Goal: Task Accomplishment & Management: Manage account settings

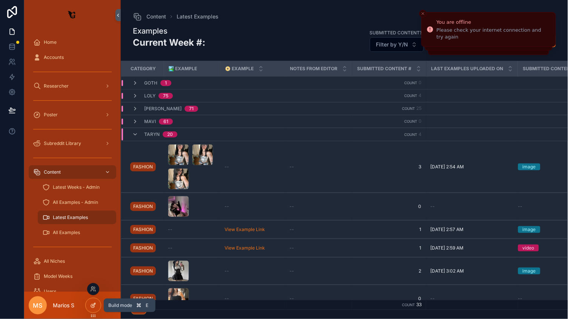
click at [96, 305] on icon at bounding box center [93, 305] width 6 height 6
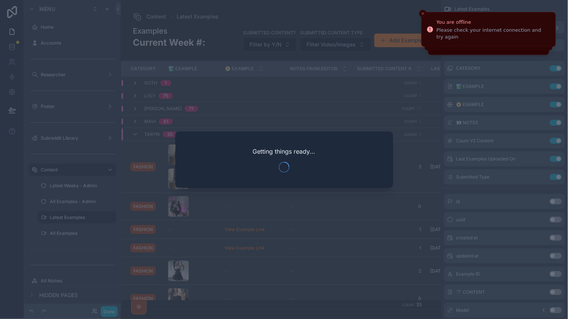
click at [96, 304] on div at bounding box center [284, 159] width 568 height 319
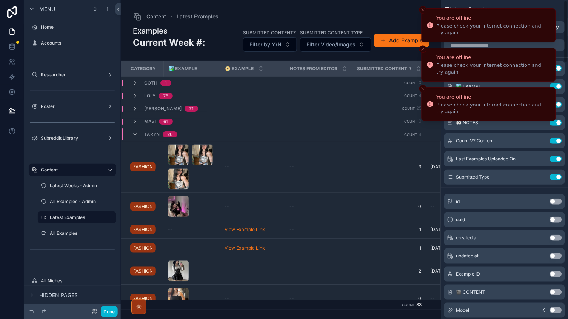
click at [422, 9] on icon "Close toast" at bounding box center [423, 10] width 5 height 5
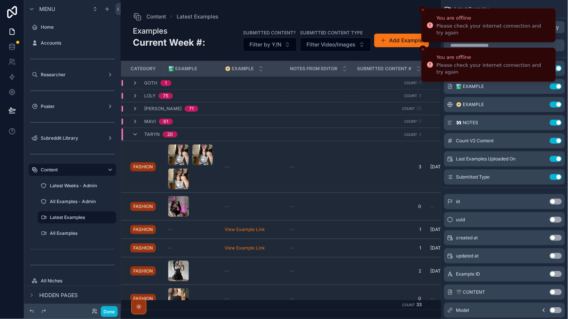
click at [422, 9] on icon "Close toast" at bounding box center [423, 10] width 5 height 5
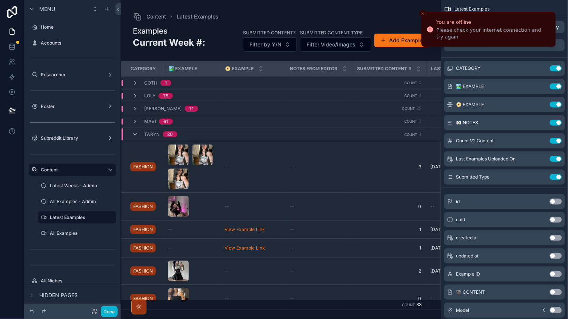
click at [422, 9] on div "You are offline Please check your internet connection and try again Menu Home A…" at bounding box center [284, 159] width 568 height 319
click at [105, 308] on button "Done" at bounding box center [109, 311] width 17 height 11
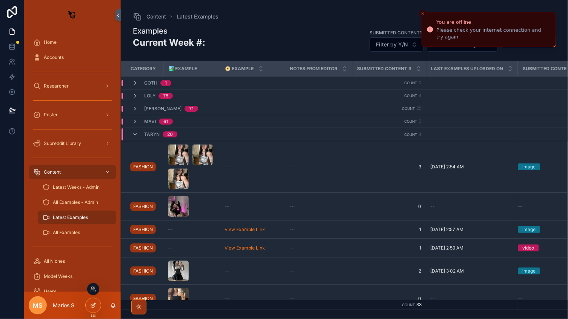
click at [92, 303] on icon at bounding box center [93, 305] width 6 height 6
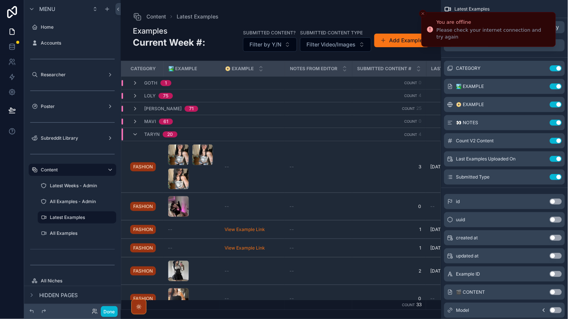
click at [421, 14] on icon "Close toast" at bounding box center [423, 13] width 5 height 5
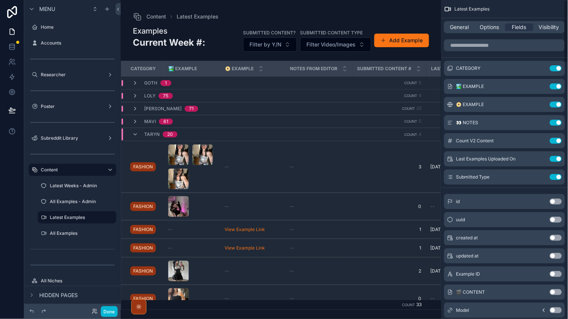
click at [481, 22] on div "General Options Fields Visibility" at bounding box center [504, 27] width 121 height 12
click at [482, 25] on span "Options" at bounding box center [489, 27] width 19 height 8
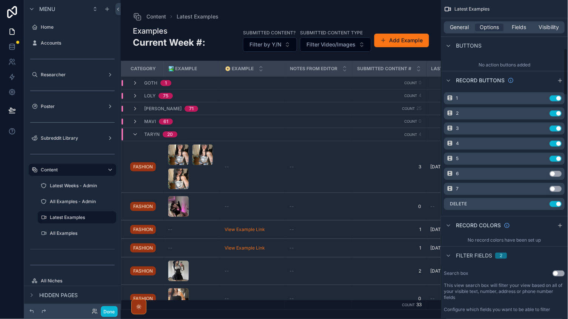
scroll to position [320, 0]
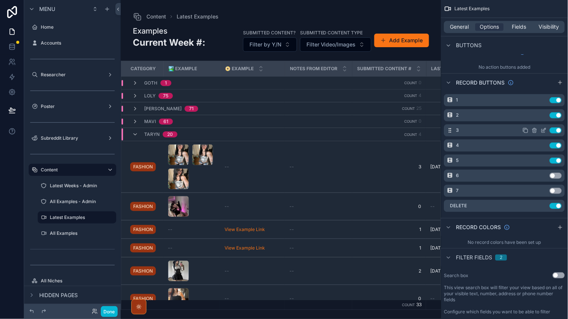
click at [544, 128] on icon "scrollable content" at bounding box center [544, 129] width 3 height 3
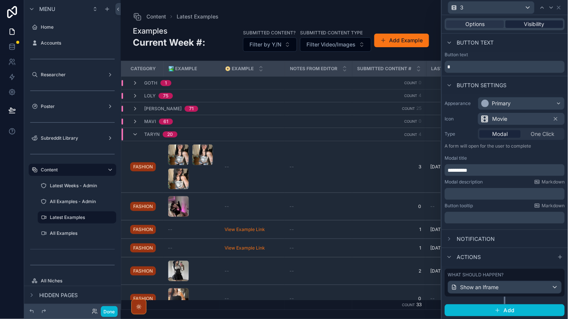
click at [517, 22] on div "Visibility" at bounding box center [535, 24] width 58 height 8
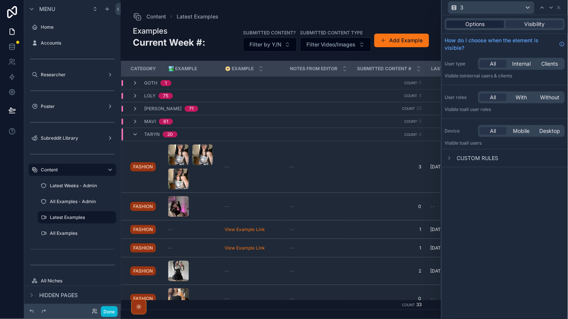
click at [488, 25] on div "Options" at bounding box center [475, 24] width 58 height 8
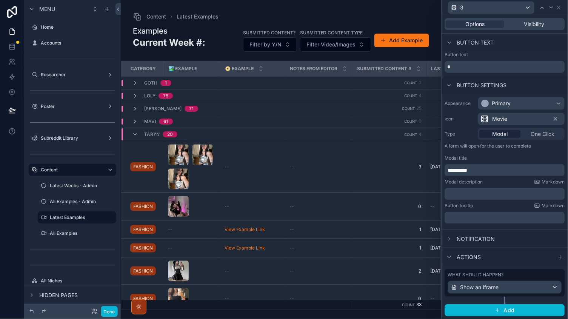
scroll to position [0, 0]
click at [506, 283] on div "Show an Iframe" at bounding box center [504, 287] width 113 height 12
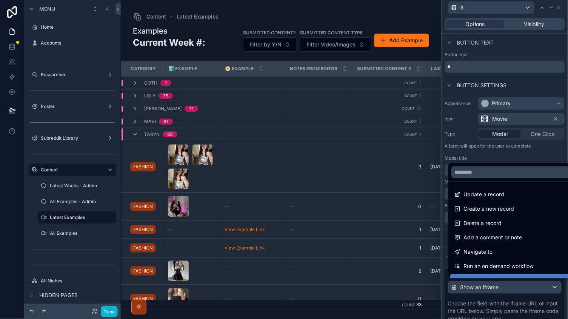
click at [506, 283] on div at bounding box center [505, 159] width 126 height 319
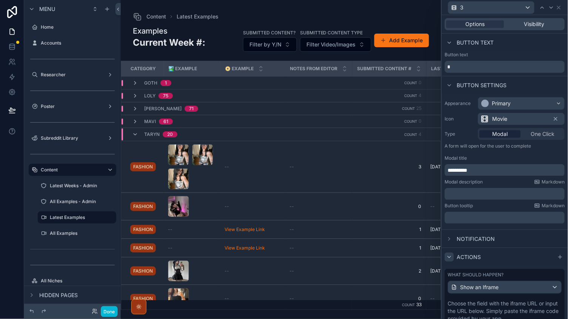
click at [452, 255] on icon at bounding box center [449, 257] width 6 height 6
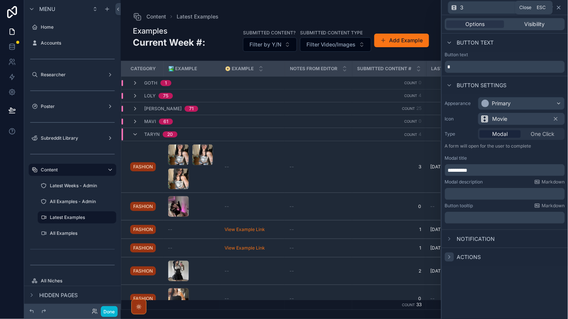
click at [560, 7] on icon at bounding box center [559, 8] width 6 height 6
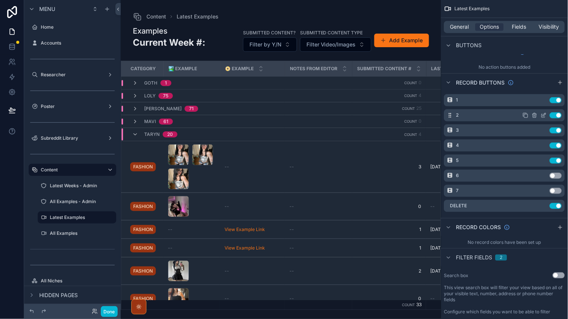
click at [525, 112] on icon "scrollable content" at bounding box center [526, 115] width 6 height 6
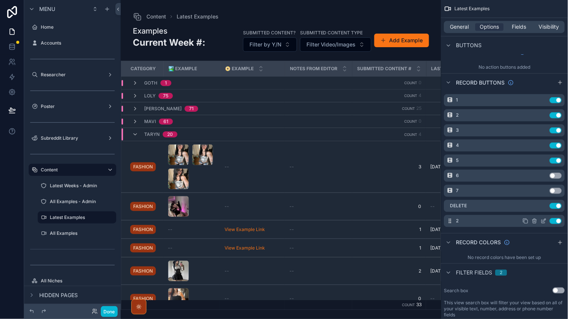
click at [523, 221] on icon "scrollable content" at bounding box center [526, 221] width 6 height 6
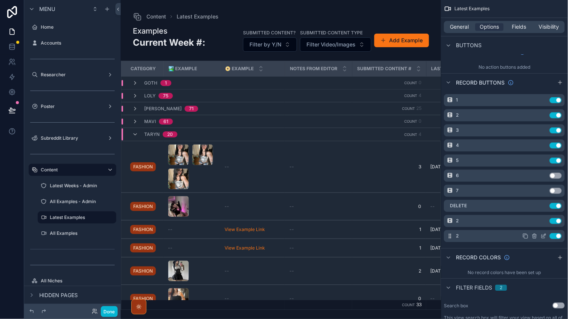
click at [526, 235] on icon "scrollable content" at bounding box center [526, 236] width 6 height 6
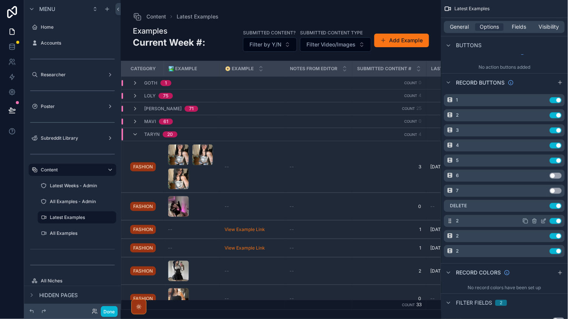
click at [555, 220] on button "Use setting" at bounding box center [556, 221] width 12 height 6
click at [556, 233] on button "Use setting" at bounding box center [556, 236] width 12 height 6
click at [556, 222] on div "2 Use setting" at bounding box center [504, 221] width 121 height 12
click at [557, 233] on button "Use setting" at bounding box center [556, 236] width 12 height 6
click at [557, 220] on button "Use setting" at bounding box center [556, 221] width 12 height 6
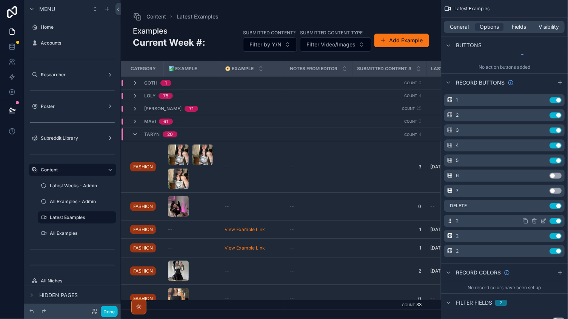
click at [542, 218] on icon "scrollable content" at bounding box center [544, 221] width 6 height 6
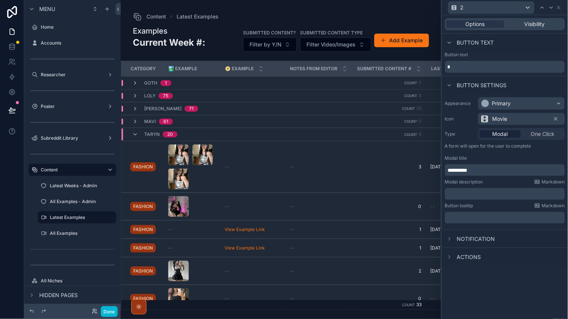
click at [528, 28] on div "Options Visibility" at bounding box center [505, 24] width 120 height 12
click at [527, 24] on span "Visibility" at bounding box center [535, 24] width 20 height 8
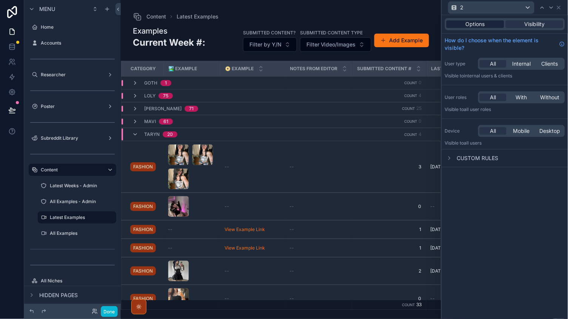
click at [495, 26] on div "Options" at bounding box center [475, 24] width 58 height 8
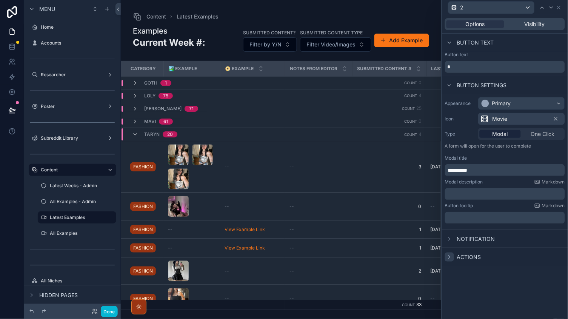
click at [454, 256] on div at bounding box center [449, 256] width 9 height 9
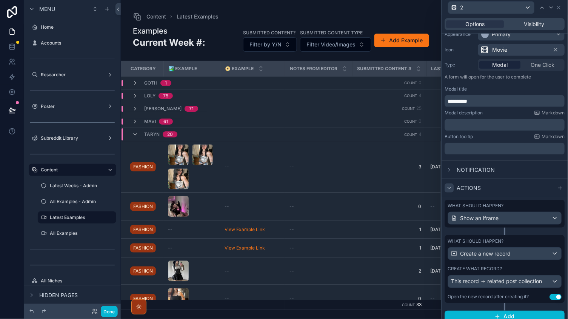
scroll to position [74, 0]
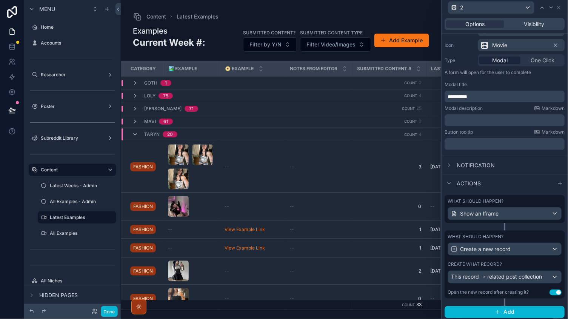
click at [537, 273] on span "related post collection" at bounding box center [515, 277] width 55 height 8
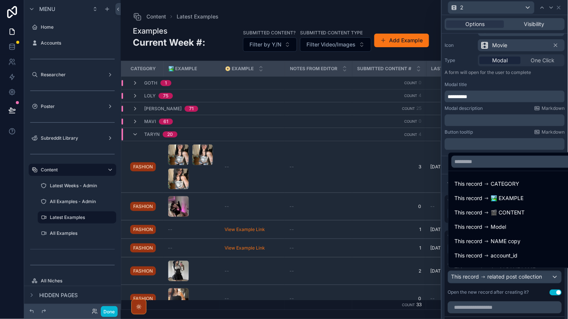
click at [528, 275] on div at bounding box center [505, 159] width 126 height 319
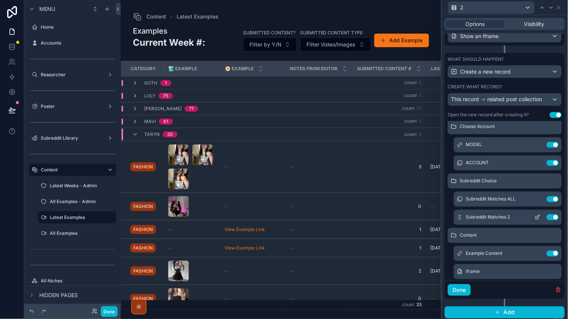
scroll to position [32, 0]
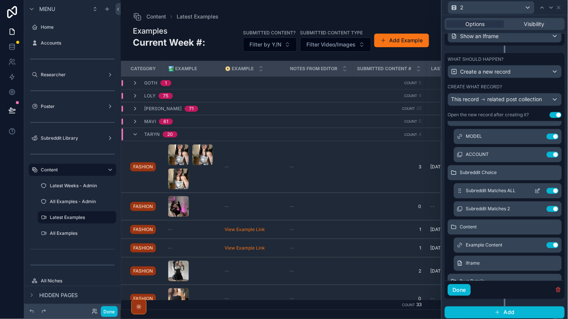
click at [537, 188] on icon at bounding box center [538, 191] width 6 height 6
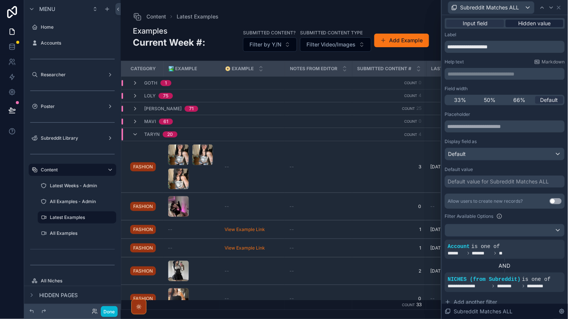
scroll to position [0, 0]
click at [518, 22] on div "Hidden value" at bounding box center [535, 24] width 58 height 8
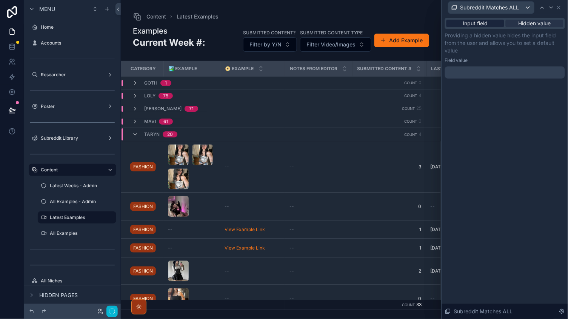
click at [483, 22] on span "Input field" at bounding box center [475, 24] width 25 height 8
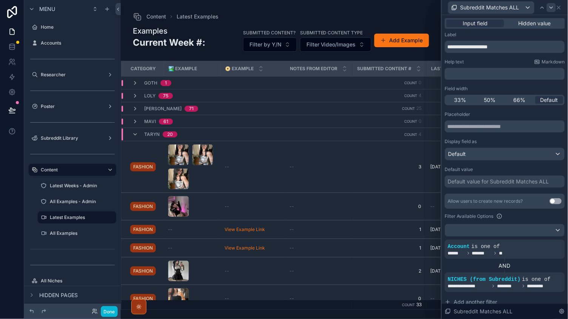
click at [553, 7] on icon at bounding box center [551, 8] width 6 height 6
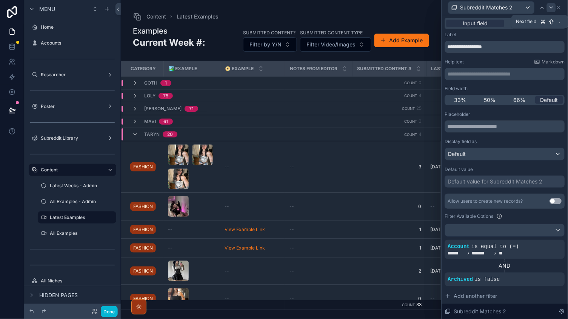
click at [552, 8] on icon at bounding box center [551, 8] width 6 height 6
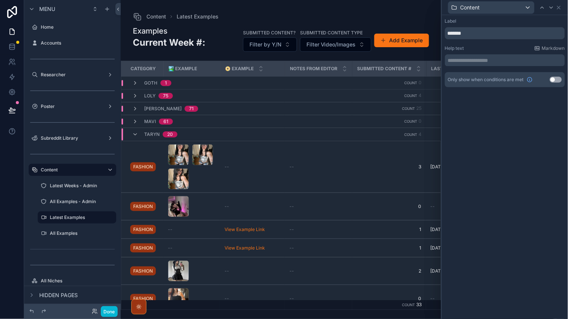
click at [552, 8] on icon at bounding box center [551, 8] width 6 height 6
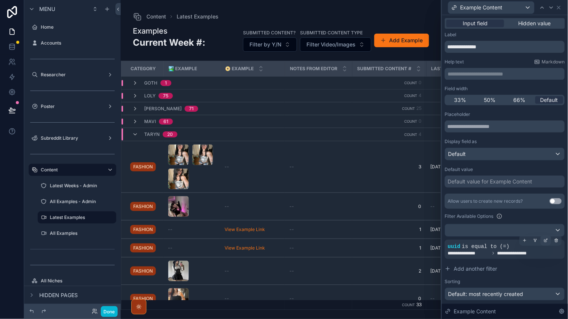
click at [544, 240] on div at bounding box center [546, 240] width 11 height 11
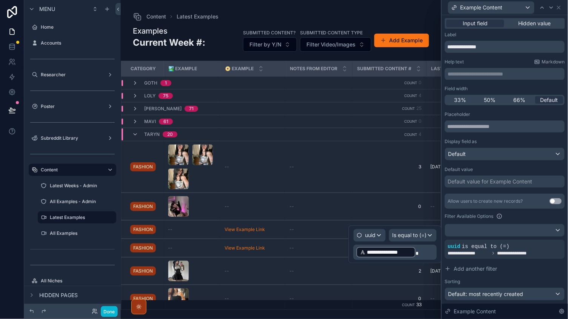
click at [428, 251] on p "**********" at bounding box center [396, 252] width 79 height 12
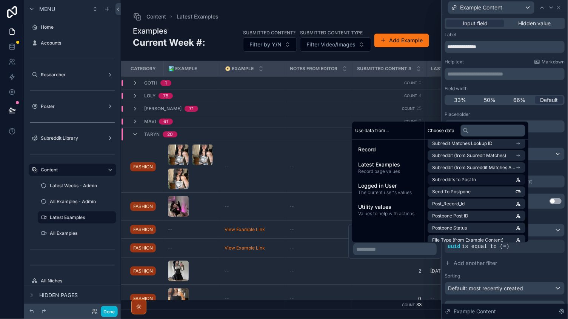
scroll to position [716, 0]
click at [474, 132] on input "text" at bounding box center [493, 131] width 65 height 12
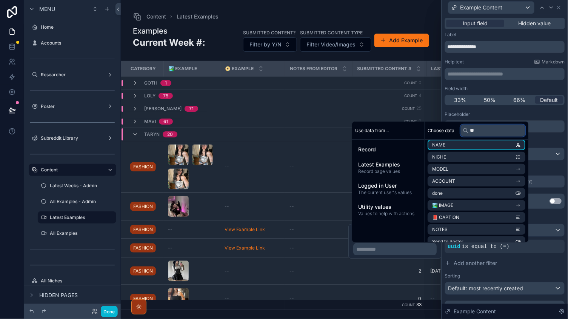
scroll to position [0, 0]
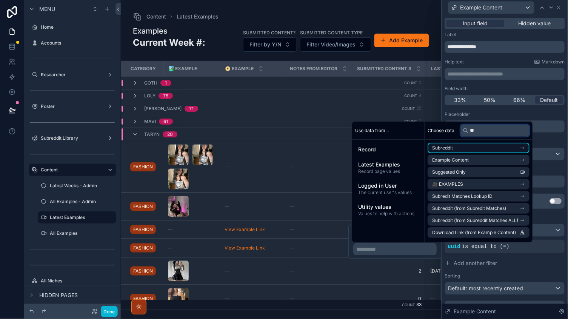
type input "*"
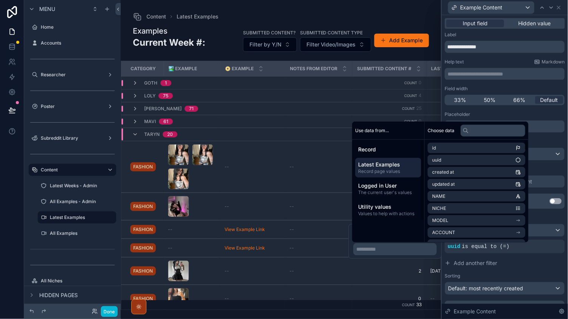
click at [382, 169] on span "Record page values" at bounding box center [388, 171] width 60 height 6
click at [461, 230] on span "NLC Example 3 ID" at bounding box center [451, 233] width 38 height 6
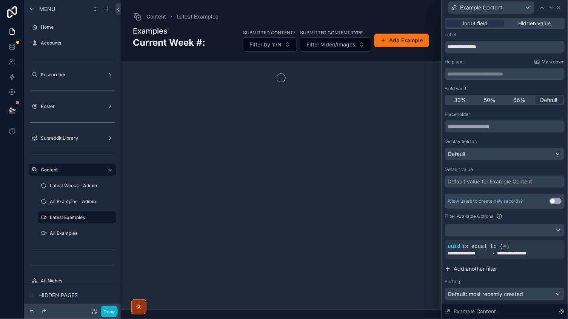
click at [511, 266] on button "Add another filter" at bounding box center [505, 269] width 120 height 14
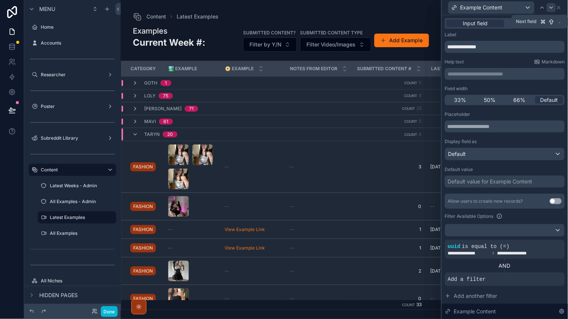
click at [550, 8] on icon at bounding box center [551, 8] width 6 height 6
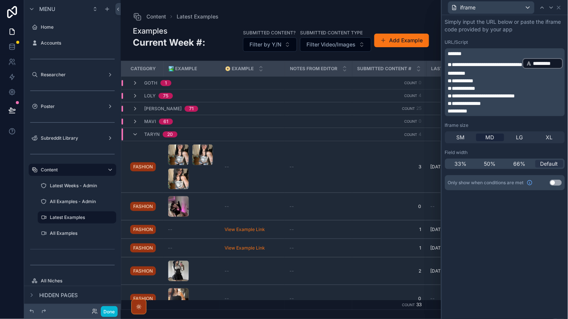
click at [466, 71] on span "*********" at bounding box center [457, 73] width 18 height 5
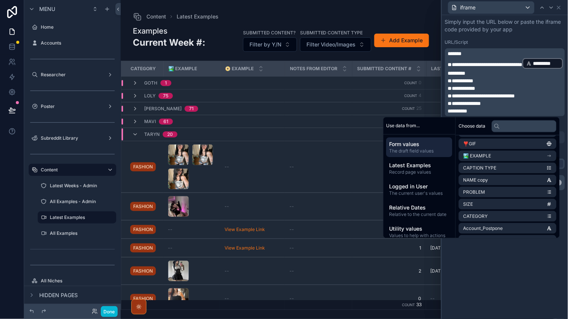
scroll to position [194, 0]
click at [502, 152] on li "🏞️ EXAMPLE" at bounding box center [508, 155] width 98 height 11
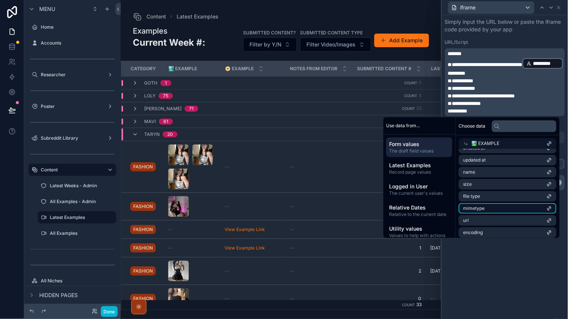
scroll to position [0, 0]
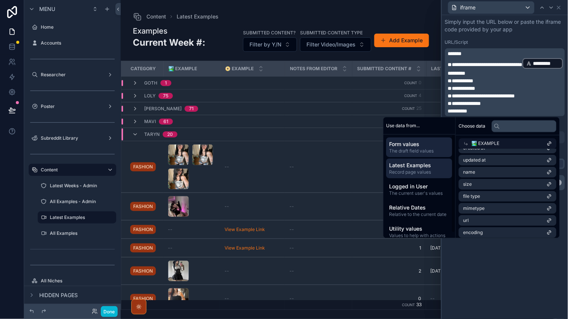
click at [409, 163] on span "Latest Examples" at bounding box center [419, 166] width 60 height 8
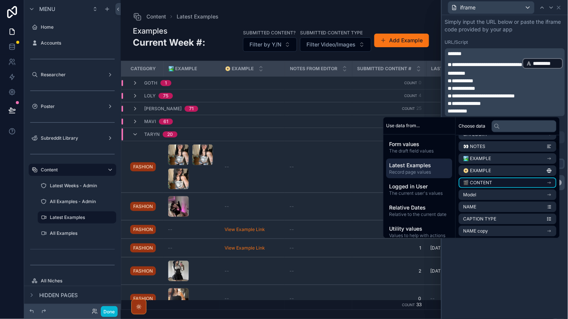
scroll to position [51, 0]
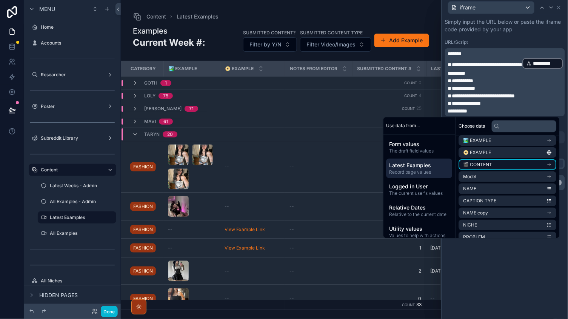
click at [504, 162] on li "🎬 CONTENT" at bounding box center [508, 165] width 98 height 11
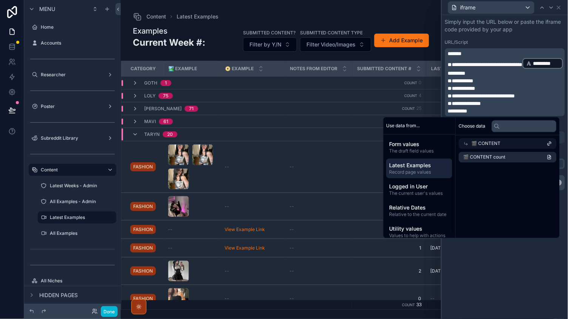
click at [395, 164] on span "Latest Examples" at bounding box center [419, 166] width 60 height 8
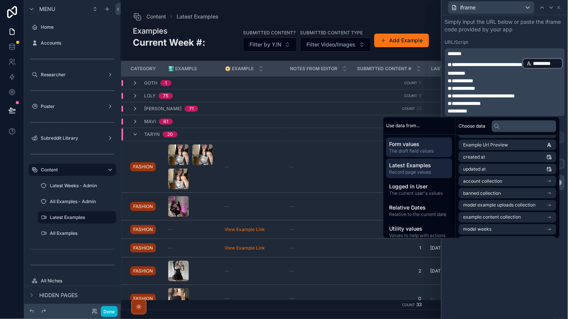
click at [409, 139] on div "Form values The draft field values" at bounding box center [419, 148] width 66 height 20
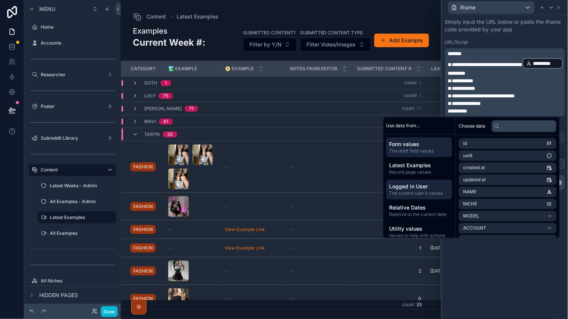
click at [386, 193] on div "Logged in User The current user's values" at bounding box center [419, 190] width 66 height 20
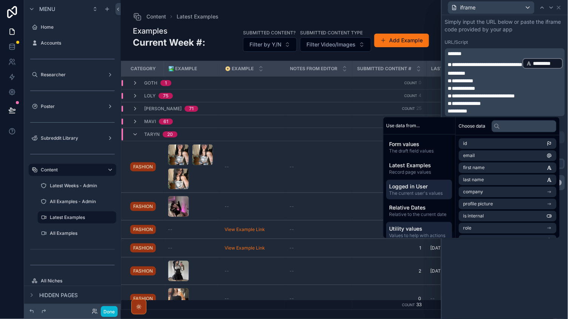
click at [424, 222] on div "Utility values Values to help with actions" at bounding box center [419, 232] width 66 height 20
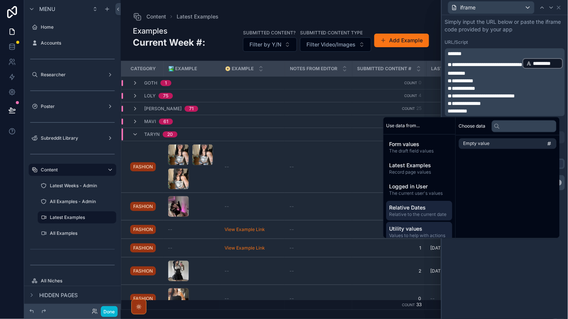
click at [421, 215] on span "Relative to the current date" at bounding box center [419, 215] width 60 height 6
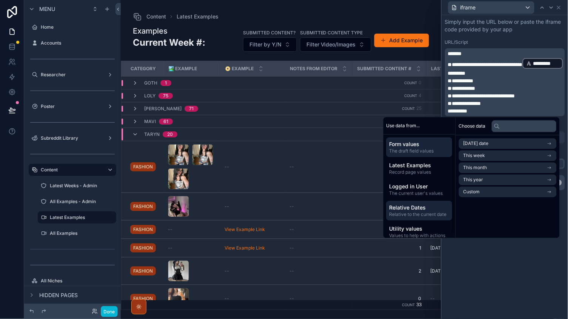
click at [409, 144] on span "Form values" at bounding box center [419, 145] width 60 height 8
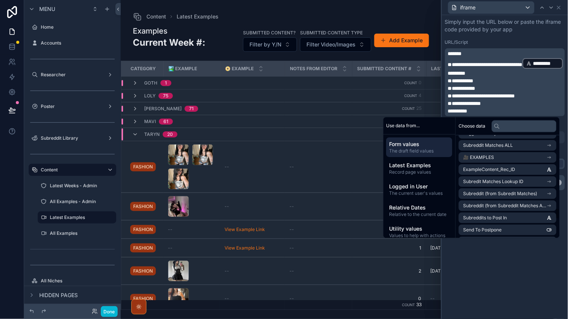
scroll to position [638, 0]
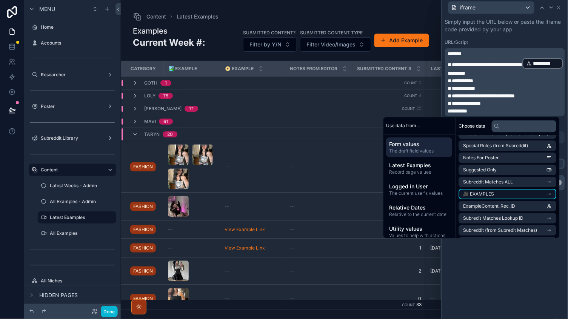
click at [489, 189] on li "🎥 EXAMPLES" at bounding box center [508, 194] width 98 height 11
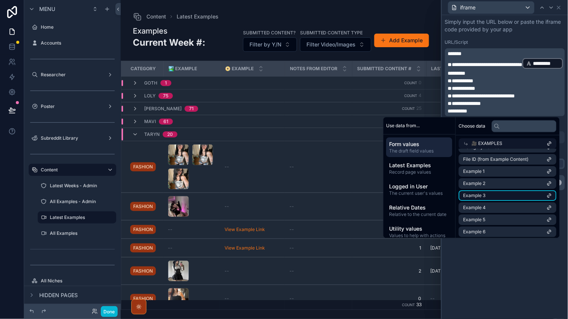
click at [484, 191] on li "Example 3" at bounding box center [508, 196] width 98 height 11
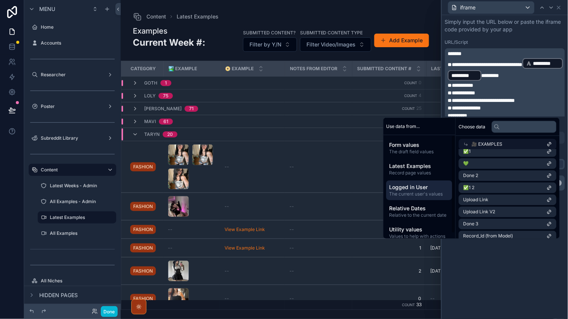
click at [418, 180] on div "Logged in User The current user's values" at bounding box center [419, 190] width 66 height 20
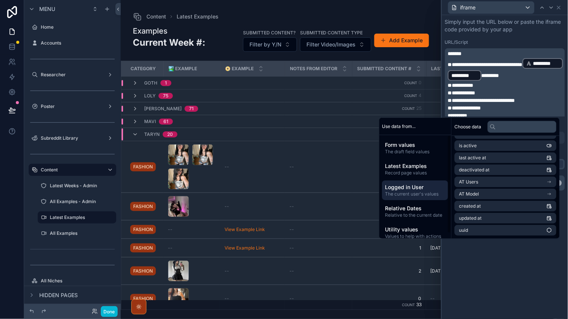
scroll to position [102, 0]
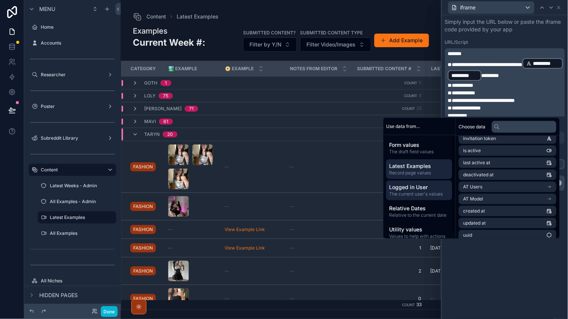
click at [414, 173] on span "Record page values" at bounding box center [419, 173] width 60 height 6
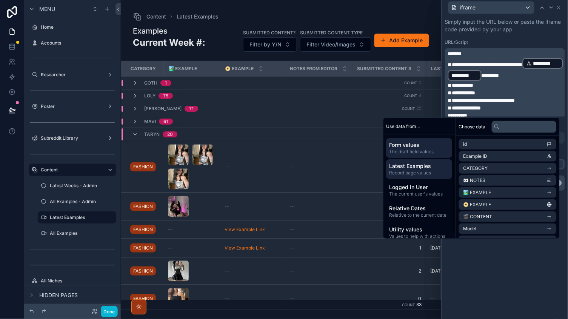
scroll to position [0, 0]
click at [477, 157] on span "Example ID" at bounding box center [475, 156] width 24 height 6
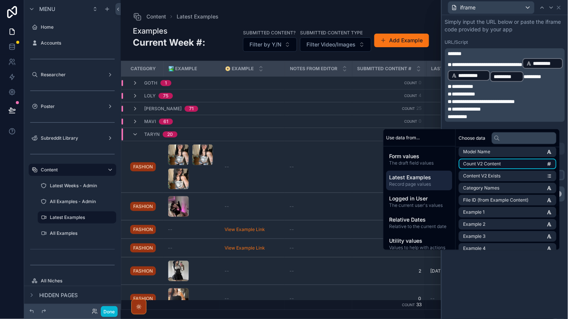
scroll to position [571, 0]
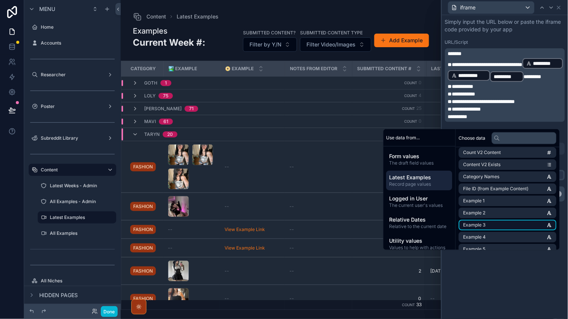
click at [493, 220] on li "Example 3" at bounding box center [508, 225] width 98 height 11
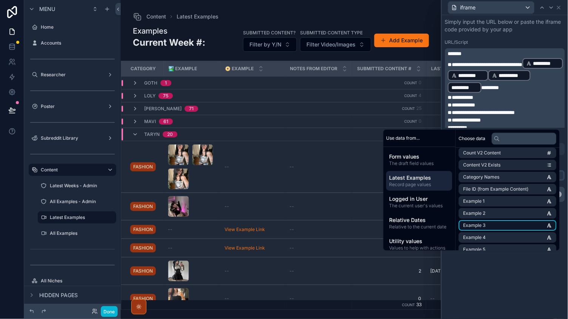
click at [487, 220] on li "Example 3" at bounding box center [508, 225] width 98 height 11
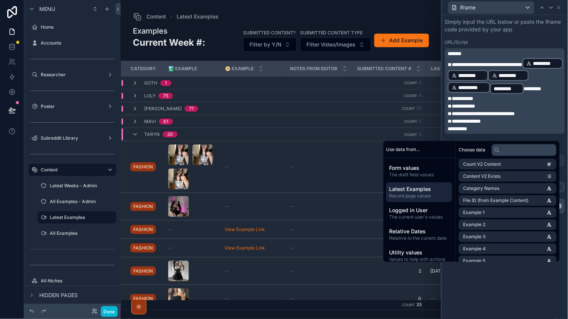
click at [481, 89] on p "**********" at bounding box center [505, 75] width 115 height 37
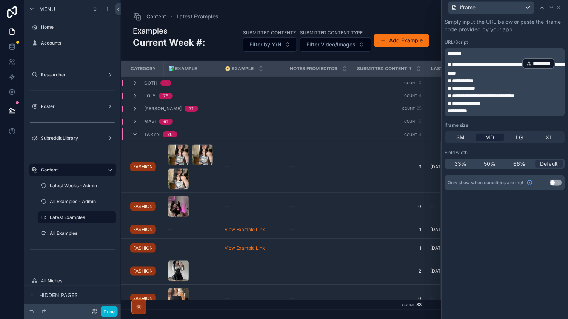
click at [512, 279] on div "**********" at bounding box center [505, 167] width 126 height 304
click at [551, 8] on icon at bounding box center [551, 8] width 6 height 6
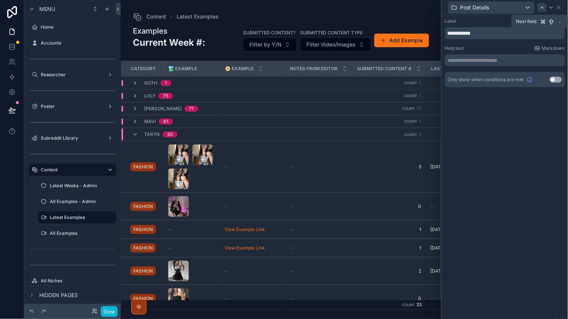
click at [542, 8] on icon at bounding box center [542, 8] width 6 height 6
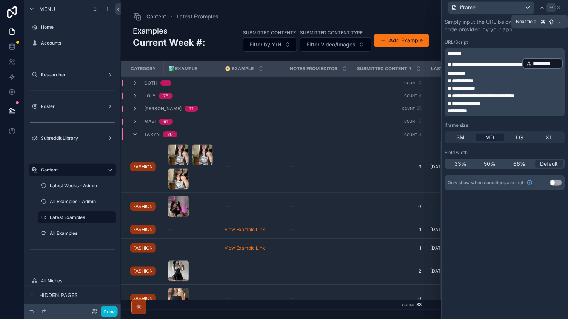
click at [551, 8] on icon at bounding box center [551, 8] width 6 height 6
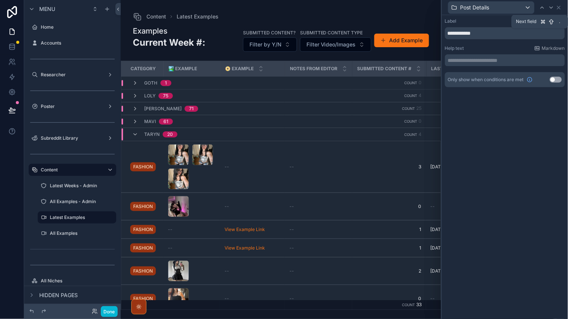
click at [551, 8] on icon at bounding box center [551, 8] width 6 height 6
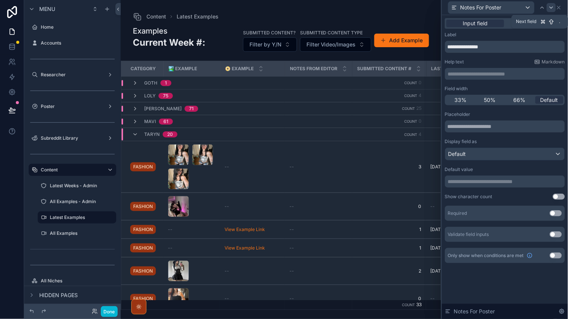
click at [551, 8] on icon at bounding box center [551, 8] width 6 height 6
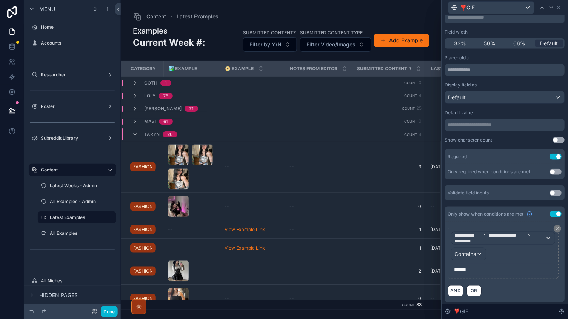
scroll to position [5, 0]
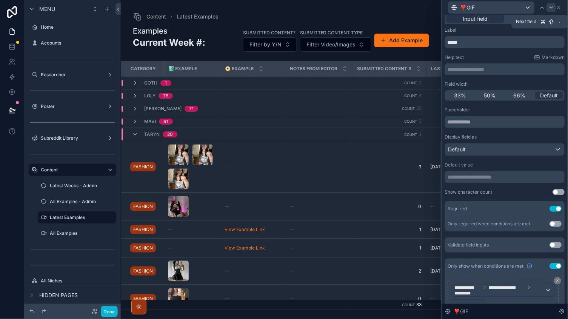
click at [550, 6] on icon at bounding box center [551, 8] width 6 height 6
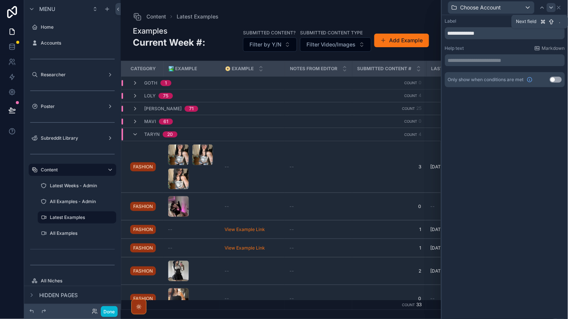
click at [550, 7] on icon at bounding box center [551, 8] width 3 height 2
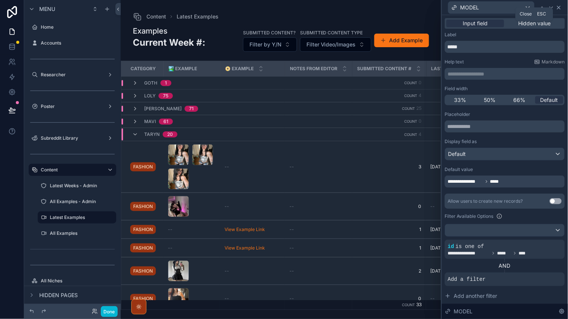
click at [558, 8] on icon at bounding box center [558, 7] width 3 height 3
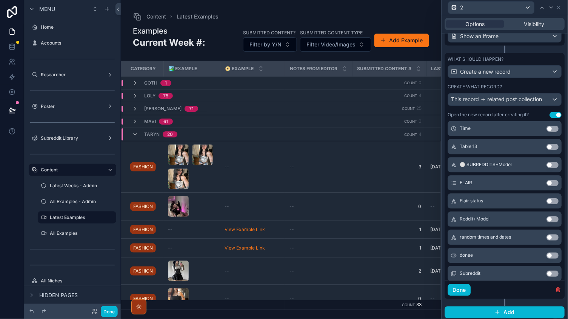
scroll to position [699, 0]
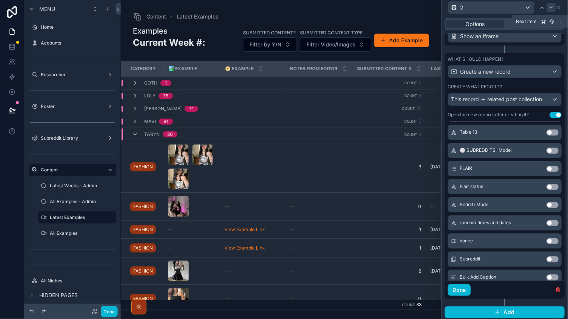
click at [549, 6] on icon at bounding box center [551, 8] width 6 height 6
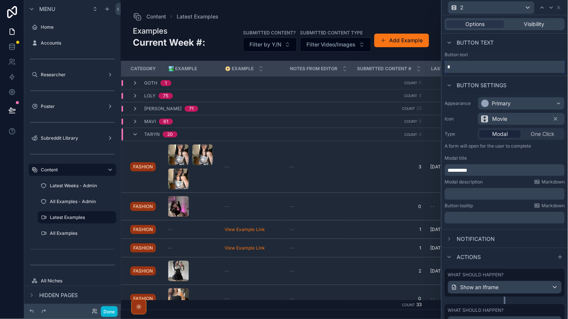
click at [489, 62] on input "*" at bounding box center [505, 67] width 120 height 12
click at [542, 8] on icon at bounding box center [542, 8] width 6 height 6
click at [471, 66] on input "*" at bounding box center [505, 67] width 120 height 12
type input "*"
click at [517, 48] on div "Button text" at bounding box center [505, 43] width 126 height 18
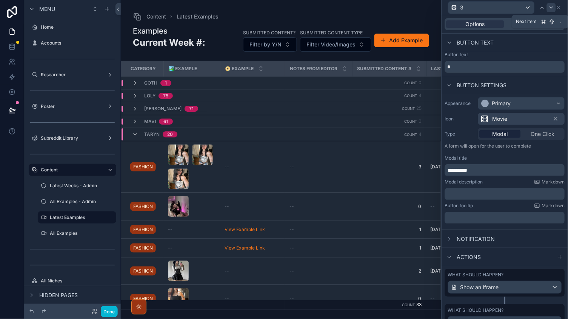
click at [554, 6] on icon at bounding box center [551, 8] width 6 height 6
click at [481, 61] on input "*" at bounding box center [505, 67] width 120 height 12
click at [481, 60] on div "Button text *" at bounding box center [505, 62] width 120 height 21
drag, startPoint x: 482, startPoint y: 60, endPoint x: 485, endPoint y: 64, distance: 4.4
click at [482, 61] on input "*" at bounding box center [505, 67] width 120 height 12
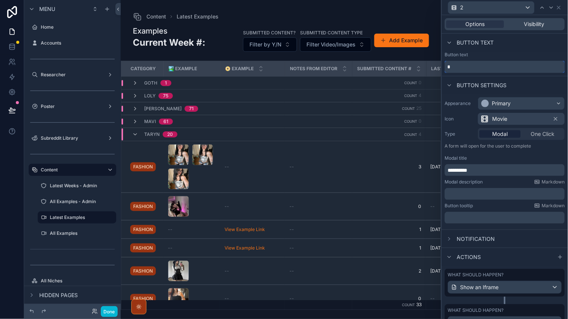
click at [485, 64] on input "*" at bounding box center [505, 67] width 120 height 12
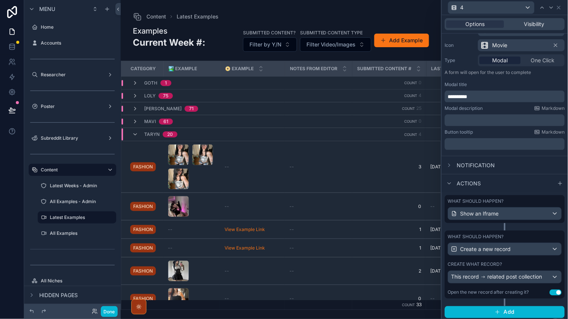
scroll to position [0, 0]
type input "*"
click at [496, 273] on span "related post collection" at bounding box center [515, 277] width 55 height 8
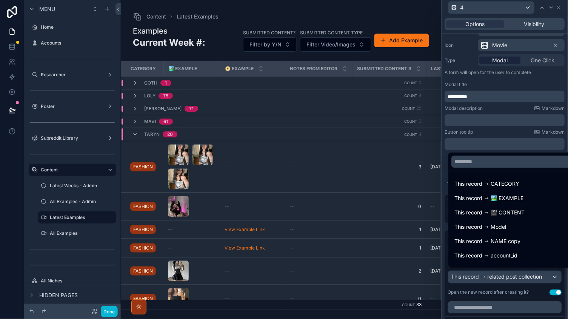
click at [497, 123] on div at bounding box center [505, 159] width 126 height 319
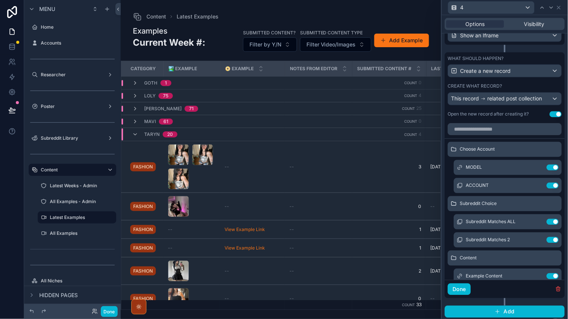
scroll to position [251, 0]
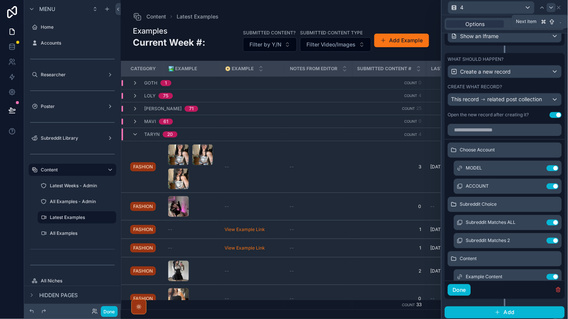
click at [553, 8] on icon at bounding box center [551, 8] width 6 height 6
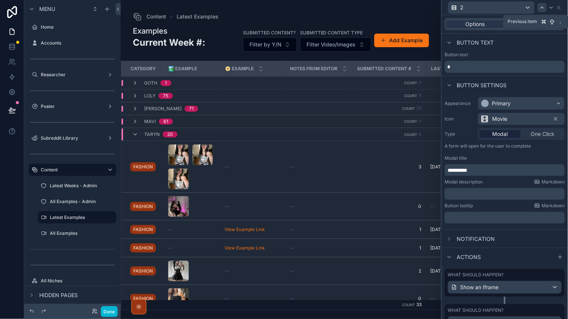
click at [545, 9] on icon at bounding box center [542, 8] width 6 height 6
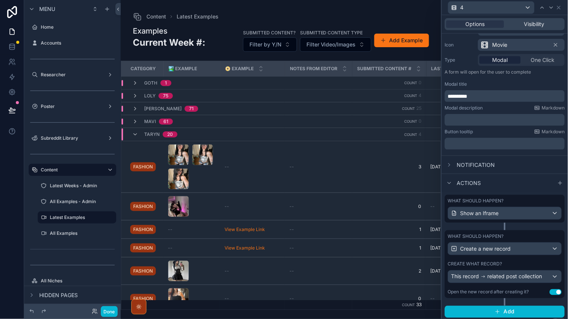
scroll to position [74, 0]
click at [482, 273] on div "This record related post collection" at bounding box center [496, 277] width 91 height 8
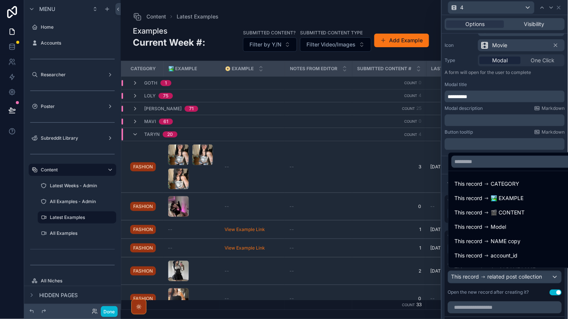
click at [500, 150] on div at bounding box center [505, 159] width 126 height 319
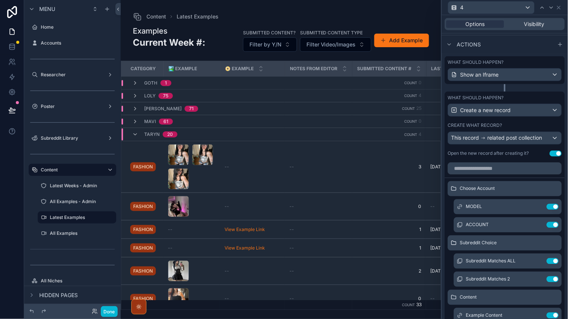
scroll to position [240, 0]
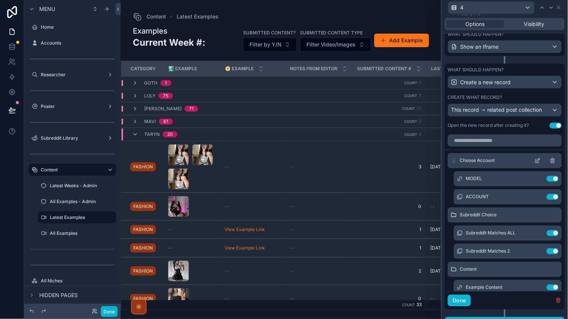
click at [537, 160] on icon at bounding box center [538, 161] width 6 height 6
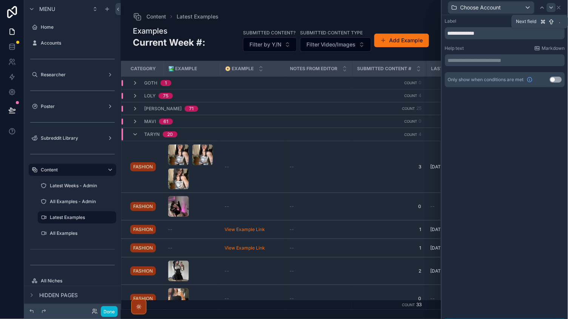
click at [551, 9] on icon at bounding box center [551, 8] width 6 height 6
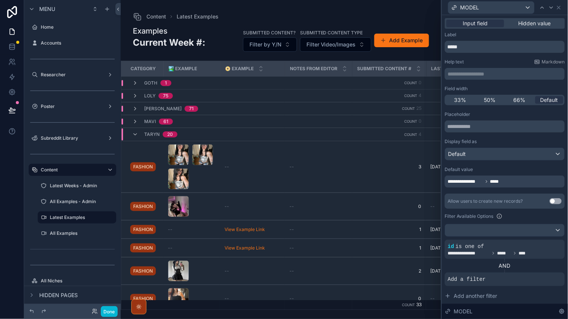
click at [551, 9] on icon at bounding box center [551, 8] width 6 height 6
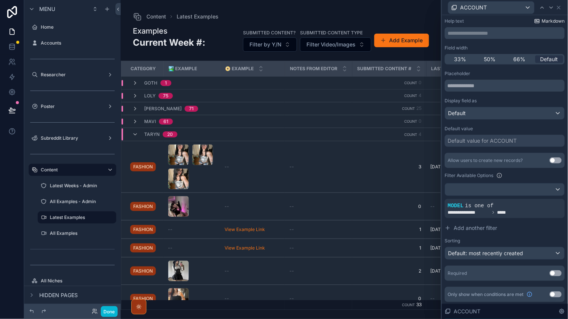
scroll to position [40, 0]
click at [548, 9] on div at bounding box center [551, 7] width 9 height 9
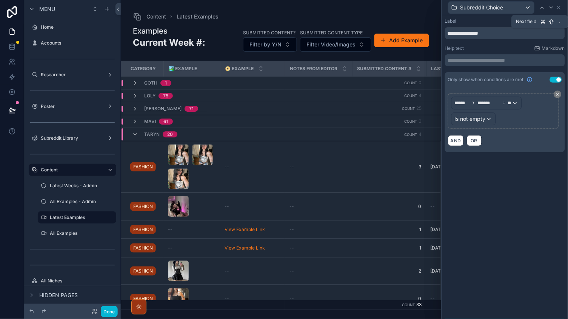
click at [548, 9] on div at bounding box center [551, 7] width 9 height 9
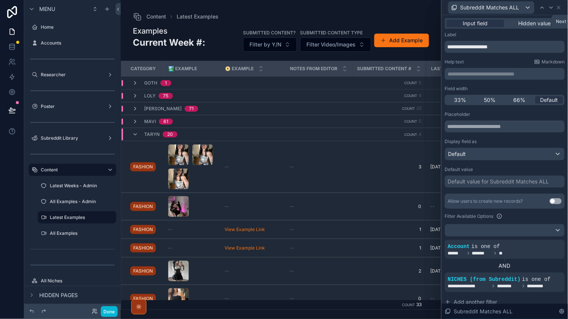
click at [548, 9] on div at bounding box center [551, 7] width 9 height 9
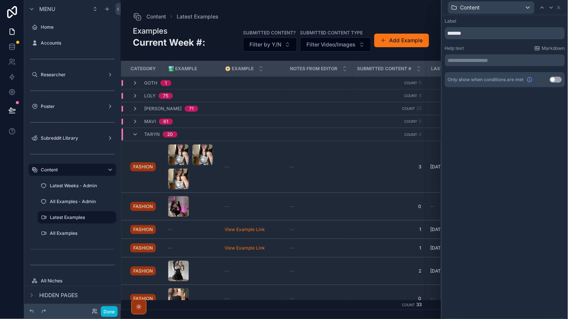
click at [548, 9] on div at bounding box center [551, 7] width 9 height 9
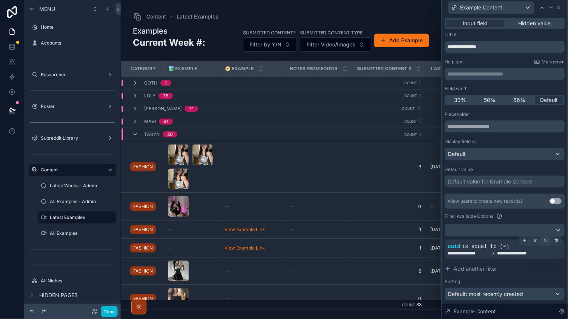
click at [547, 238] on icon at bounding box center [547, 239] width 2 height 2
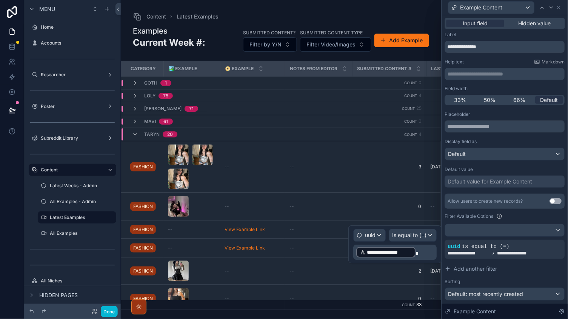
click at [429, 250] on p "**********" at bounding box center [396, 252] width 79 height 12
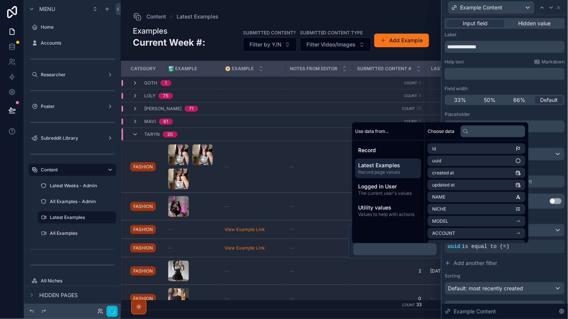
click at [393, 164] on span "Latest Examples" at bounding box center [388, 166] width 60 height 8
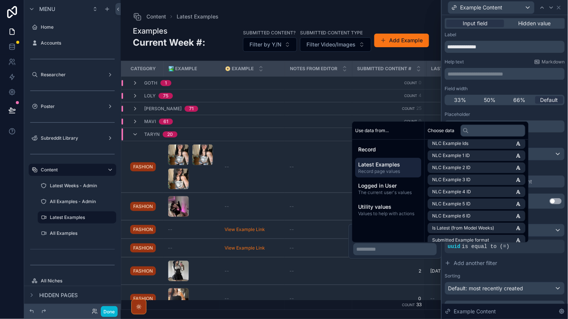
scroll to position [511, 0]
click at [452, 189] on span "NLC Example 4 ID" at bounding box center [451, 192] width 39 height 6
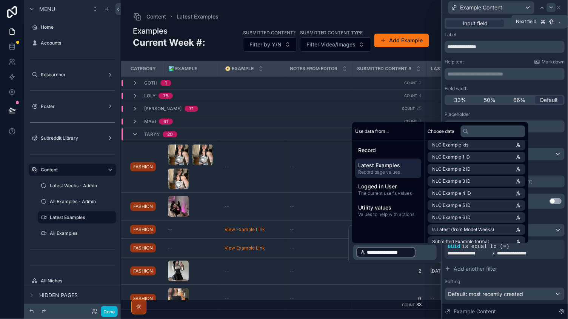
click at [551, 9] on icon at bounding box center [551, 8] width 6 height 6
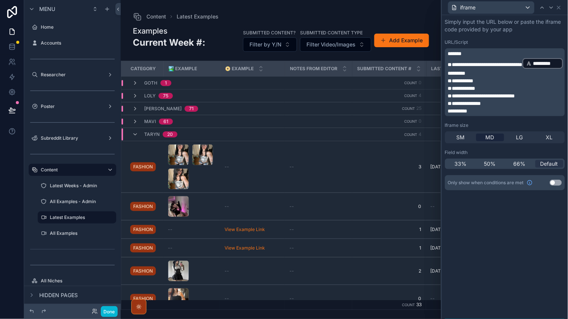
click at [466, 71] on span "*********" at bounding box center [457, 73] width 18 height 5
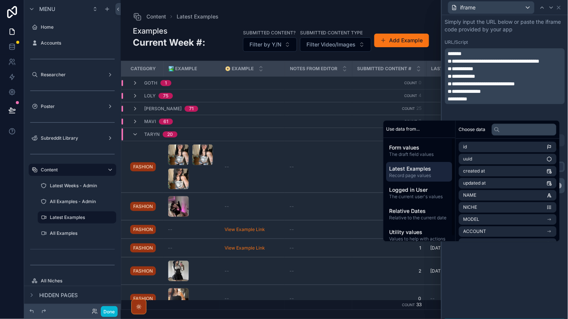
click at [402, 168] on span "Latest Examples" at bounding box center [419, 169] width 60 height 8
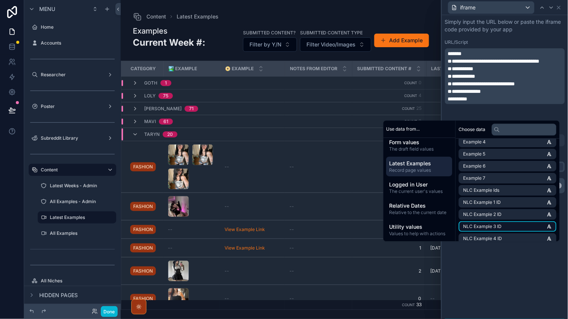
scroll to position [614, 0]
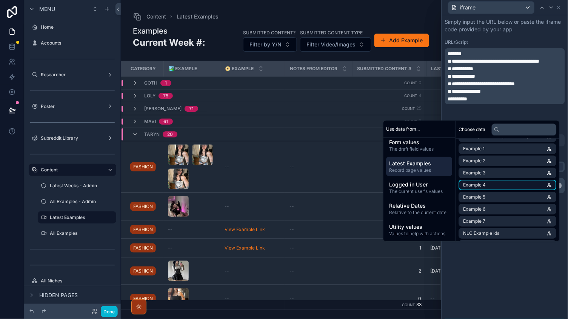
click at [487, 180] on li "Example 4" at bounding box center [508, 185] width 98 height 11
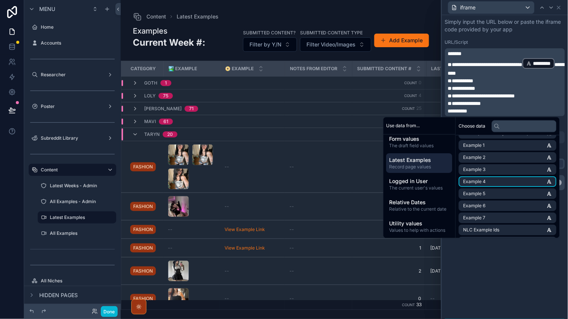
click at [507, 272] on div "**********" at bounding box center [505, 167] width 126 height 304
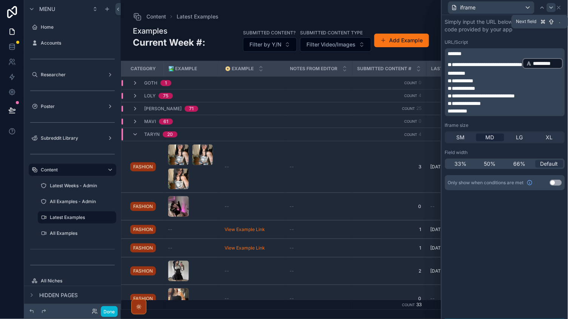
click at [550, 9] on icon at bounding box center [551, 8] width 6 height 6
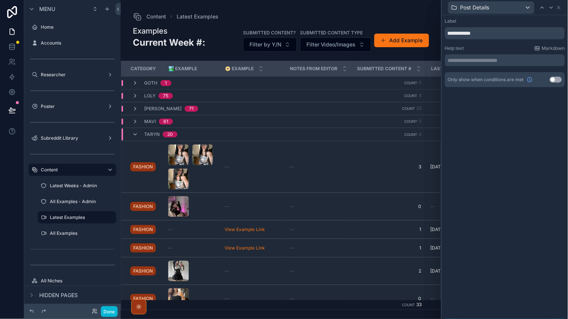
click at [550, 9] on icon at bounding box center [551, 8] width 6 height 6
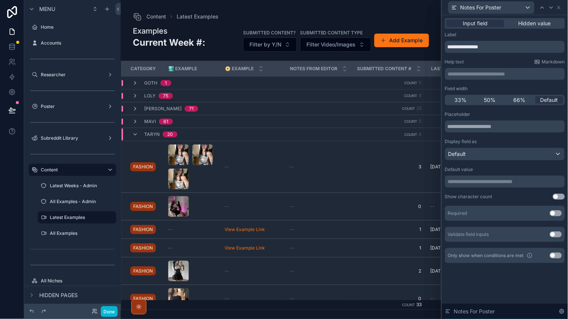
scroll to position [0, 0]
click at [550, 5] on icon at bounding box center [551, 8] width 6 height 6
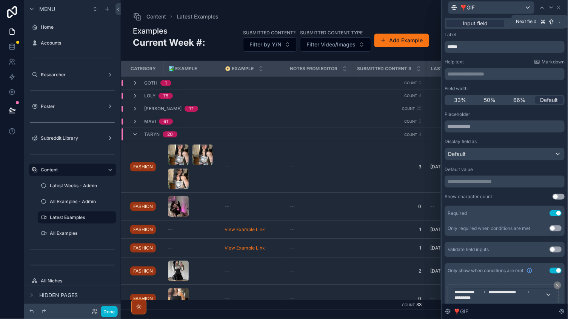
click at [550, 5] on icon at bounding box center [551, 8] width 6 height 6
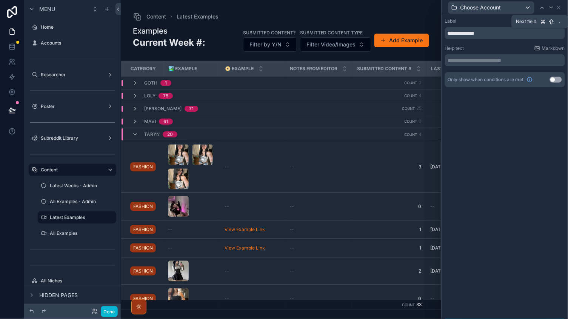
click at [550, 5] on icon at bounding box center [551, 8] width 6 height 6
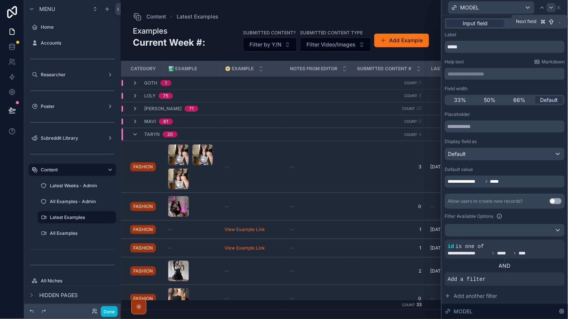
click at [550, 5] on icon at bounding box center [551, 8] width 6 height 6
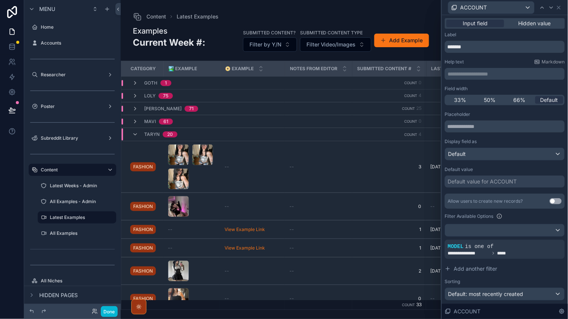
click at [563, 12] on div "ACCOUNT" at bounding box center [505, 7] width 120 height 15
click at [559, 7] on icon at bounding box center [558, 7] width 3 height 3
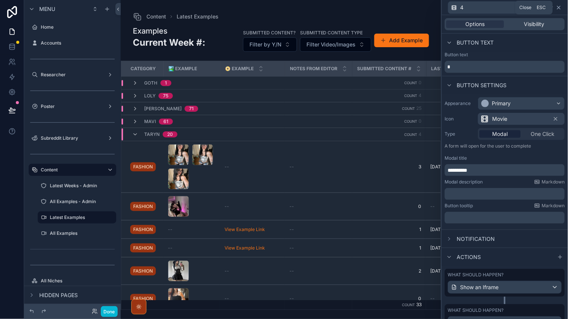
click at [558, 8] on icon at bounding box center [558, 7] width 3 height 3
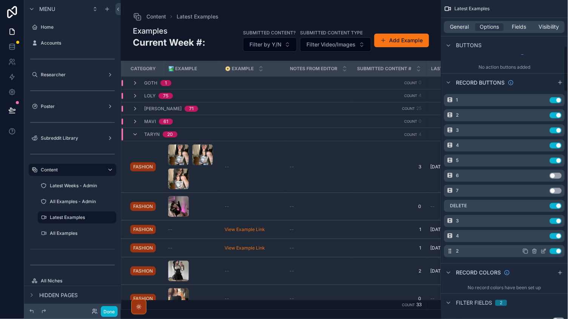
scroll to position [302, 0]
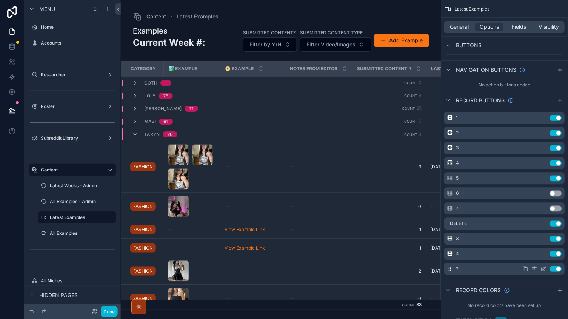
click at [543, 268] on icon "scrollable content" at bounding box center [544, 269] width 6 height 6
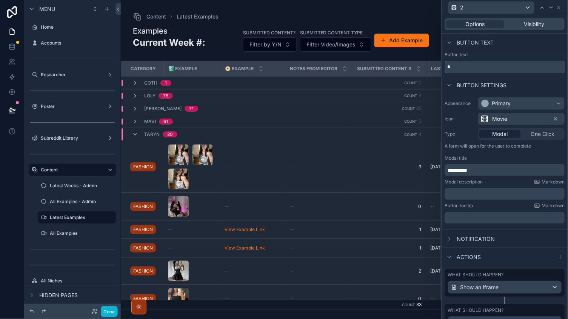
click at [465, 66] on input "*" at bounding box center [505, 67] width 120 height 12
type input "*"
click at [523, 26] on div "Visibility" at bounding box center [535, 24] width 58 height 8
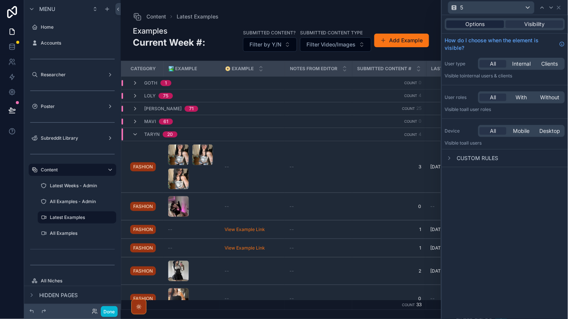
click at [485, 26] on span "Options" at bounding box center [475, 24] width 19 height 8
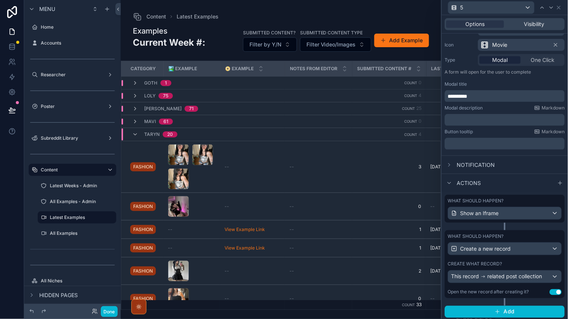
scroll to position [74, 0]
click at [502, 283] on div "What should happen? Create a new record Create what record? This record related…" at bounding box center [505, 265] width 120 height 68
click at [499, 275] on span "related post collection" at bounding box center [515, 277] width 55 height 8
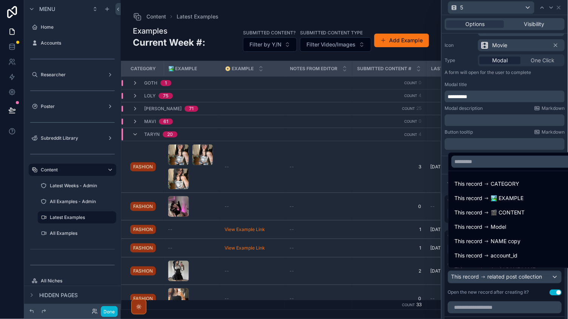
click at [499, 275] on div at bounding box center [505, 159] width 126 height 319
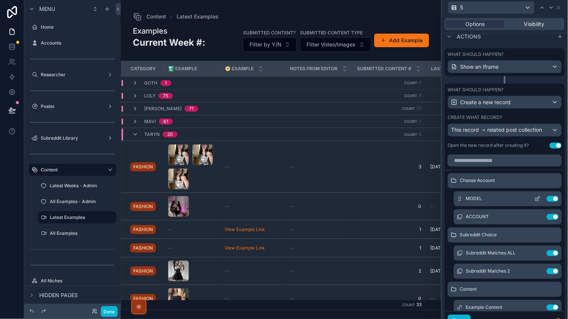
scroll to position [223, 0]
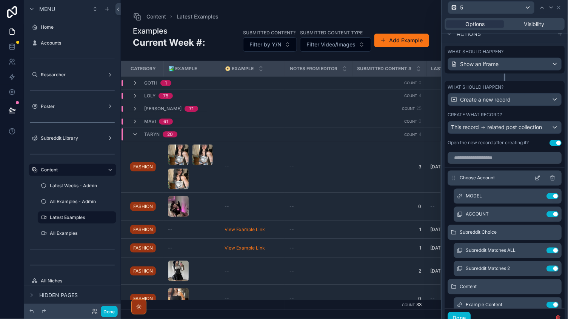
click at [540, 176] on icon at bounding box center [538, 177] width 3 height 3
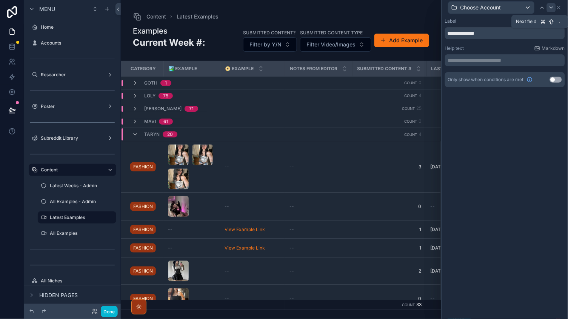
click at [554, 3] on div at bounding box center [551, 7] width 9 height 9
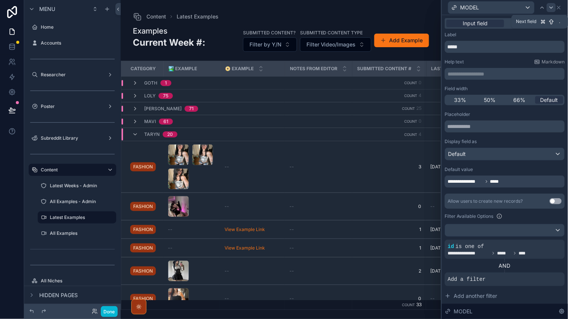
click at [553, 6] on icon at bounding box center [551, 8] width 6 height 6
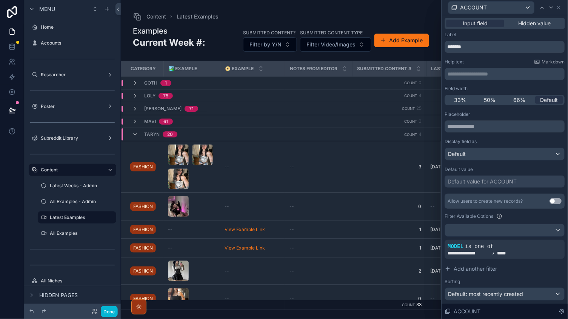
click at [553, 6] on icon at bounding box center [551, 8] width 6 height 6
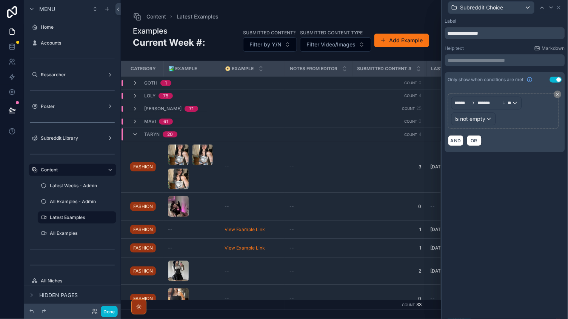
click at [553, 6] on icon at bounding box center [551, 8] width 6 height 6
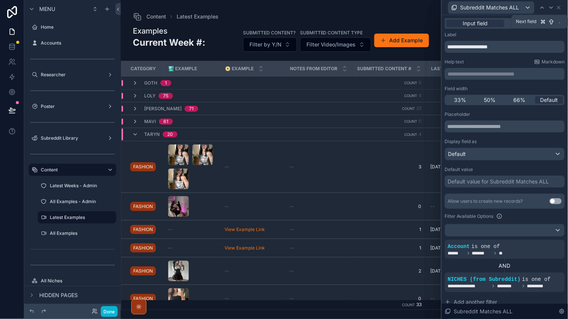
click at [553, 6] on icon at bounding box center [551, 8] width 6 height 6
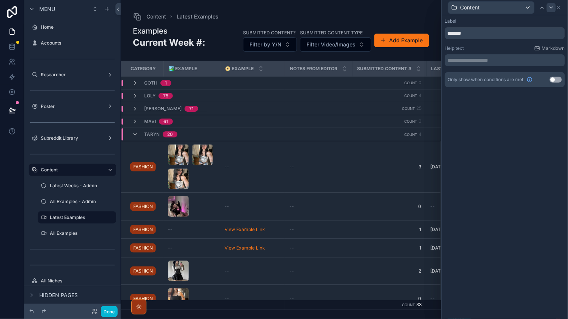
click at [553, 6] on icon at bounding box center [551, 8] width 6 height 6
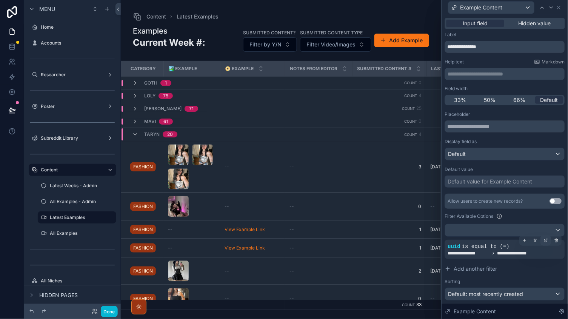
click at [545, 240] on icon at bounding box center [546, 241] width 3 height 3
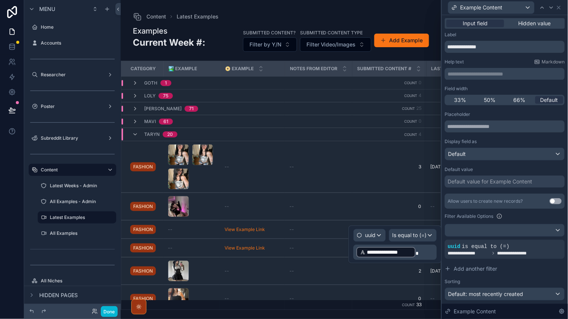
click at [422, 251] on p "**********" at bounding box center [396, 252] width 79 height 12
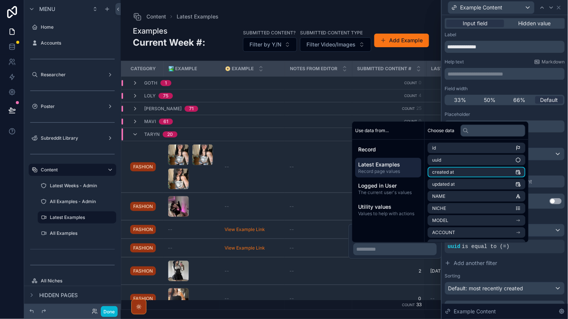
click at [392, 170] on span "Record page values" at bounding box center [388, 171] width 60 height 6
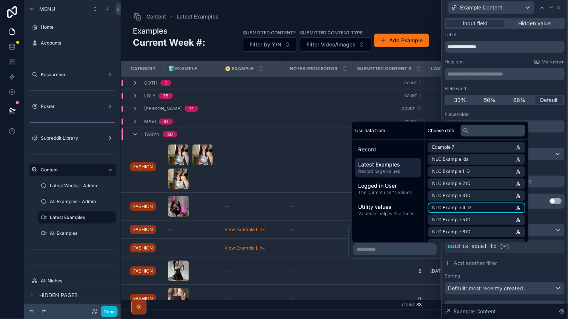
scroll to position [496, 0]
click at [469, 216] on span "NLC Example 5 ID" at bounding box center [451, 219] width 38 height 6
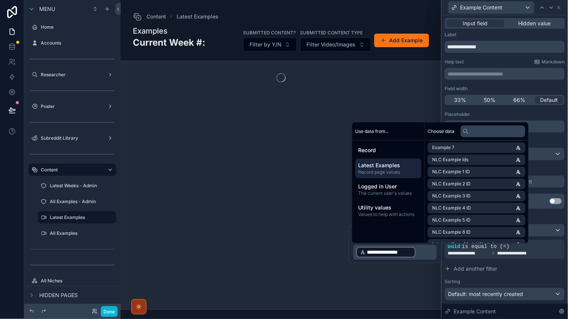
click at [527, 275] on div "**********" at bounding box center [505, 247] width 120 height 107
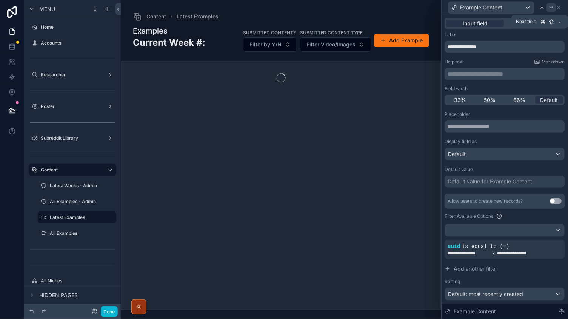
click at [553, 8] on icon at bounding box center [551, 8] width 6 height 6
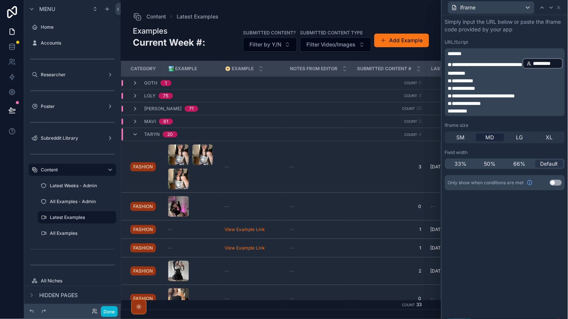
click at [466, 71] on span "*********" at bounding box center [457, 73] width 18 height 5
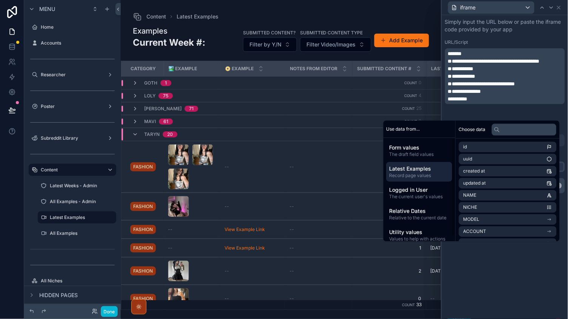
click at [418, 171] on span "Latest Examples" at bounding box center [419, 169] width 60 height 8
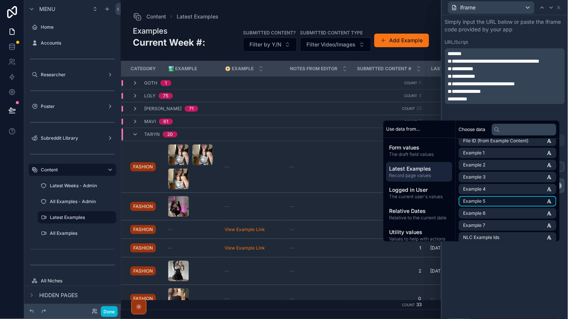
scroll to position [615, 0]
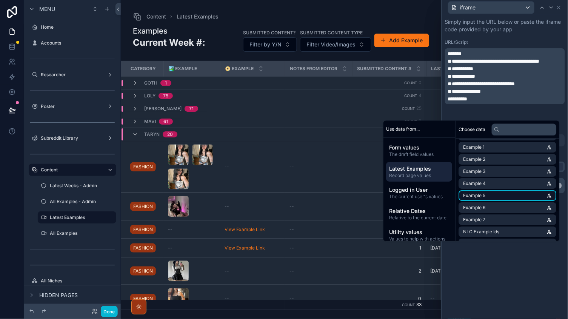
click at [477, 193] on span "Example 5" at bounding box center [474, 196] width 22 height 6
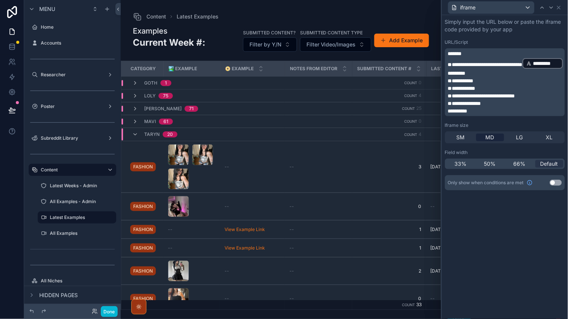
click at [495, 295] on div "**********" at bounding box center [505, 167] width 126 height 304
click at [560, 10] on icon at bounding box center [559, 8] width 6 height 6
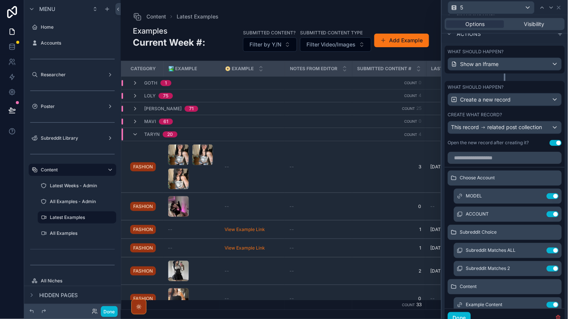
click at [560, 10] on icon at bounding box center [559, 8] width 6 height 6
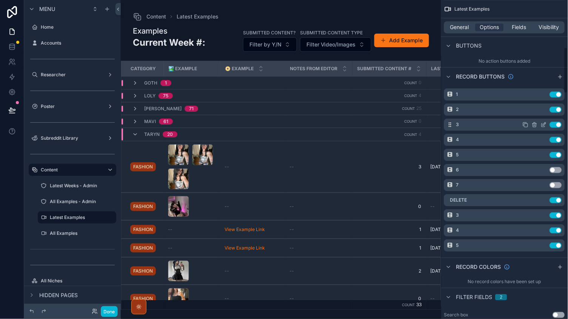
scroll to position [327, 0]
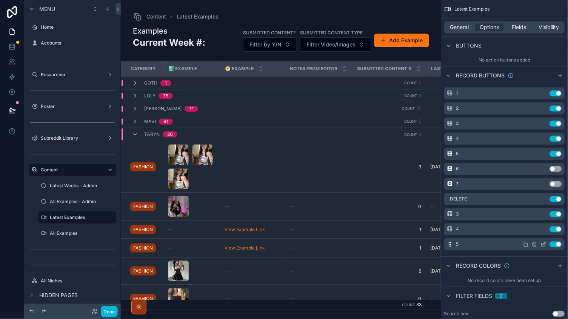
click at [526, 241] on icon "scrollable content" at bounding box center [526, 244] width 6 height 6
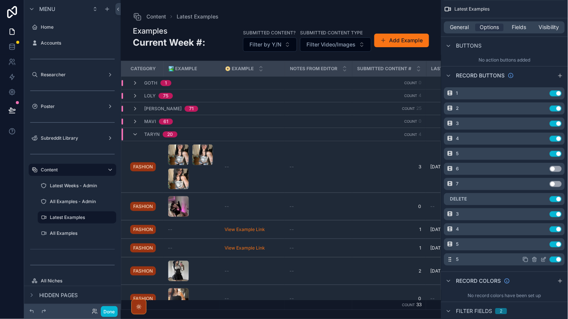
click at [544, 256] on icon "scrollable content" at bounding box center [544, 259] width 6 height 6
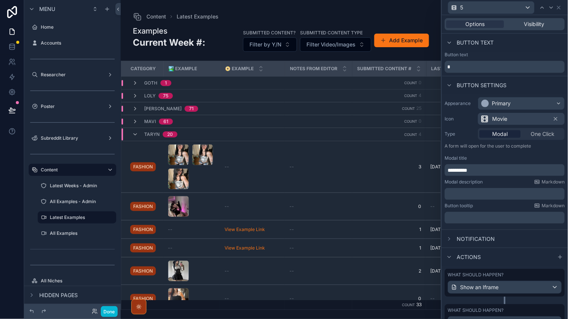
click at [524, 28] on div "Options Visibility" at bounding box center [505, 24] width 120 height 12
click at [539, 27] on span "Visibility" at bounding box center [535, 24] width 20 height 8
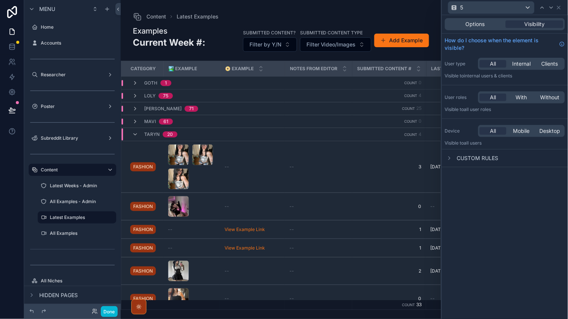
click at [482, 16] on div "Options Visibility" at bounding box center [505, 24] width 126 height 18
click at [481, 25] on span "Options" at bounding box center [475, 24] width 19 height 8
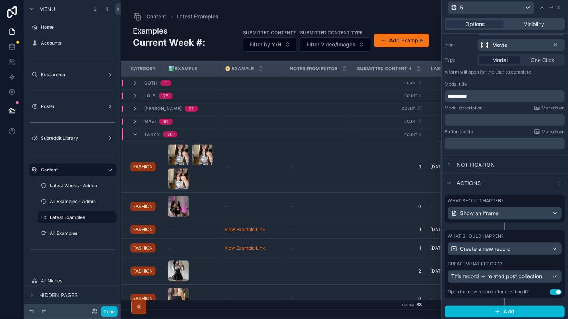
scroll to position [74, 0]
click at [501, 278] on span "related post collection" at bounding box center [515, 277] width 55 height 8
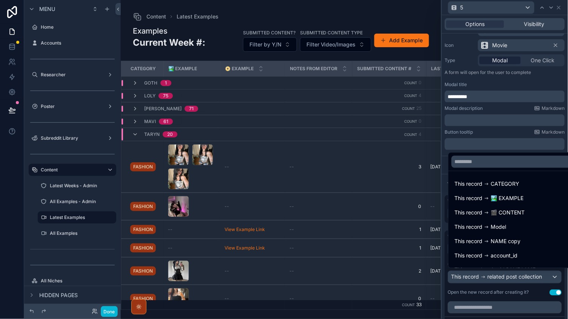
click at [502, 286] on div at bounding box center [505, 159] width 126 height 319
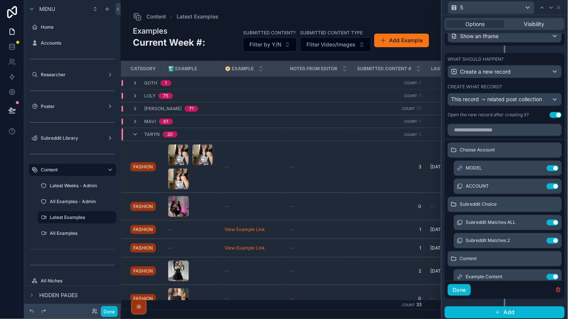
scroll to position [0, 0]
click at [560, 9] on icon at bounding box center [559, 8] width 6 height 6
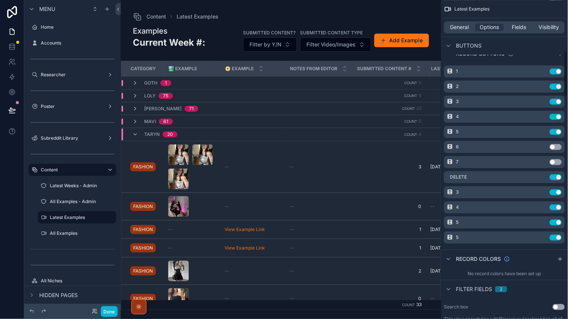
scroll to position [358, 0]
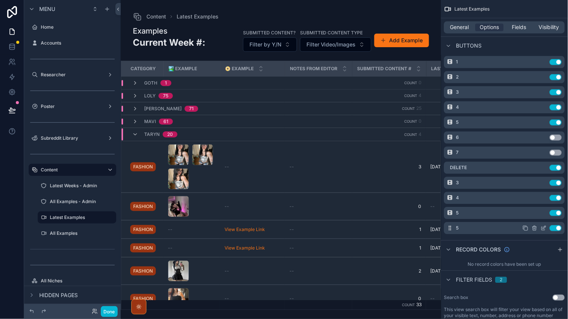
click at [543, 227] on icon "scrollable content" at bounding box center [544, 228] width 6 height 6
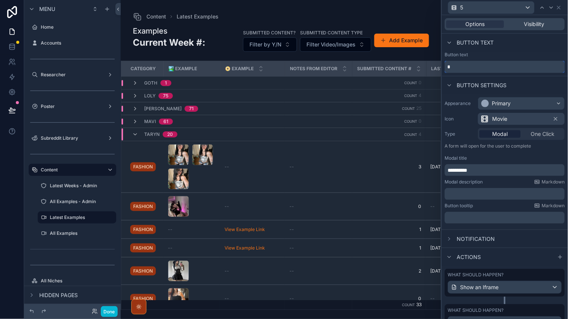
click at [471, 61] on input "*" at bounding box center [505, 67] width 120 height 12
click at [469, 61] on input "*" at bounding box center [505, 67] width 120 height 12
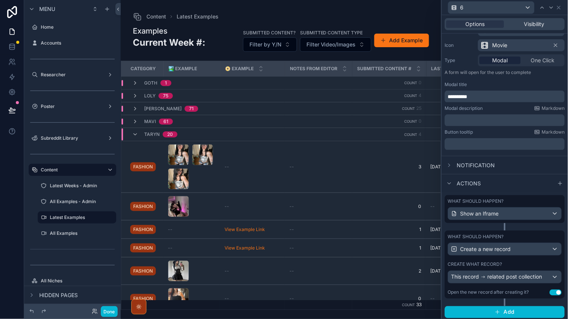
scroll to position [0, 0]
type input "*"
click at [552, 10] on icon at bounding box center [551, 8] width 6 height 6
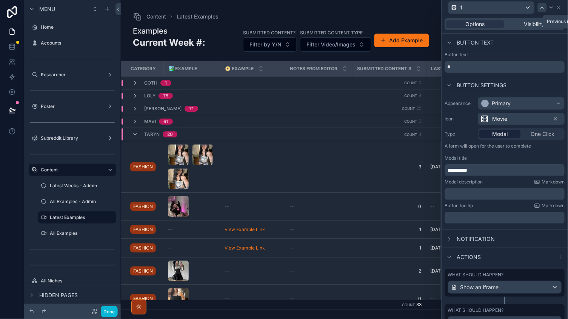
click at [544, 10] on icon at bounding box center [542, 8] width 6 height 6
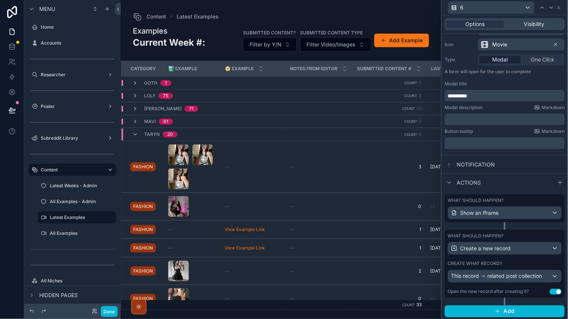
scroll to position [74, 0]
click at [495, 278] on span "related post collection" at bounding box center [515, 277] width 55 height 8
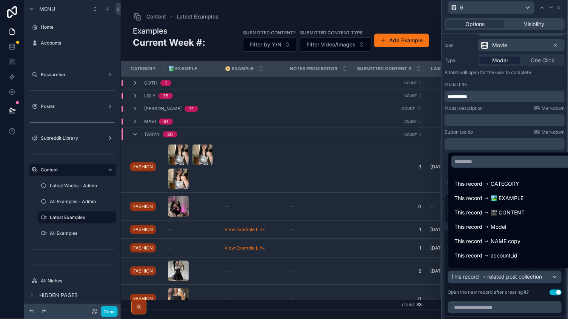
click at [492, 283] on div at bounding box center [505, 159] width 126 height 319
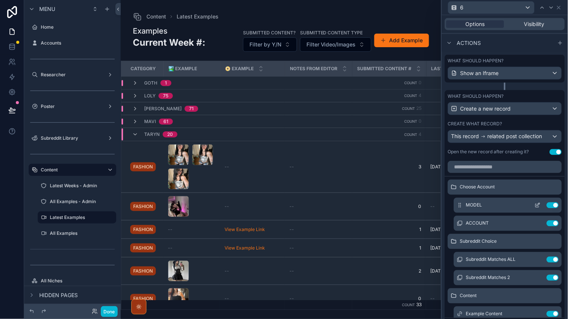
scroll to position [223, 0]
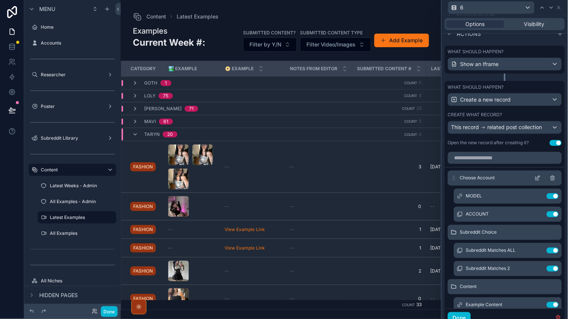
click at [538, 180] on div "Choose Account" at bounding box center [505, 178] width 114 height 15
click at [537, 175] on icon at bounding box center [538, 178] width 6 height 6
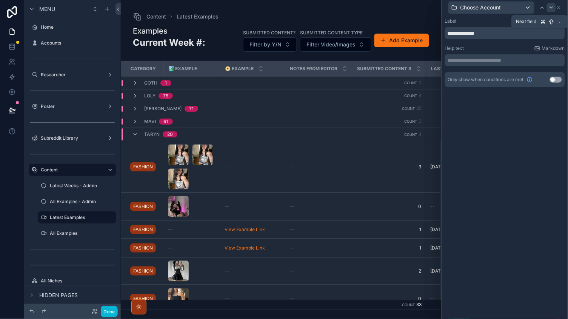
click at [550, 10] on icon at bounding box center [551, 8] width 6 height 6
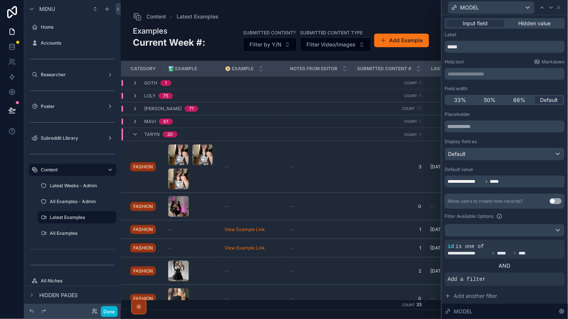
click at [550, 10] on icon at bounding box center [551, 8] width 6 height 6
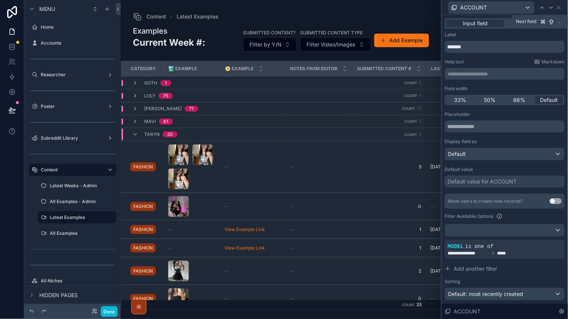
click at [550, 10] on icon at bounding box center [551, 8] width 6 height 6
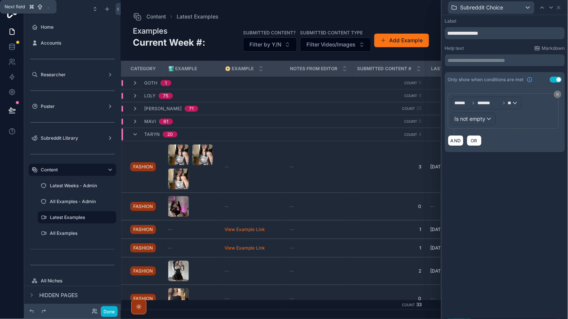
click at [550, 10] on icon at bounding box center [551, 8] width 6 height 6
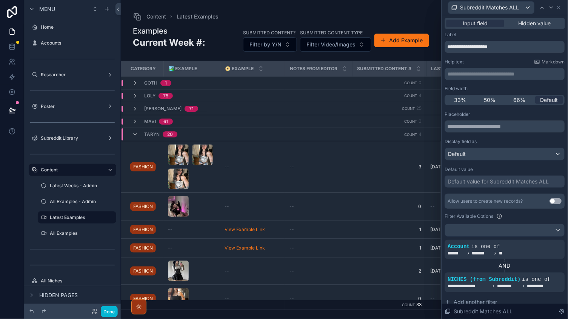
click at [550, 10] on icon at bounding box center [551, 8] width 6 height 6
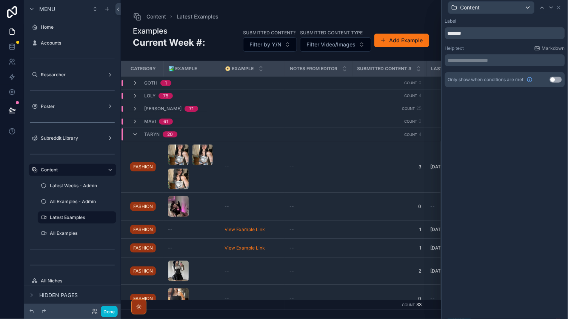
click at [550, 10] on icon at bounding box center [551, 8] width 6 height 6
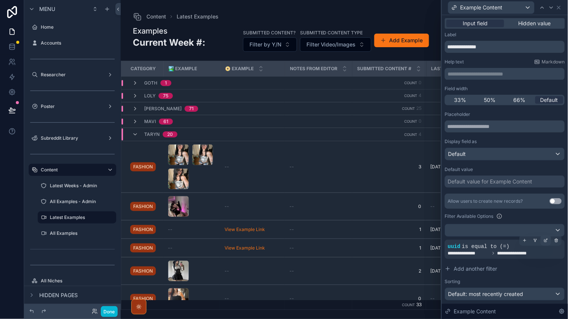
click at [545, 240] on icon at bounding box center [546, 241] width 3 height 3
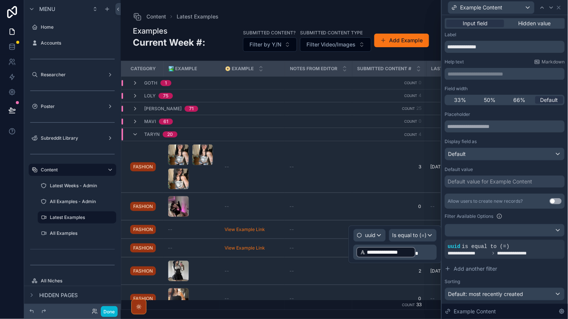
click at [419, 254] on p "**********" at bounding box center [396, 252] width 79 height 12
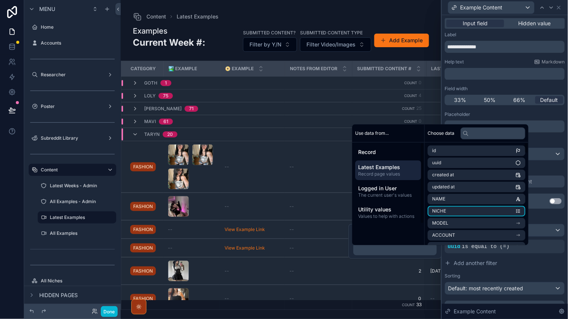
click at [371, 164] on span "Latest Examples" at bounding box center [388, 168] width 60 height 8
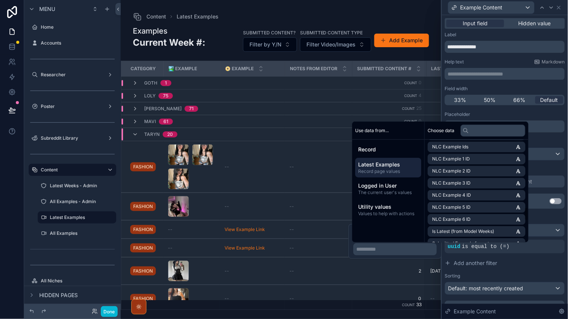
scroll to position [509, 0]
click at [454, 216] on span "NLC Example 6 ID" at bounding box center [451, 219] width 38 height 6
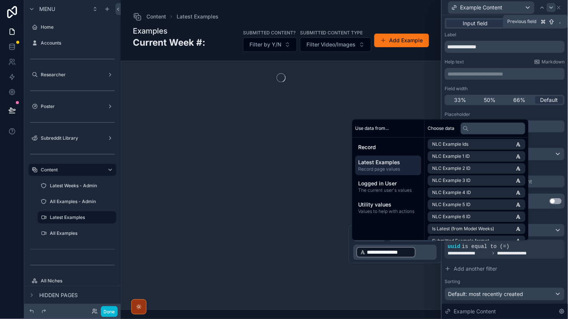
click at [548, 7] on div at bounding box center [551, 7] width 9 height 9
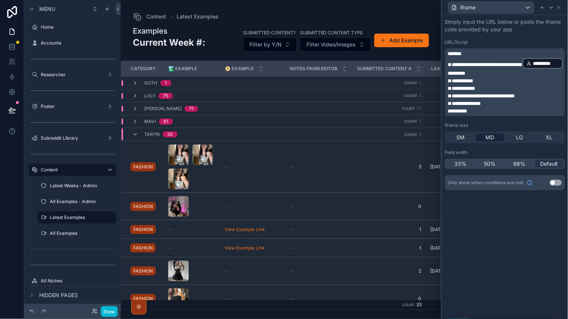
click at [466, 71] on span "*********" at bounding box center [457, 73] width 18 height 5
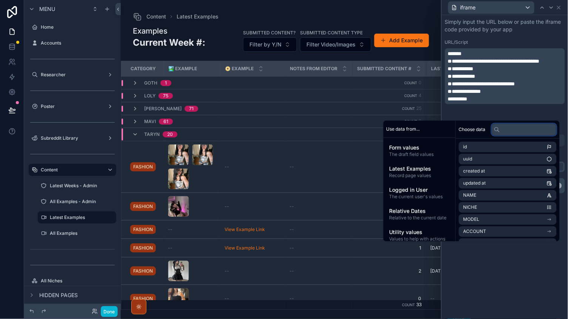
click at [501, 126] on input "text" at bounding box center [524, 129] width 65 height 12
click at [392, 170] on span "Latest Examples" at bounding box center [419, 169] width 60 height 8
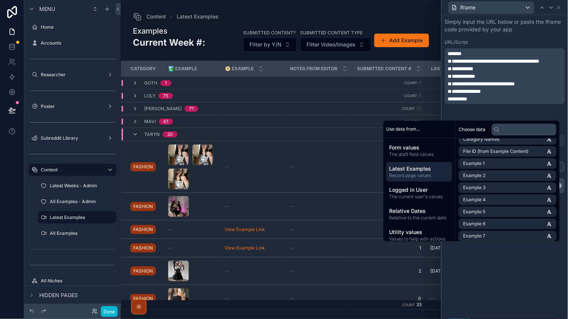
scroll to position [600, 0]
click at [480, 218] on li "Example 6" at bounding box center [508, 223] width 98 height 11
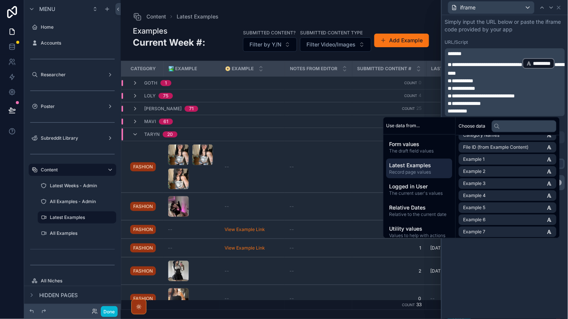
click at [507, 280] on div "**********" at bounding box center [505, 167] width 126 height 304
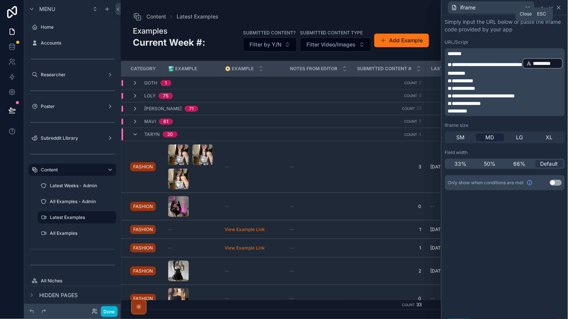
click at [559, 8] on icon at bounding box center [559, 8] width 6 height 6
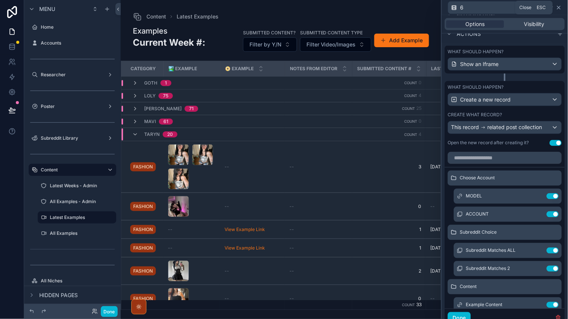
click at [562, 8] on icon at bounding box center [559, 8] width 6 height 6
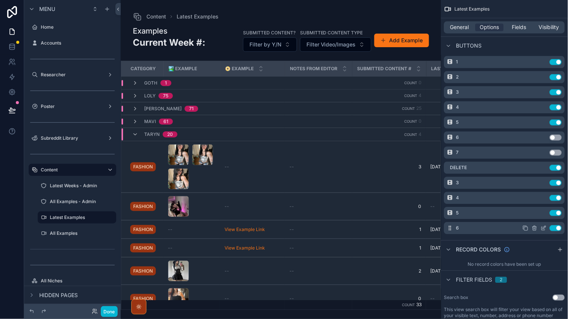
click at [545, 227] on icon "scrollable content" at bounding box center [544, 228] width 6 height 6
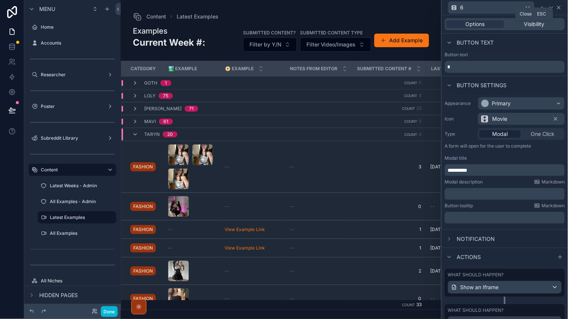
click at [560, 7] on icon at bounding box center [559, 8] width 6 height 6
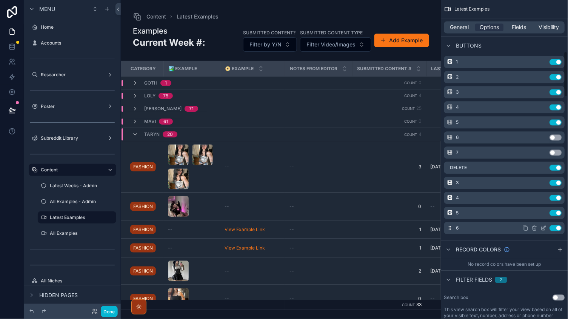
click at [527, 227] on icon "scrollable content" at bounding box center [526, 228] width 3 height 3
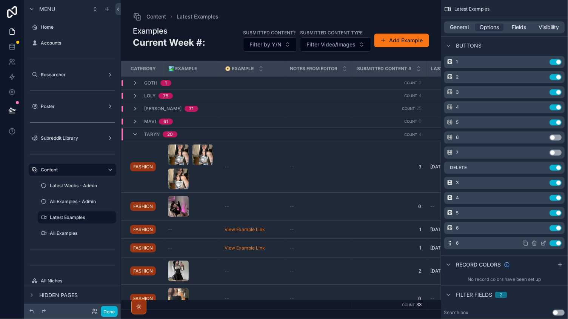
click at [544, 241] on icon "scrollable content" at bounding box center [544, 242] width 3 height 3
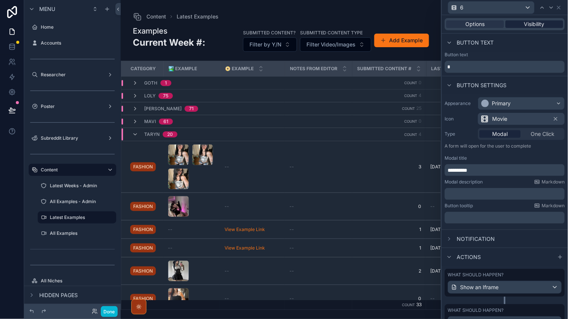
click at [537, 25] on span "Visibility" at bounding box center [535, 24] width 20 height 8
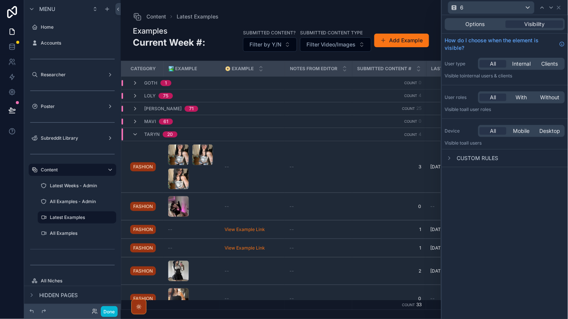
click at [477, 18] on div "Options Visibility" at bounding box center [505, 24] width 120 height 12
click at [477, 23] on span "Options" at bounding box center [475, 24] width 19 height 8
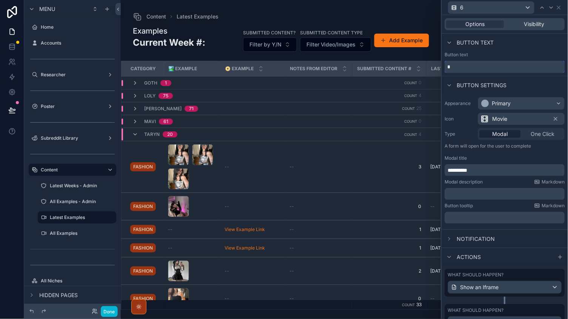
click at [457, 61] on input "*" at bounding box center [505, 67] width 120 height 12
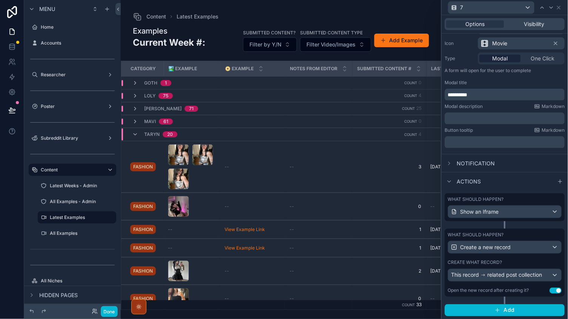
scroll to position [74, 0]
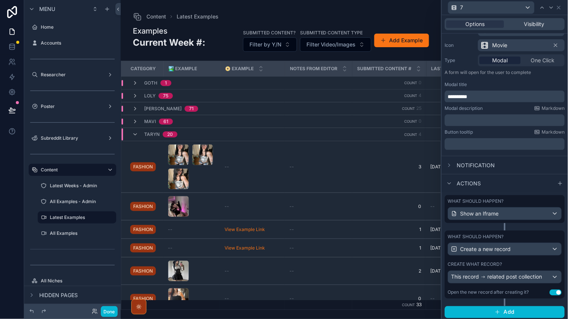
type input "*"
click at [494, 282] on button "This record related post collection" at bounding box center [505, 277] width 114 height 13
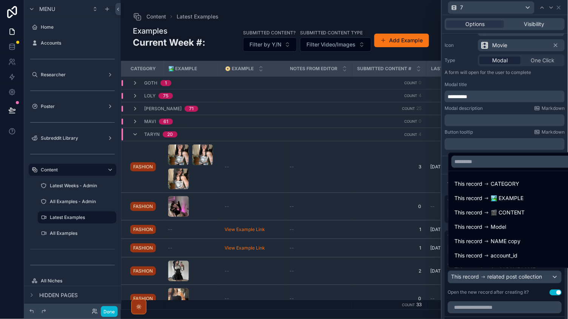
click at [494, 288] on div at bounding box center [505, 159] width 126 height 319
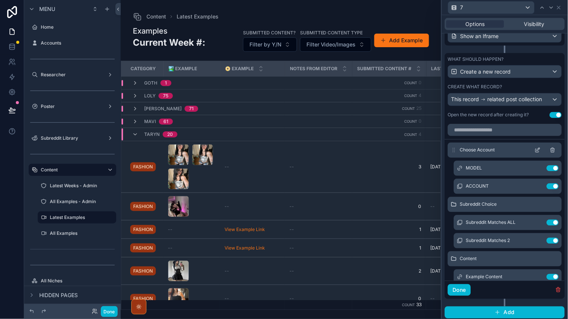
scroll to position [0, 0]
click at [539, 148] on icon at bounding box center [538, 150] width 6 height 6
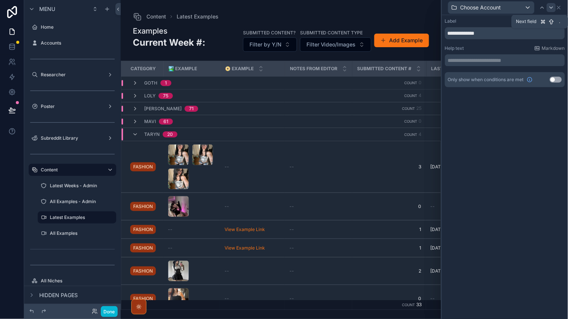
click at [552, 9] on icon at bounding box center [551, 8] width 6 height 6
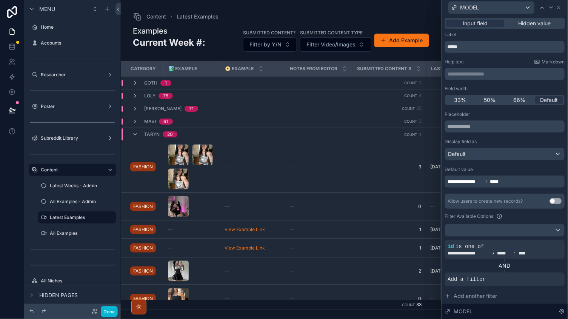
click at [552, 9] on icon at bounding box center [551, 8] width 6 height 6
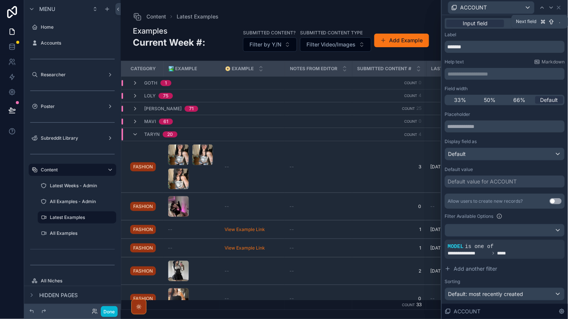
click at [552, 9] on icon at bounding box center [551, 8] width 6 height 6
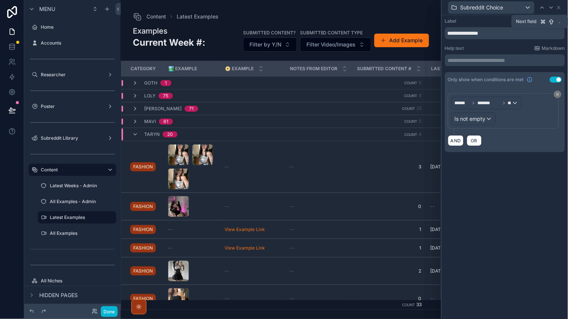
click at [552, 9] on icon at bounding box center [551, 8] width 6 height 6
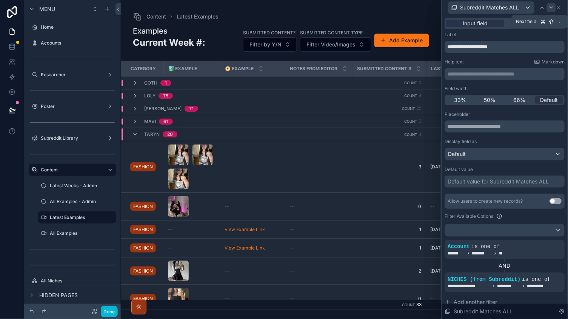
click at [552, 8] on icon at bounding box center [551, 8] width 6 height 6
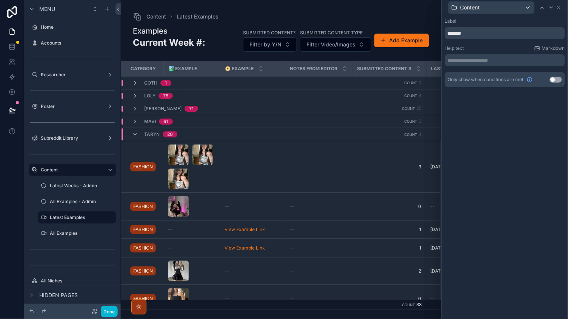
click at [552, 8] on icon at bounding box center [551, 8] width 6 height 6
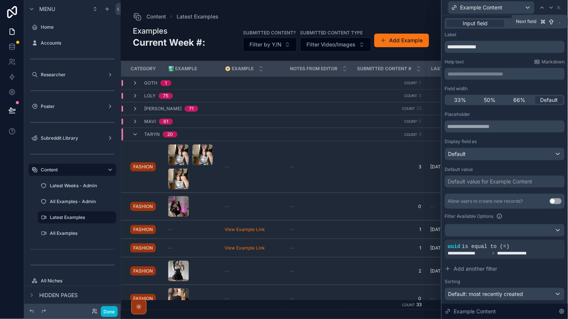
click at [552, 8] on icon at bounding box center [551, 8] width 6 height 6
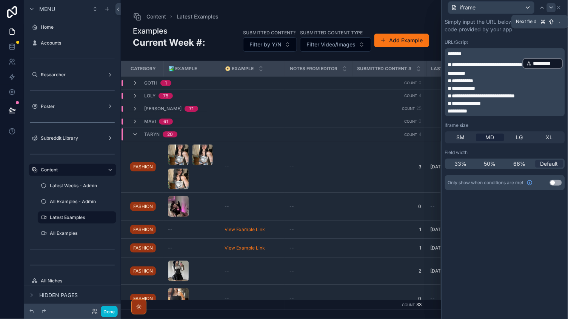
click at [547, 8] on div at bounding box center [547, 7] width 18 height 9
click at [542, 7] on icon at bounding box center [542, 8] width 6 height 6
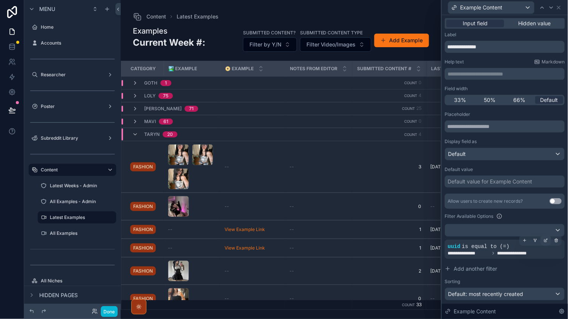
click at [545, 238] on icon at bounding box center [546, 240] width 5 height 5
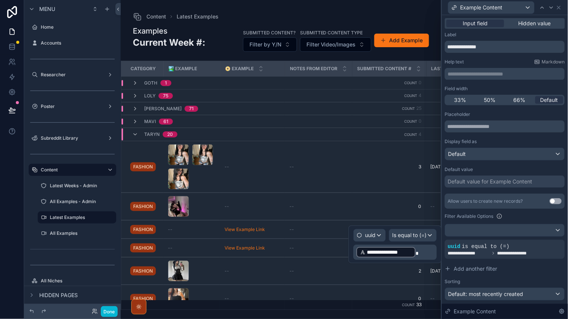
click at [417, 250] on p "**********" at bounding box center [396, 252] width 79 height 12
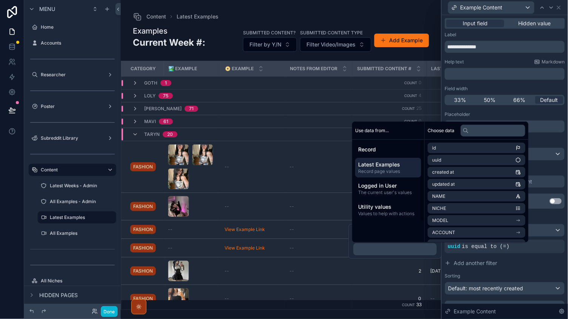
click at [381, 165] on span "Latest Examples" at bounding box center [388, 165] width 60 height 8
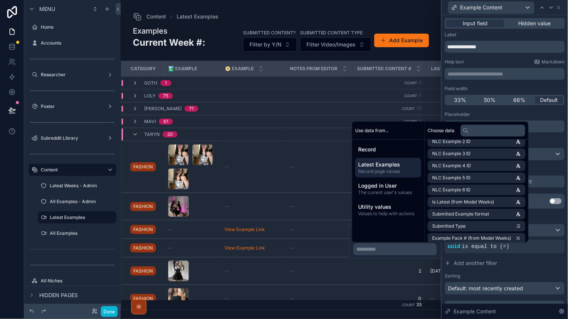
scroll to position [538, 0]
click at [465, 184] on li "NLC Example 6 ID" at bounding box center [477, 189] width 98 height 11
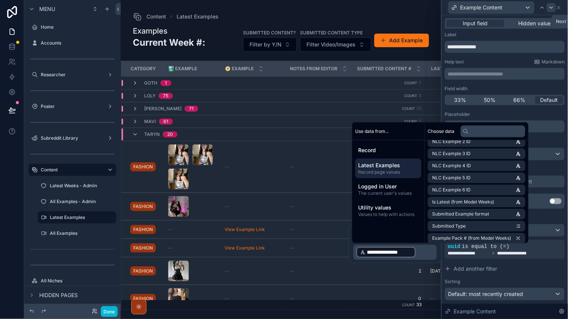
click at [552, 6] on icon at bounding box center [551, 8] width 6 height 6
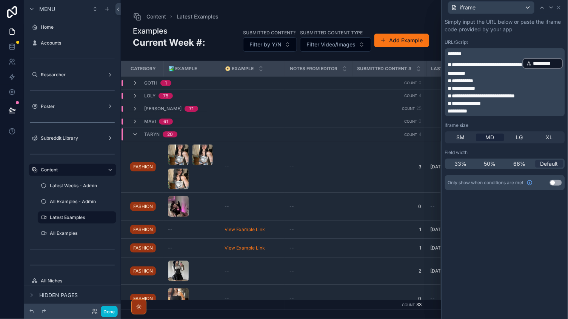
click at [488, 66] on p "**********" at bounding box center [505, 67] width 115 height 20
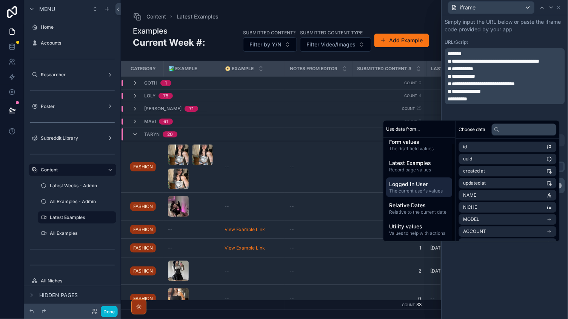
scroll to position [5, 0]
click at [414, 196] on div "Logged in User The current user's values" at bounding box center [419, 188] width 66 height 20
click at [414, 211] on span "Relative to the current date" at bounding box center [419, 213] width 60 height 6
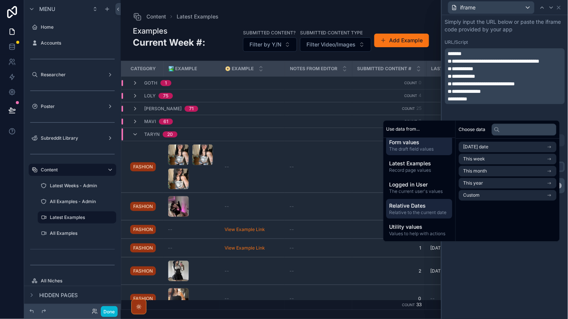
click at [412, 154] on div "Form values The draft field values" at bounding box center [419, 146] width 66 height 20
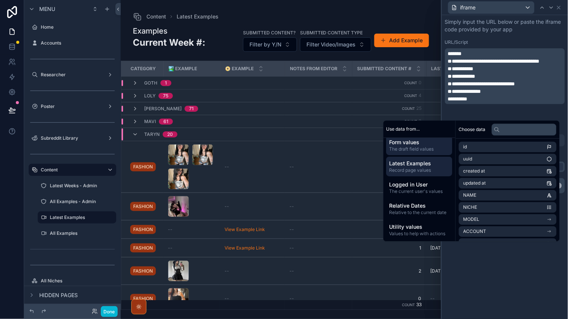
click at [412, 161] on span "Latest Examples" at bounding box center [419, 164] width 60 height 8
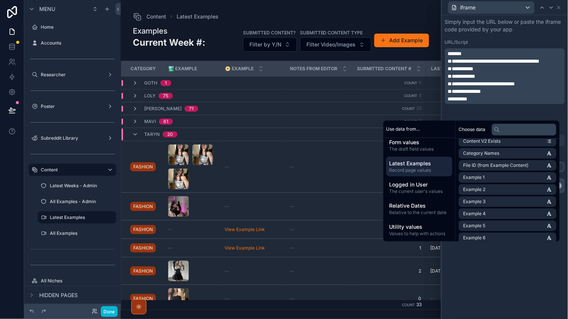
scroll to position [595, 0]
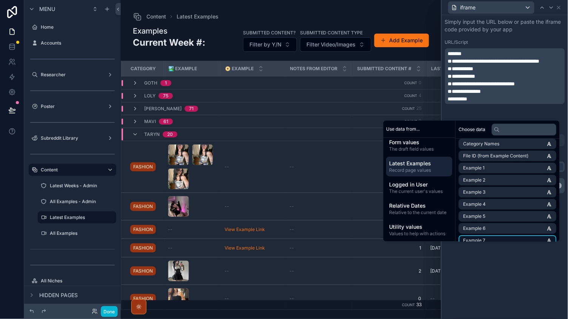
click at [483, 235] on li "Example 7" at bounding box center [508, 240] width 98 height 11
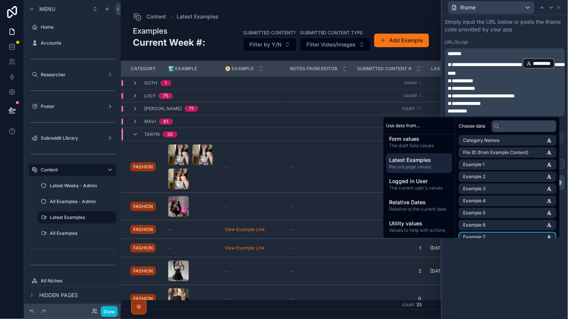
drag, startPoint x: 483, startPoint y: 227, endPoint x: 527, endPoint y: 50, distance: 182.8
click at [525, 52] on p "*******" at bounding box center [505, 54] width 115 height 8
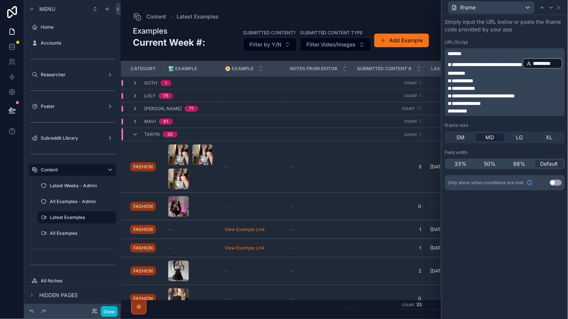
click at [496, 272] on div "**********" at bounding box center [505, 167] width 126 height 304
click at [551, 7] on icon at bounding box center [551, 8] width 6 height 6
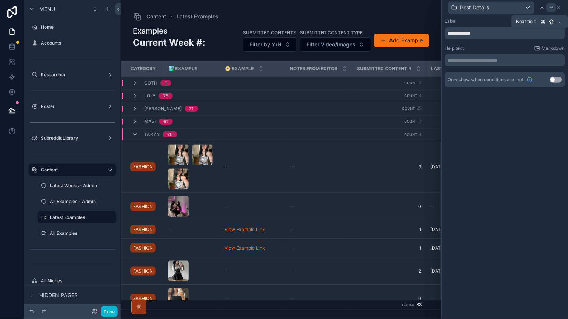
click at [551, 6] on icon at bounding box center [551, 8] width 6 height 6
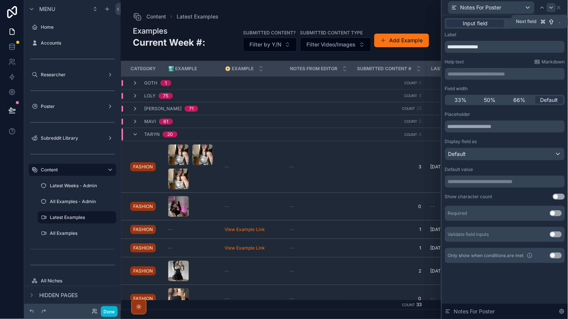
click at [551, 6] on icon at bounding box center [551, 8] width 6 height 6
click at [551, 7] on icon at bounding box center [551, 8] width 6 height 6
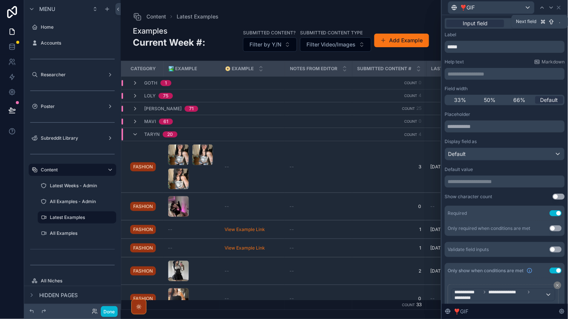
click at [551, 7] on icon at bounding box center [551, 8] width 6 height 6
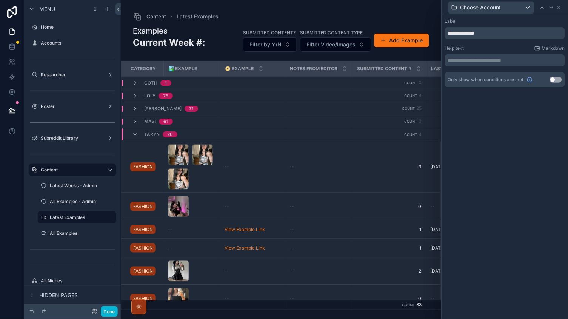
click at [551, 7] on icon at bounding box center [551, 8] width 6 height 6
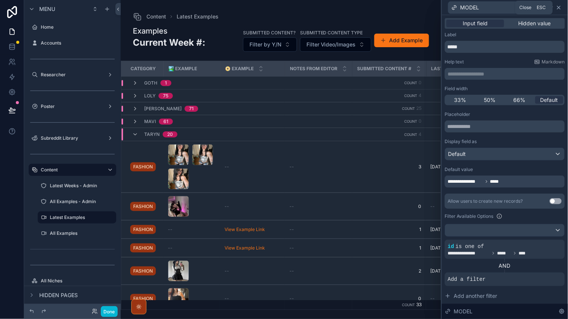
click at [561, 7] on icon at bounding box center [559, 8] width 6 height 6
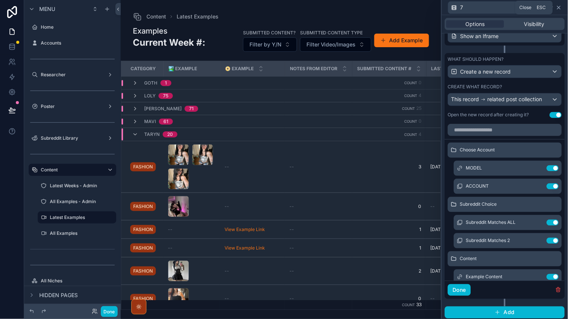
click at [560, 6] on icon at bounding box center [559, 8] width 6 height 6
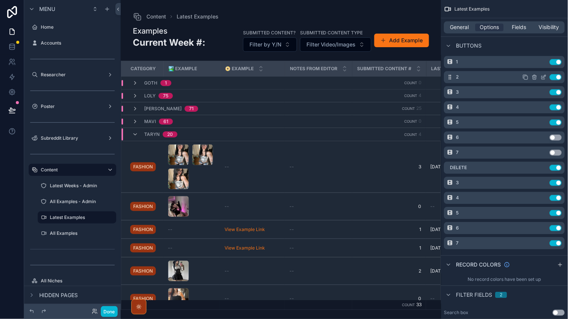
click at [554, 78] on div "2 Use setting" at bounding box center [504, 77] width 121 height 12
click at [557, 75] on button "Use setting" at bounding box center [556, 77] width 12 height 6
click at [556, 89] on button "Use setting" at bounding box center [556, 92] width 12 height 6
click at [557, 104] on button "Use setting" at bounding box center [556, 107] width 12 height 6
click at [557, 120] on button "Use setting" at bounding box center [556, 122] width 12 height 6
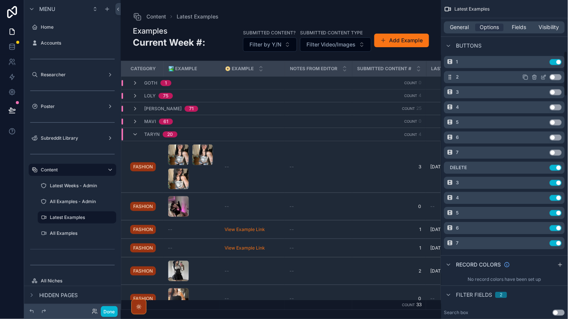
click at [557, 74] on button "Use setting" at bounding box center [556, 77] width 12 height 6
drag, startPoint x: 451, startPoint y: 182, endPoint x: 457, endPoint y: 86, distance: 96.4
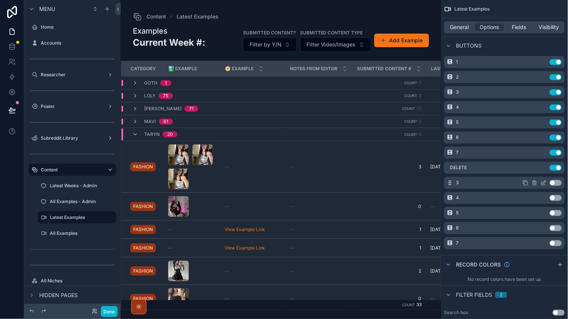
click at [541, 180] on icon "scrollable content" at bounding box center [544, 183] width 6 height 6
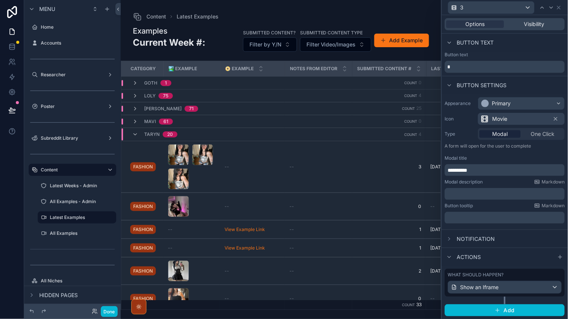
scroll to position [0, 0]
click at [516, 288] on div "Show an Iframe" at bounding box center [504, 287] width 113 height 12
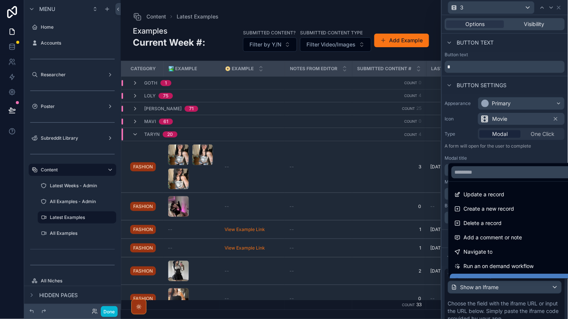
click at [507, 294] on div at bounding box center [505, 159] width 126 height 319
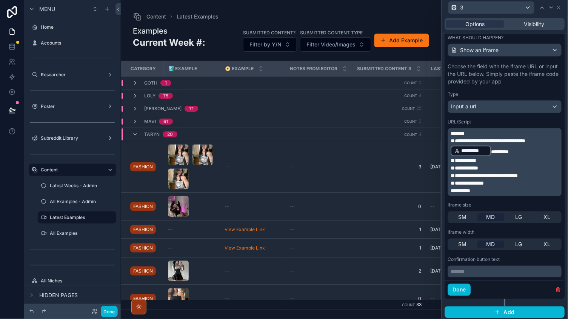
scroll to position [236, 0]
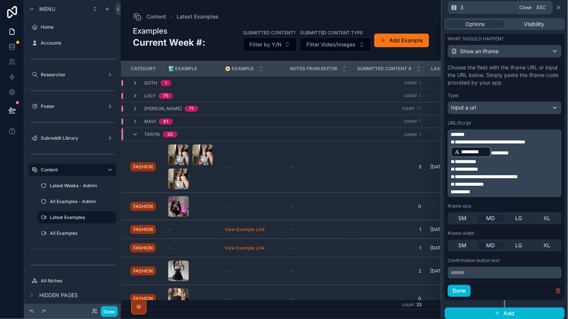
click at [559, 6] on icon at bounding box center [559, 8] width 6 height 6
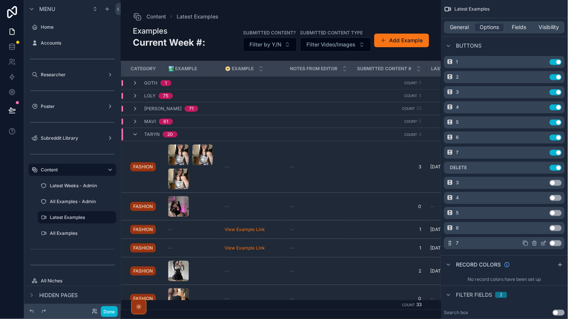
click at [544, 240] on icon "scrollable content" at bounding box center [544, 243] width 6 height 6
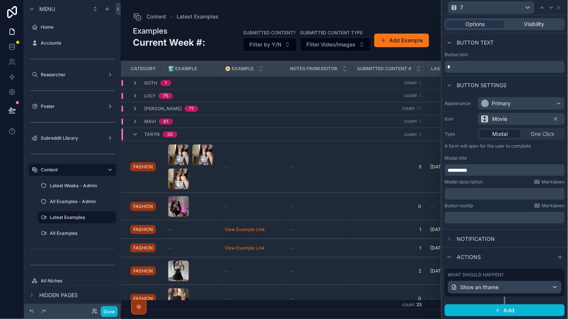
scroll to position [0, 0]
click at [487, 286] on span "Show an Iframe" at bounding box center [479, 287] width 38 height 8
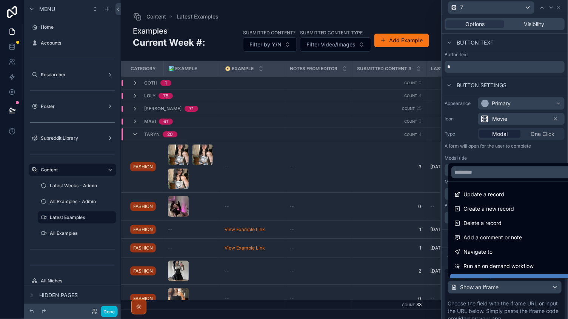
click at [535, 49] on div at bounding box center [505, 159] width 126 height 319
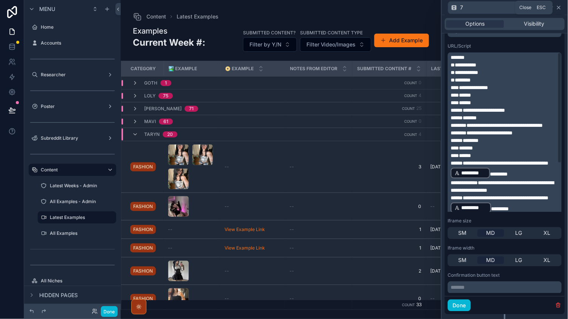
click at [558, 6] on icon at bounding box center [559, 8] width 6 height 6
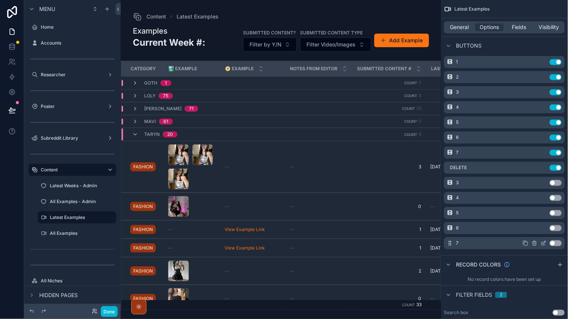
click at [543, 240] on icon "scrollable content" at bounding box center [544, 243] width 6 height 6
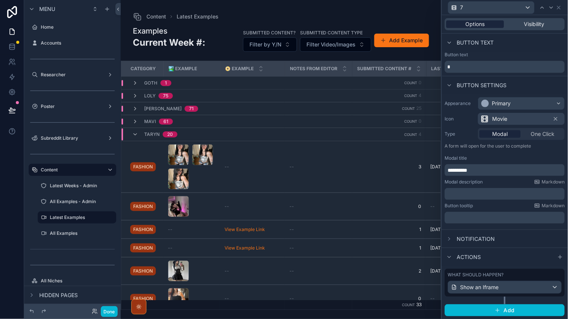
click at [482, 23] on span "Options" at bounding box center [475, 24] width 19 height 8
click at [525, 27] on span "Visibility" at bounding box center [535, 24] width 20 height 8
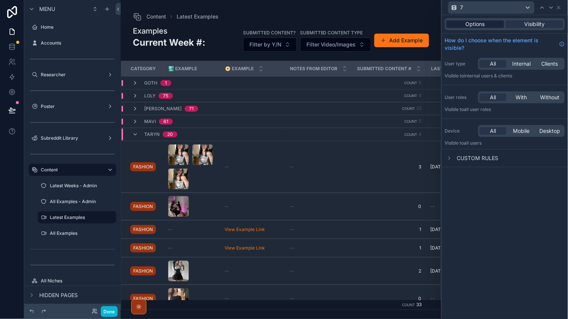
click at [492, 27] on div "Options" at bounding box center [475, 24] width 58 height 8
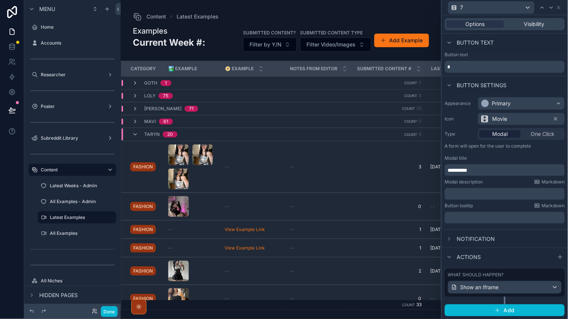
click at [510, 291] on div "Show an Iframe" at bounding box center [504, 287] width 113 height 12
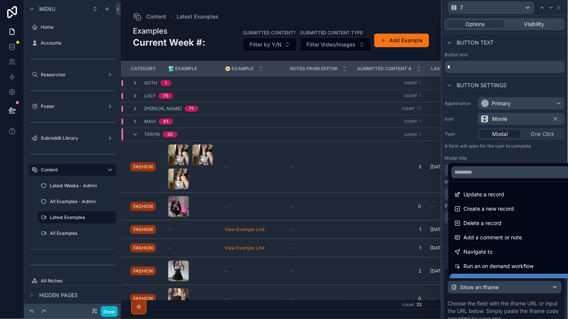
click at [510, 291] on div at bounding box center [505, 159] width 126 height 319
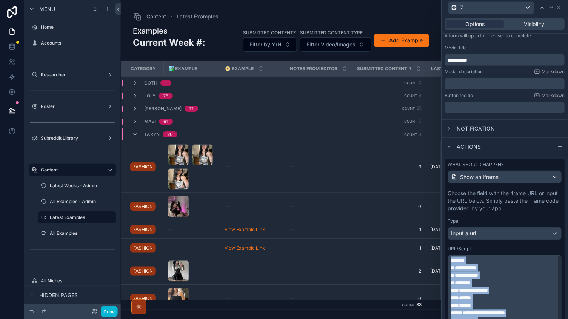
drag, startPoint x: 485, startPoint y: 189, endPoint x: 442, endPoint y: -6, distance: 200.0
click at [442, 0] on html "**********" at bounding box center [284, 159] width 568 height 319
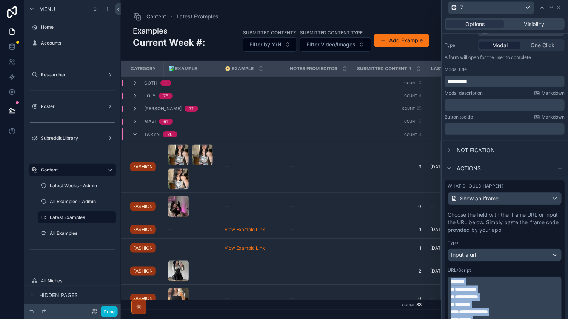
copy div "**********"
click at [558, 9] on icon at bounding box center [559, 8] width 6 height 6
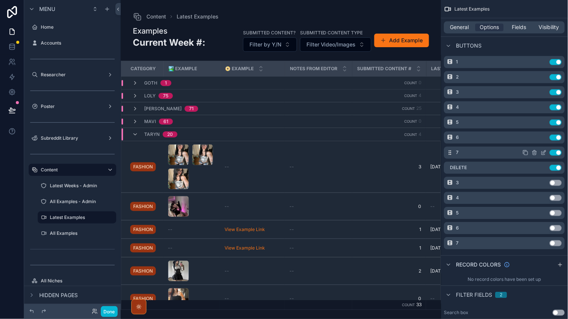
click at [545, 149] on icon "scrollable content" at bounding box center [544, 152] width 6 height 6
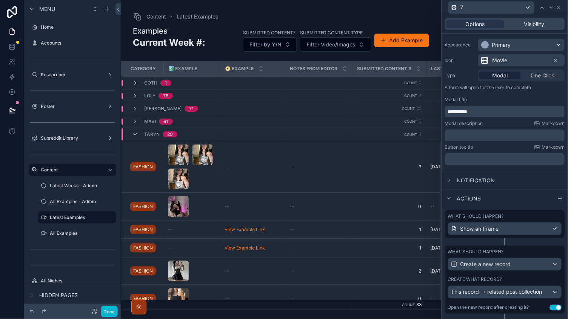
scroll to position [64, 0]
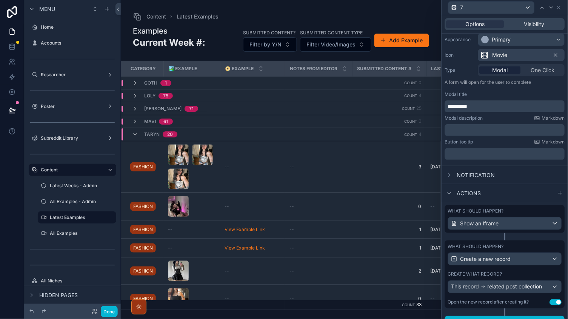
click at [494, 217] on div "Show an Iframe" at bounding box center [504, 223] width 113 height 12
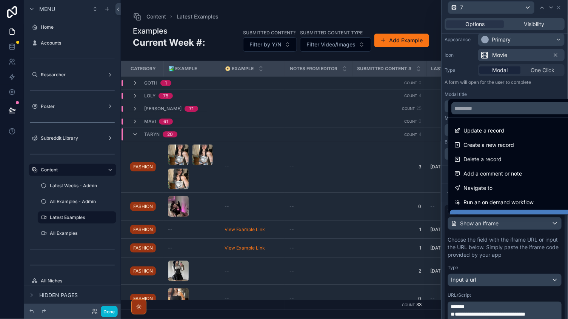
click at [493, 252] on div at bounding box center [505, 159] width 126 height 319
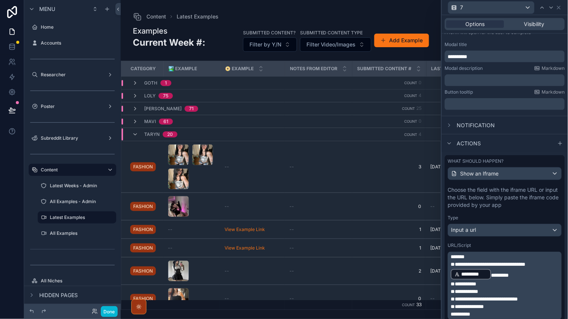
scroll to position [177, 0]
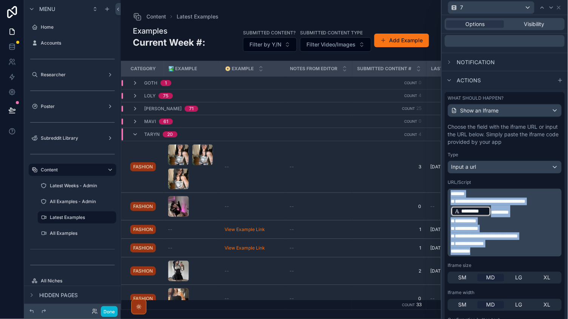
drag, startPoint x: 489, startPoint y: 247, endPoint x: 446, endPoint y: 162, distance: 95.3
click at [446, 162] on div "**********" at bounding box center [505, 230] width 120 height 221
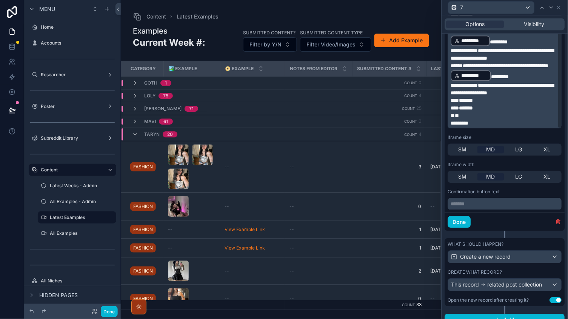
scroll to position [403, 0]
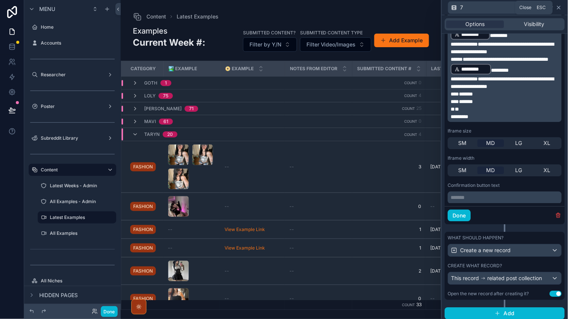
click at [557, 8] on icon at bounding box center [559, 8] width 6 height 6
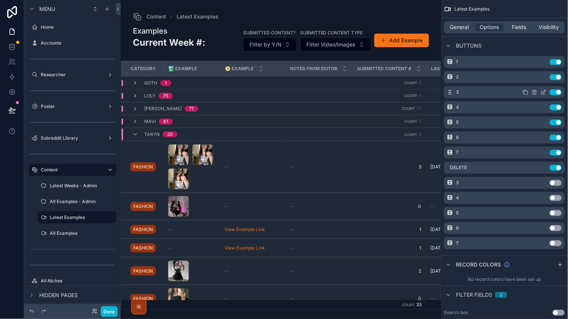
click at [543, 89] on icon "scrollable content" at bounding box center [544, 92] width 6 height 6
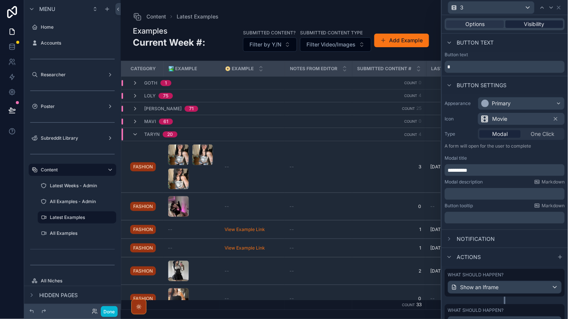
click at [528, 22] on span "Visibility" at bounding box center [535, 24] width 20 height 8
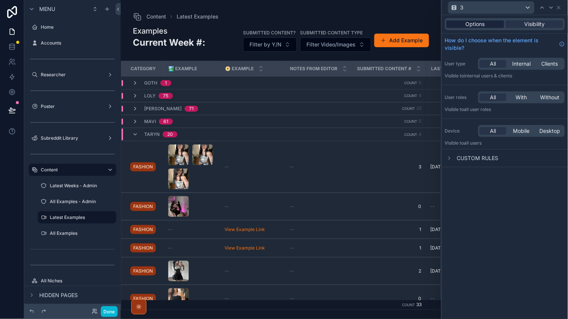
click at [487, 22] on div "Options" at bounding box center [475, 24] width 58 height 8
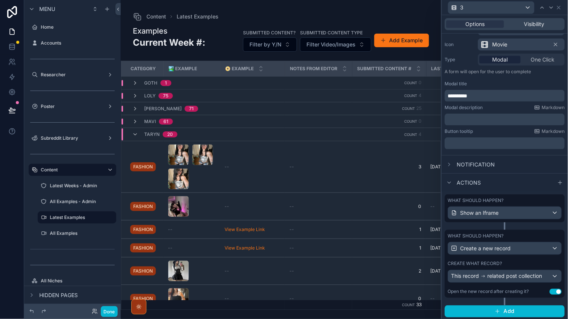
scroll to position [74, 0]
click at [494, 282] on div "What should happen? Create a new record Create what record? This record related…" at bounding box center [505, 265] width 120 height 68
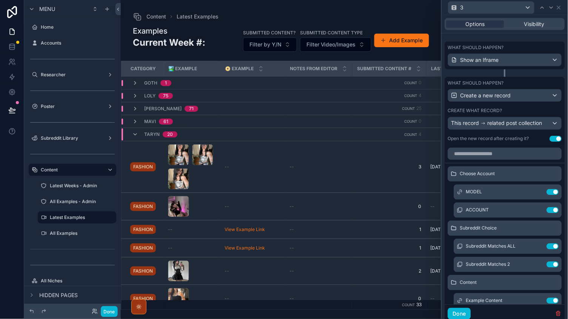
scroll to position [241, 0]
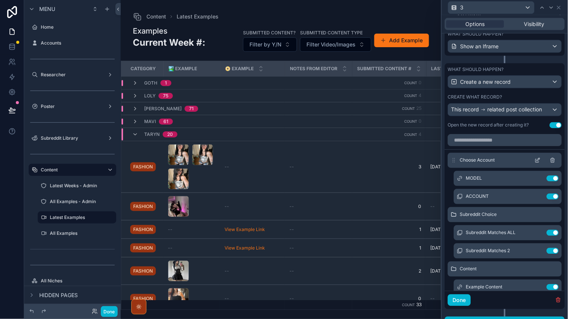
click at [539, 159] on icon at bounding box center [538, 160] width 6 height 6
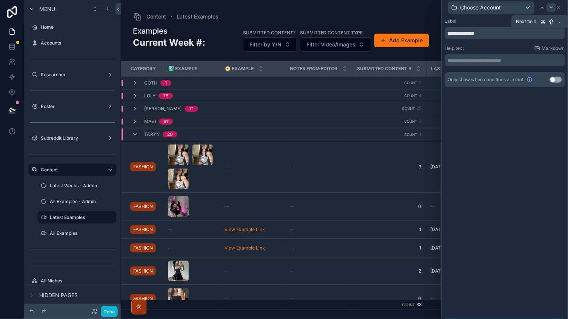
click at [551, 9] on icon at bounding box center [551, 8] width 6 height 6
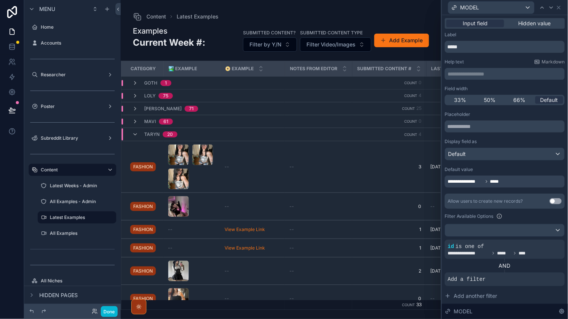
click at [551, 9] on icon at bounding box center [551, 8] width 6 height 6
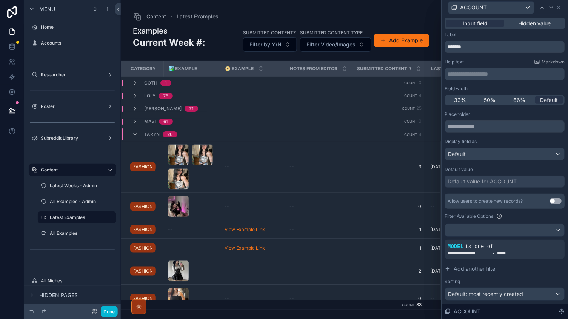
click at [551, 9] on icon at bounding box center [551, 8] width 6 height 6
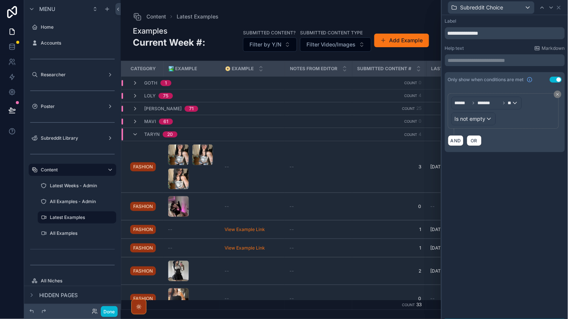
click at [551, 9] on icon at bounding box center [551, 8] width 6 height 6
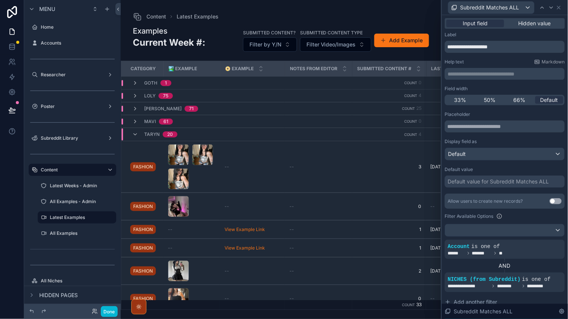
click at [551, 9] on icon at bounding box center [551, 8] width 6 height 6
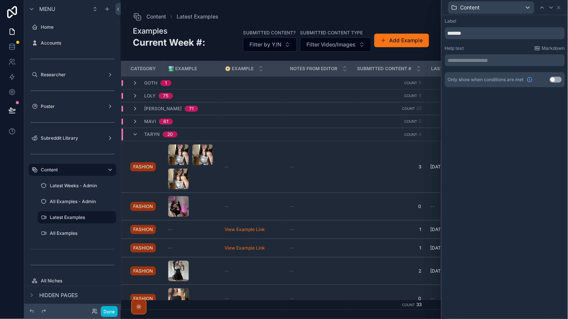
click at [551, 9] on icon at bounding box center [551, 8] width 6 height 6
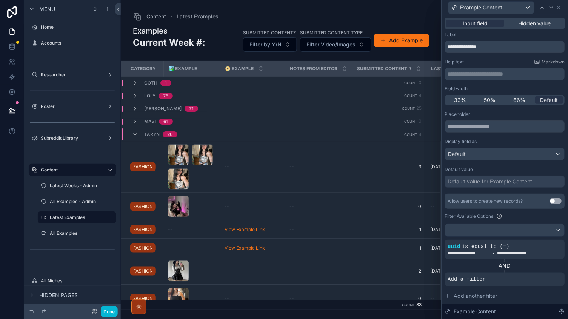
click at [551, 9] on icon at bounding box center [551, 8] width 6 height 6
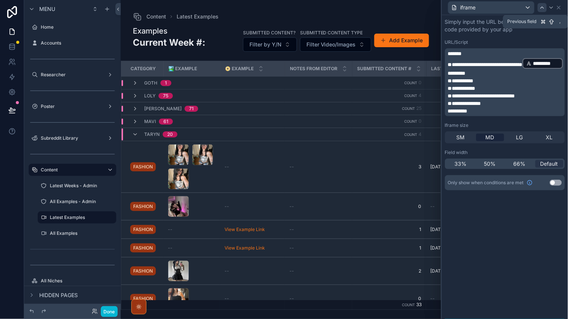
click at [545, 9] on icon at bounding box center [542, 8] width 6 height 6
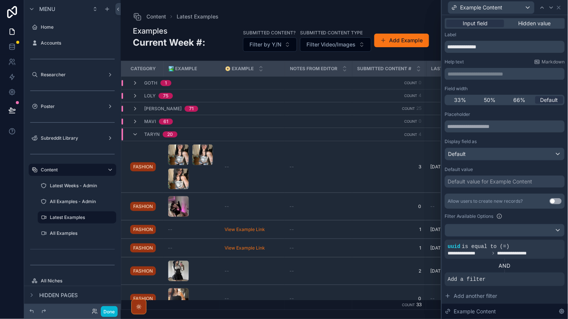
click at [545, 9] on icon at bounding box center [542, 8] width 6 height 6
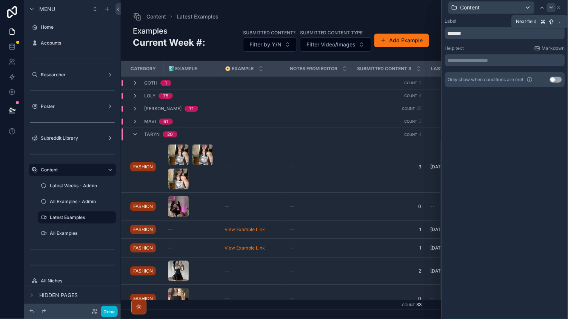
click at [549, 9] on icon at bounding box center [551, 8] width 6 height 6
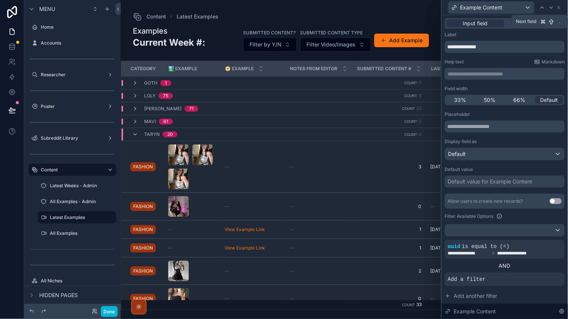
click at [549, 9] on icon at bounding box center [551, 8] width 6 height 6
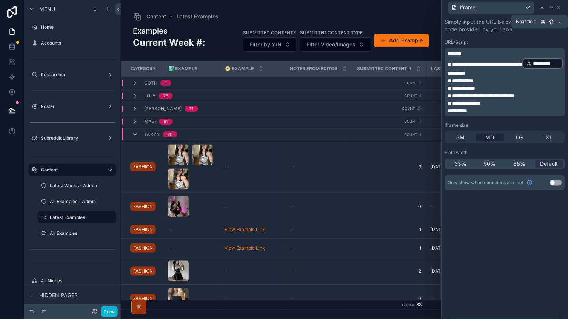
click at [549, 9] on icon at bounding box center [551, 8] width 6 height 6
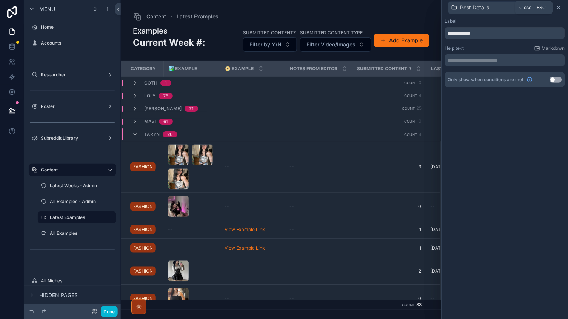
click at [557, 7] on icon at bounding box center [559, 8] width 6 height 6
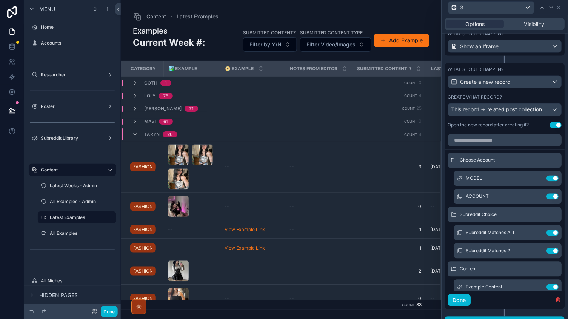
click at [503, 49] on div "Show an Iframe" at bounding box center [504, 46] width 113 height 12
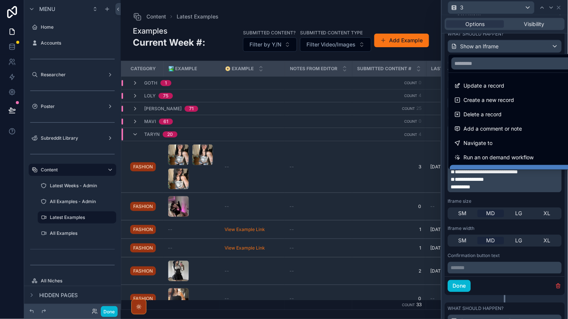
click at [484, 39] on div at bounding box center [505, 159] width 126 height 319
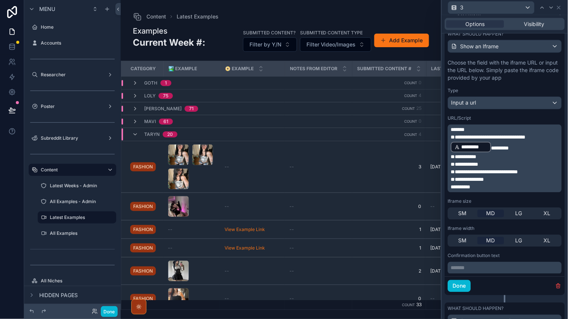
click at [491, 146] on span "*********" at bounding box center [500, 148] width 18 height 5
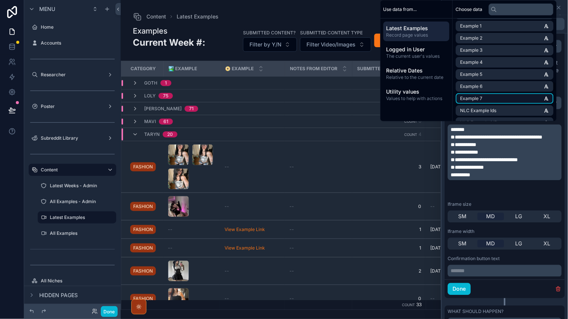
scroll to position [595, 0]
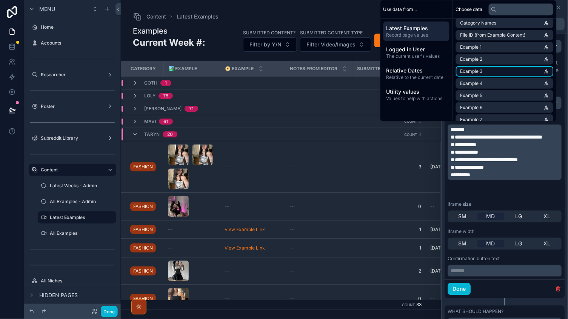
click at [480, 66] on li "Example 3" at bounding box center [505, 71] width 98 height 11
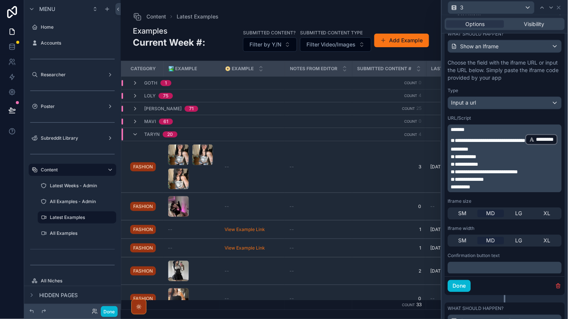
drag, startPoint x: 480, startPoint y: 57, endPoint x: 532, endPoint y: 157, distance: 112.9
click at [532, 157] on p "**********" at bounding box center [505, 157] width 109 height 8
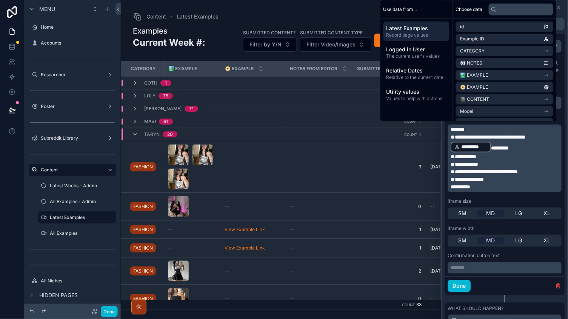
click at [567, 15] on div "Options Visibility" at bounding box center [505, 24] width 126 height 18
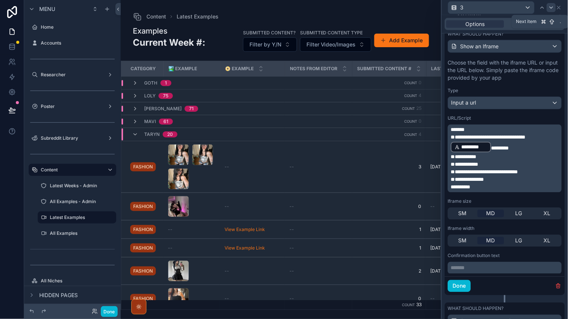
click at [552, 8] on icon at bounding box center [551, 8] width 6 height 6
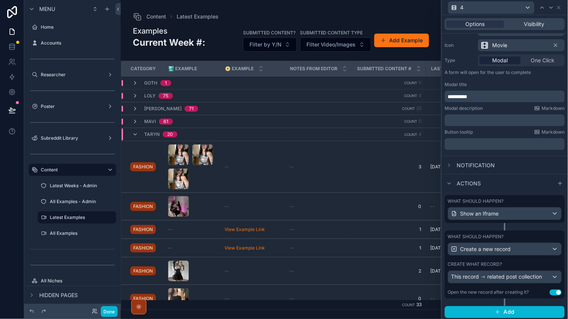
scroll to position [0, 0]
click at [474, 213] on span "Show an Iframe" at bounding box center [479, 214] width 38 height 8
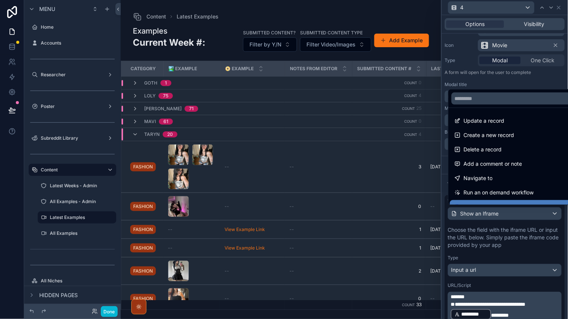
click at [488, 237] on div at bounding box center [505, 159] width 126 height 319
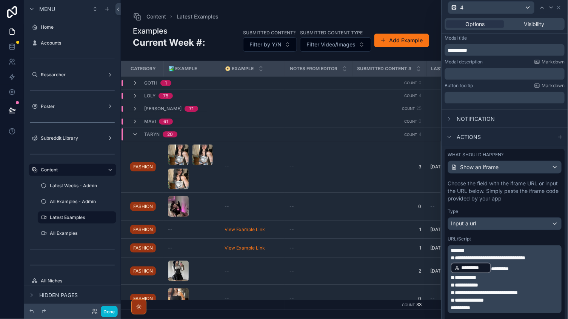
scroll to position [129, 0]
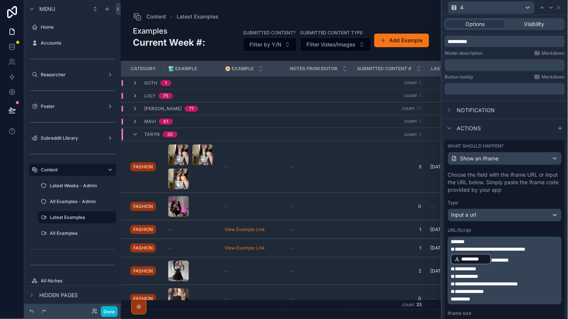
click at [492, 258] on span "*********" at bounding box center [500, 260] width 18 height 5
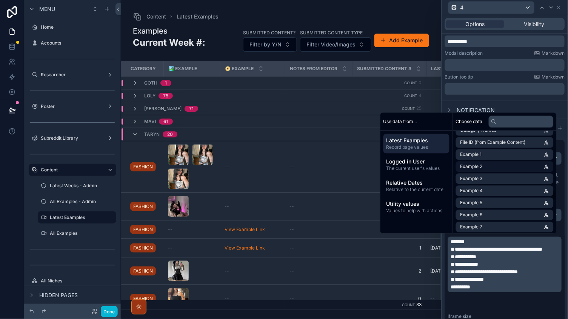
scroll to position [589, 0]
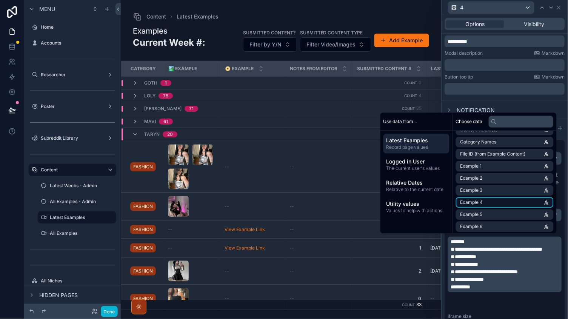
click at [474, 200] on span "Example 4" at bounding box center [471, 203] width 23 height 6
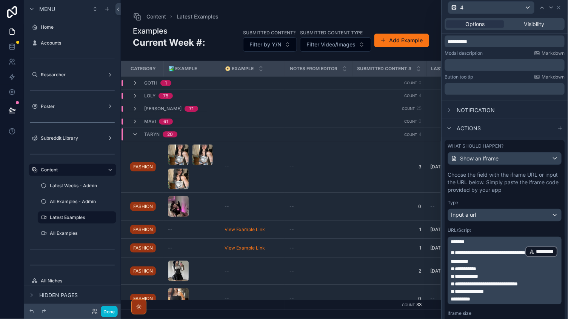
click at [511, 35] on div "**********" at bounding box center [505, 41] width 120 height 12
click at [553, 9] on icon at bounding box center [551, 8] width 6 height 6
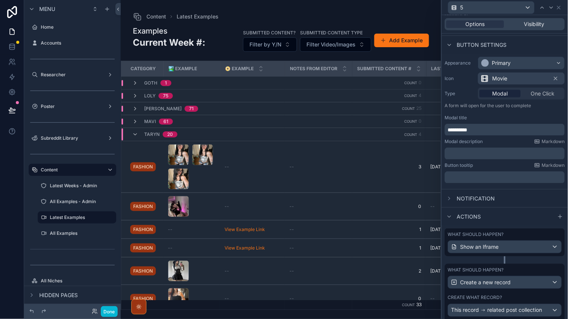
scroll to position [74, 0]
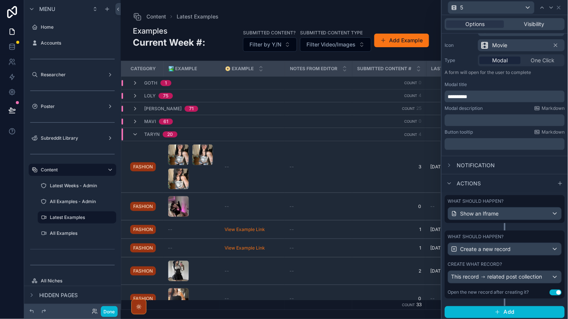
click at [495, 210] on span "Show an Iframe" at bounding box center [479, 214] width 38 height 8
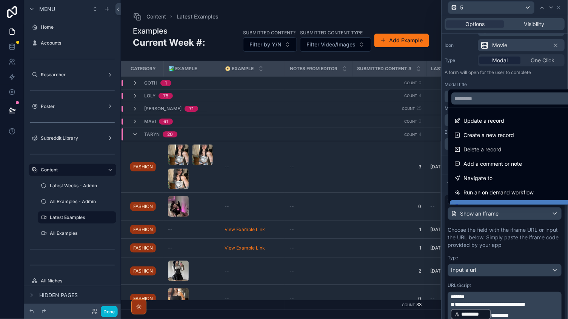
click at [500, 225] on div at bounding box center [505, 159] width 126 height 319
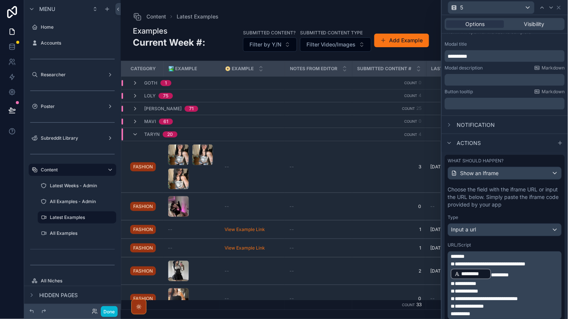
scroll to position [168, 0]
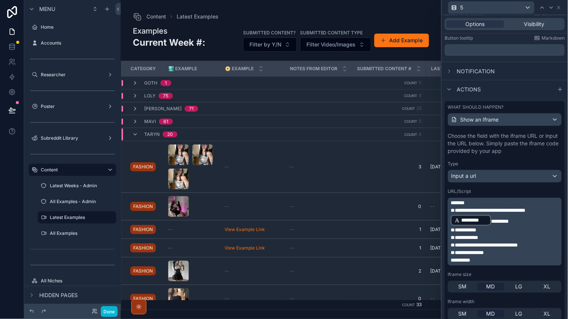
click at [492, 214] on p "**********" at bounding box center [505, 217] width 109 height 20
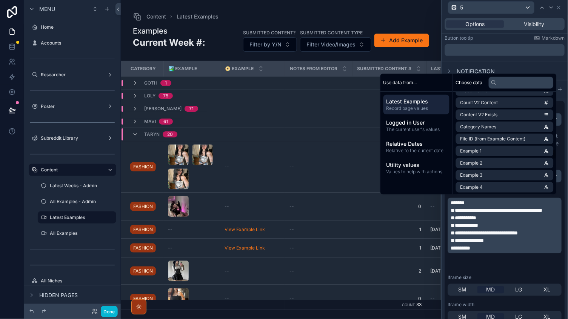
scroll to position [565, 0]
click at [474, 196] on span "Example 5" at bounding box center [471, 199] width 22 height 6
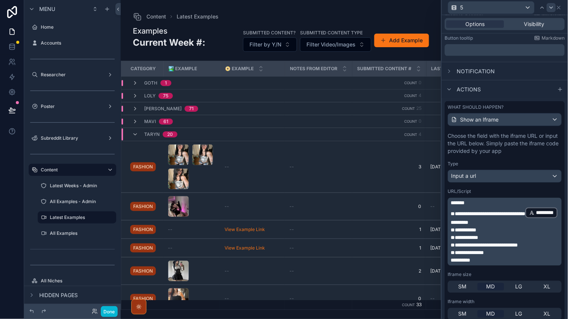
click at [517, 235] on p "**********" at bounding box center [505, 238] width 109 height 8
click at [552, 8] on icon at bounding box center [551, 8] width 6 height 6
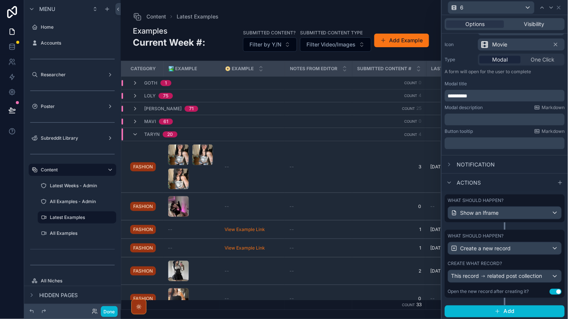
click at [495, 203] on div "What should happen? Show an Iframe" at bounding box center [505, 208] width 114 height 22
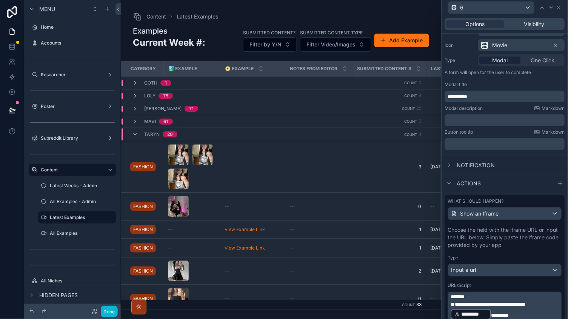
click at [495, 211] on span "Show an Iframe" at bounding box center [479, 214] width 38 height 8
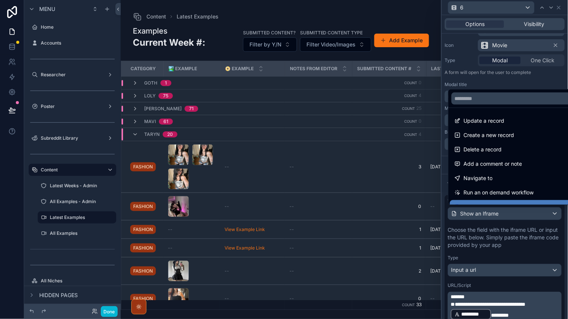
click at [496, 234] on div at bounding box center [505, 159] width 126 height 319
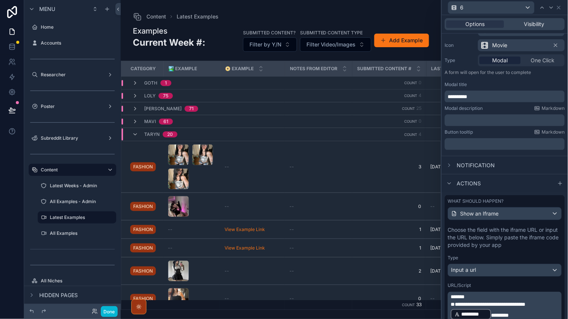
scroll to position [138, 0]
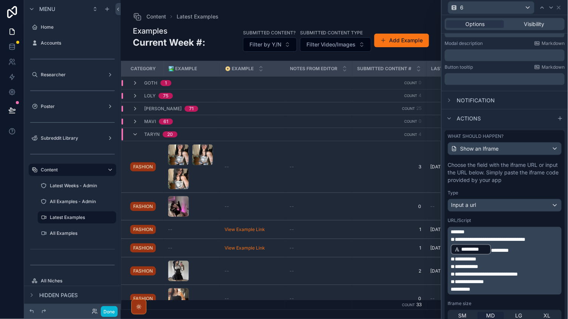
click at [491, 244] on p "**********" at bounding box center [505, 246] width 109 height 20
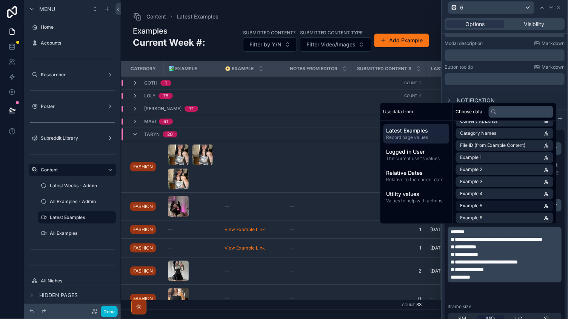
scroll to position [587, 0]
click at [486, 214] on li "Example 6" at bounding box center [505, 219] width 98 height 11
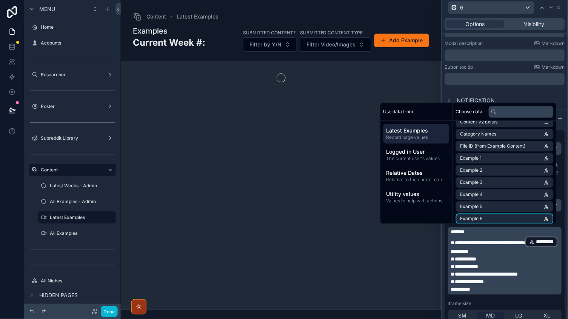
click at [540, 19] on div "Options Visibility" at bounding box center [505, 24] width 120 height 12
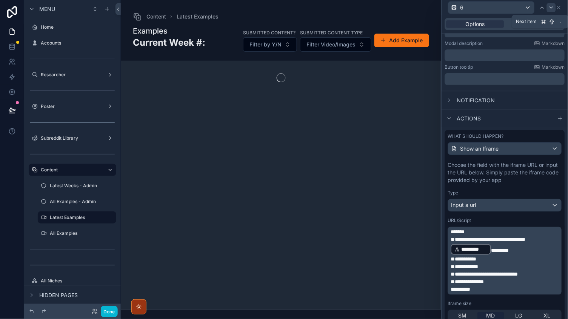
click at [552, 5] on icon at bounding box center [551, 8] width 6 height 6
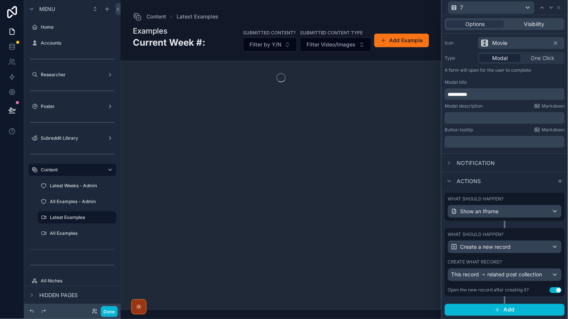
scroll to position [74, 0]
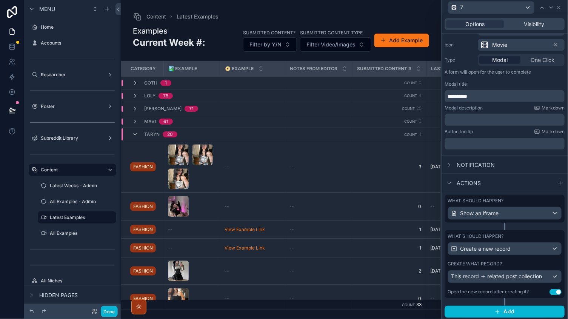
click at [491, 209] on span "Show an Iframe" at bounding box center [479, 213] width 38 height 8
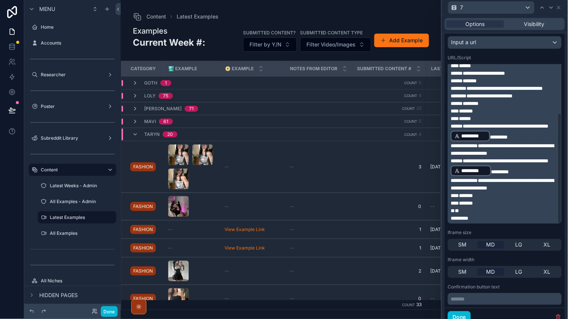
scroll to position [71, 0]
click at [558, 7] on icon at bounding box center [559, 8] width 6 height 6
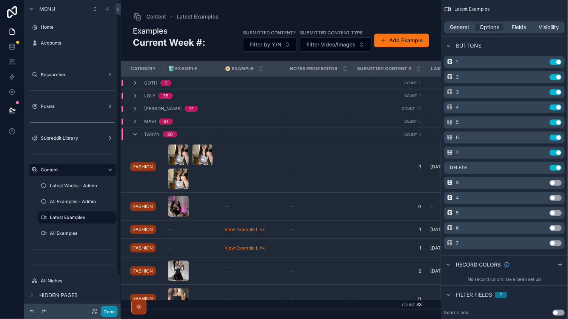
click at [106, 308] on button "Done" at bounding box center [109, 311] width 17 height 11
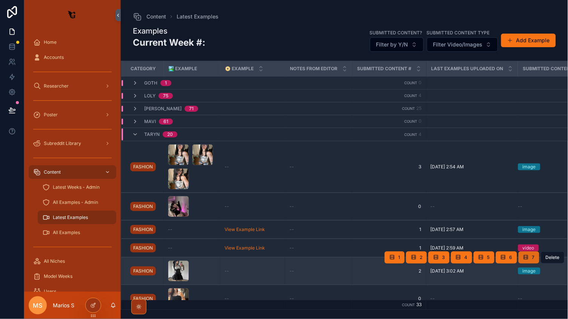
click at [531, 251] on button "7" at bounding box center [528, 257] width 21 height 12
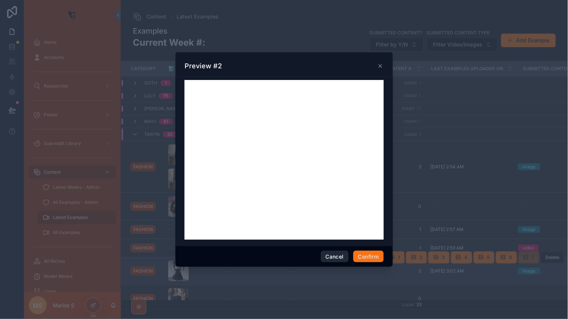
click at [342, 256] on button "Cancel" at bounding box center [335, 257] width 28 height 12
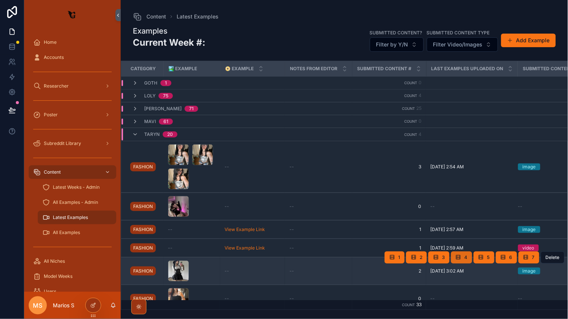
click at [455, 255] on icon "scrollable content" at bounding box center [458, 257] width 6 height 6
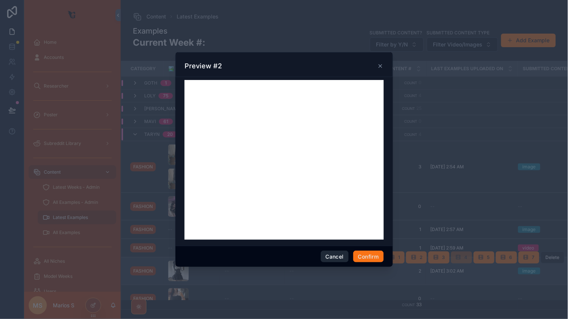
click at [333, 255] on button "Cancel" at bounding box center [335, 257] width 28 height 12
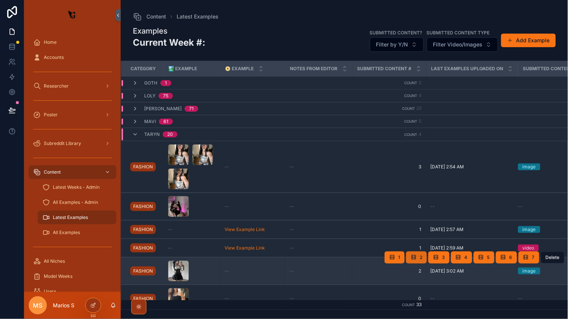
click at [421, 254] on span "2" at bounding box center [421, 257] width 3 height 6
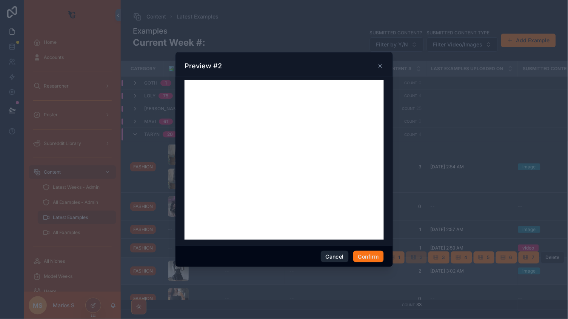
click at [336, 251] on button "Cancel" at bounding box center [335, 257] width 28 height 12
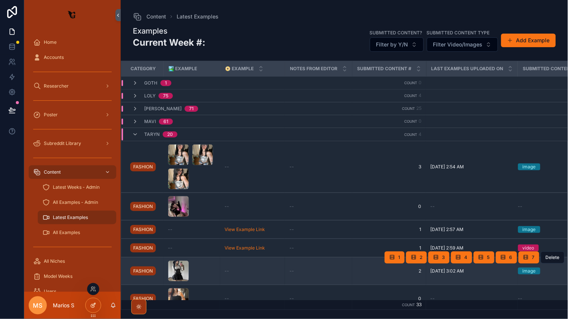
click at [92, 305] on icon at bounding box center [93, 305] width 6 height 6
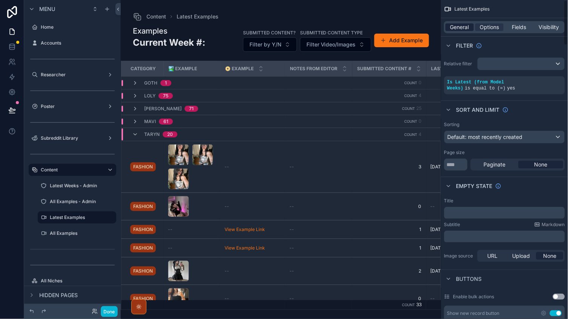
click at [463, 23] on span "General" at bounding box center [460, 27] width 19 height 8
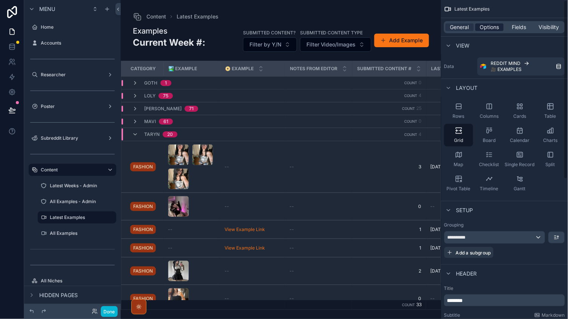
click at [492, 26] on span "Options" at bounding box center [489, 27] width 19 height 8
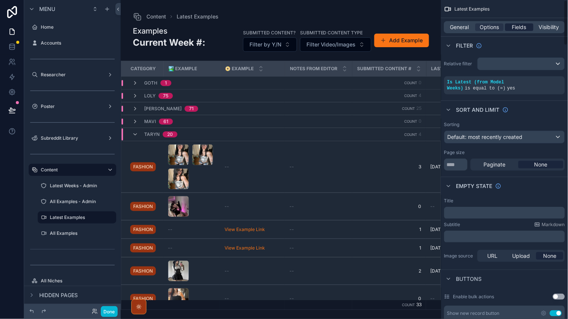
scroll to position [0, 0]
click at [520, 24] on span "Fields" at bounding box center [519, 27] width 14 height 8
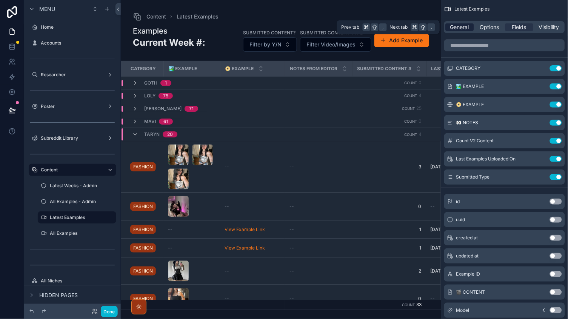
click at [459, 25] on span "General" at bounding box center [460, 27] width 19 height 8
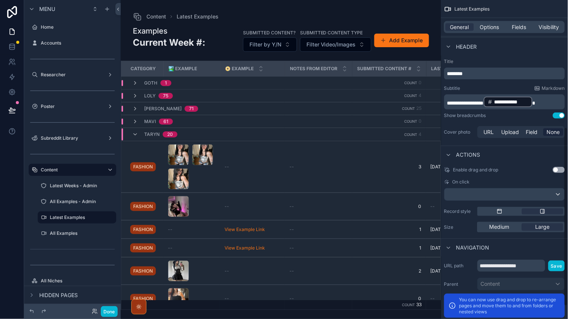
scroll to position [233, 0]
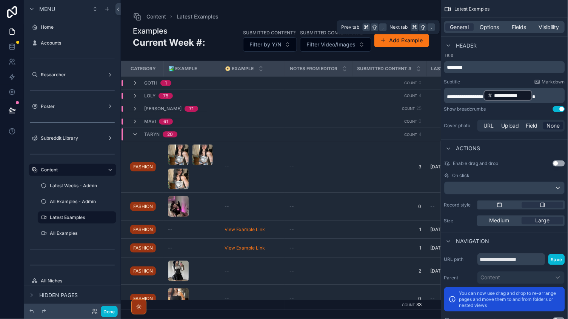
click at [488, 34] on div "General Options Fields Visibility" at bounding box center [504, 27] width 127 height 18
click at [488, 25] on span "Options" at bounding box center [489, 27] width 19 height 8
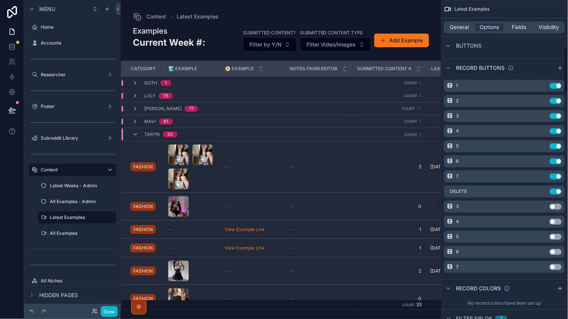
scroll to position [335, 0]
click at [544, 203] on icon "scrollable content" at bounding box center [544, 204] width 3 height 3
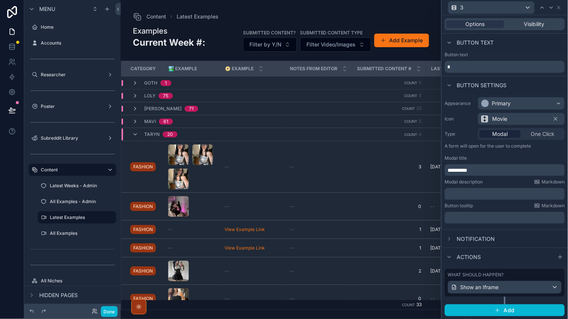
scroll to position [0, 0]
click at [520, 23] on div "Visibility" at bounding box center [535, 24] width 58 height 8
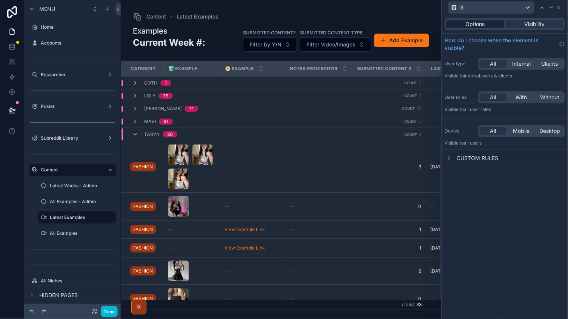
click at [486, 23] on div "Options" at bounding box center [475, 24] width 58 height 8
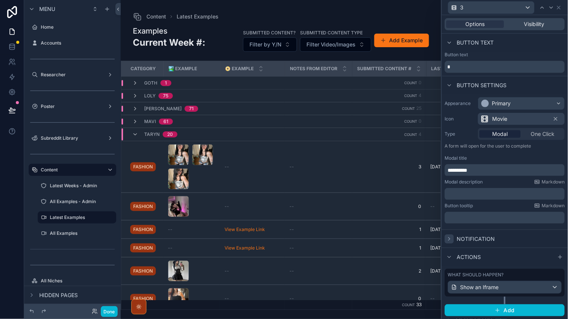
click at [452, 240] on icon at bounding box center [449, 239] width 6 height 6
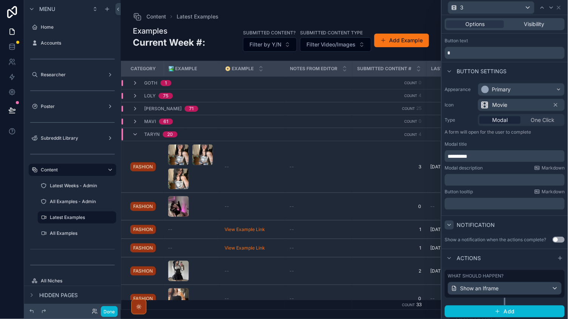
scroll to position [14, 0]
click at [452, 222] on icon at bounding box center [449, 225] width 6 height 6
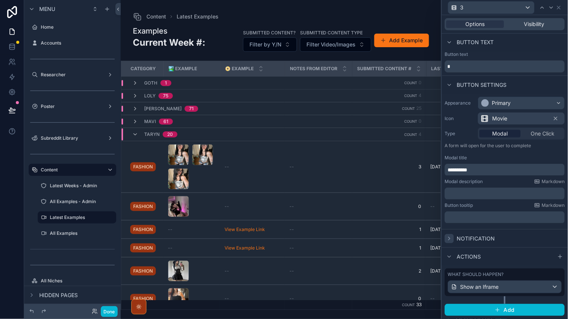
scroll to position [0, 0]
click at [557, 8] on icon at bounding box center [559, 8] width 6 height 6
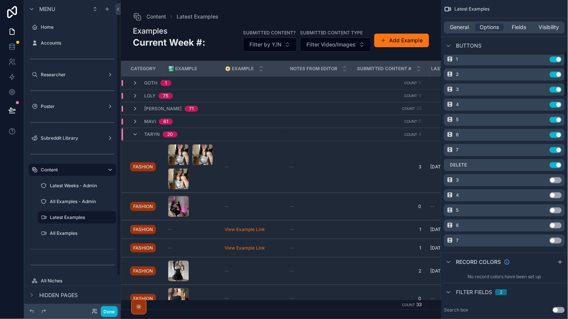
scroll to position [305, 0]
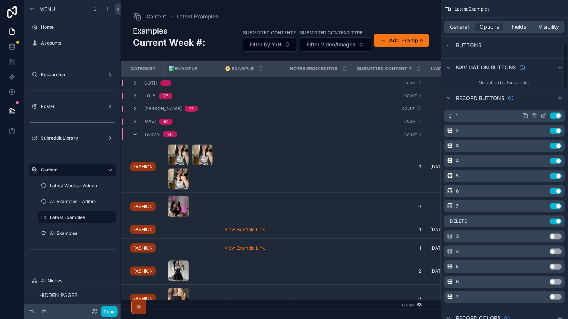
click at [544, 114] on icon "scrollable content" at bounding box center [544, 115] width 3 height 3
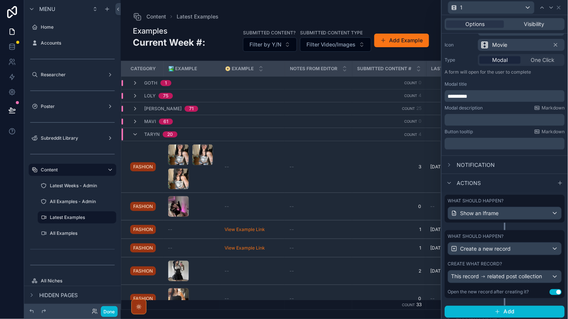
scroll to position [74, 0]
click at [452, 179] on div at bounding box center [449, 183] width 9 height 9
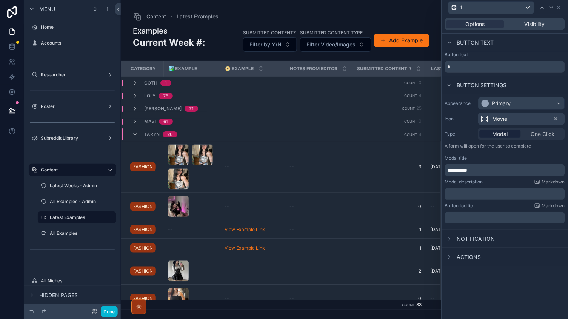
scroll to position [0, 0]
click at [534, 21] on span "Visibility" at bounding box center [535, 24] width 20 height 8
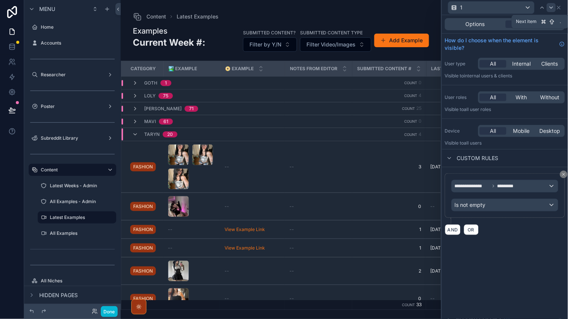
click at [554, 8] on icon at bounding box center [551, 8] width 6 height 6
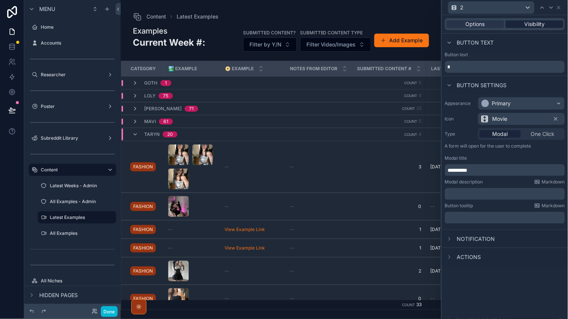
click at [521, 23] on div "Visibility" at bounding box center [535, 24] width 58 height 8
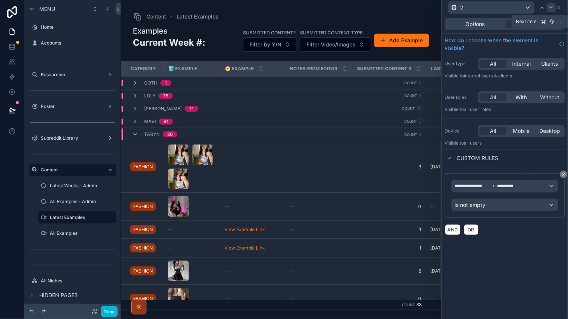
click at [550, 9] on icon at bounding box center [551, 8] width 6 height 6
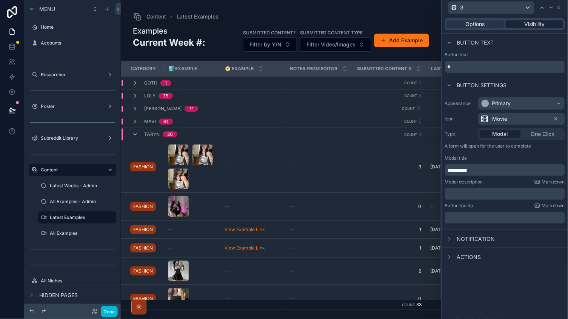
click at [519, 20] on div "Options Visibility" at bounding box center [505, 24] width 120 height 12
click at [520, 22] on div "Visibility" at bounding box center [535, 24] width 58 height 8
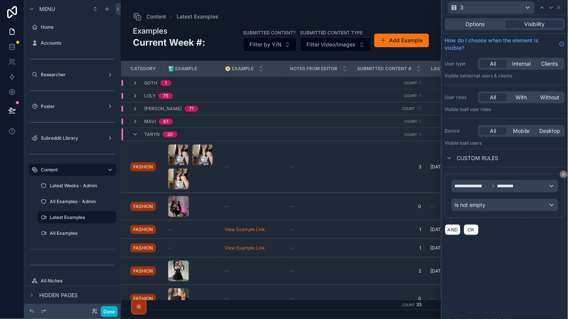
click at [510, 181] on div "**********" at bounding box center [505, 186] width 106 height 12
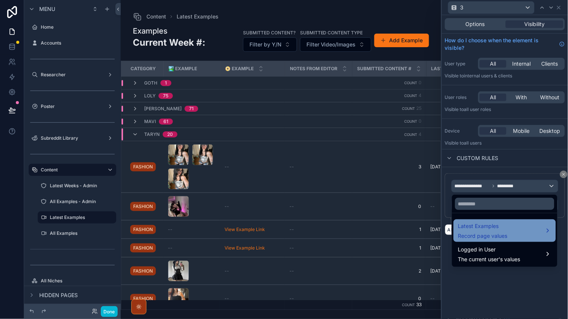
click at [496, 229] on span "Latest Examples" at bounding box center [482, 226] width 49 height 9
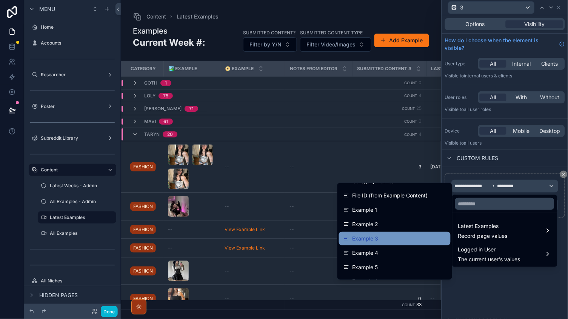
scroll to position [715, 0]
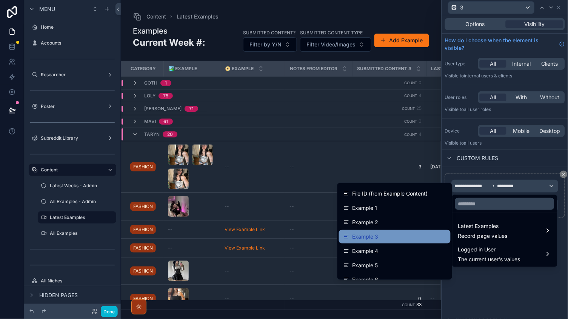
click at [376, 230] on div "Example 3" at bounding box center [395, 237] width 112 height 14
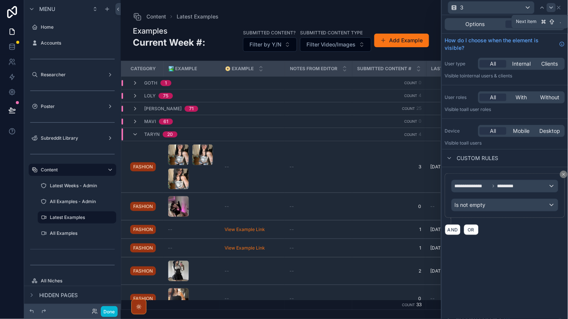
click at [551, 10] on icon at bounding box center [551, 8] width 6 height 6
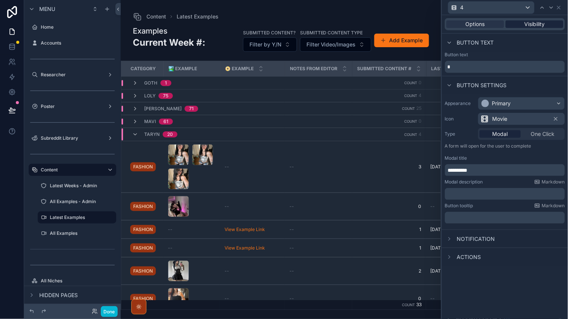
click at [543, 20] on span "Visibility" at bounding box center [535, 24] width 20 height 8
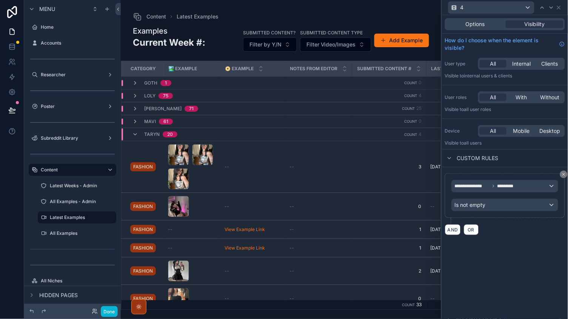
click at [500, 185] on span "*********" at bounding box center [508, 186] width 22 height 6
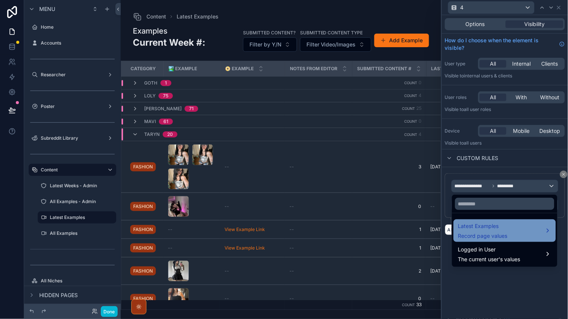
click at [477, 234] on span "Record page values" at bounding box center [482, 236] width 49 height 8
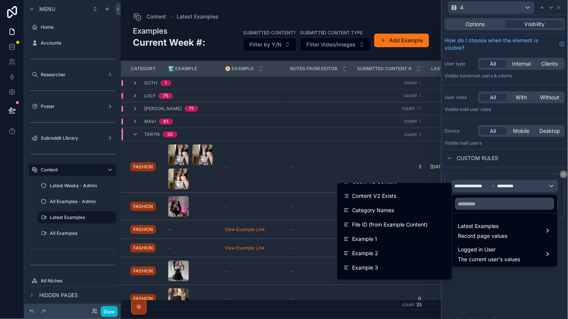
scroll to position [699, 0]
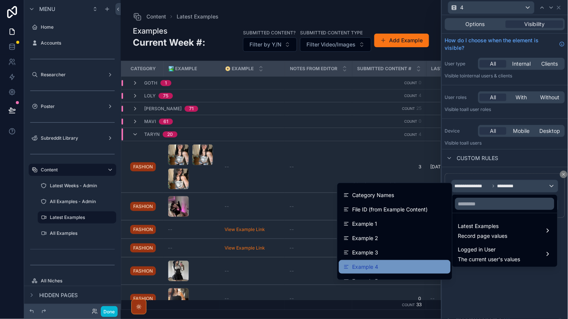
click at [378, 262] on div "Example 4" at bounding box center [394, 266] width 103 height 9
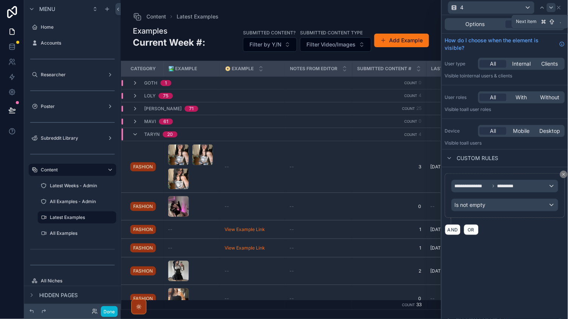
click at [554, 9] on icon at bounding box center [551, 8] width 6 height 6
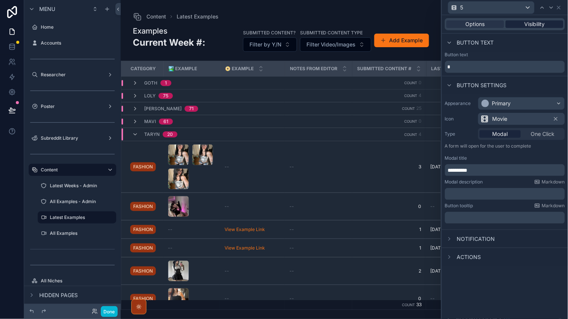
click at [529, 25] on span "Visibility" at bounding box center [535, 24] width 20 height 8
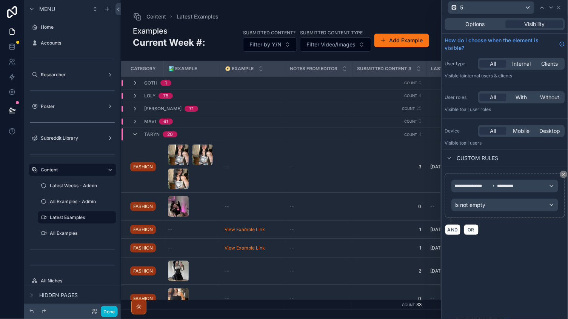
click at [492, 186] on icon at bounding box center [493, 186] width 5 height 5
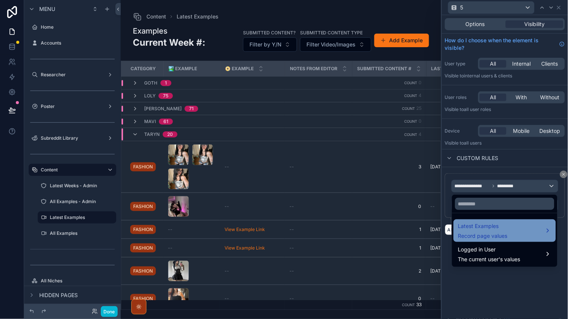
click at [480, 232] on div "Latest Examples Record page values" at bounding box center [482, 231] width 49 height 18
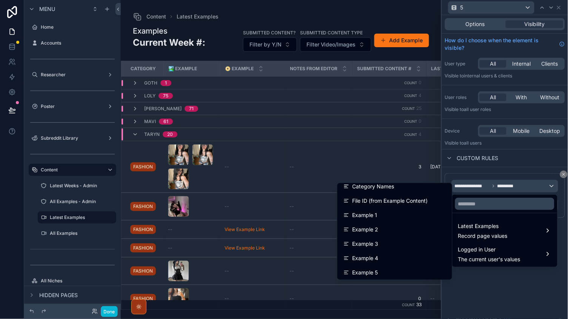
scroll to position [727, 0]
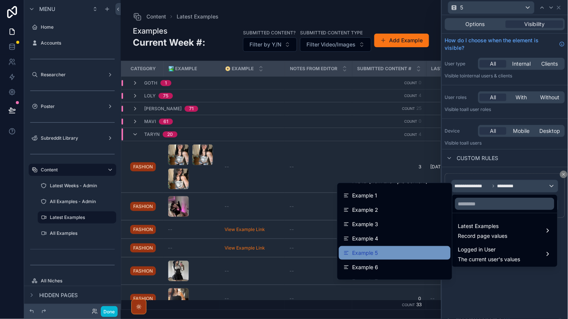
click at [389, 248] on div "Example 5" at bounding box center [394, 252] width 103 height 9
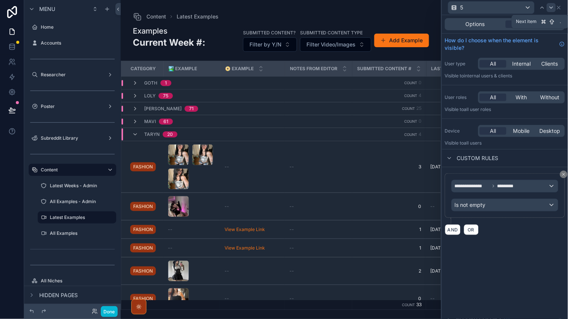
click at [551, 9] on icon at bounding box center [551, 8] width 6 height 6
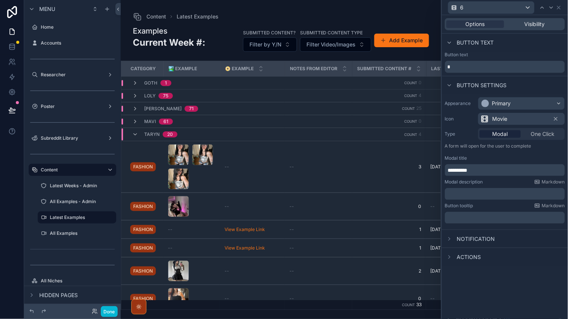
click at [519, 27] on div "Visibility" at bounding box center [535, 24] width 58 height 8
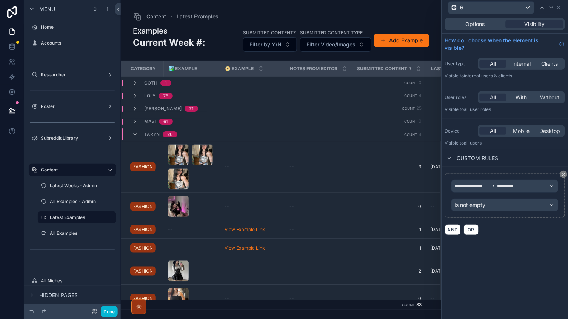
click at [484, 177] on div "**********" at bounding box center [505, 195] width 120 height 45
click at [481, 185] on span "**********" at bounding box center [472, 186] width 35 height 6
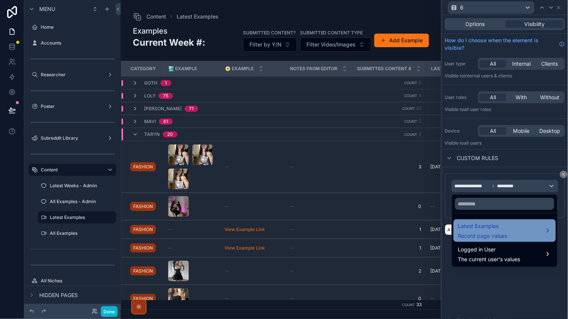
click at [470, 235] on span "Record page values" at bounding box center [482, 236] width 49 height 8
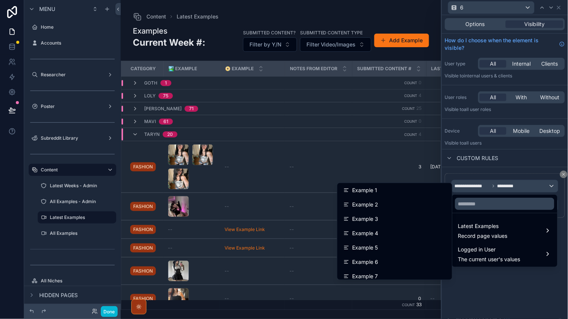
scroll to position [733, 0]
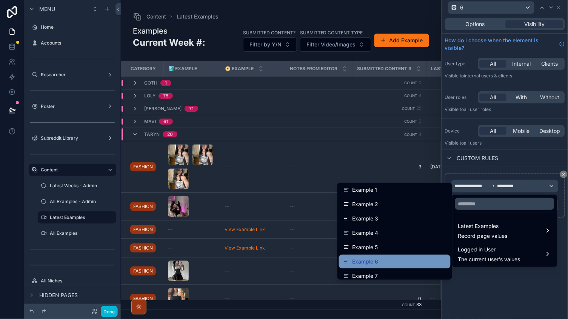
click at [383, 257] on div "Example 6" at bounding box center [394, 261] width 103 height 9
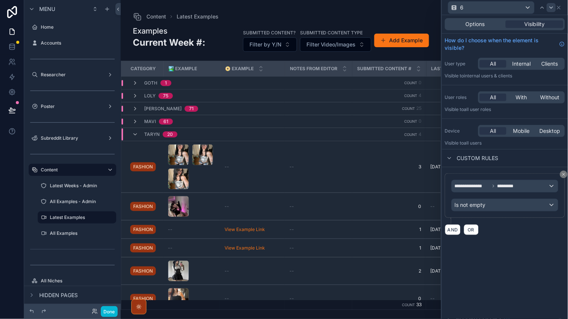
click at [552, 7] on icon at bounding box center [551, 8] width 3 height 2
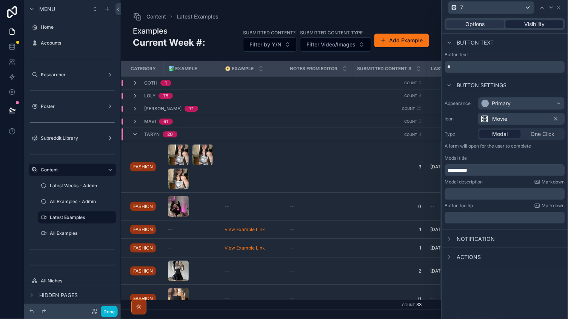
click at [521, 23] on div "Visibility" at bounding box center [535, 24] width 58 height 8
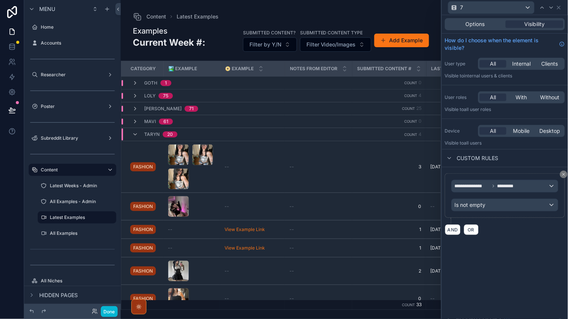
click at [482, 183] on span "**********" at bounding box center [472, 186] width 35 height 6
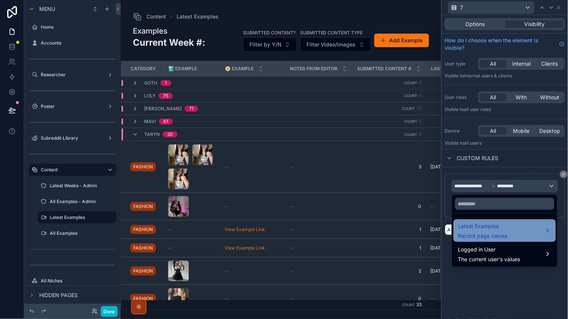
click at [486, 225] on span "Latest Examples" at bounding box center [482, 226] width 49 height 9
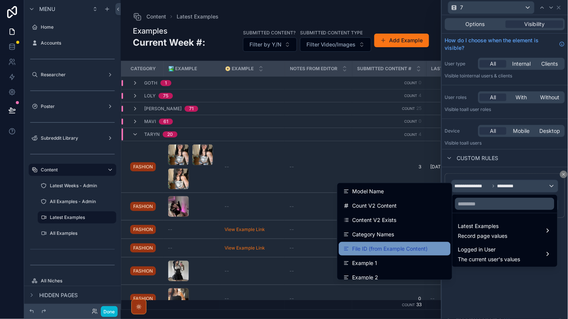
scroll to position [741, 0]
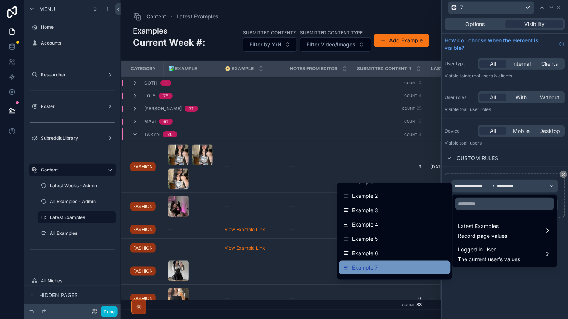
click at [397, 263] on div "Example 7" at bounding box center [394, 267] width 103 height 9
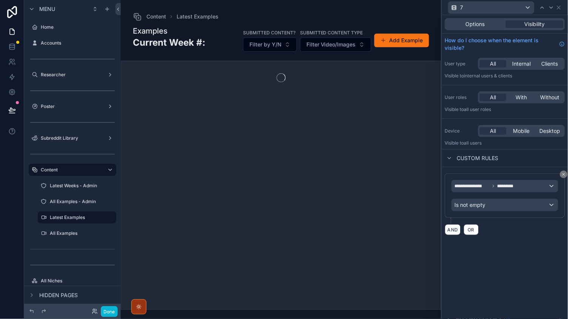
click at [482, 265] on div "**********" at bounding box center [505, 167] width 126 height 304
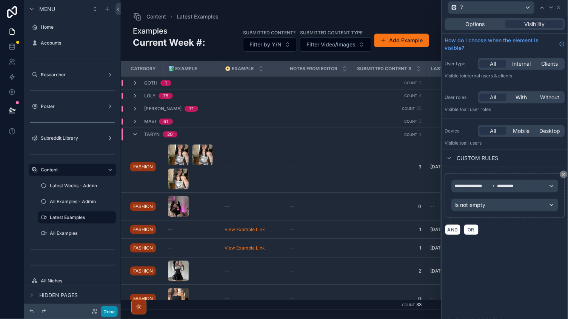
click at [115, 313] on button "Done" at bounding box center [109, 311] width 17 height 11
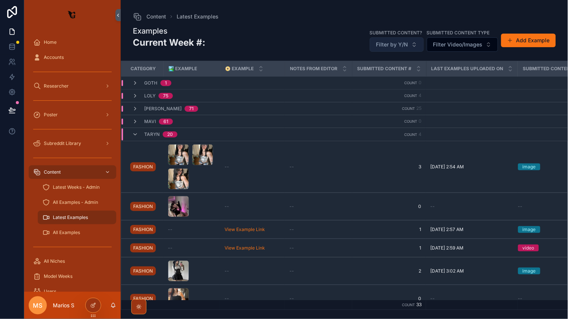
scroll to position [0, 0]
click at [401, 48] on button "Filter by Y/N" at bounding box center [397, 44] width 54 height 14
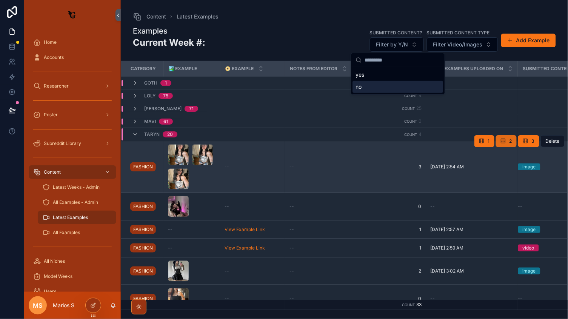
click at [504, 138] on icon "scrollable content" at bounding box center [503, 141] width 6 height 6
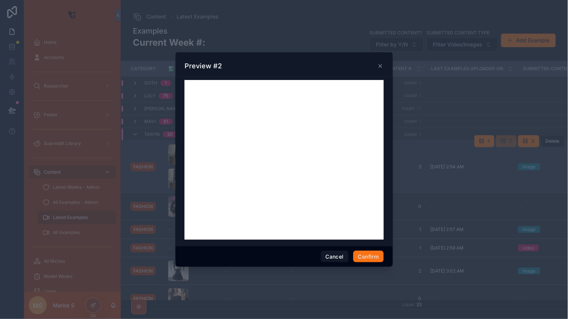
click at [378, 67] on icon at bounding box center [380, 66] width 6 height 6
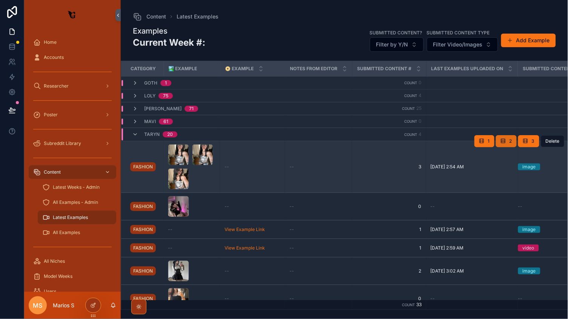
click at [506, 135] on button "2" at bounding box center [506, 141] width 21 height 12
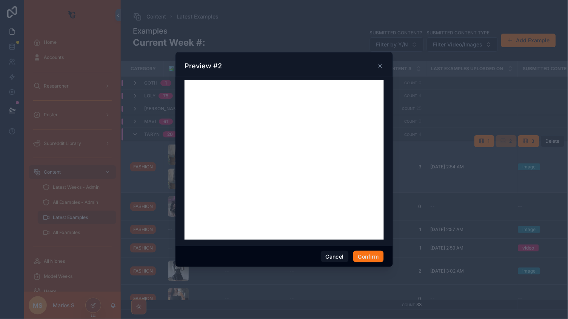
click at [364, 266] on div "Cancel Confirm" at bounding box center [283, 257] width 217 height 22
click at [368, 254] on button "Confirm" at bounding box center [368, 257] width 30 height 12
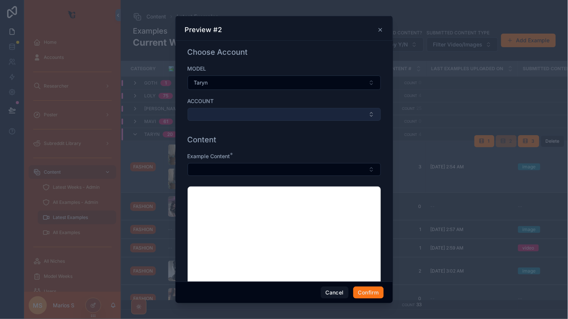
click at [239, 111] on button "Select Button" at bounding box center [284, 114] width 193 height 13
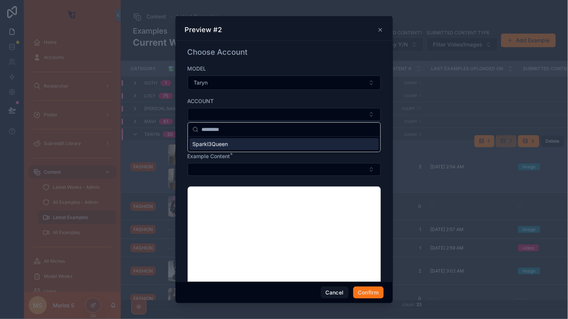
click at [222, 142] on span "Sparkl3Queen" at bounding box center [209, 144] width 35 height 8
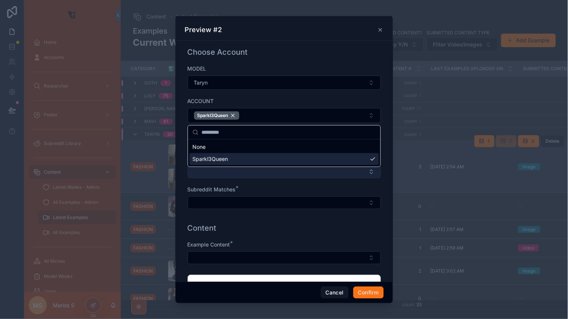
click at [223, 177] on button "Select Button" at bounding box center [284, 171] width 193 height 13
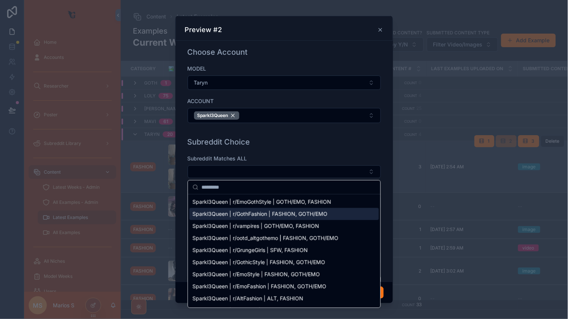
click at [237, 208] on div "Sparkl3Queen | r/GothFashion | FASHION, GOTH/EMO" at bounding box center [283, 214] width 189 height 12
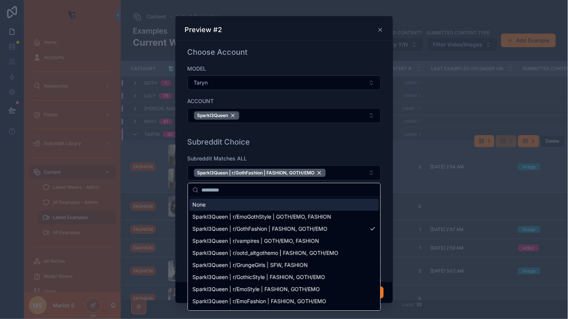
click at [256, 149] on div "Subreddit Choice Subreddit Matches ALL Sparkl3Queen | r/GothFashion | FASHION, …" at bounding box center [284, 178] width 199 height 88
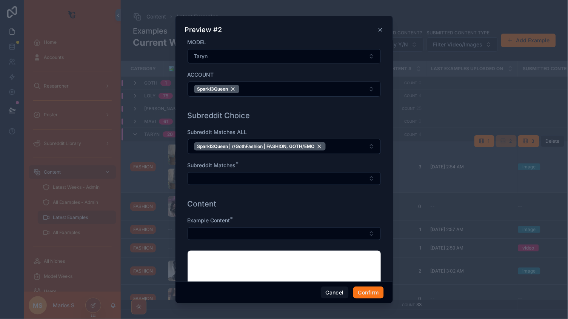
scroll to position [32, 0]
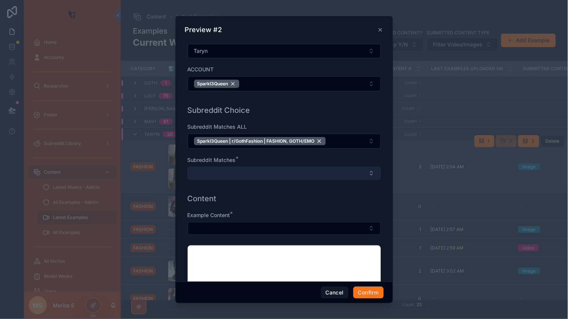
click at [245, 169] on button "Select Button" at bounding box center [284, 173] width 193 height 13
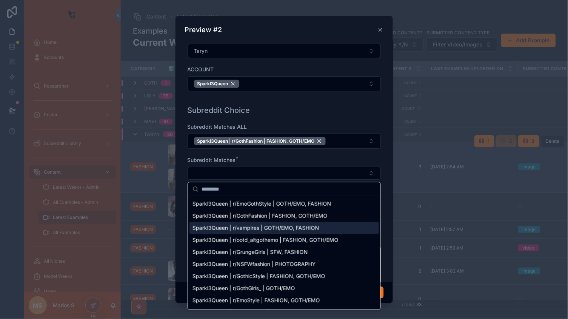
click at [247, 227] on span "Sparkl3Queen | r/vampires | GOTH/EMO, FASHION" at bounding box center [255, 228] width 127 height 8
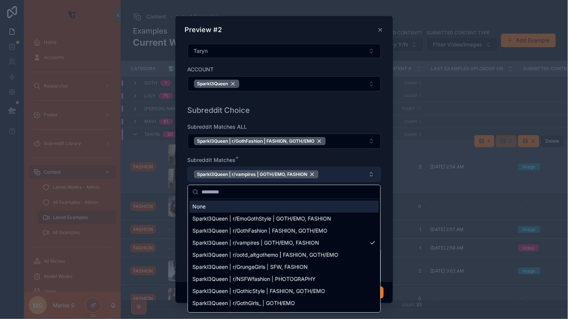
click at [321, 171] on button "Sparkl3Queen | r/vampires | GOTH/EMO, FASHION" at bounding box center [284, 174] width 193 height 15
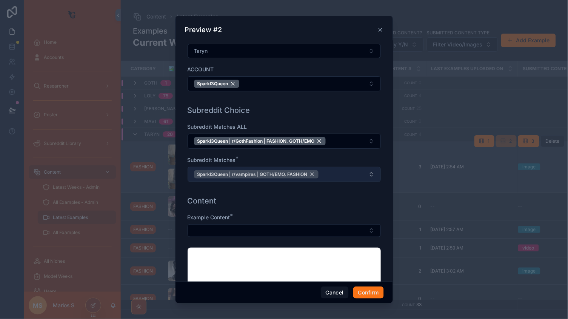
click at [313, 175] on div "Sparkl3Queen | r/vampires | GOTH/EMO, FASHION" at bounding box center [256, 174] width 125 height 8
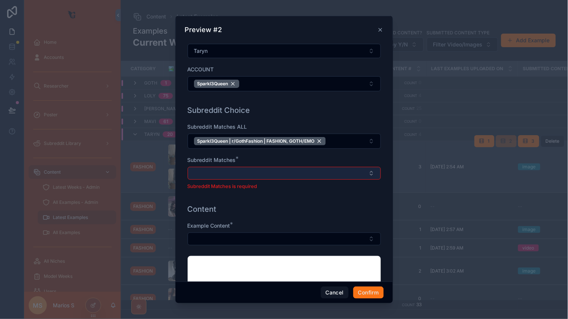
scroll to position [62, 0]
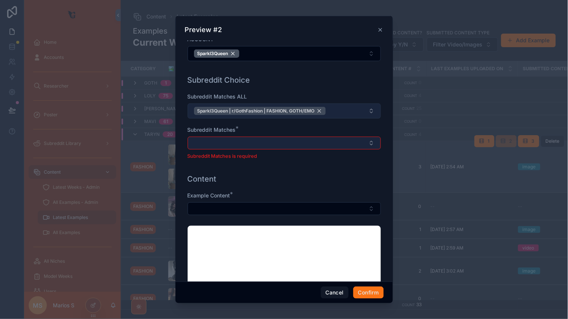
click at [322, 110] on div "Sparkl3Queen | r/GothFashion | FASHION, GOTH/EMO" at bounding box center [260, 111] width 132 height 8
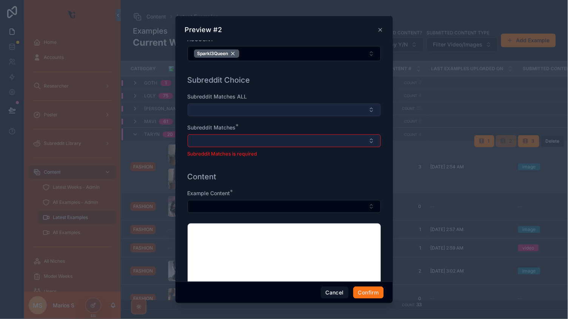
click at [303, 144] on button "Select Button" at bounding box center [284, 140] width 193 height 13
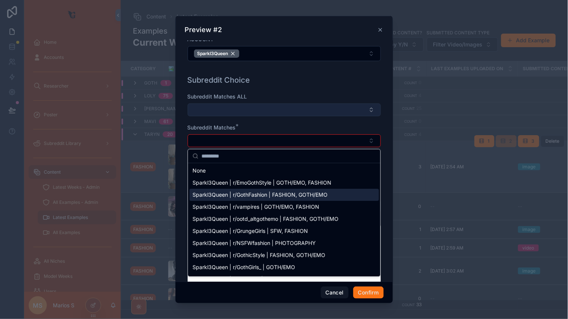
click at [272, 207] on span "Sparkl3Queen | r/vampires | GOTH/EMO, FASHION" at bounding box center [255, 207] width 127 height 8
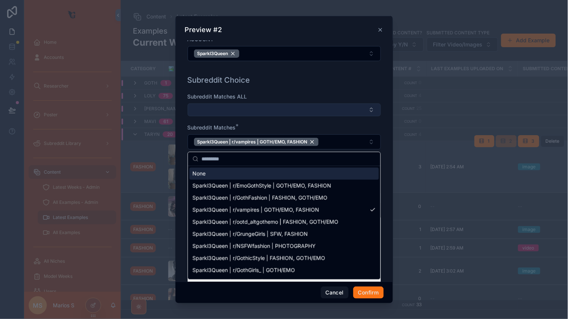
click at [305, 89] on div "Subreddit Choice Subreddit Matches ALL Subreddit Matches * Sparkl3Queen | r/vam…" at bounding box center [284, 116] width 199 height 88
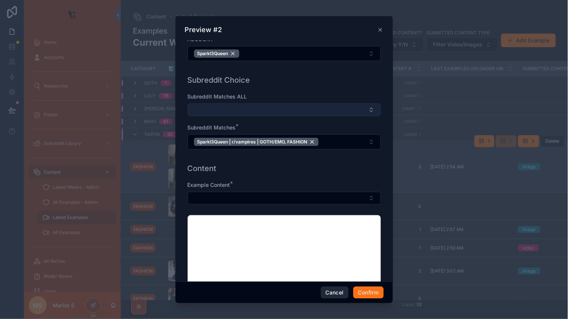
click at [335, 293] on button "Cancel" at bounding box center [335, 292] width 28 height 12
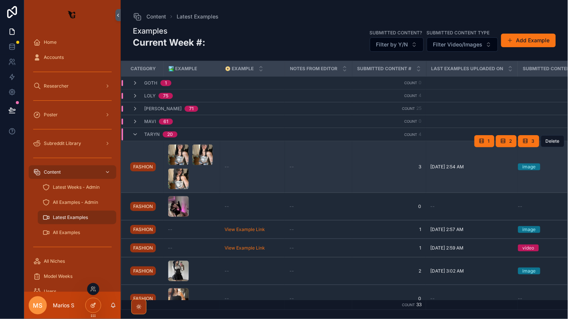
click at [93, 306] on icon at bounding box center [93, 305] width 6 height 6
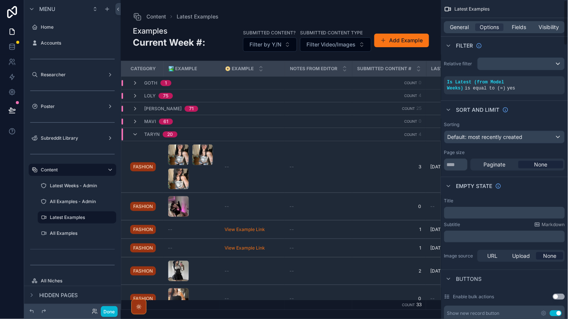
click at [467, 21] on div "General Options Fields Visibility" at bounding box center [504, 27] width 121 height 12
click at [461, 28] on span "General" at bounding box center [460, 27] width 19 height 8
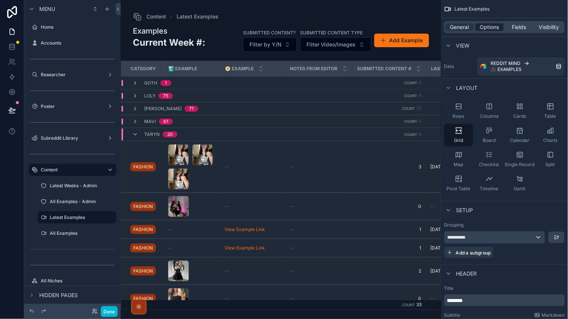
click at [487, 31] on span "Options" at bounding box center [489, 27] width 19 height 8
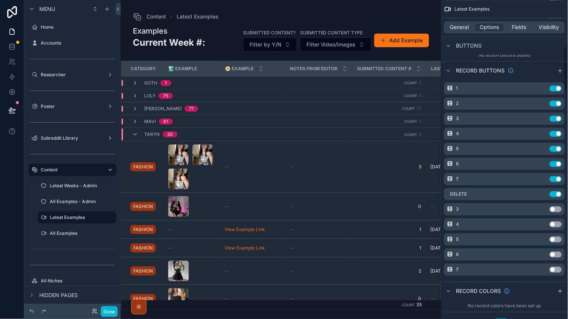
scroll to position [315, 0]
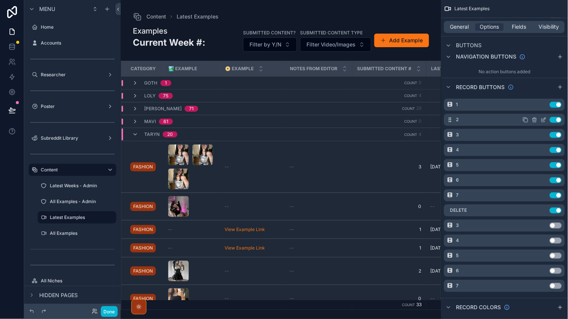
click at [545, 117] on icon "scrollable content" at bounding box center [544, 120] width 6 height 6
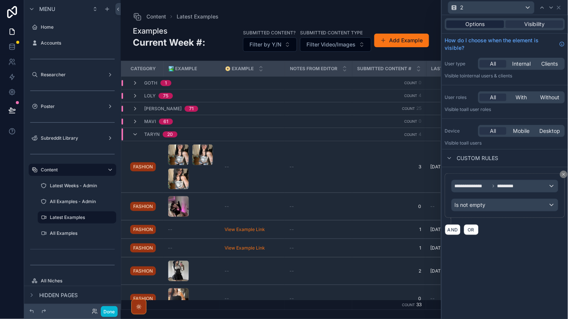
click at [472, 26] on span "Options" at bounding box center [475, 24] width 19 height 8
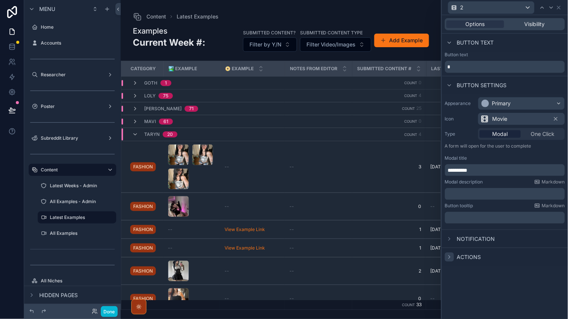
click at [452, 254] on div at bounding box center [449, 256] width 9 height 9
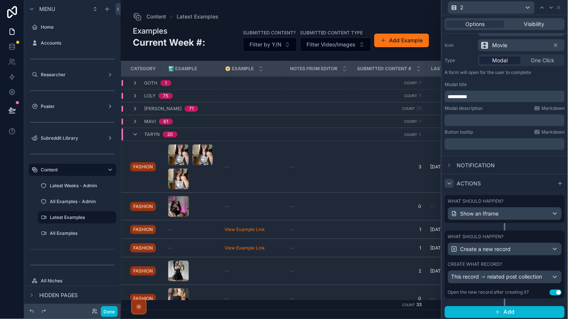
scroll to position [0, 0]
click at [482, 281] on div "This record related post collection" at bounding box center [504, 277] width 113 height 12
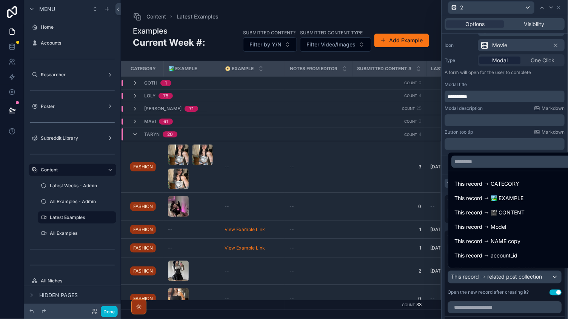
click at [485, 291] on div at bounding box center [505, 159] width 126 height 319
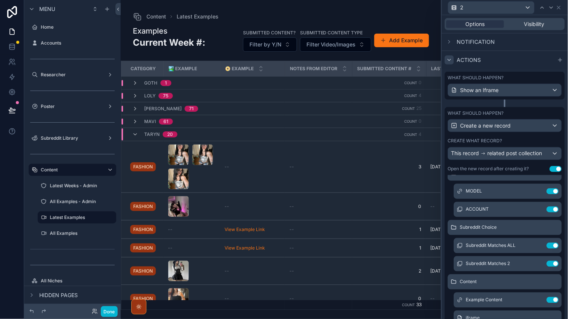
scroll to position [38, 0]
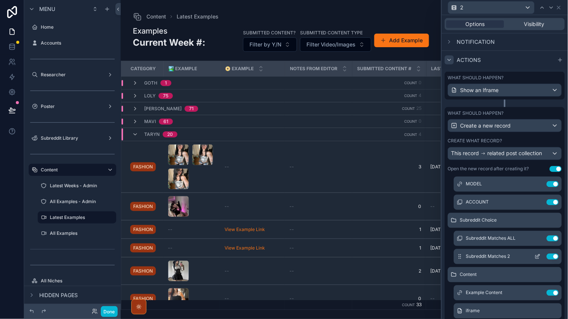
click at [538, 255] on icon at bounding box center [538, 257] width 6 height 6
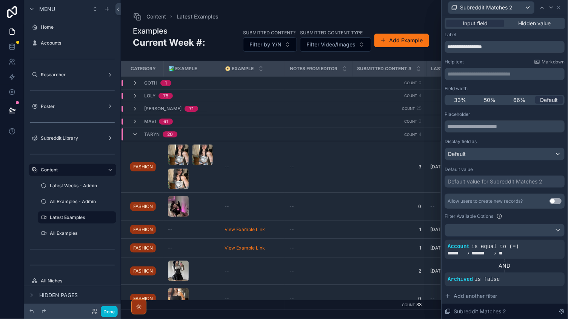
scroll to position [0, 0]
click at [525, 26] on span "Hidden value" at bounding box center [534, 24] width 32 height 8
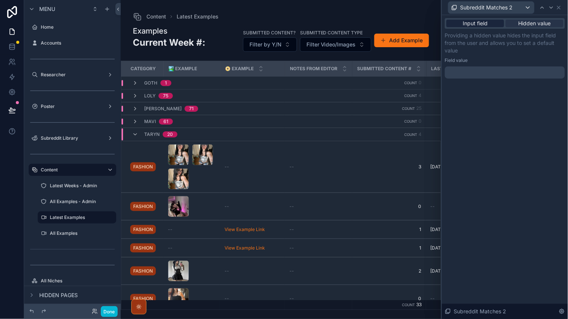
click at [484, 24] on span "Input field" at bounding box center [475, 24] width 25 height 8
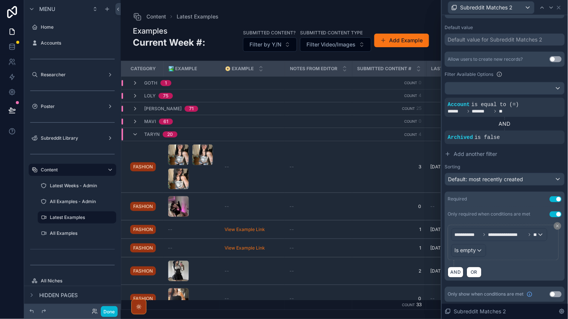
scroll to position [142, 0]
click at [557, 198] on button "Use setting" at bounding box center [556, 200] width 12 height 6
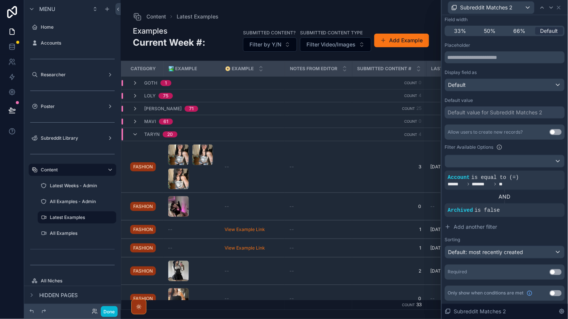
scroll to position [67, 0]
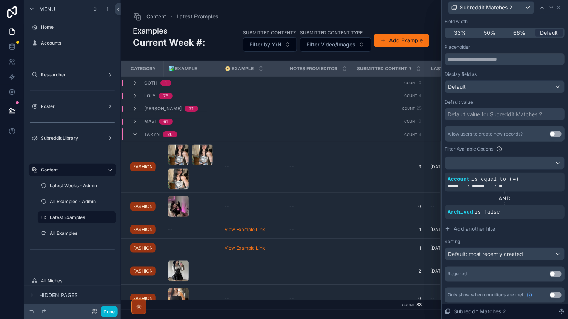
click at [555, 271] on button "Use setting" at bounding box center [556, 274] width 12 height 6
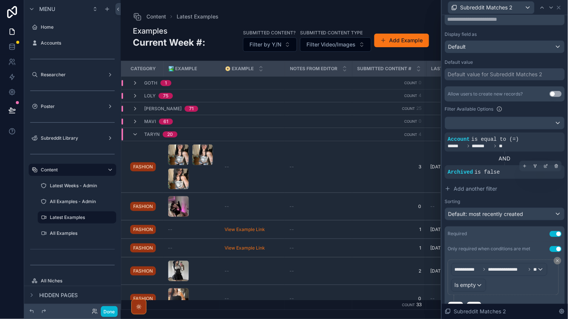
scroll to position [124, 0]
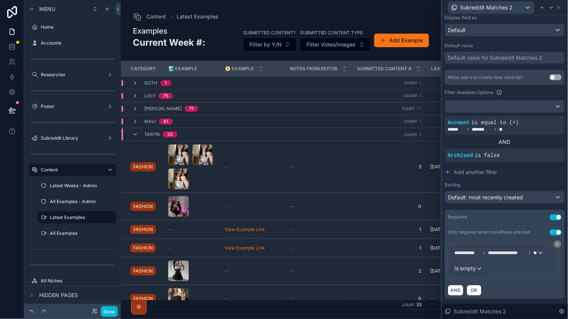
click at [554, 215] on button "Use setting" at bounding box center [556, 217] width 12 height 6
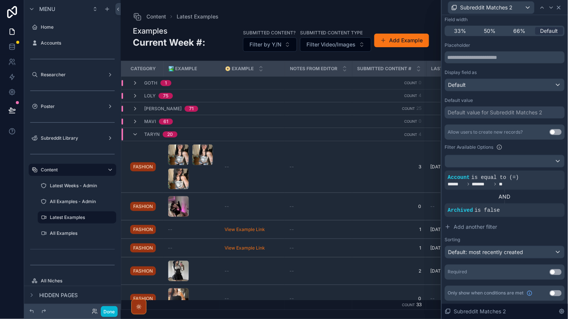
scroll to position [0, 0]
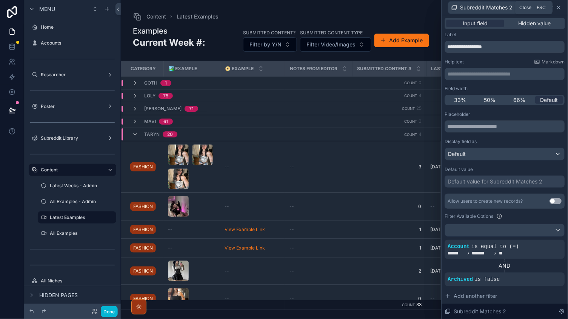
click at [559, 9] on icon at bounding box center [559, 8] width 6 height 6
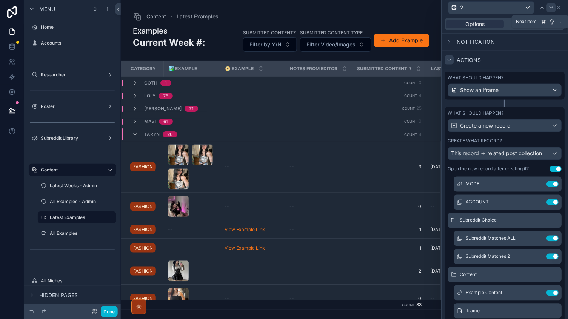
click at [549, 8] on icon at bounding box center [551, 8] width 6 height 6
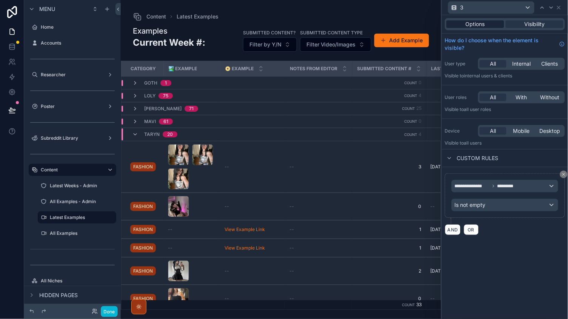
click at [483, 20] on span "Options" at bounding box center [475, 24] width 19 height 8
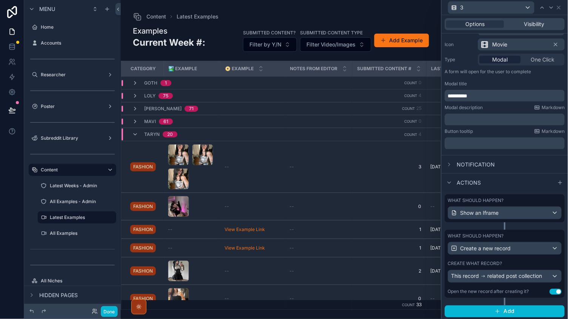
scroll to position [74, 0]
click at [496, 277] on span "related post collection" at bounding box center [515, 277] width 55 height 8
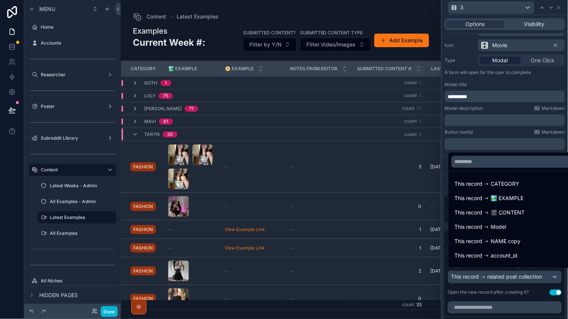
click at [496, 294] on div at bounding box center [505, 159] width 126 height 319
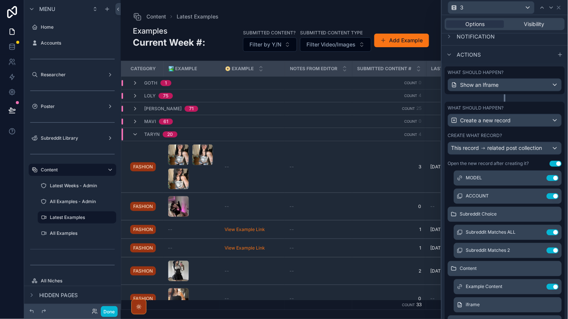
scroll to position [51, 0]
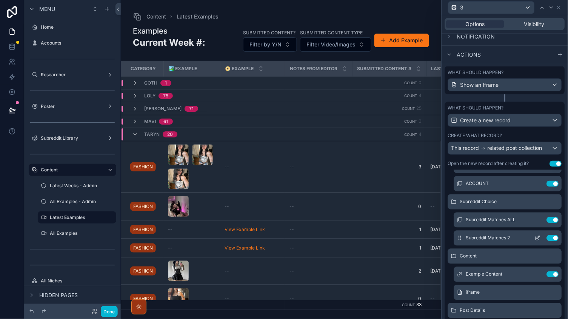
click at [538, 236] on icon at bounding box center [538, 238] width 6 height 6
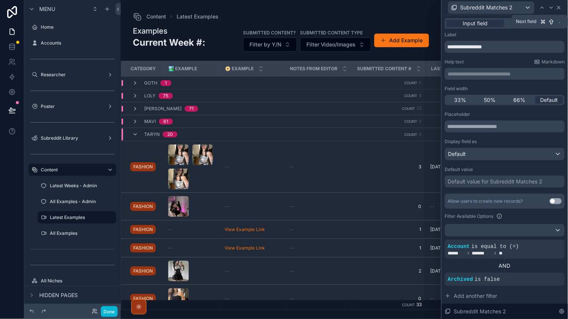
click at [557, 7] on icon at bounding box center [559, 8] width 6 height 6
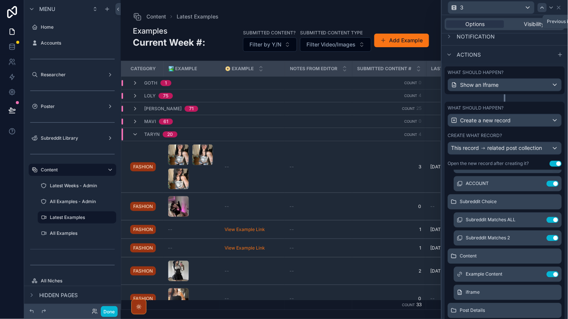
click at [544, 11] on div at bounding box center [542, 7] width 9 height 9
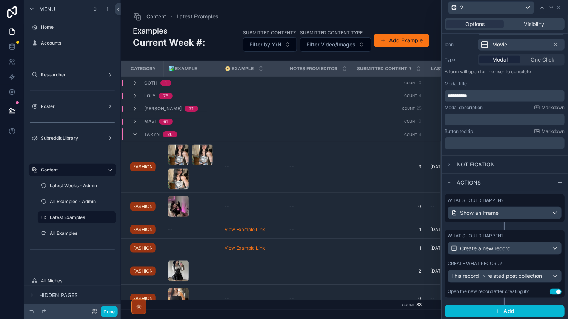
scroll to position [74, 0]
click at [518, 246] on div "Create a new record" at bounding box center [504, 249] width 113 height 12
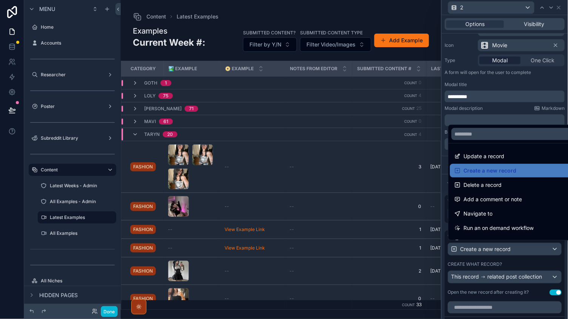
click at [516, 263] on div at bounding box center [505, 159] width 126 height 319
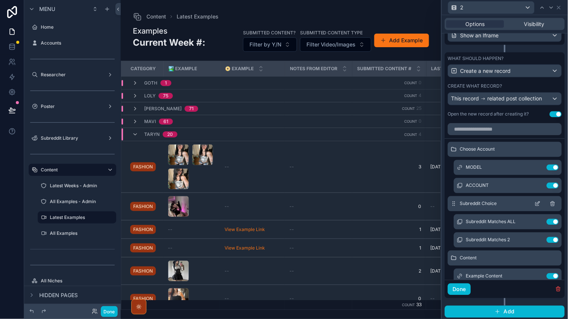
scroll to position [251, 0]
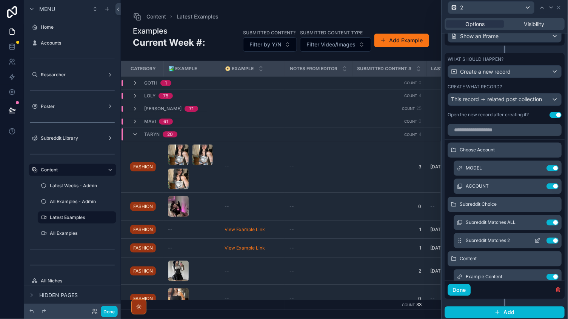
click at [538, 238] on icon at bounding box center [538, 239] width 3 height 3
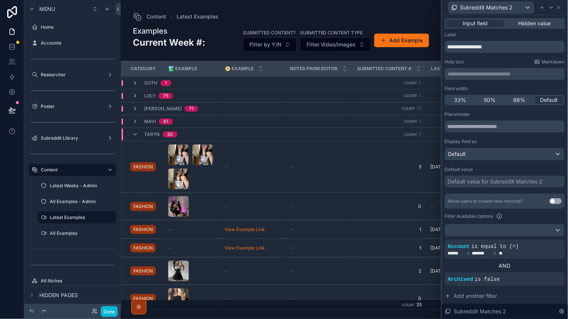
click at [520, 29] on div "**********" at bounding box center [505, 194] width 120 height 352
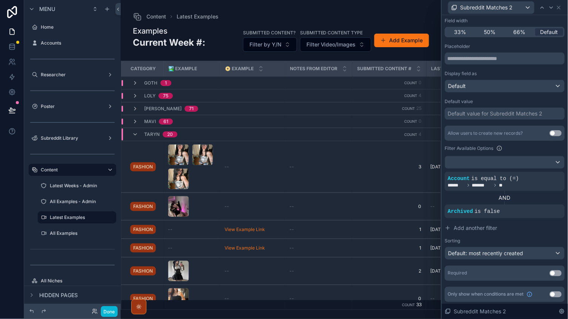
scroll to position [67, 0]
click at [541, 5] on icon at bounding box center [542, 8] width 6 height 6
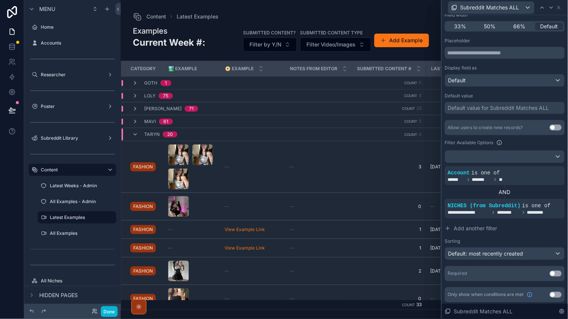
scroll to position [73, 0]
click at [558, 7] on icon at bounding box center [559, 8] width 6 height 6
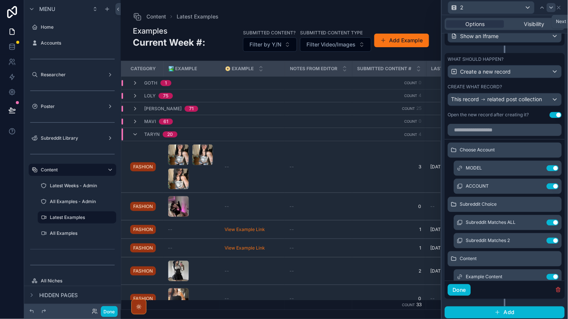
click at [554, 7] on icon at bounding box center [551, 8] width 6 height 6
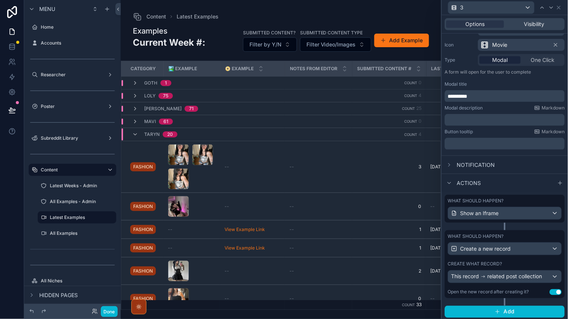
scroll to position [74, 0]
click at [509, 275] on span "related post collection" at bounding box center [515, 277] width 55 height 8
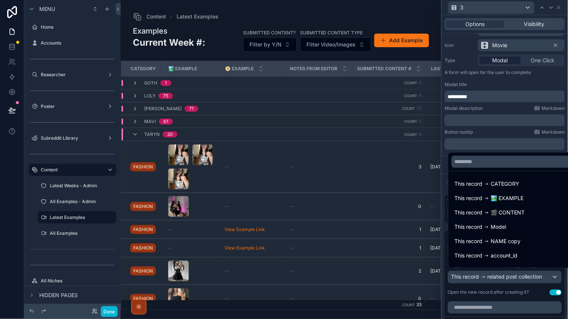
click at [507, 289] on div at bounding box center [505, 159] width 126 height 319
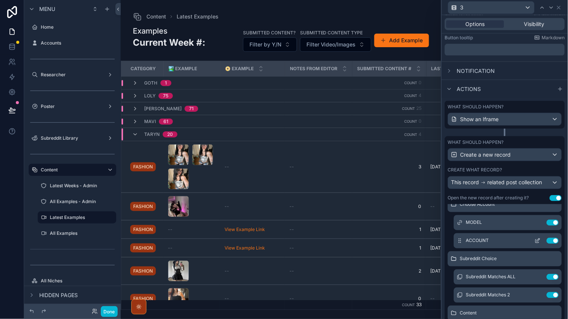
scroll to position [37, 0]
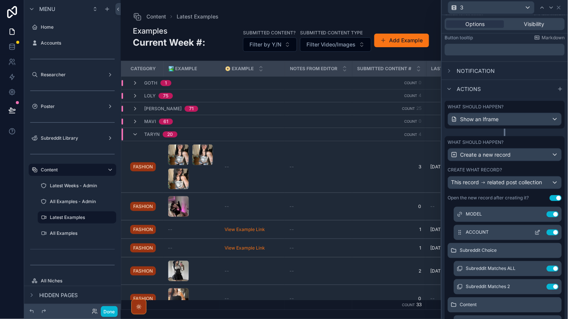
click at [538, 231] on icon at bounding box center [538, 232] width 6 height 6
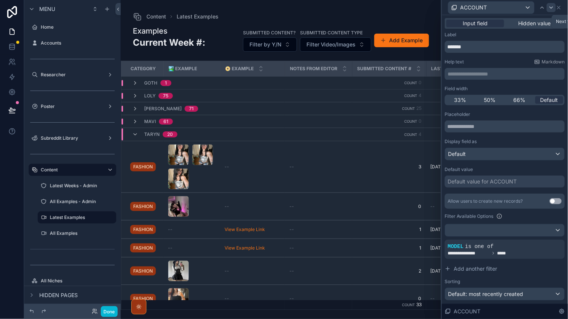
click at [551, 5] on icon at bounding box center [551, 8] width 6 height 6
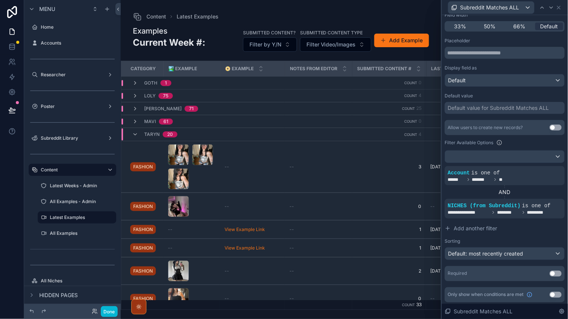
scroll to position [73, 0]
click at [541, 11] on div at bounding box center [542, 7] width 9 height 9
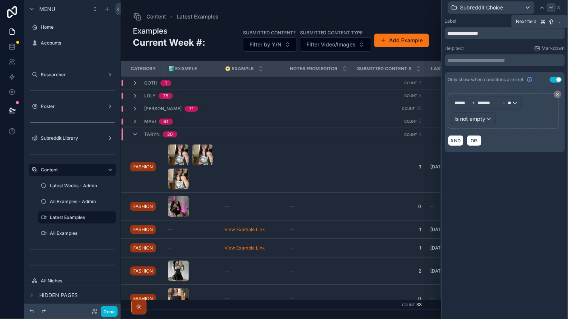
click at [550, 8] on icon at bounding box center [551, 8] width 6 height 6
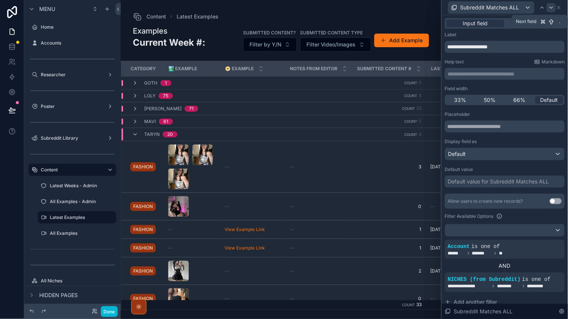
click at [551, 9] on icon at bounding box center [551, 8] width 6 height 6
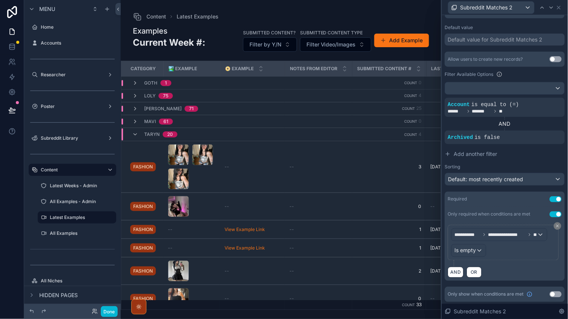
scroll to position [142, 0]
click at [554, 200] on button "Use setting" at bounding box center [556, 200] width 12 height 6
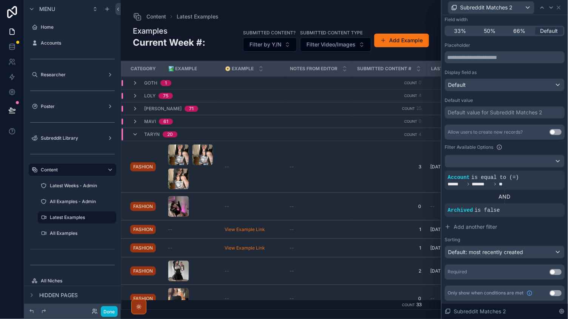
scroll to position [67, 0]
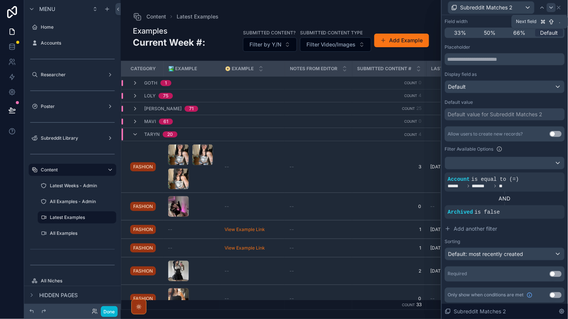
click at [554, 7] on icon at bounding box center [551, 8] width 6 height 6
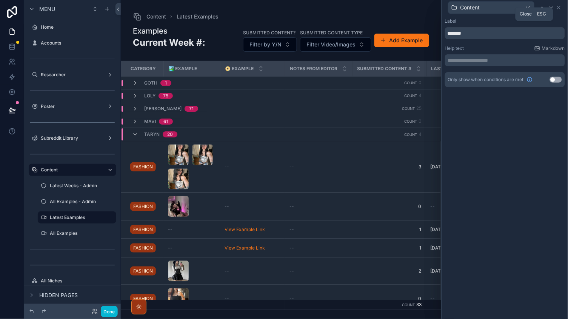
click at [563, 7] on div "Content" at bounding box center [505, 7] width 120 height 15
click at [560, 7] on icon at bounding box center [559, 8] width 6 height 6
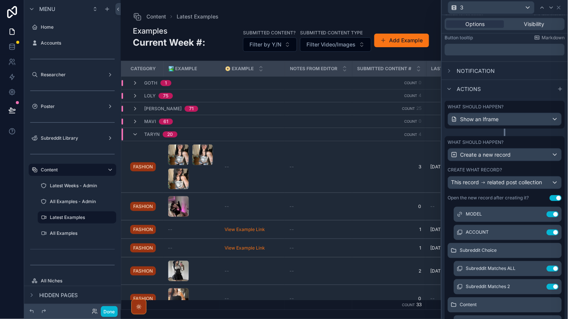
click at [550, 7] on icon at bounding box center [551, 8] width 6 height 6
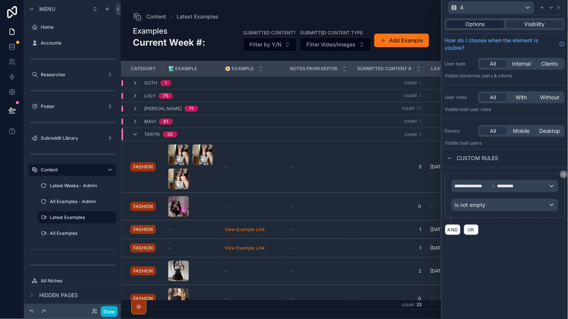
click at [483, 26] on span "Options" at bounding box center [475, 24] width 19 height 8
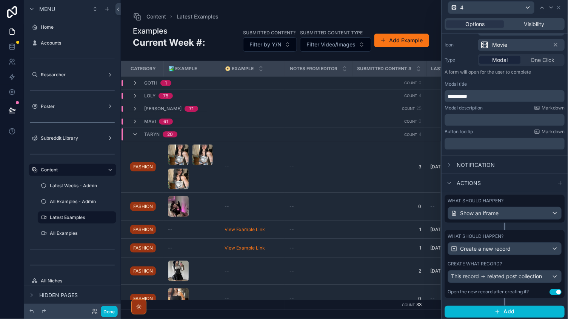
scroll to position [74, 0]
click at [486, 271] on div "This record related post collection" at bounding box center [504, 277] width 113 height 12
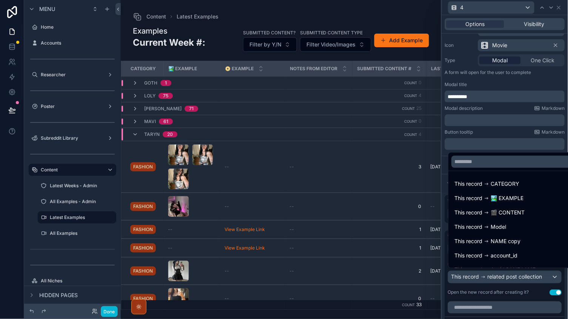
click at [487, 287] on div at bounding box center [505, 159] width 126 height 319
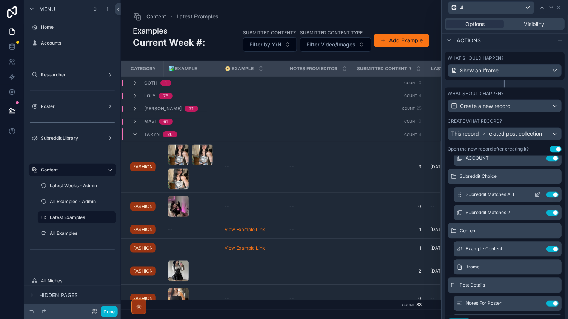
scroll to position [63, 0]
click at [537, 191] on icon at bounding box center [538, 194] width 6 height 6
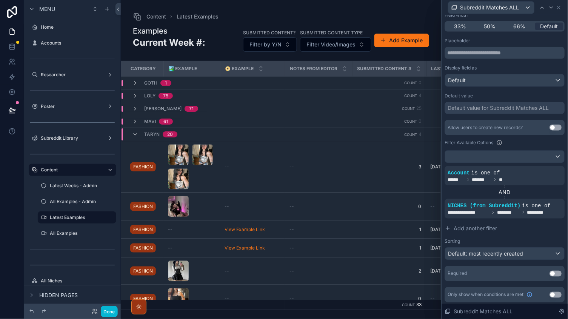
scroll to position [73, 0]
click at [552, 6] on icon at bounding box center [551, 8] width 6 height 6
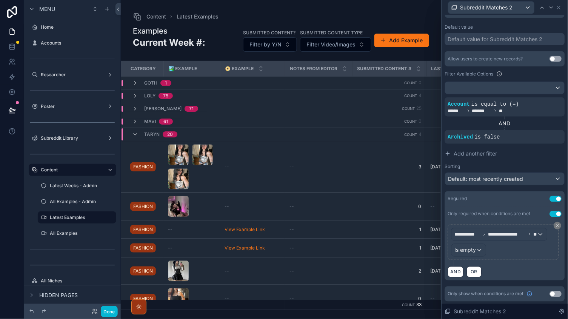
scroll to position [142, 0]
click at [552, 198] on button "Use setting" at bounding box center [556, 200] width 12 height 6
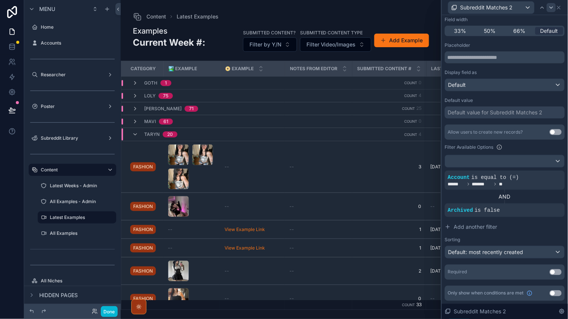
scroll to position [67, 0]
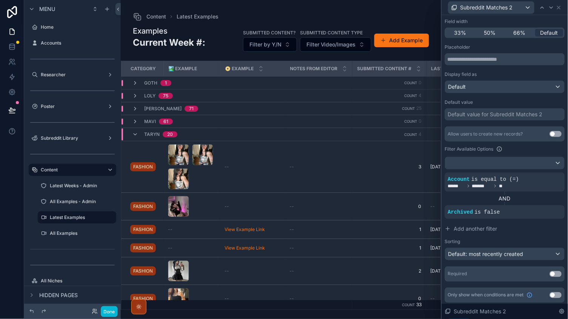
drag, startPoint x: 551, startPoint y: 8, endPoint x: 557, endPoint y: 8, distance: 6.0
click at [551, 8] on icon at bounding box center [551, 8] width 3 height 2
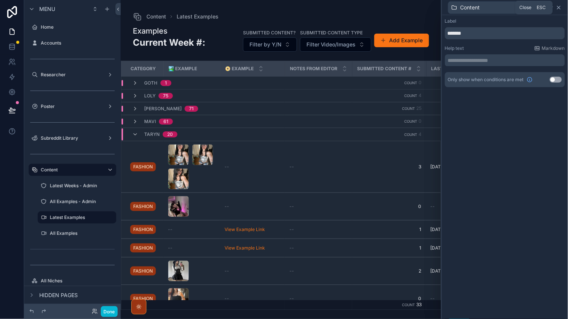
click at [559, 8] on icon at bounding box center [559, 8] width 6 height 6
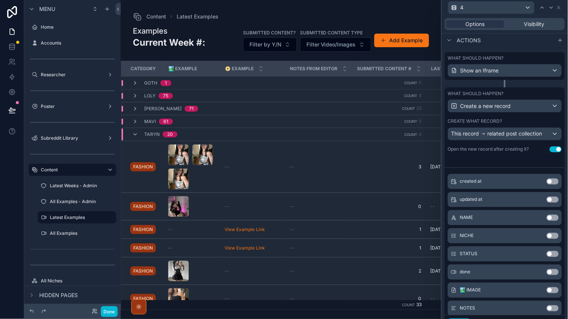
scroll to position [326, 0]
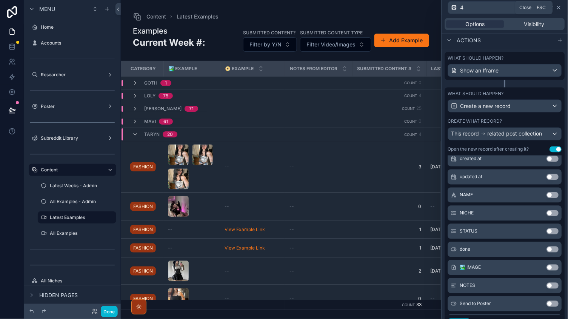
click at [560, 6] on icon at bounding box center [559, 8] width 6 height 6
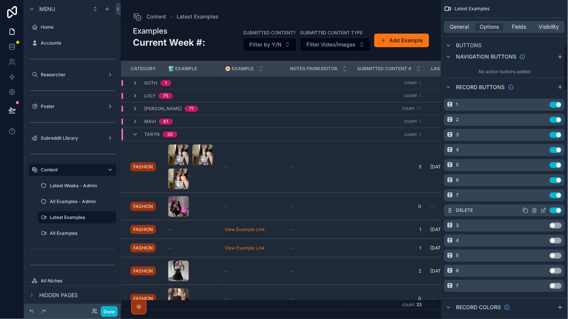
scroll to position [335, 0]
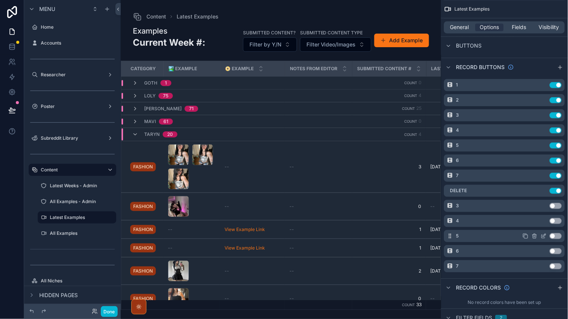
click at [545, 234] on icon "scrollable content" at bounding box center [544, 235] width 3 height 3
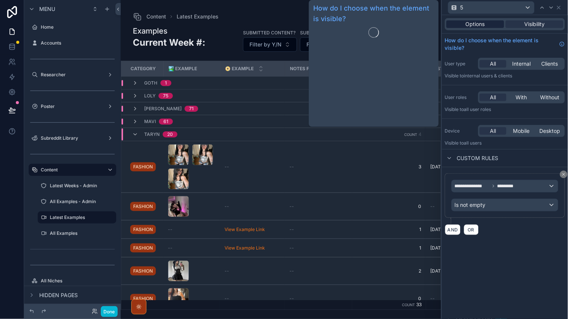
click at [474, 24] on span "Options" at bounding box center [475, 24] width 19 height 8
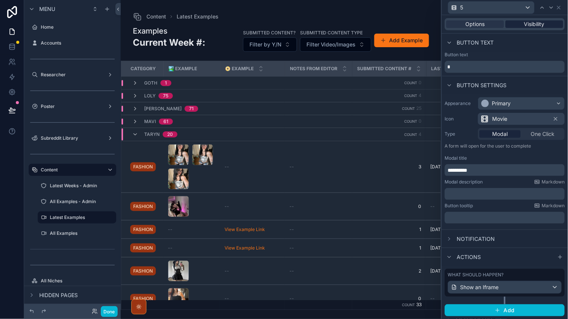
click at [529, 24] on span "Visibility" at bounding box center [535, 24] width 20 height 8
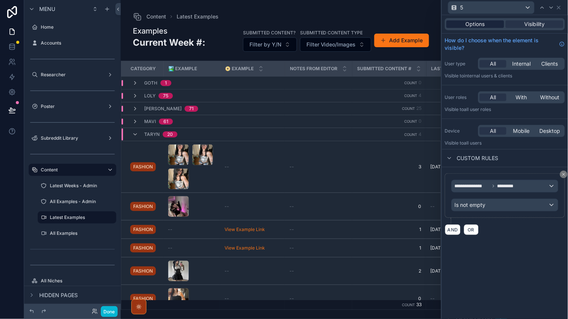
click at [482, 21] on span "Options" at bounding box center [475, 24] width 19 height 8
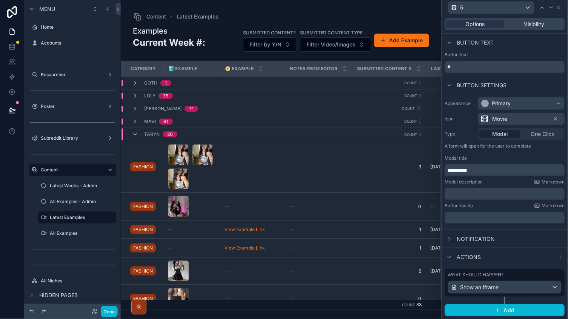
scroll to position [0, 0]
click at [559, 8] on icon at bounding box center [559, 8] width 6 height 6
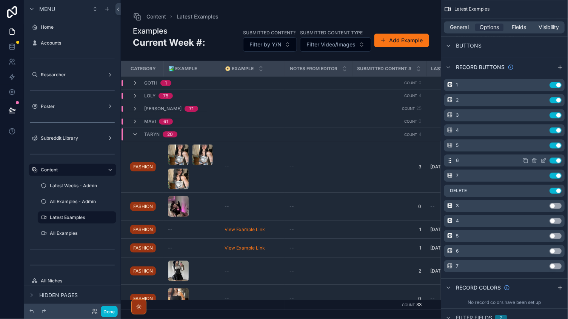
click at [545, 159] on icon "scrollable content" at bounding box center [544, 160] width 6 height 6
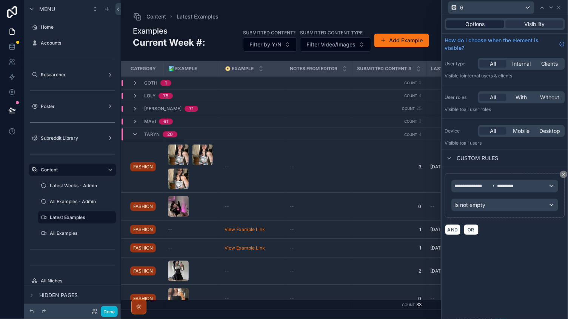
click at [481, 22] on span "Options" at bounding box center [475, 24] width 19 height 8
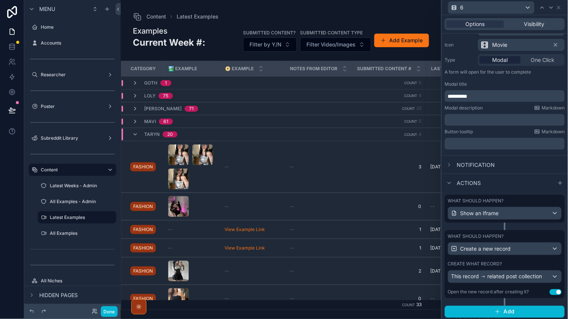
scroll to position [74, 0]
click at [558, 7] on icon at bounding box center [559, 8] width 6 height 6
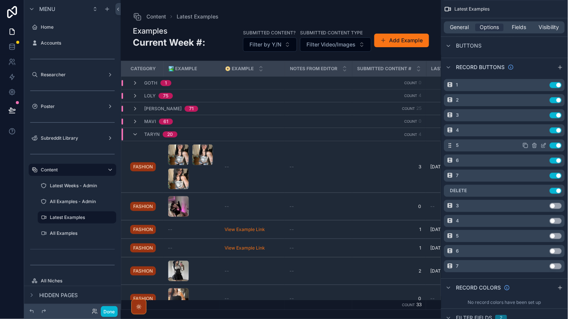
click at [543, 145] on icon "scrollable content" at bounding box center [544, 145] width 6 height 6
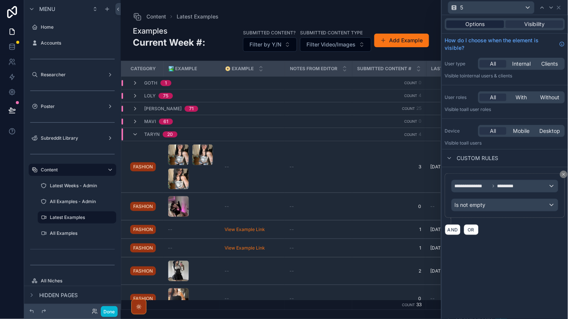
click at [478, 25] on span "Options" at bounding box center [475, 24] width 19 height 8
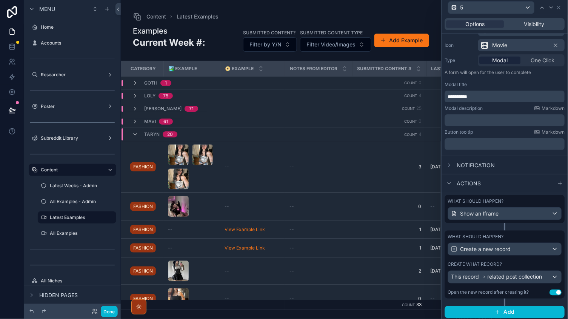
click at [489, 271] on button "This record related post collection" at bounding box center [505, 277] width 114 height 13
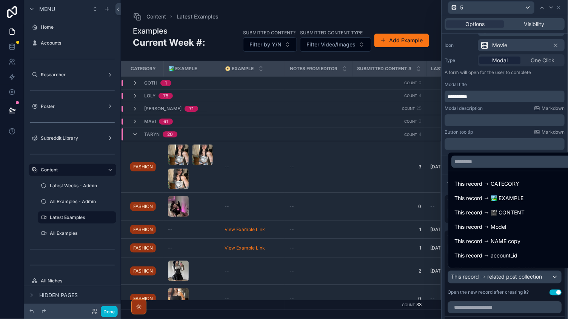
click at [484, 285] on div at bounding box center [505, 159] width 126 height 319
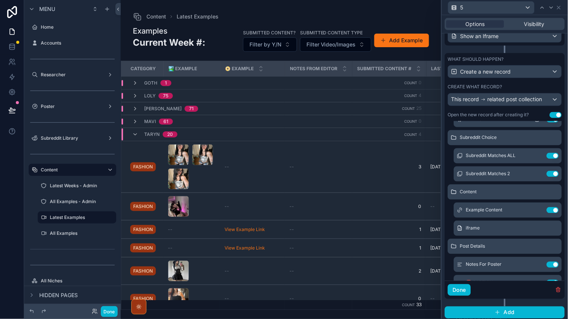
scroll to position [75, 0]
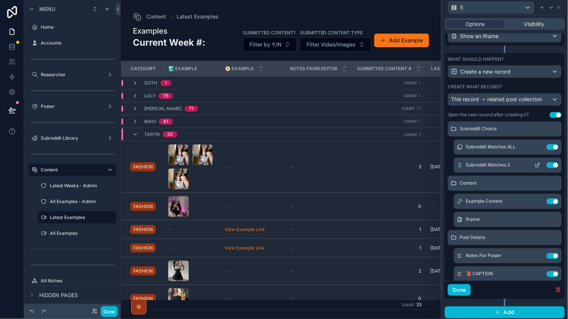
click at [537, 164] on icon at bounding box center [538, 164] width 3 height 3
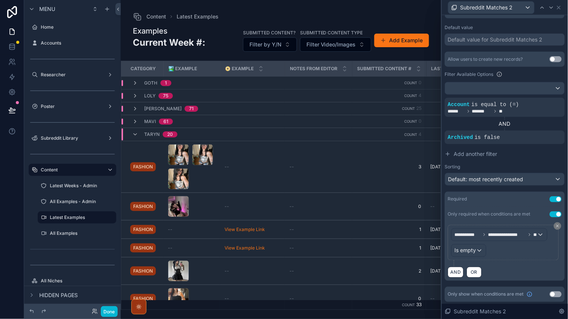
scroll to position [142, 0]
click at [554, 202] on div "Required Use setting" at bounding box center [505, 199] width 120 height 15
click at [557, 200] on button "Use setting" at bounding box center [556, 200] width 12 height 6
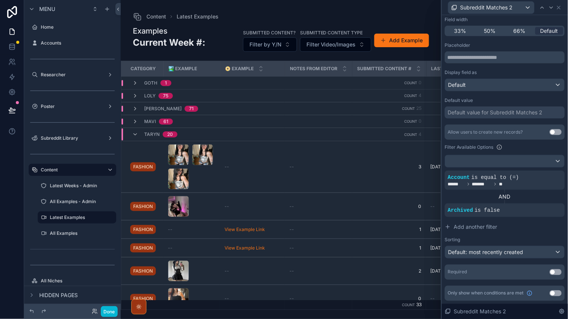
scroll to position [67, 0]
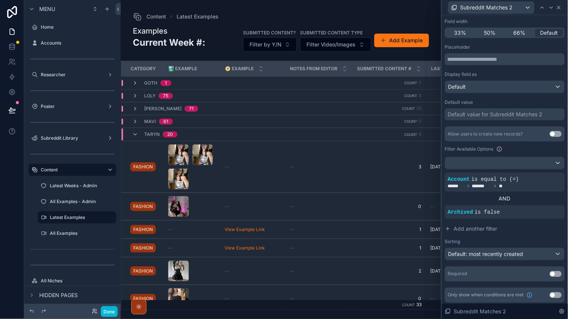
click at [560, 7] on icon at bounding box center [559, 8] width 6 height 6
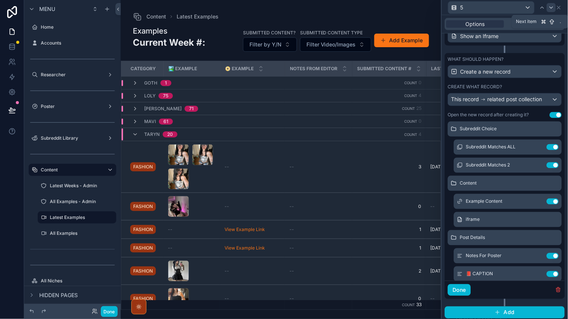
click at [553, 9] on icon at bounding box center [551, 8] width 6 height 6
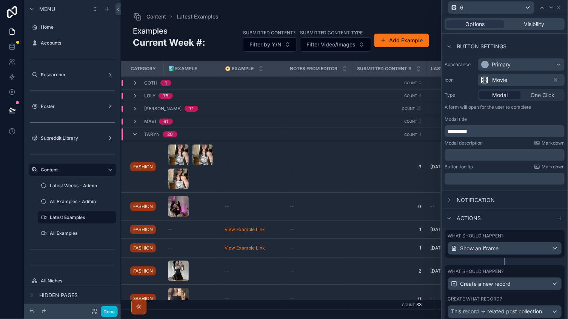
scroll to position [41, 0]
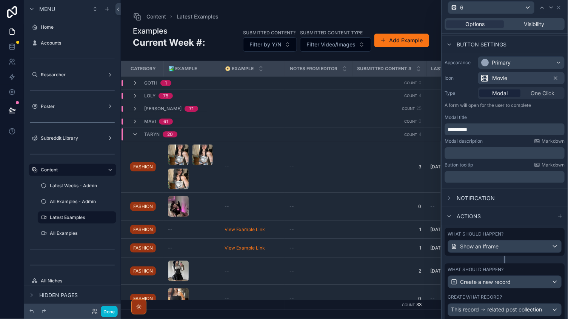
click at [501, 128] on p "**********" at bounding box center [505, 130] width 115 height 8
drag, startPoint x: 495, startPoint y: 129, endPoint x: 427, endPoint y: 129, distance: 67.5
click at [427, 129] on div "**********" at bounding box center [284, 159] width 568 height 319
click at [480, 144] on div "Modal description Markdown ﻿" at bounding box center [505, 148] width 120 height 21
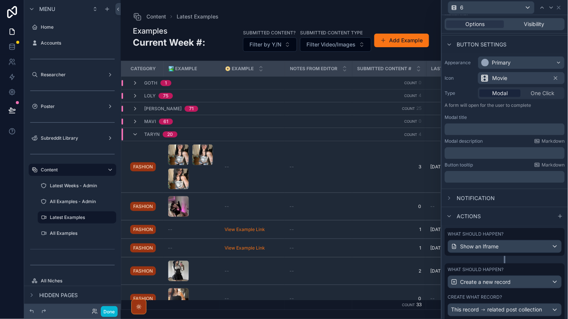
click at [476, 128] on p "﻿" at bounding box center [505, 130] width 115 height 8
click at [512, 189] on div "Notification" at bounding box center [505, 198] width 126 height 18
click at [554, 7] on icon at bounding box center [551, 8] width 6 height 6
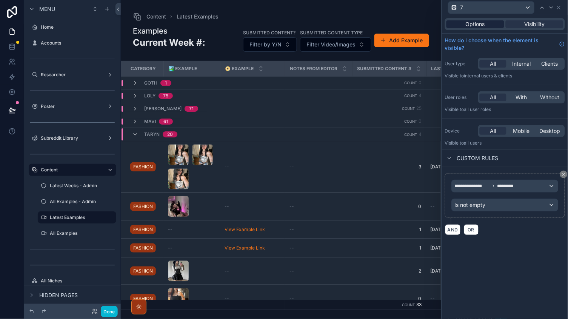
click at [473, 25] on span "Options" at bounding box center [475, 24] width 19 height 8
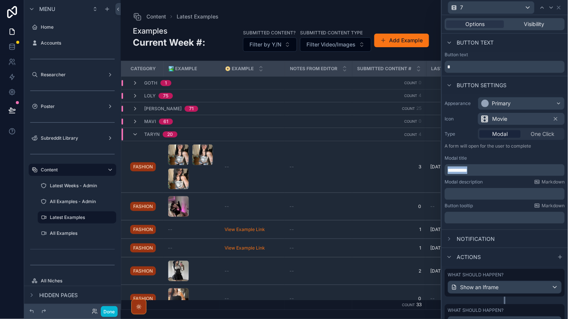
drag, startPoint x: 481, startPoint y: 171, endPoint x: 432, endPoint y: 171, distance: 49.4
click at [432, 171] on div "**********" at bounding box center [284, 159] width 568 height 319
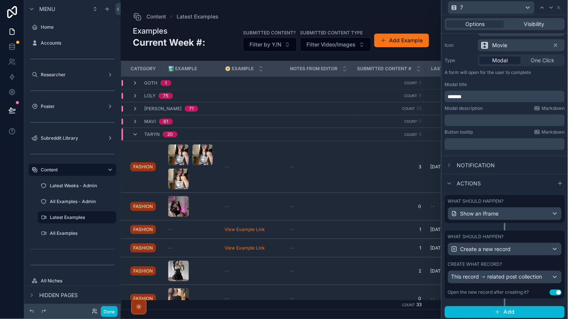
click at [501, 275] on span "related post collection" at bounding box center [515, 277] width 55 height 8
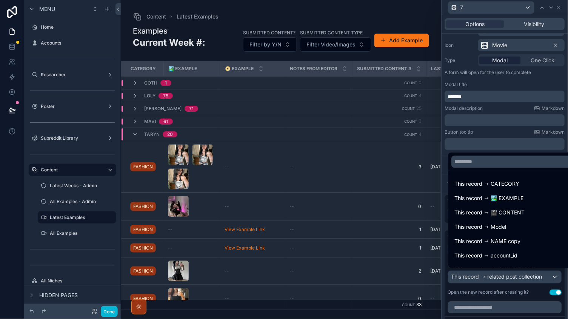
click at [497, 286] on div at bounding box center [505, 159] width 126 height 319
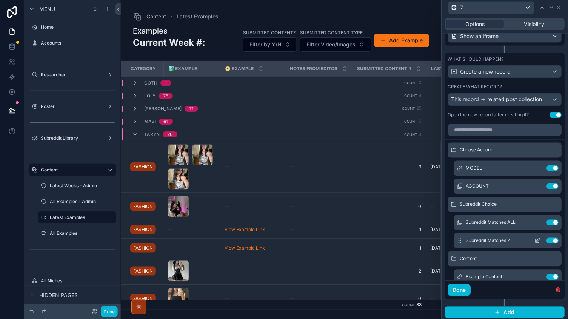
scroll to position [5, 0]
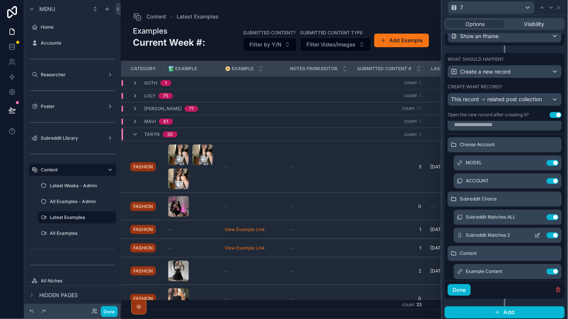
click at [536, 234] on icon at bounding box center [537, 235] width 3 height 3
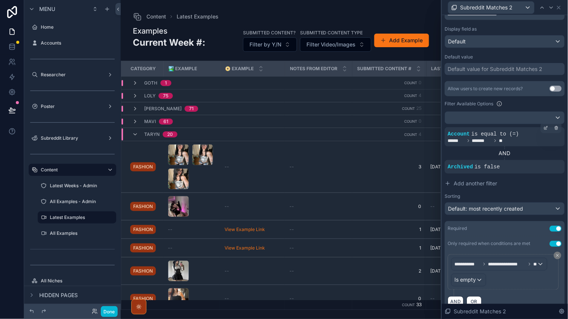
scroll to position [116, 0]
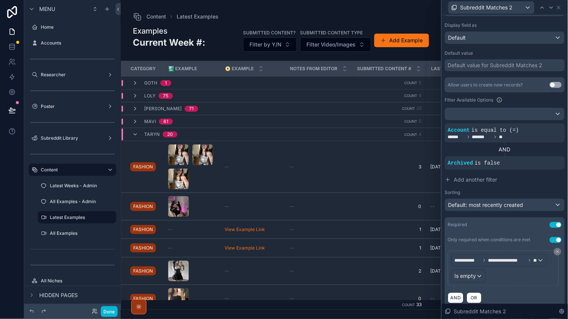
click at [557, 222] on button "Use setting" at bounding box center [556, 225] width 12 height 6
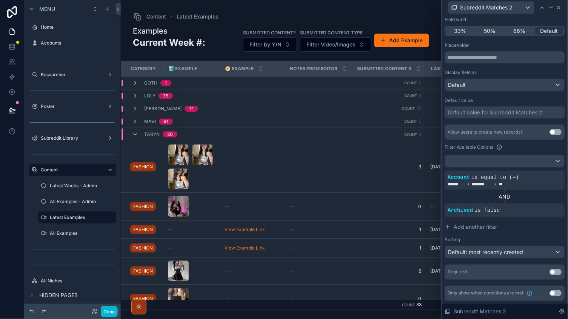
scroll to position [67, 0]
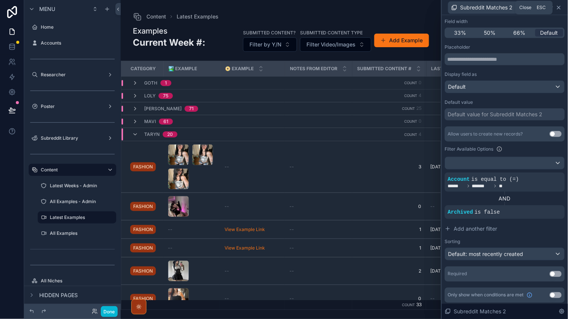
click at [558, 9] on icon at bounding box center [559, 8] width 6 height 6
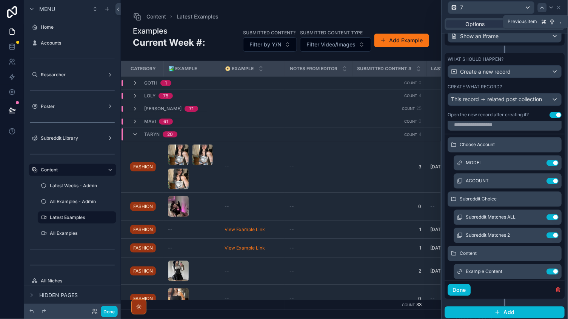
click at [544, 11] on div at bounding box center [542, 7] width 9 height 9
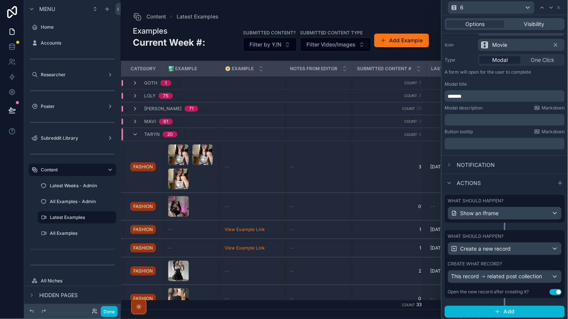
scroll to position [74, 0]
click at [499, 275] on span "related post collection" at bounding box center [515, 277] width 55 height 8
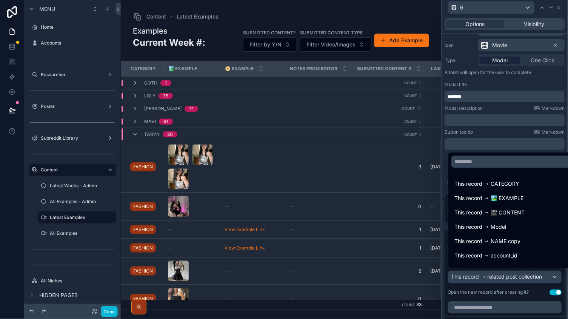
click at [500, 285] on div at bounding box center [505, 159] width 126 height 319
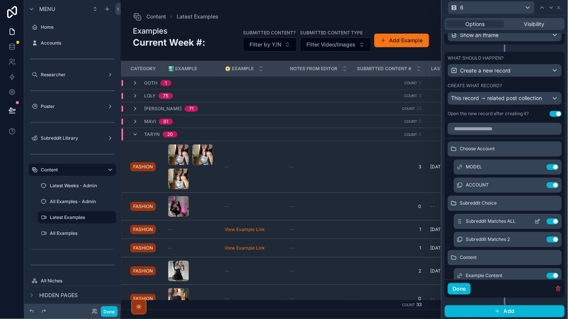
scroll to position [251, 0]
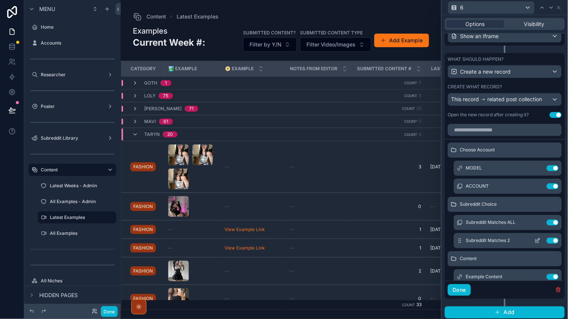
click at [535, 238] on icon at bounding box center [538, 241] width 6 height 6
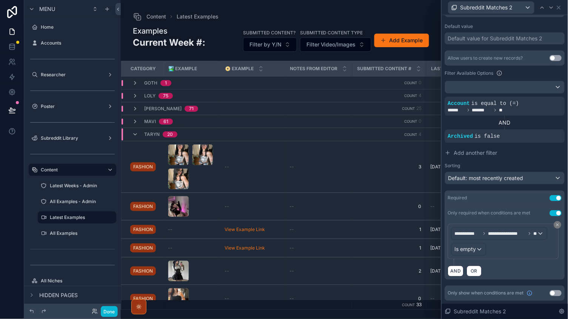
scroll to position [142, 0]
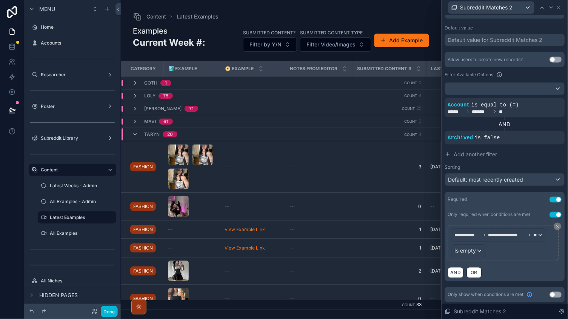
click at [554, 198] on button "Use setting" at bounding box center [556, 200] width 12 height 6
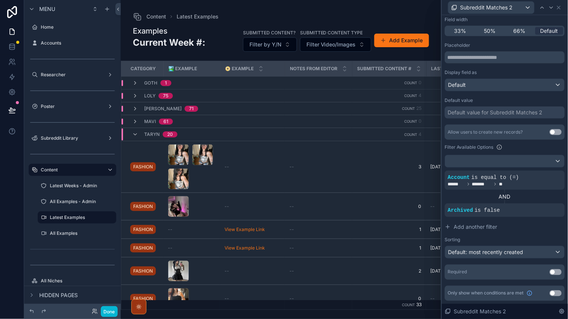
scroll to position [67, 0]
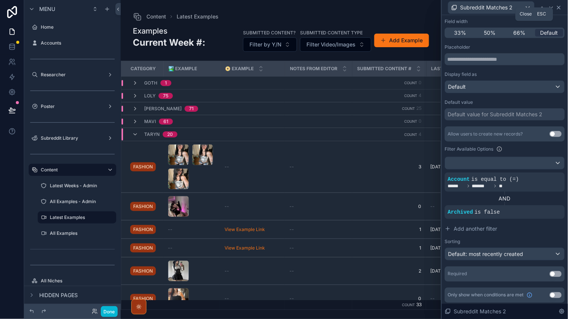
click at [557, 7] on icon at bounding box center [559, 8] width 6 height 6
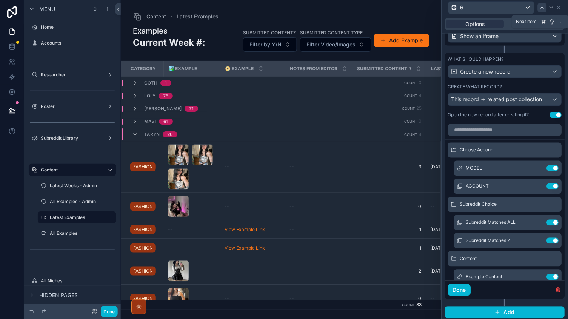
click at [545, 9] on icon at bounding box center [542, 8] width 6 height 6
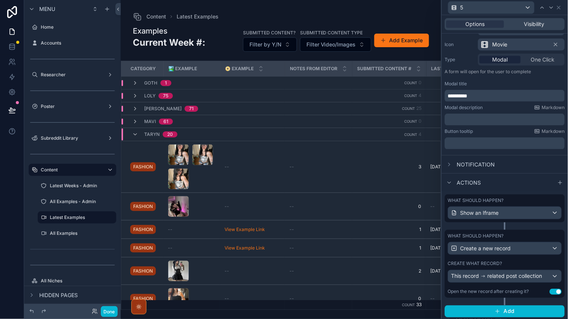
scroll to position [74, 0]
click at [501, 273] on span "related post collection" at bounding box center [515, 277] width 55 height 8
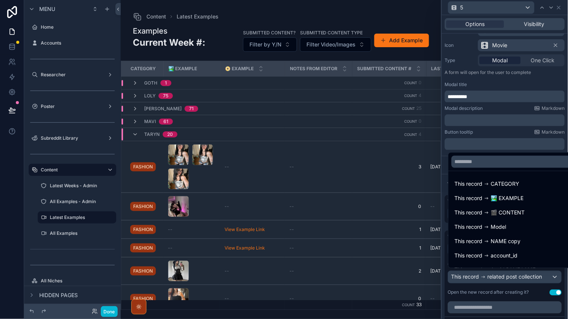
click at [499, 283] on div at bounding box center [505, 159] width 126 height 319
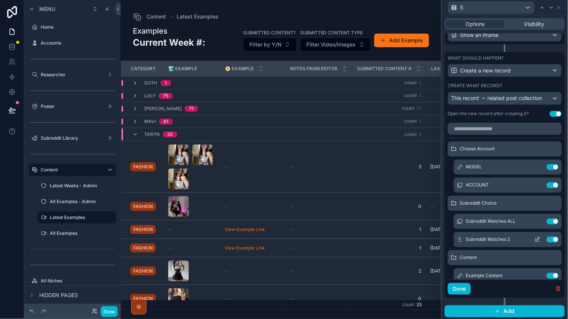
scroll to position [251, 0]
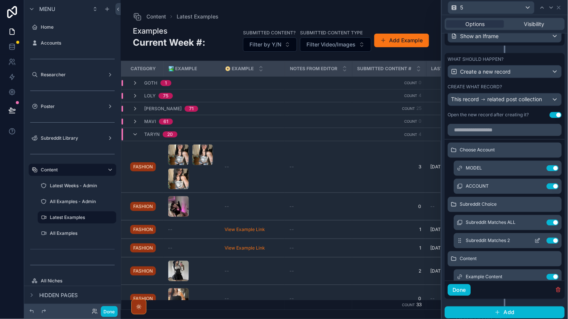
click at [535, 238] on icon at bounding box center [538, 241] width 6 height 6
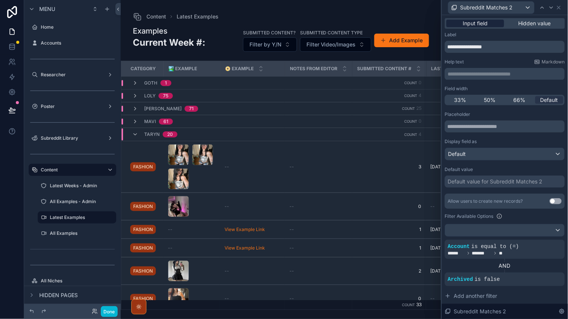
scroll to position [0, 0]
drag, startPoint x: 528, startPoint y: 26, endPoint x: 486, endPoint y: 25, distance: 42.3
click at [528, 25] on span "Hidden value" at bounding box center [534, 24] width 32 height 8
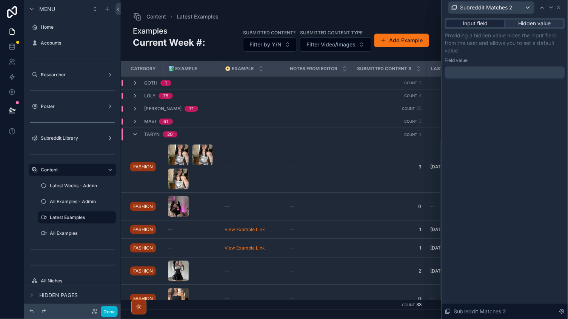
click at [484, 24] on span "Input field" at bounding box center [475, 24] width 25 height 8
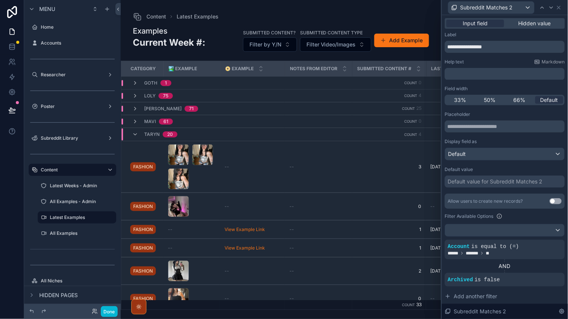
scroll to position [67, 0]
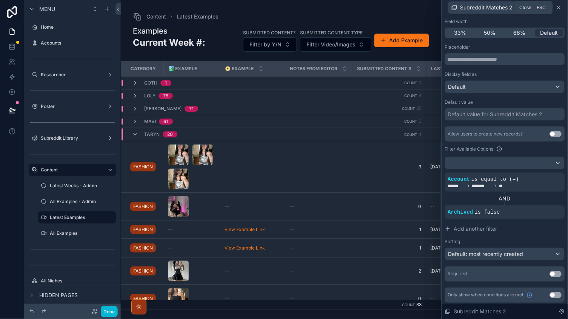
click at [561, 7] on icon at bounding box center [559, 8] width 6 height 6
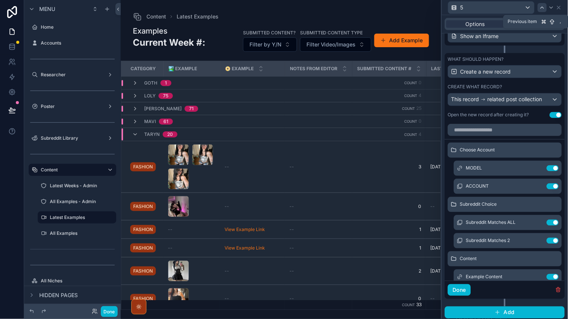
click at [545, 7] on icon at bounding box center [542, 8] width 6 height 6
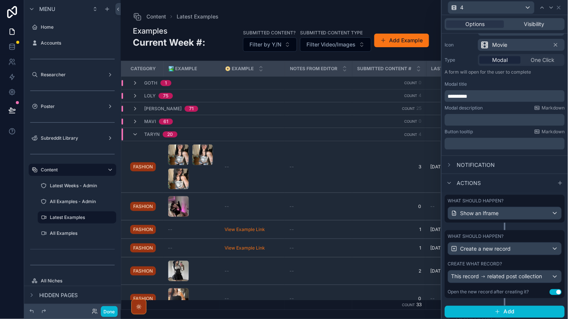
scroll to position [74, 0]
click at [505, 280] on div "This record related post collection" at bounding box center [504, 277] width 113 height 12
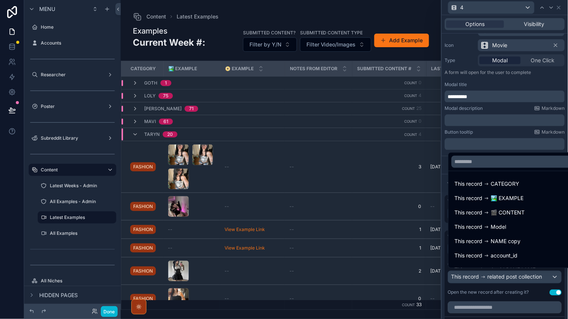
click at [504, 285] on div at bounding box center [505, 159] width 126 height 319
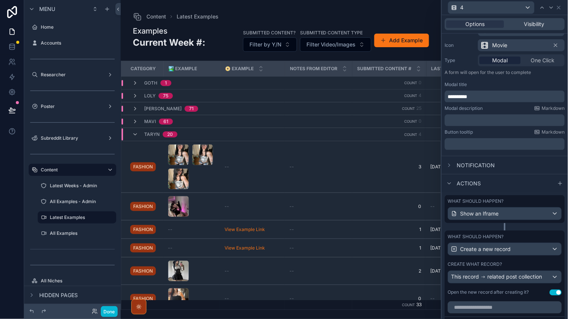
click at [479, 98] on p "**********" at bounding box center [505, 97] width 115 height 8
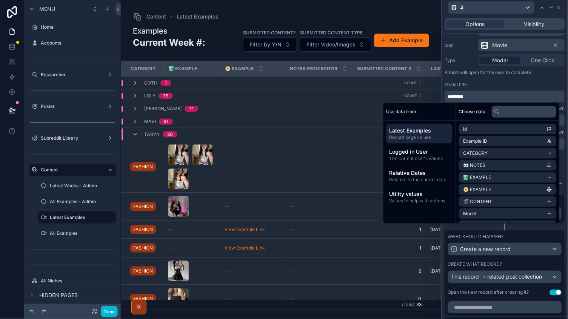
click at [475, 83] on div "Modal title" at bounding box center [505, 85] width 120 height 6
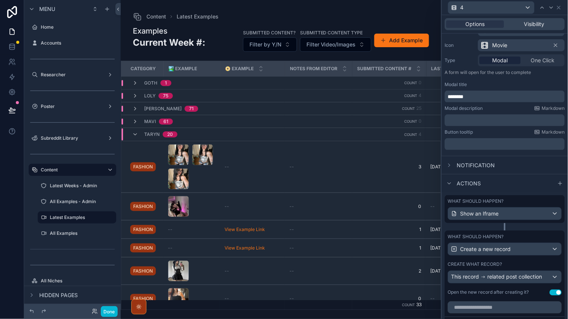
click at [530, 78] on div "Appearance Primary Icon Movie Type Modal One Click A form will open for the use…" at bounding box center [505, 86] width 126 height 132
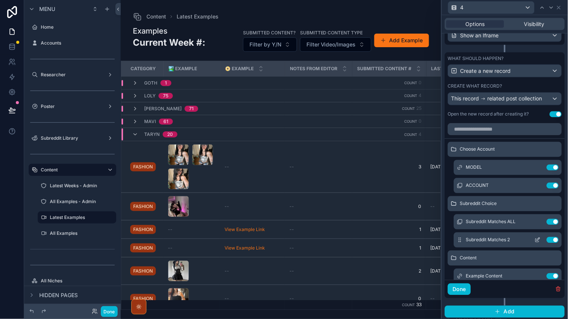
scroll to position [251, 0]
click at [540, 238] on icon at bounding box center [538, 241] width 6 height 6
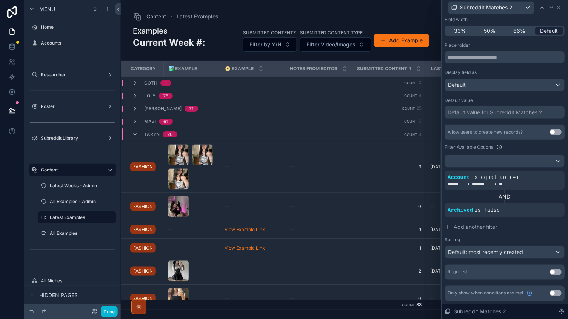
scroll to position [67, 0]
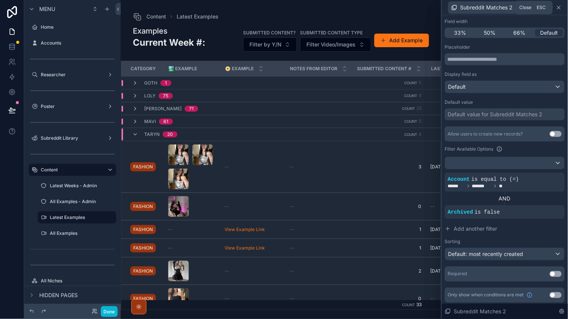
click at [559, 6] on icon at bounding box center [559, 8] width 6 height 6
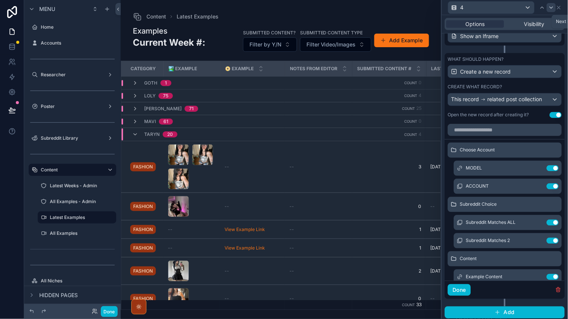
click at [553, 8] on icon at bounding box center [551, 8] width 6 height 6
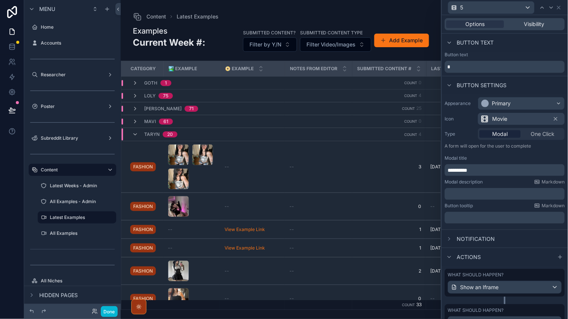
click at [495, 173] on div "**********" at bounding box center [505, 170] width 120 height 12
click at [481, 169] on p "**********" at bounding box center [505, 170] width 115 height 8
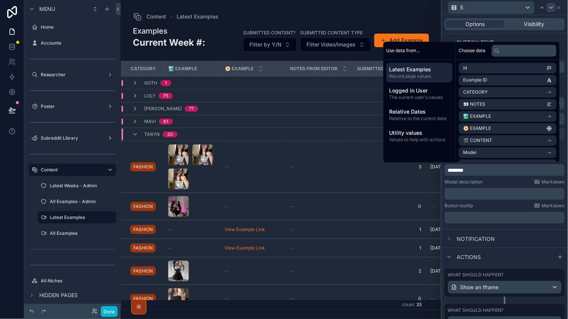
click at [552, 8] on icon at bounding box center [551, 8] width 6 height 6
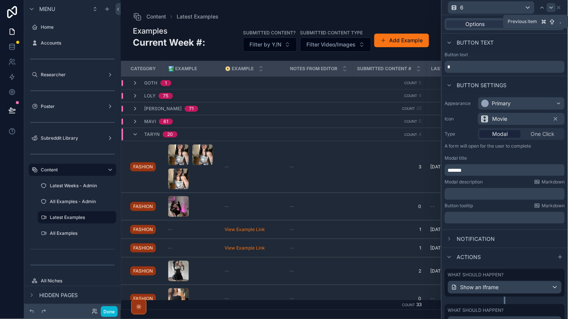
click at [548, 6] on div at bounding box center [551, 7] width 9 height 9
click at [542, 7] on icon at bounding box center [542, 8] width 6 height 6
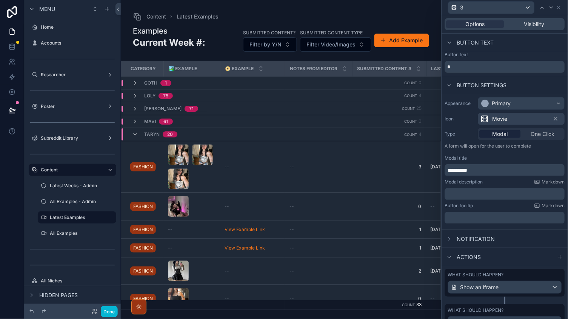
click at [542, 7] on icon at bounding box center [542, 8] width 6 height 6
click at [485, 172] on p "**********" at bounding box center [505, 170] width 115 height 8
click at [551, 9] on icon at bounding box center [551, 8] width 6 height 6
click at [496, 169] on p "**********" at bounding box center [505, 170] width 115 height 8
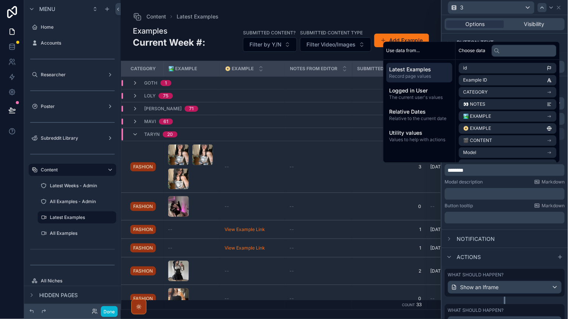
click at [543, 11] on div at bounding box center [542, 7] width 9 height 9
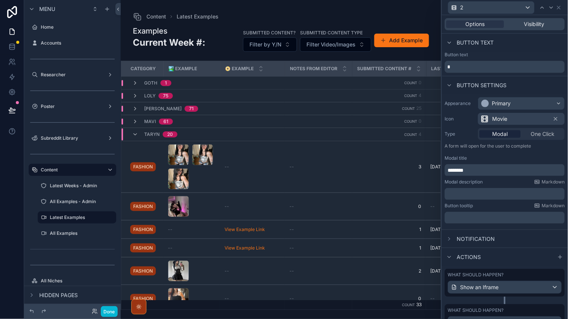
click at [543, 11] on div at bounding box center [542, 7] width 9 height 9
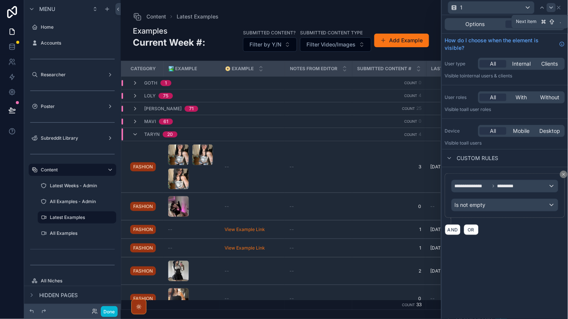
click at [549, 8] on icon at bounding box center [551, 8] width 6 height 6
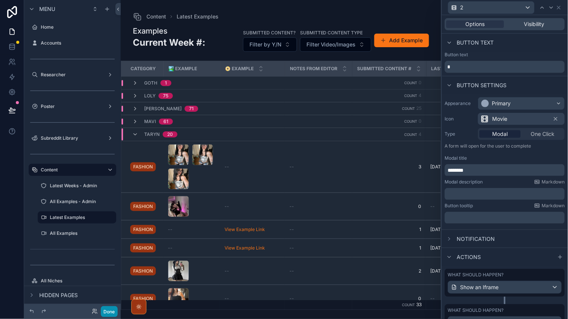
click at [105, 314] on button "Done" at bounding box center [109, 311] width 17 height 11
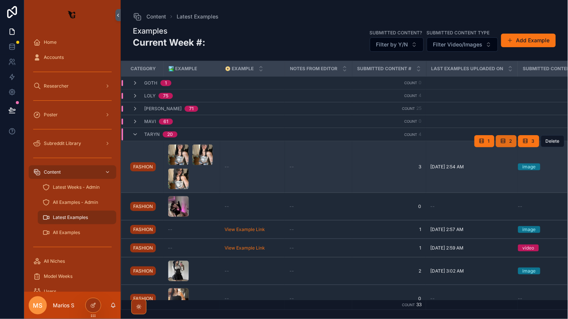
click at [504, 138] on icon "scrollable content" at bounding box center [503, 141] width 6 height 6
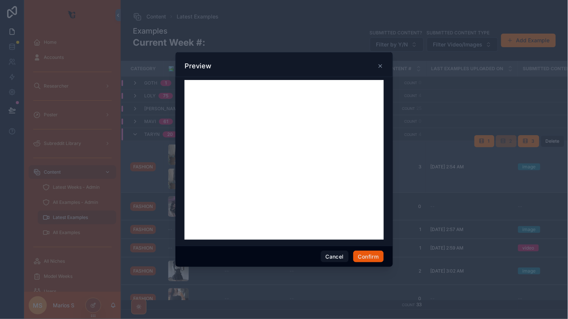
click at [359, 258] on button "Confirm" at bounding box center [368, 257] width 30 height 12
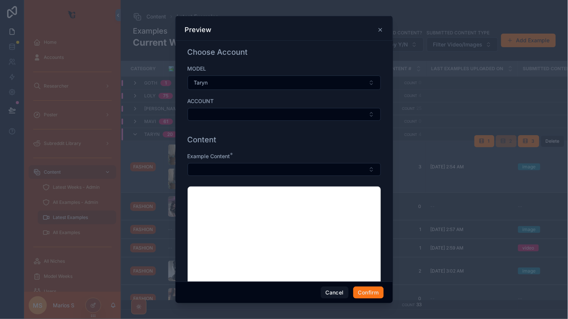
click at [289, 161] on div "Example Content *" at bounding box center [284, 163] width 193 height 23
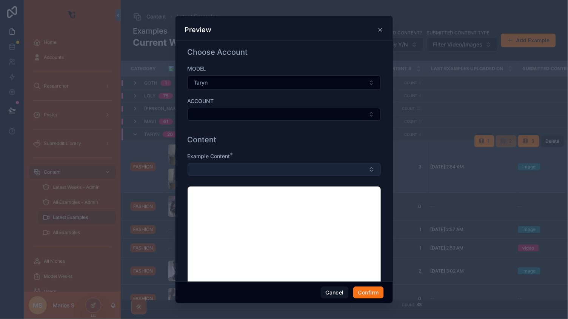
click at [256, 168] on button "Select Button" at bounding box center [284, 169] width 193 height 13
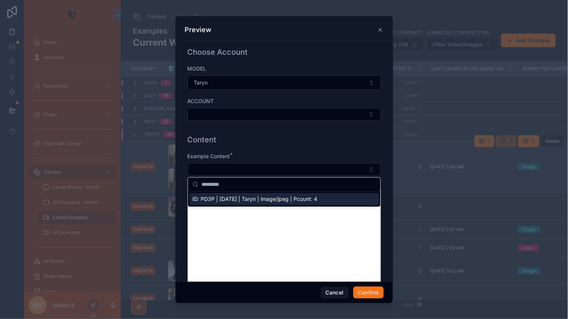
click at [245, 197] on span "ID: PD3P | 08/08/25 | Taryn | image/jpeg | Pcount: 4" at bounding box center [254, 199] width 125 height 8
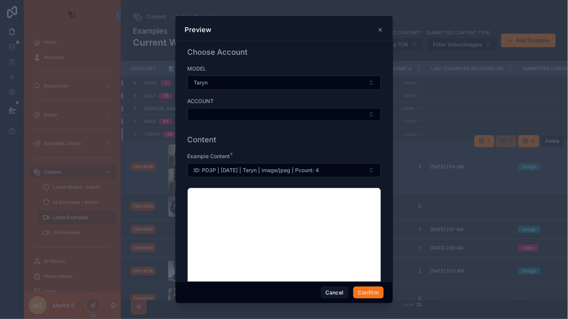
scroll to position [0, 0]
click at [265, 122] on div "MODEL Taryn ACCOUNT" at bounding box center [284, 96] width 193 height 63
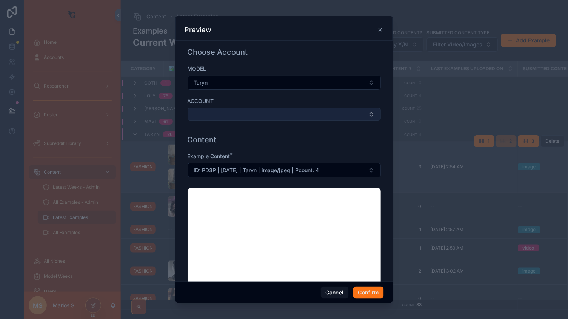
click at [256, 117] on button "Select Button" at bounding box center [284, 114] width 193 height 13
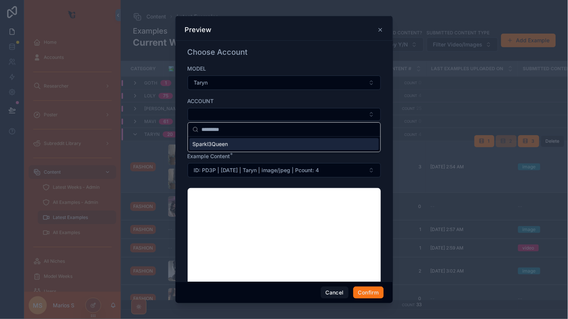
click at [243, 140] on div "Sparkl3Queen" at bounding box center [283, 144] width 189 height 12
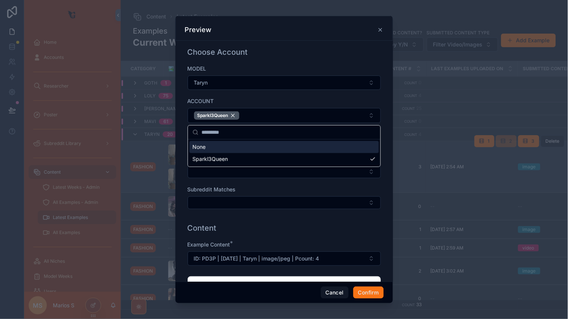
click at [241, 179] on div "Subreddit Matches ALL Subreddit Matches" at bounding box center [284, 186] width 193 height 62
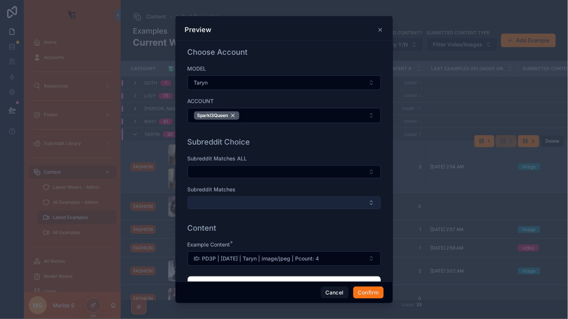
click at [229, 204] on button "Select Button" at bounding box center [284, 202] width 193 height 13
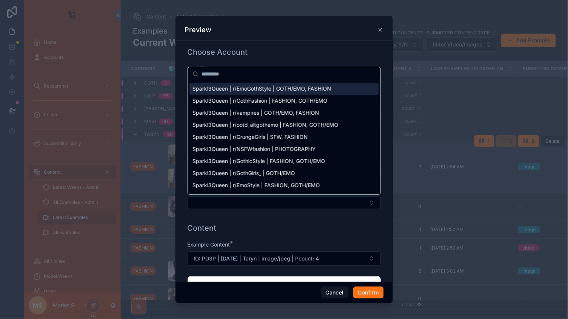
click at [261, 219] on div "Home Accounts Researcher Poster Subreddit Library Content Latest Weeks - Admin …" at bounding box center [284, 159] width 568 height 319
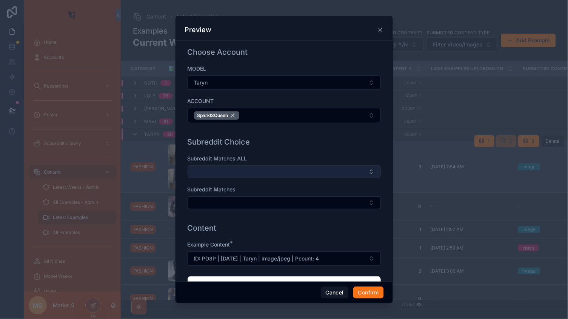
click at [267, 173] on button "Select Button" at bounding box center [284, 171] width 193 height 13
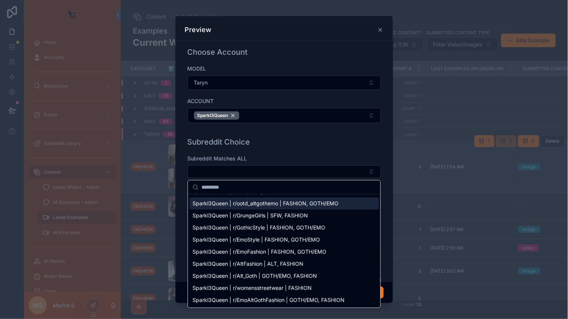
scroll to position [34, 0]
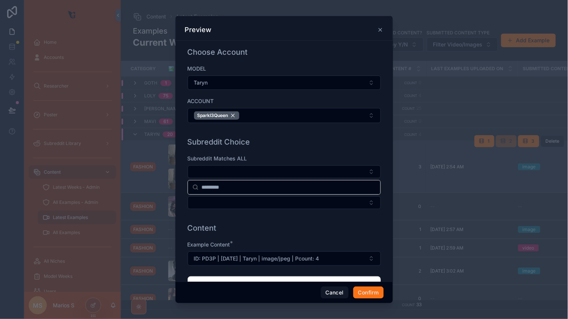
click at [269, 144] on div "Subreddit Choice" at bounding box center [284, 142] width 193 height 11
click at [338, 296] on button "Cancel" at bounding box center [335, 292] width 28 height 12
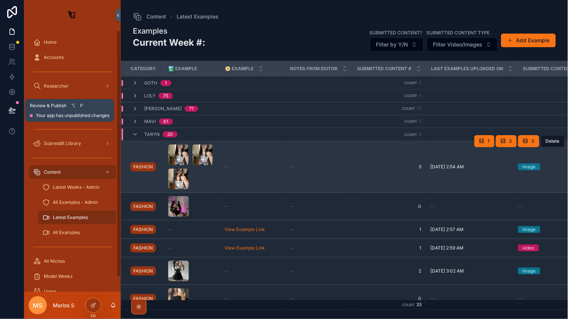
click at [7, 105] on button at bounding box center [12, 110] width 17 height 21
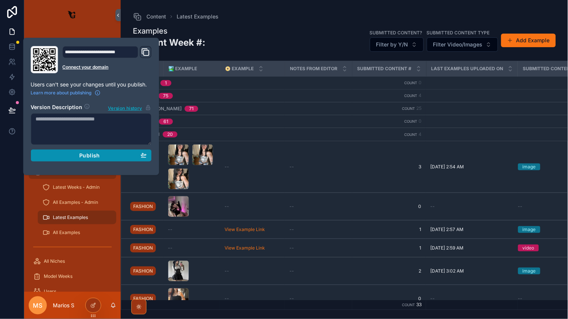
click at [78, 154] on div "Publish" at bounding box center [91, 155] width 111 height 7
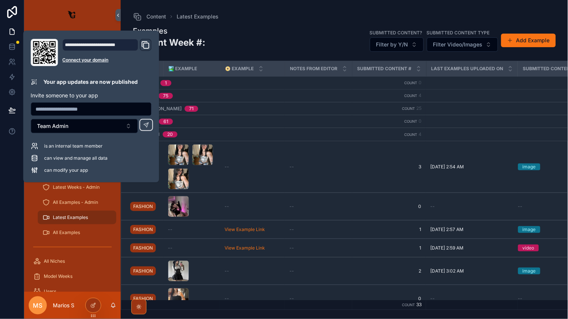
click at [275, 26] on div "Examples Current Week #: Submitted Content? Filter by Y/N Submitted Content Typ…" at bounding box center [344, 40] width 423 height 29
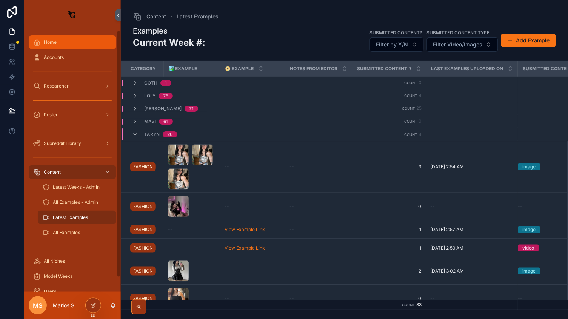
click at [71, 41] on div "Home" at bounding box center [72, 42] width 78 height 12
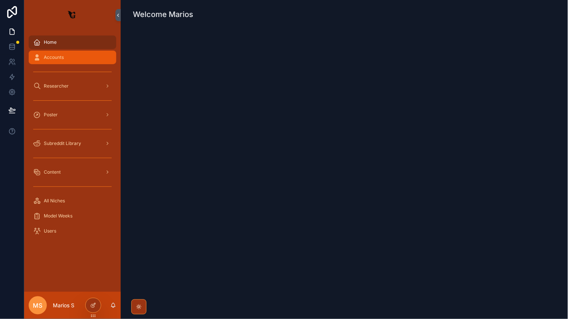
click at [69, 55] on div "Accounts" at bounding box center [72, 57] width 78 height 12
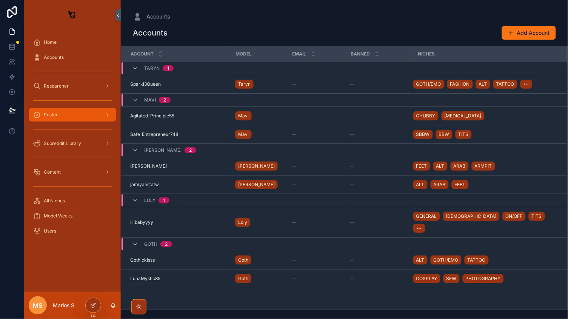
click at [55, 114] on span "Poster" at bounding box center [51, 115] width 14 height 6
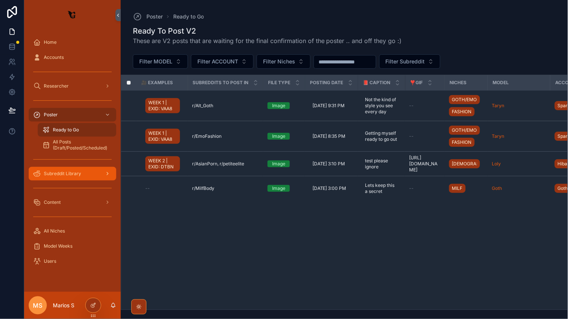
click at [84, 175] on div "Subreddit Library" at bounding box center [72, 174] width 78 height 12
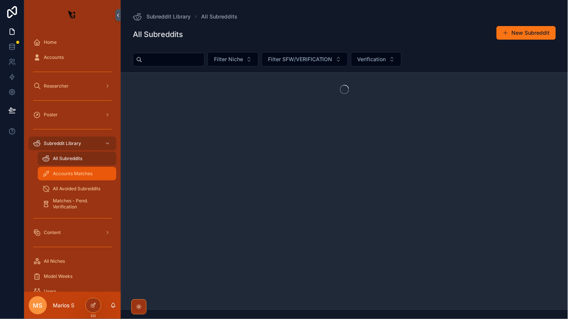
click at [78, 174] on span "Accounts Matches" at bounding box center [73, 174] width 40 height 6
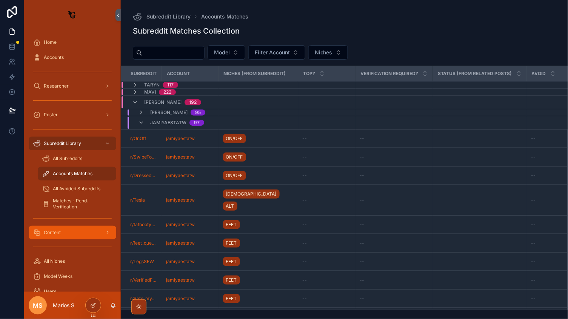
click at [79, 230] on div "Content" at bounding box center [72, 232] width 78 height 12
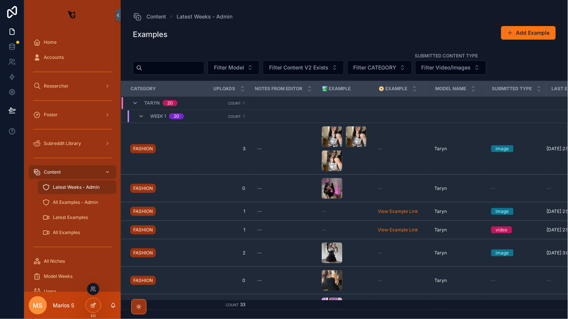
click at [88, 305] on div at bounding box center [93, 305] width 15 height 14
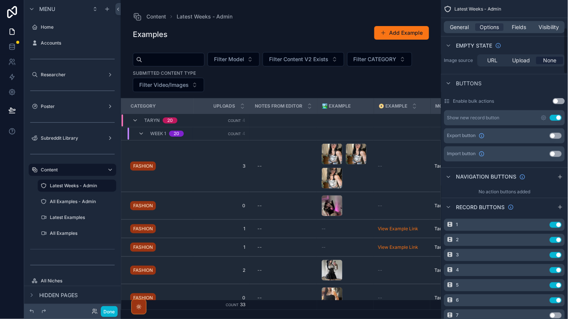
scroll to position [203, 0]
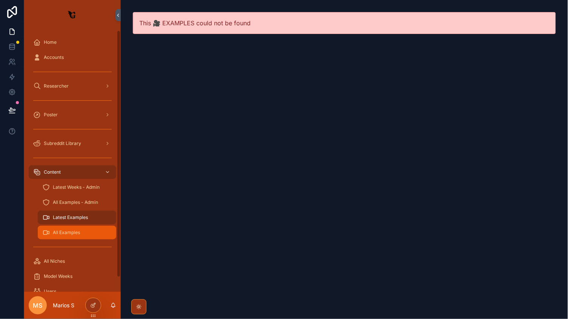
click at [72, 231] on span "All Examples" at bounding box center [66, 232] width 27 height 6
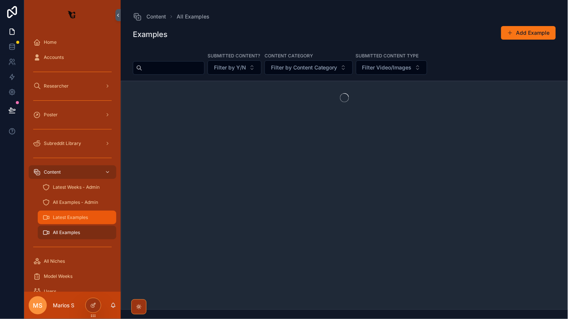
click at [76, 212] on div "Latest Examples" at bounding box center [76, 217] width 69 height 12
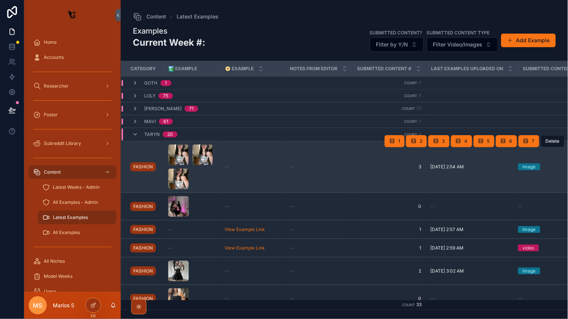
click at [243, 159] on td "--" at bounding box center [252, 167] width 65 height 52
click at [213, 171] on div "scrollable content" at bounding box center [192, 166] width 48 height 45
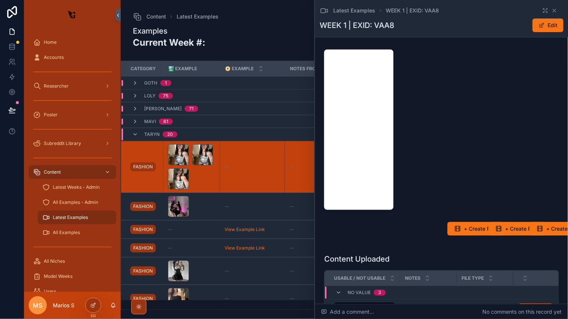
scroll to position [34, 0]
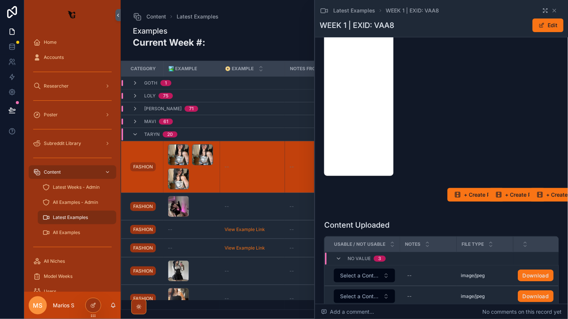
click at [548, 9] on icon "scrollable content" at bounding box center [545, 11] width 6 height 6
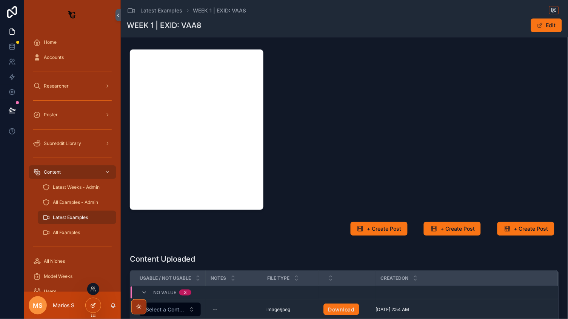
click at [92, 306] on icon at bounding box center [93, 304] width 3 height 3
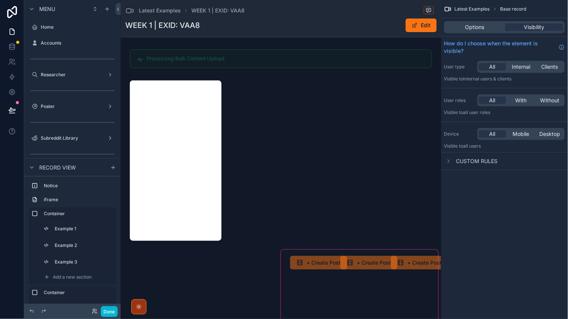
click at [322, 264] on div "scrollable content" at bounding box center [359, 303] width 157 height 106
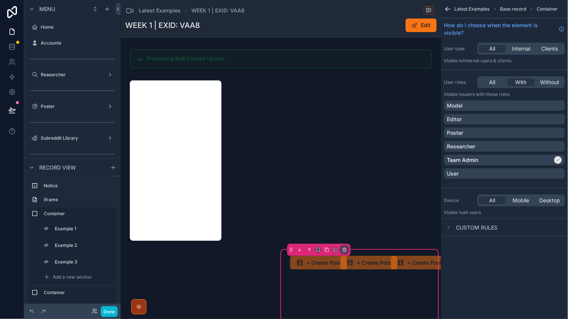
scroll to position [80, 0]
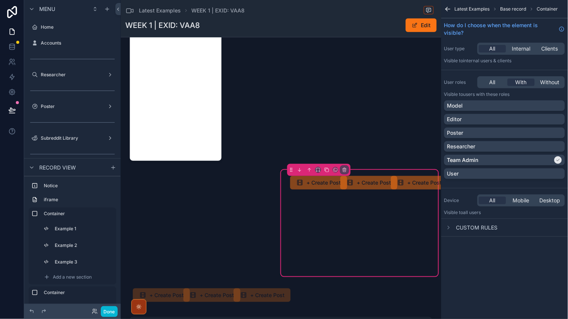
click at [454, 228] on div "Custom rules" at bounding box center [471, 227] width 54 height 9
click at [521, 46] on span "Internal" at bounding box center [521, 49] width 18 height 8
click at [494, 52] on span "All" at bounding box center [492, 49] width 6 height 8
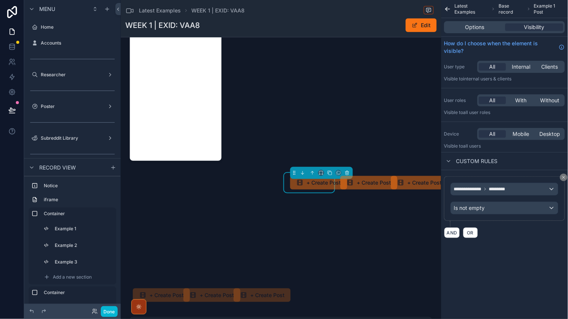
scroll to position [102, 0]
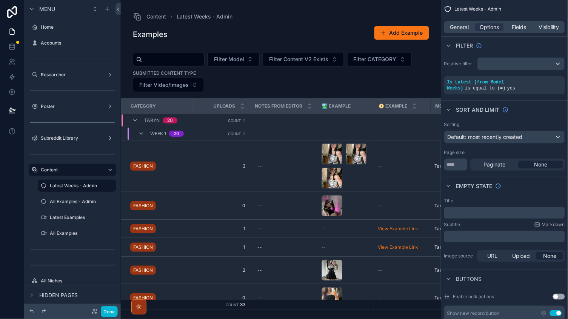
click at [541, 310] on icon "scrollable content" at bounding box center [544, 313] width 6 height 6
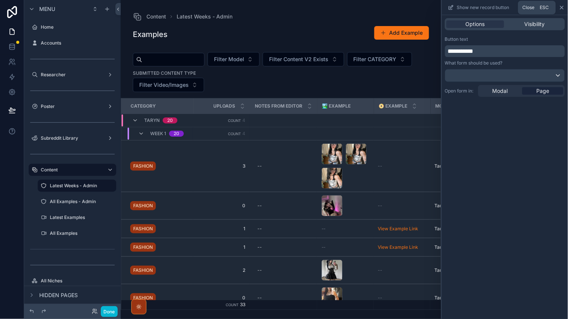
click at [561, 8] on icon at bounding box center [562, 8] width 6 height 6
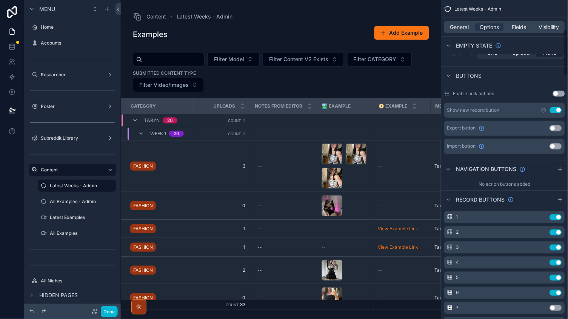
click at [391, 37] on div "scrollable content" at bounding box center [281, 159] width 320 height 319
click at [386, 32] on span "scrollable content" at bounding box center [383, 33] width 6 height 6
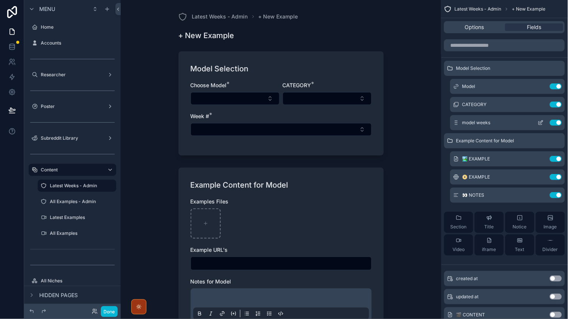
click at [540, 124] on icon "scrollable content" at bounding box center [541, 123] width 6 height 6
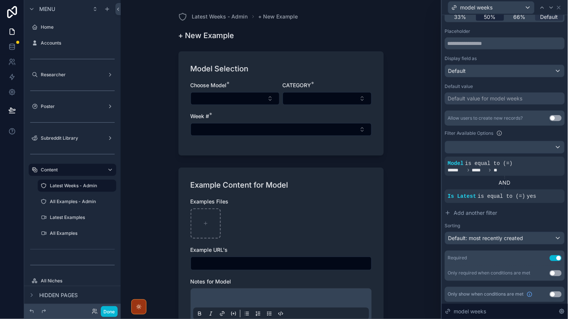
scroll to position [82, 0]
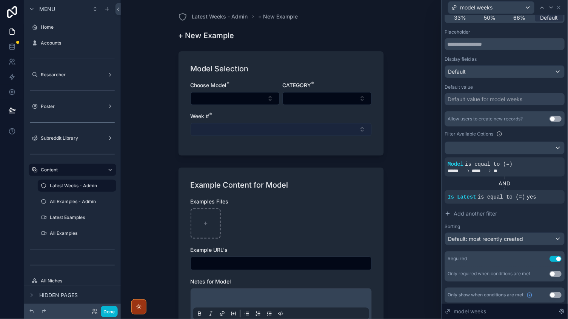
click at [197, 128] on button "Select Button" at bounding box center [281, 129] width 181 height 13
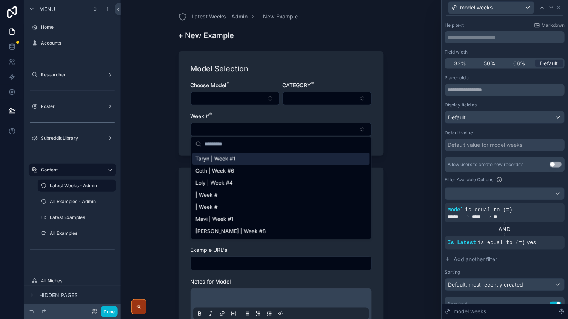
scroll to position [38, 0]
click at [545, 203] on icon at bounding box center [546, 202] width 5 height 5
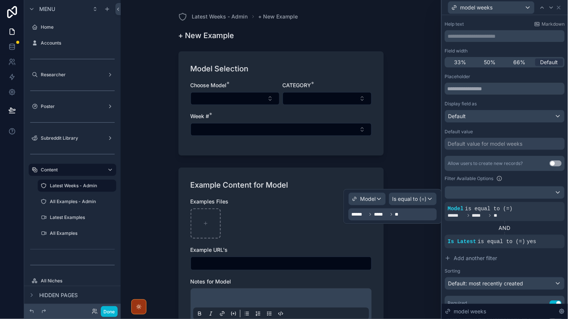
click at [405, 213] on div "****** ***** **" at bounding box center [393, 214] width 88 height 12
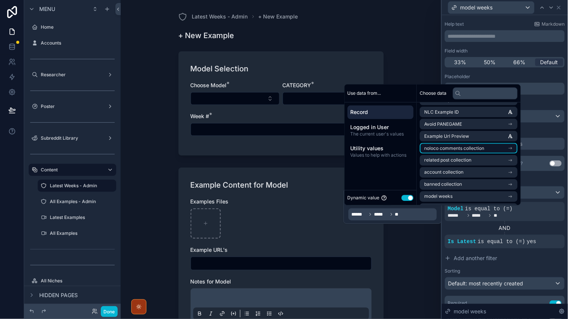
scroll to position [0, 0]
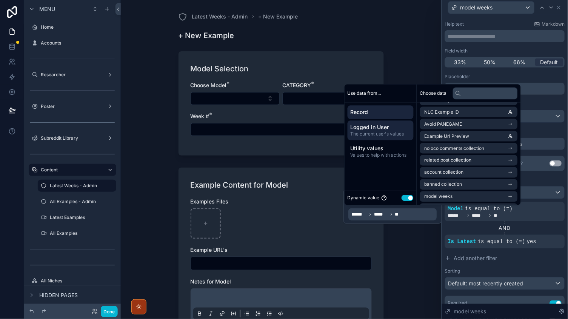
click at [377, 127] on span "Logged in User" at bounding box center [381, 128] width 60 height 8
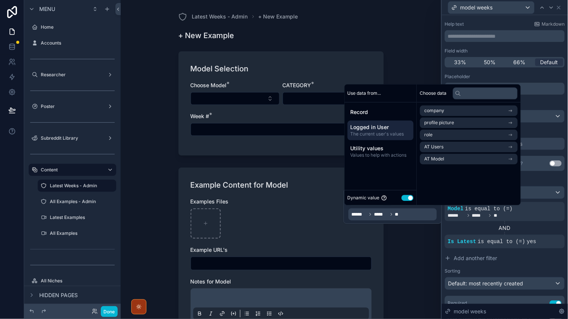
click at [382, 162] on div "Record Logged in User The current user's values Utility values Values to help w…" at bounding box center [381, 134] width 72 height 62
click at [377, 121] on div "Logged in User The current user's values" at bounding box center [381, 131] width 66 height 20
click at [377, 114] on span "Record" at bounding box center [381, 113] width 60 height 8
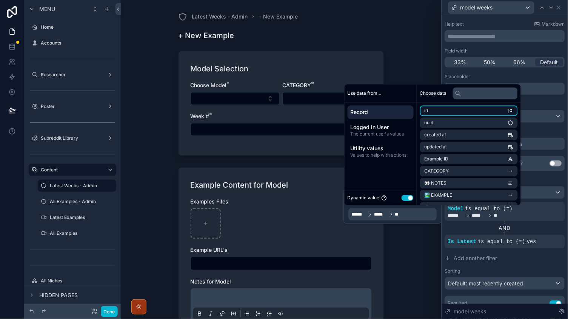
click at [446, 114] on li "id" at bounding box center [469, 111] width 98 height 11
click at [491, 229] on div "AND" at bounding box center [505, 228] width 120 height 8
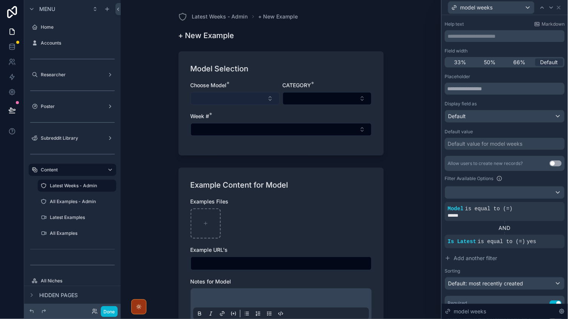
click at [227, 96] on button "Select Button" at bounding box center [235, 98] width 89 height 13
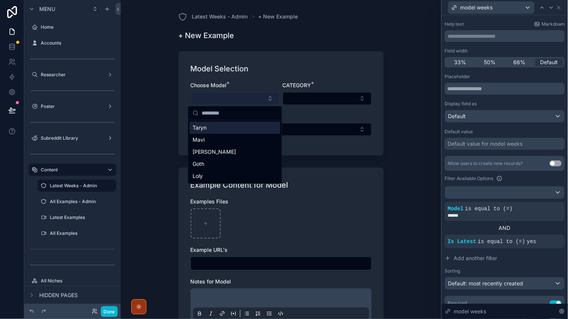
click at [223, 97] on button "Select Button" at bounding box center [235, 98] width 89 height 13
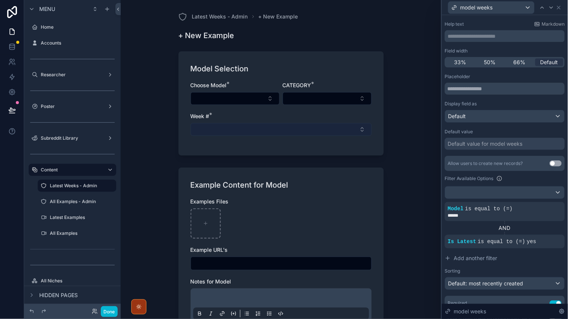
click at [273, 129] on button "Select Button" at bounding box center [281, 129] width 181 height 13
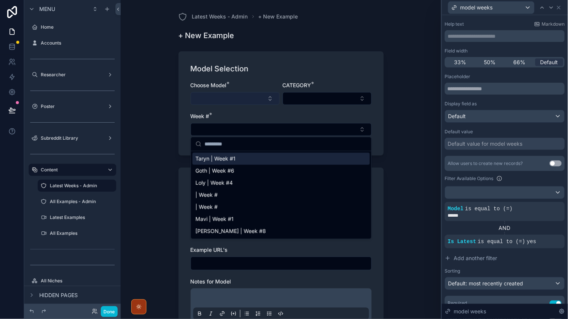
click at [226, 95] on button "Select Button" at bounding box center [235, 98] width 89 height 13
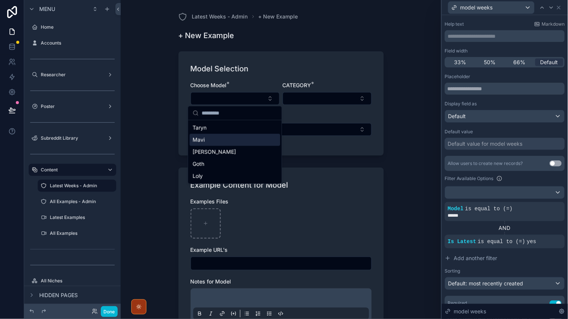
click at [208, 141] on div "Mavi" at bounding box center [235, 140] width 91 height 12
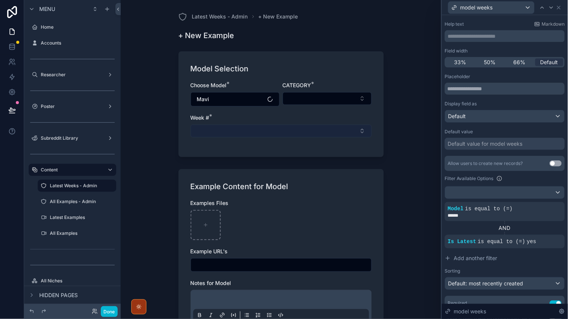
click at [228, 131] on button "Select Button" at bounding box center [281, 131] width 181 height 13
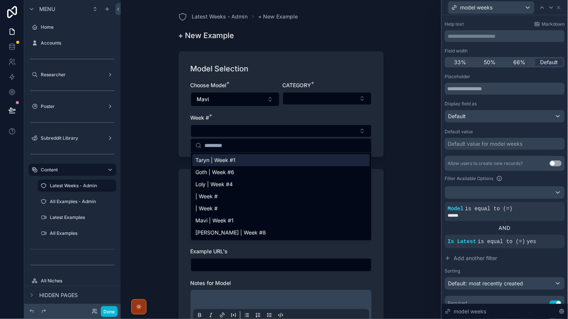
click at [225, 108] on div "Choose Model * Mavi CATEGORY * Week # *" at bounding box center [281, 113] width 181 height 63
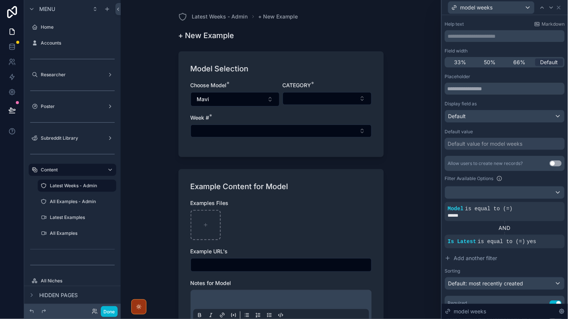
click at [225, 88] on div "Choose Model * Mavi" at bounding box center [235, 94] width 89 height 25
click at [225, 93] on button "Mavi" at bounding box center [235, 99] width 89 height 14
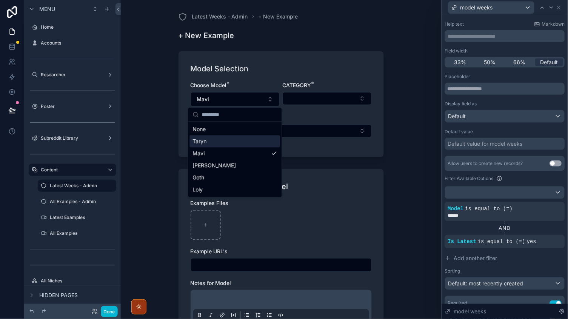
click at [209, 146] on div "Taryn" at bounding box center [235, 141] width 91 height 12
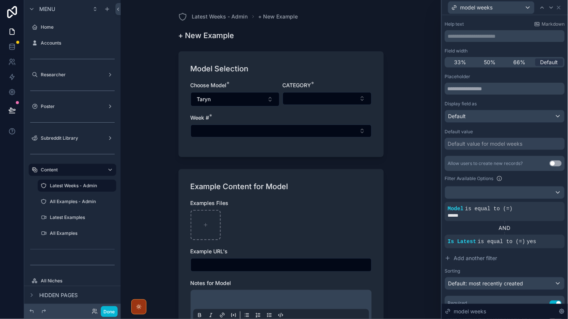
click at [499, 140] on div "Default value for model weeks" at bounding box center [485, 144] width 75 height 8
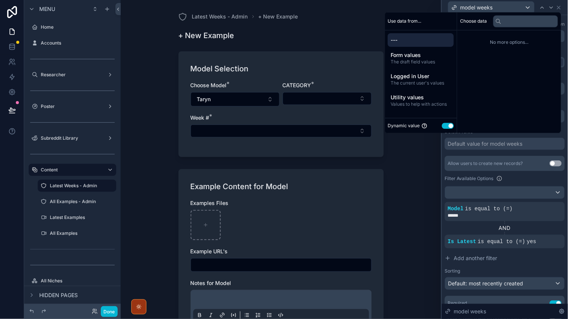
click at [494, 154] on div "Placeholder Display field as Default Default value Default value for model week…" at bounding box center [505, 200] width 120 height 252
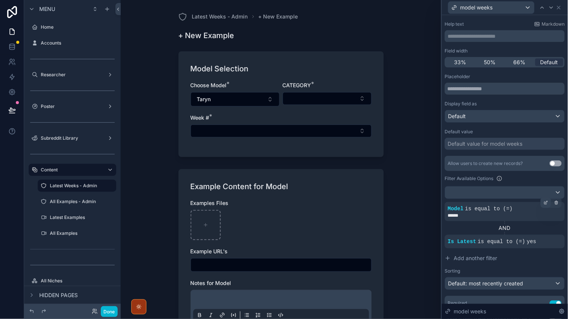
click at [544, 205] on div at bounding box center [546, 202] width 11 height 11
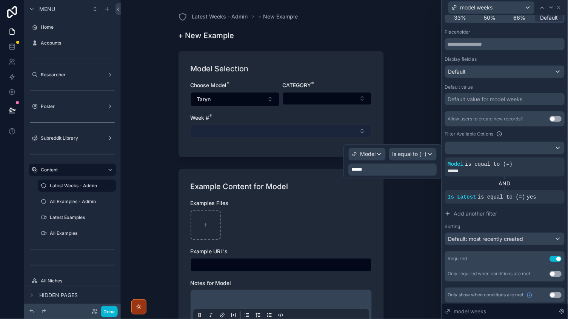
click at [247, 133] on button "Select Button" at bounding box center [281, 131] width 181 height 13
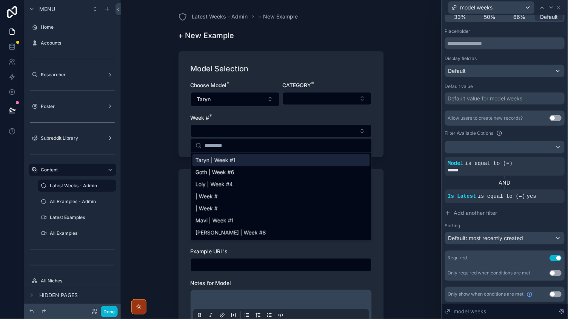
scroll to position [82, 0]
click at [469, 98] on div "Default value for model weeks" at bounding box center [485, 99] width 75 height 8
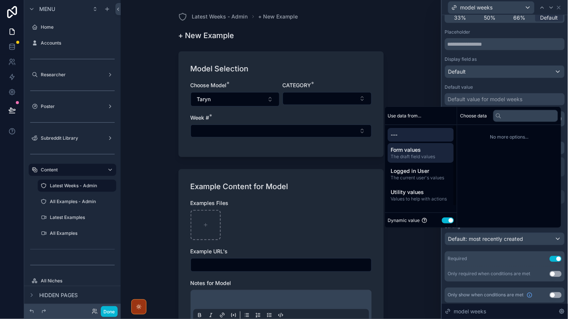
click at [426, 151] on span "Form values" at bounding box center [421, 150] width 60 height 8
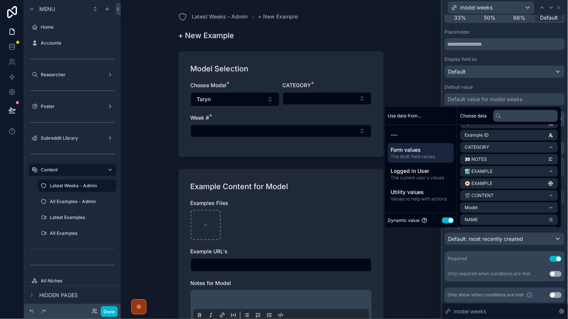
scroll to position [96, 0]
click at [500, 116] on input "text" at bounding box center [525, 116] width 65 height 12
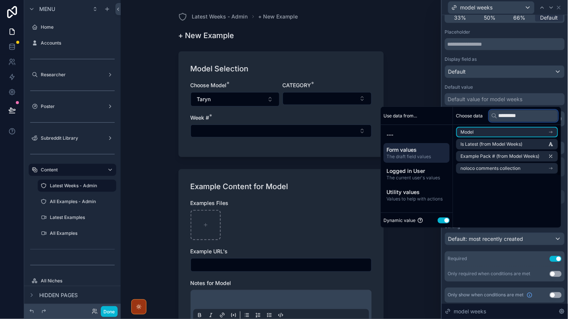
scroll to position [0, 0]
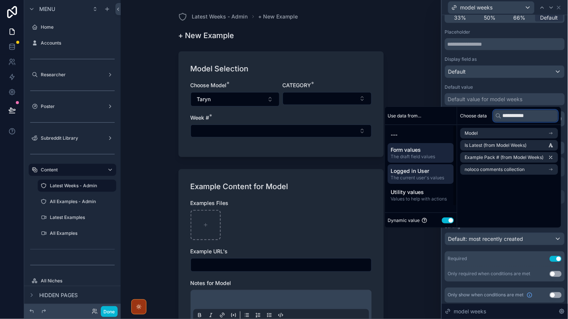
type input "**********"
click at [407, 179] on span "The current user's values" at bounding box center [421, 178] width 60 height 6
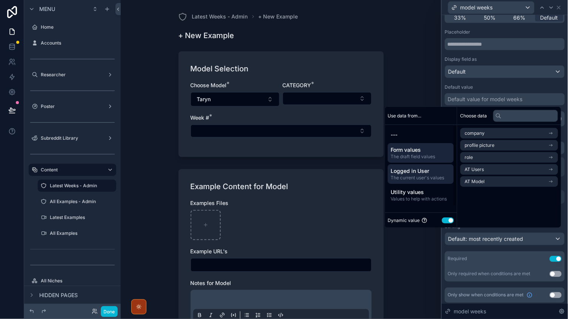
click at [409, 159] on span "The draft field values" at bounding box center [421, 157] width 60 height 6
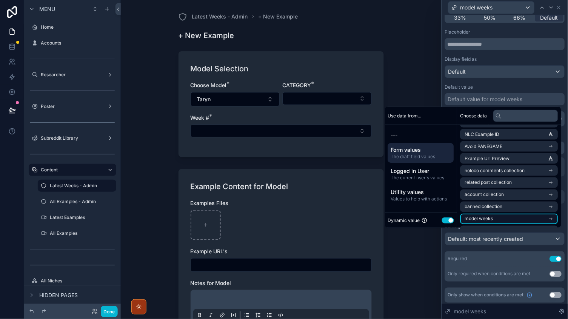
click at [482, 216] on span "model weeks" at bounding box center [479, 219] width 28 height 6
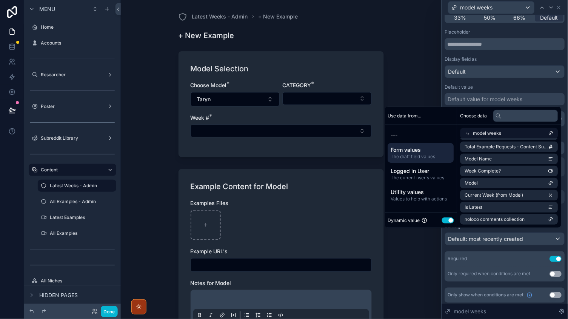
click at [479, 132] on span "model weeks" at bounding box center [487, 133] width 28 height 6
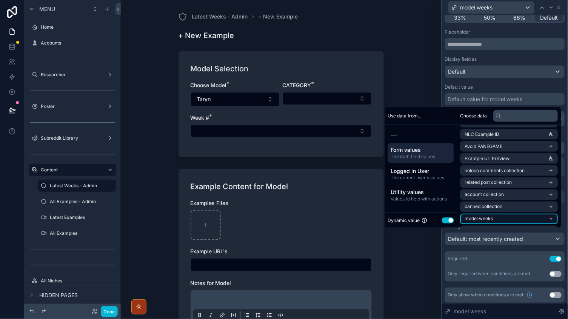
click at [482, 214] on li "model weeks" at bounding box center [509, 219] width 98 height 11
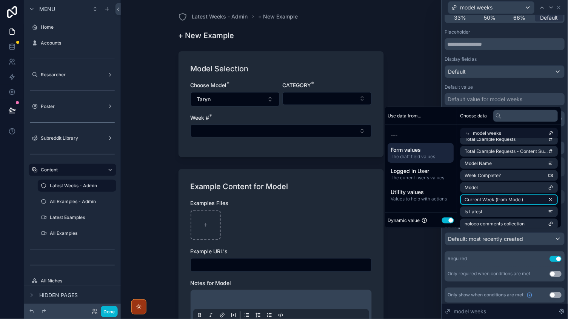
click at [480, 197] on span "Current Week (from Model)" at bounding box center [494, 200] width 58 height 6
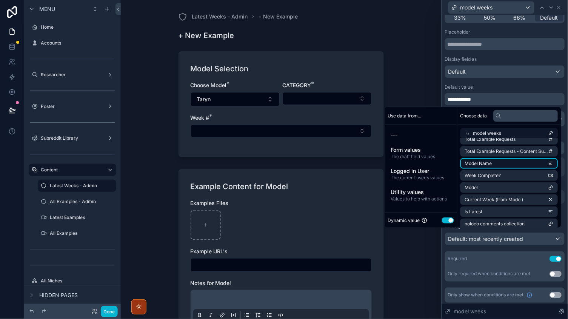
click at [483, 165] on li "Model Name" at bounding box center [509, 163] width 98 height 11
click at [480, 160] on span "Model Name" at bounding box center [478, 163] width 27 height 6
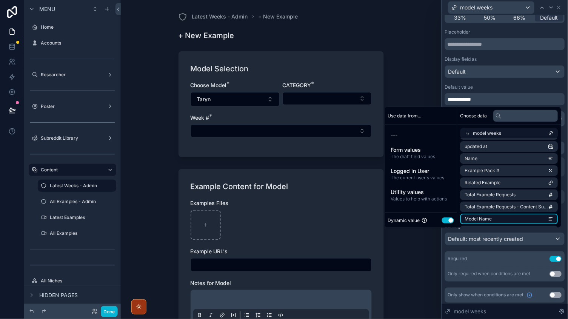
scroll to position [18, 0]
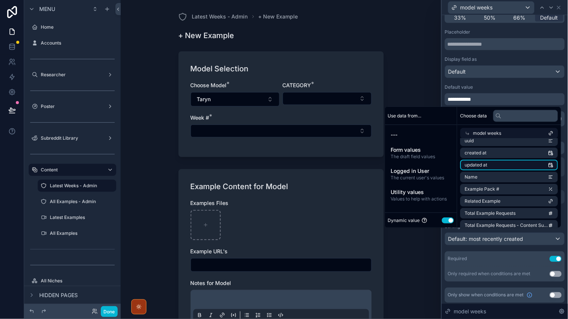
click at [479, 166] on span "updated at" at bounding box center [476, 165] width 23 height 6
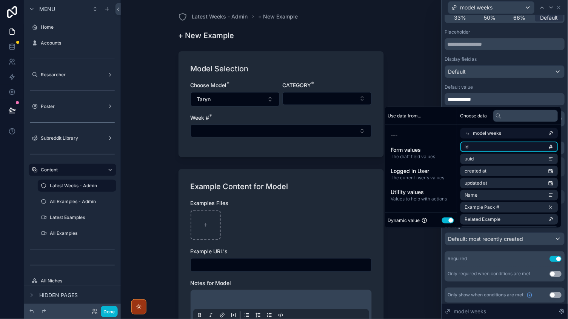
scroll to position [0, 0]
click at [473, 150] on li "id" at bounding box center [509, 147] width 98 height 11
click at [480, 100] on div "**********" at bounding box center [505, 99] width 120 height 12
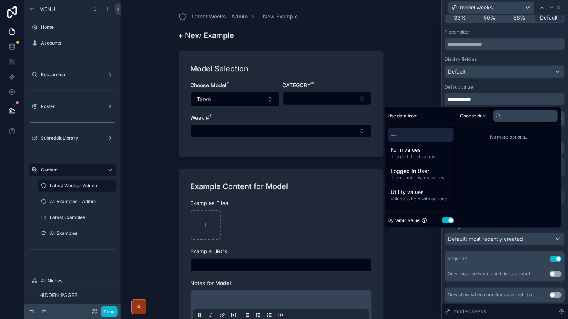
click at [34, 311] on icon at bounding box center [32, 311] width 6 height 6
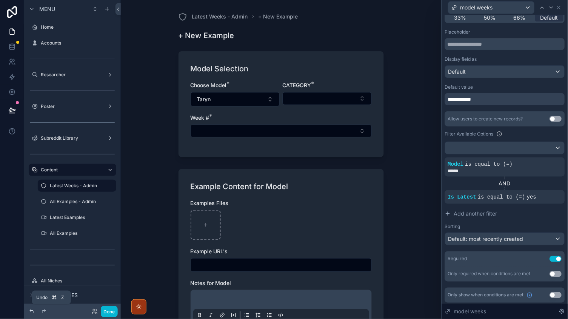
click at [33, 311] on icon at bounding box center [32, 311] width 6 height 6
click at [31, 311] on icon at bounding box center [32, 311] width 6 height 6
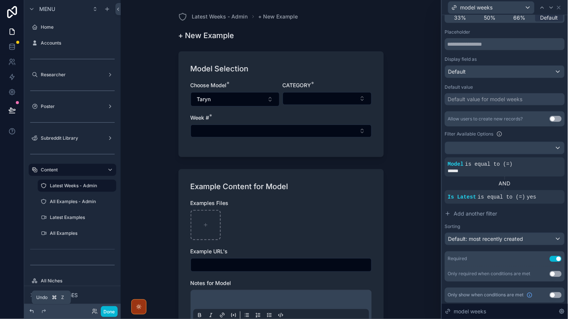
click at [31, 311] on icon at bounding box center [32, 311] width 6 height 6
click at [31, 313] on icon at bounding box center [32, 311] width 6 height 6
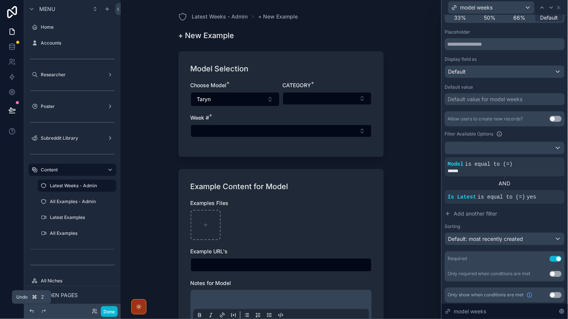
click at [31, 313] on icon at bounding box center [32, 311] width 6 height 6
click at [32, 308] on icon at bounding box center [32, 311] width 6 height 6
click at [225, 97] on button "Taryn" at bounding box center [235, 99] width 89 height 14
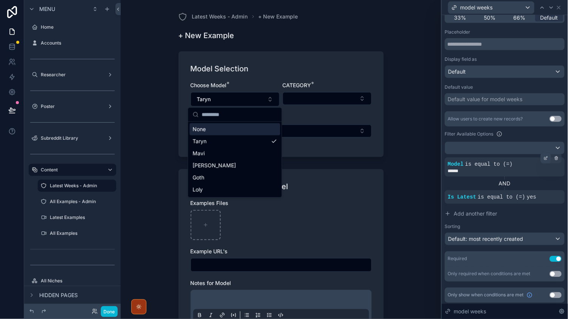
click at [543, 160] on div at bounding box center [546, 158] width 11 height 11
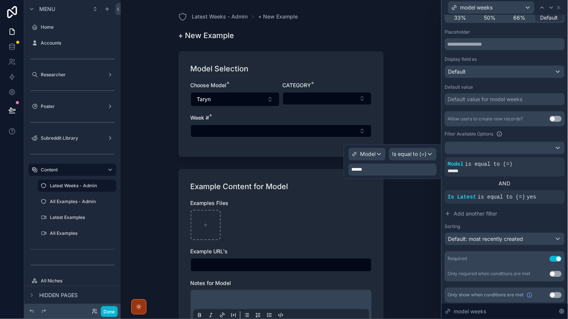
click at [386, 172] on div "******" at bounding box center [393, 170] width 88 height 12
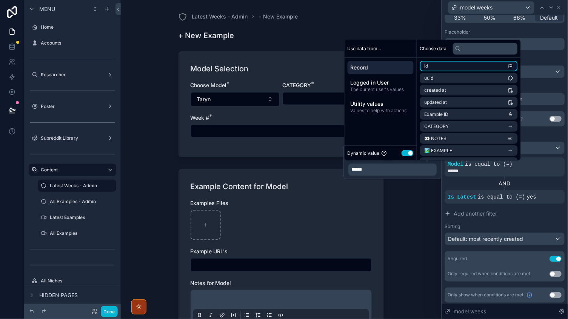
click at [436, 69] on li "id" at bounding box center [469, 66] width 98 height 11
click at [437, 67] on li "id" at bounding box center [469, 66] width 98 height 11
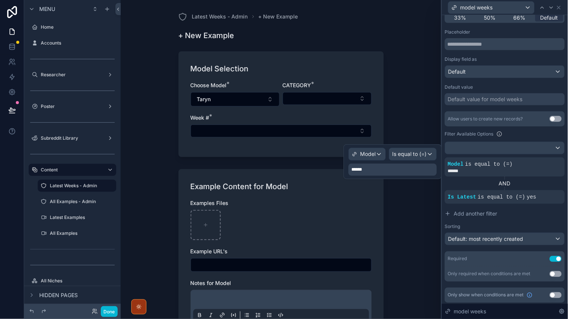
click at [380, 171] on div "******" at bounding box center [393, 170] width 88 height 12
click at [379, 171] on div "******" at bounding box center [393, 170] width 88 height 12
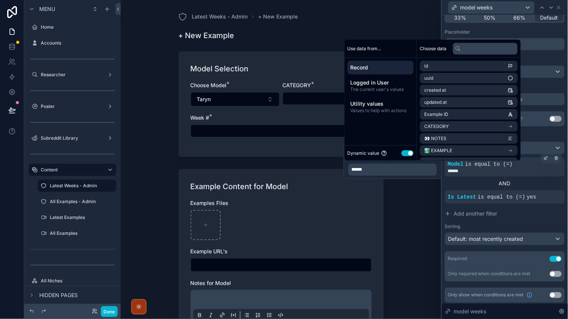
drag, startPoint x: 477, startPoint y: 186, endPoint x: 510, endPoint y: 172, distance: 36.2
click at [477, 186] on div "AND" at bounding box center [505, 184] width 120 height 14
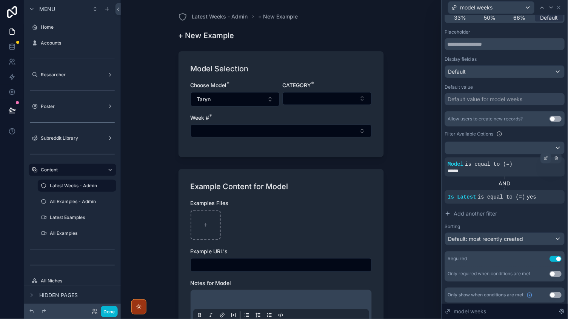
click at [543, 158] on div at bounding box center [546, 158] width 11 height 11
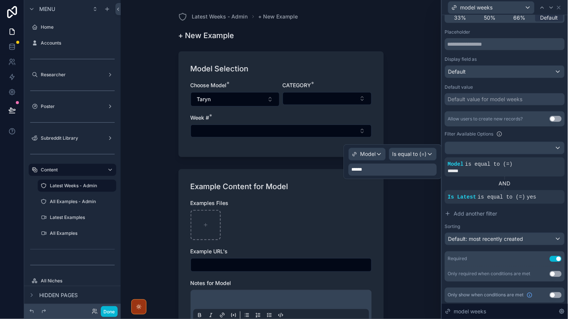
click at [401, 173] on div "******" at bounding box center [393, 170] width 88 height 12
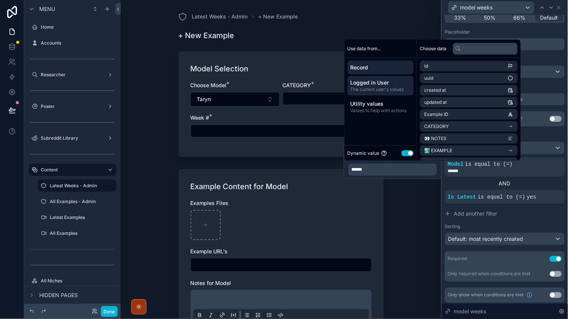
click at [381, 86] on span "Logged in User" at bounding box center [381, 83] width 60 height 8
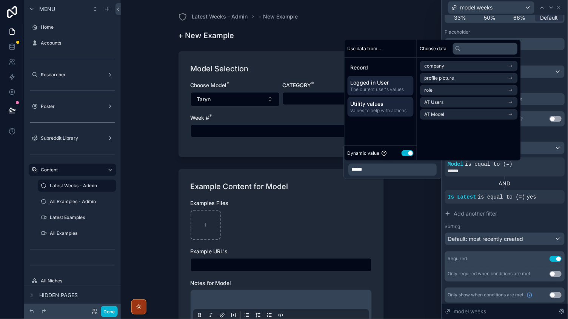
click at [383, 100] on span "Utility values" at bounding box center [381, 104] width 60 height 8
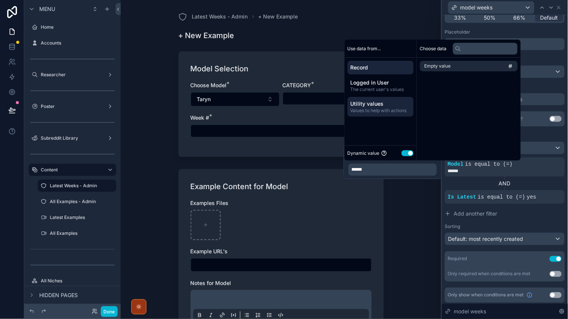
click at [380, 69] on span "Record" at bounding box center [381, 68] width 60 height 8
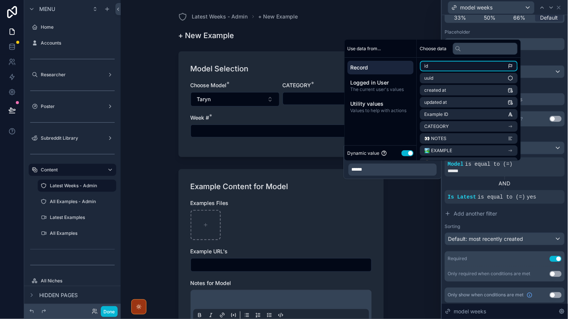
click at [451, 69] on li "id" at bounding box center [469, 66] width 98 height 11
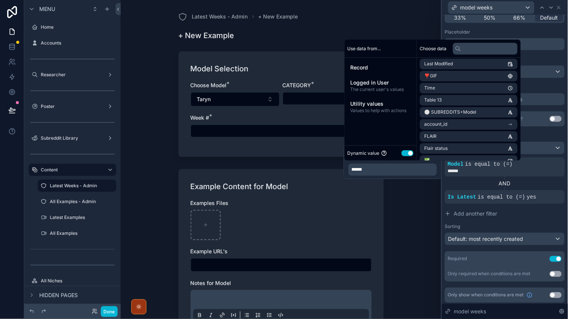
scroll to position [329, 0]
click at [354, 218] on div "scrollable content" at bounding box center [281, 225] width 181 height 30
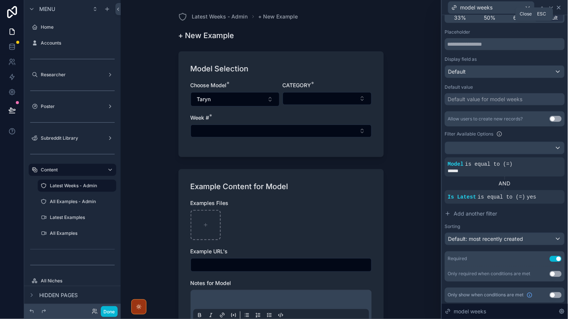
click at [559, 9] on icon at bounding box center [559, 8] width 6 height 6
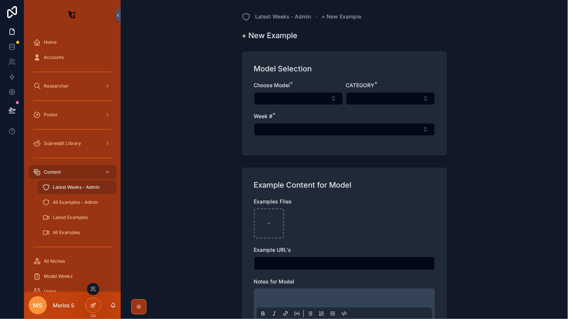
click at [92, 306] on icon at bounding box center [93, 305] width 6 height 6
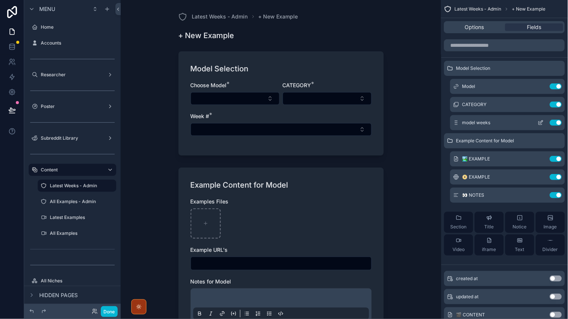
click at [542, 122] on icon "scrollable content" at bounding box center [541, 123] width 6 height 6
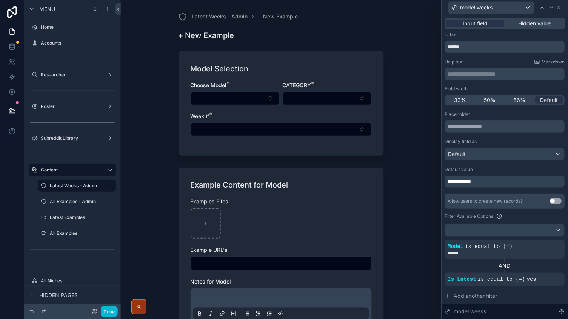
scroll to position [29, 0]
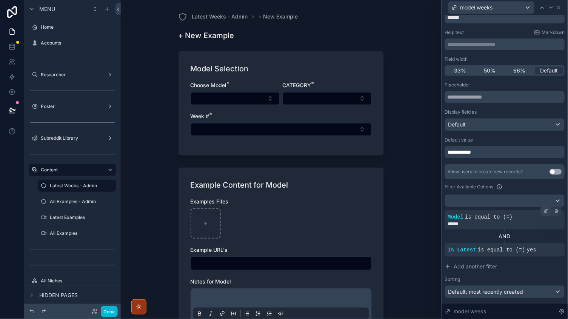
click at [546, 210] on icon at bounding box center [547, 210] width 2 height 2
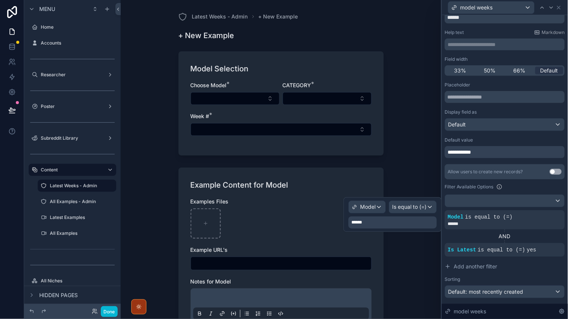
click at [386, 223] on div "******" at bounding box center [393, 223] width 88 height 12
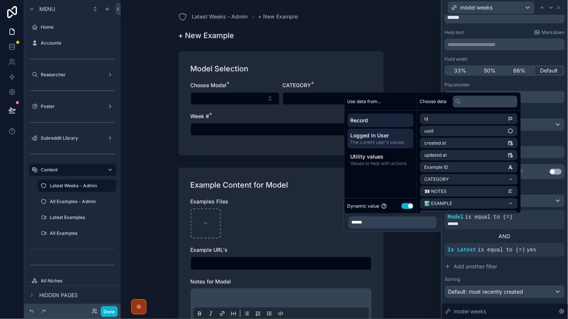
click at [386, 139] on span "Logged in User" at bounding box center [381, 136] width 60 height 8
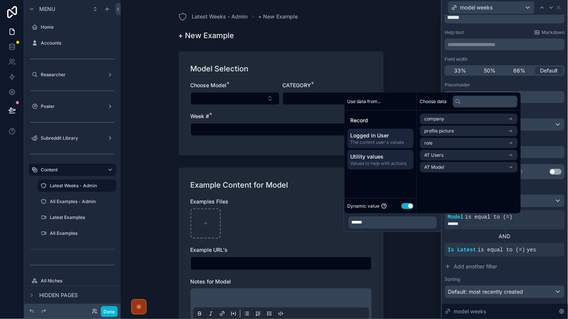
click at [379, 151] on div "Utility values Values to help with actions" at bounding box center [381, 160] width 66 height 20
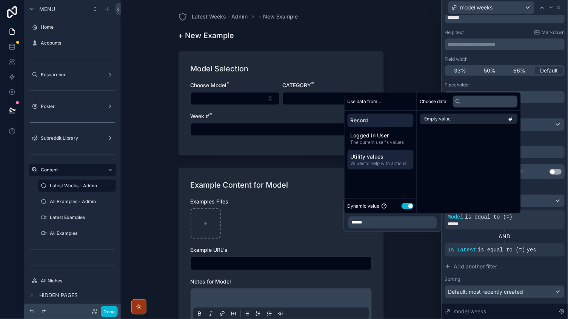
click at [383, 126] on div "Record" at bounding box center [381, 121] width 66 height 14
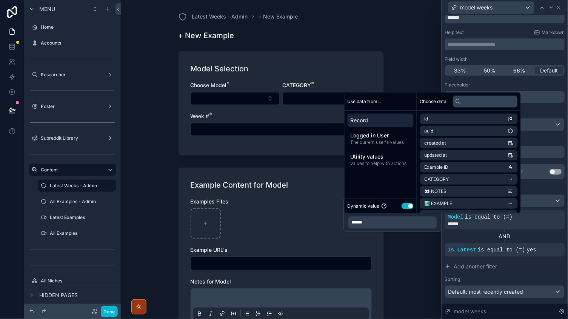
scroll to position [0, 0]
click at [452, 118] on li "id" at bounding box center [469, 119] width 98 height 11
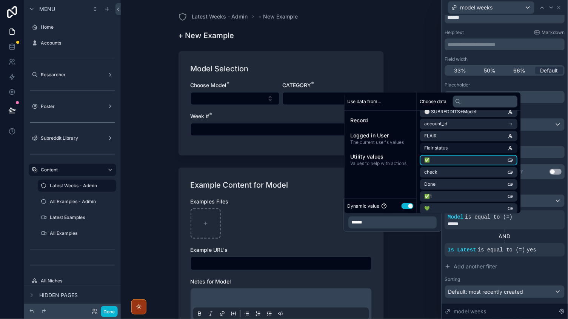
scroll to position [382, 0]
click at [440, 145] on span "Flair status" at bounding box center [436, 148] width 23 height 6
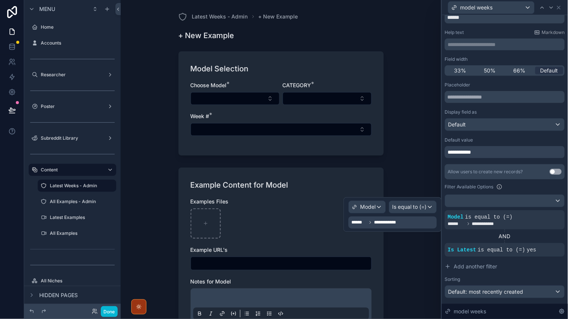
click at [406, 222] on div "**********" at bounding box center [393, 223] width 88 height 12
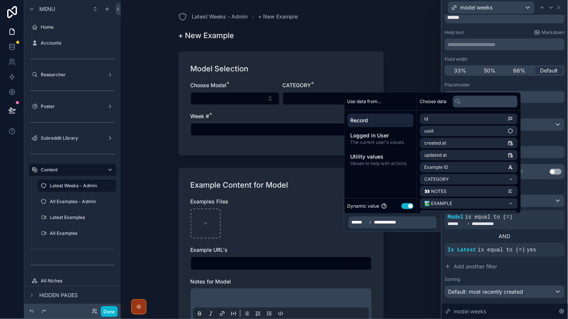
click at [533, 229] on div "AND" at bounding box center [505, 236] width 120 height 14
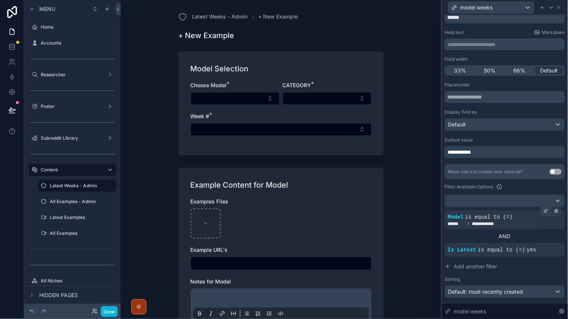
click at [546, 210] on icon at bounding box center [546, 211] width 5 height 5
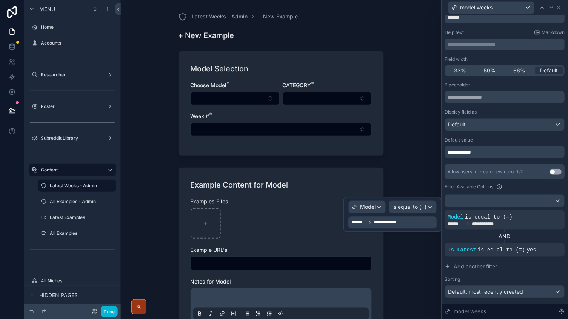
click at [396, 222] on span "**********" at bounding box center [385, 223] width 23 height 6
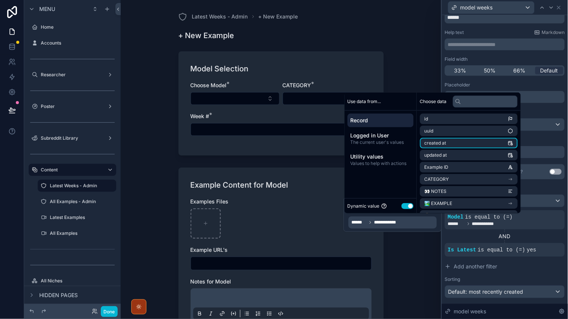
click at [445, 159] on li "updated at" at bounding box center [469, 155] width 98 height 11
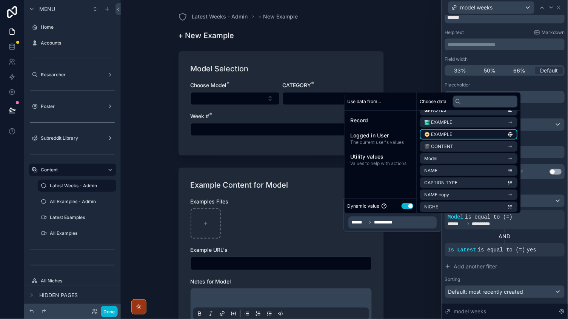
scroll to position [81, 0]
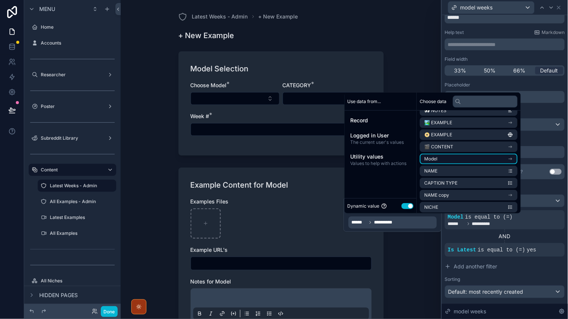
click at [444, 155] on li "Model" at bounding box center [469, 159] width 98 height 11
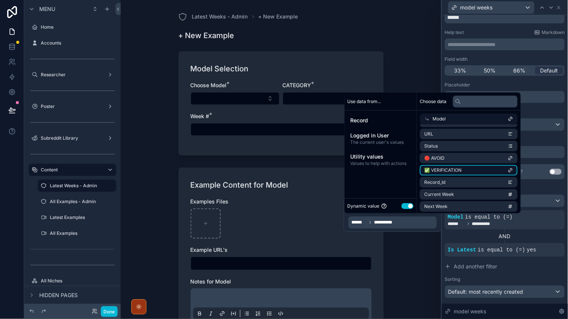
scroll to position [59, 0]
click at [444, 191] on span "Current Week" at bounding box center [440, 194] width 30 height 6
click at [427, 227] on div "**********" at bounding box center [393, 223] width 88 height 12
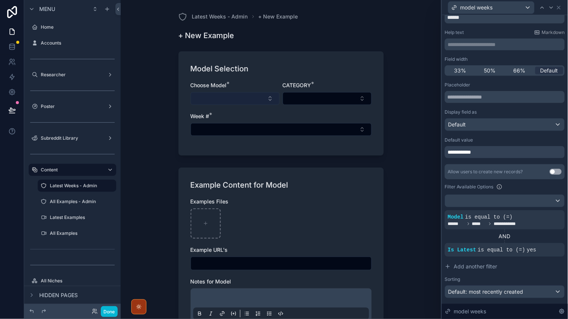
click at [251, 102] on button "Select Button" at bounding box center [235, 98] width 89 height 13
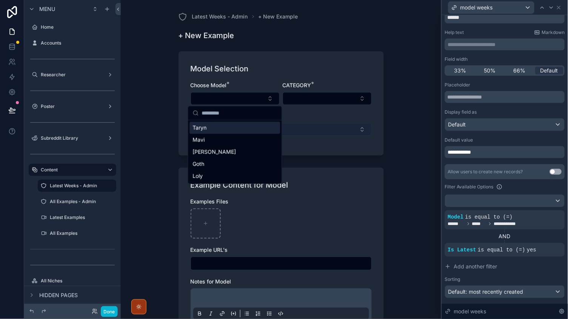
click at [305, 123] on button "Select Button" at bounding box center [281, 129] width 181 height 13
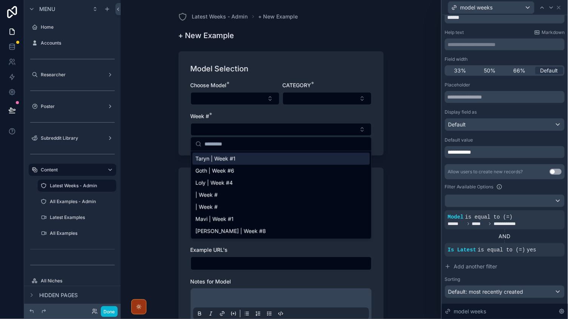
click at [215, 105] on div "Choose Model * CATEGORY * Week # *" at bounding box center [281, 113] width 181 height 62
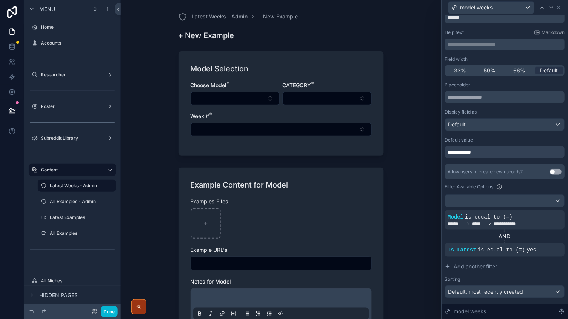
click at [215, 100] on button "Select Button" at bounding box center [235, 98] width 89 height 13
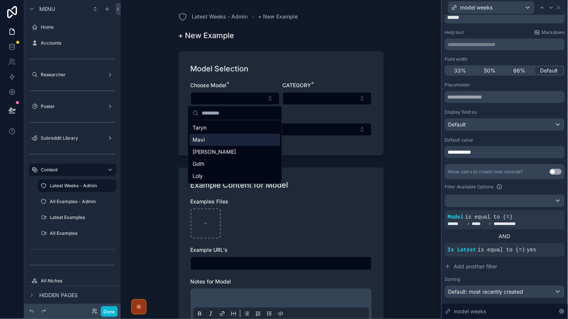
click at [210, 143] on div "Mavi" at bounding box center [235, 140] width 91 height 12
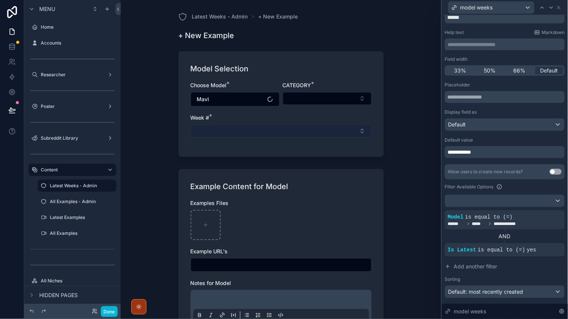
click at [243, 127] on button "Select Button" at bounding box center [281, 131] width 181 height 13
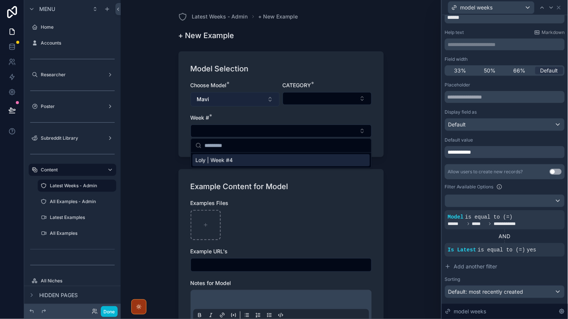
click at [221, 94] on button "Mavi" at bounding box center [235, 99] width 89 height 14
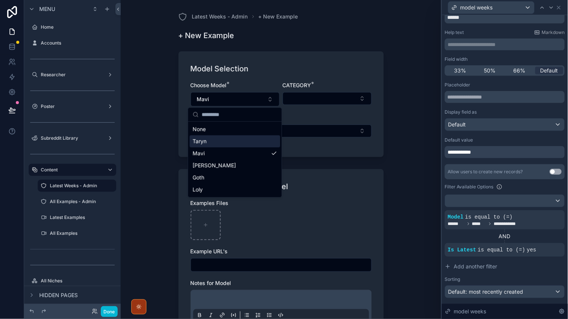
click at [212, 145] on div "Taryn" at bounding box center [235, 141] width 91 height 12
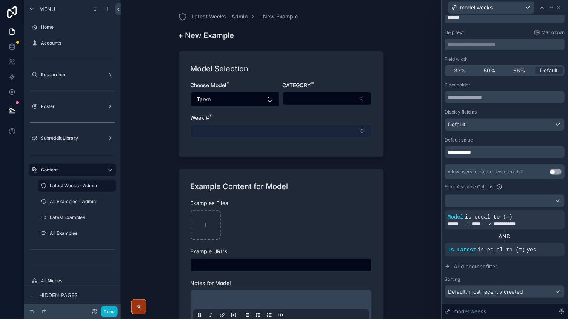
click at [238, 129] on button "Select Button" at bounding box center [281, 131] width 181 height 13
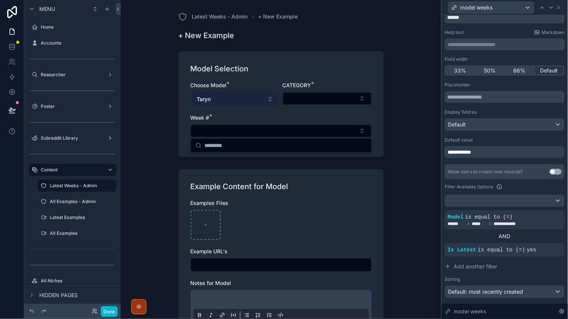
click at [233, 97] on button "Taryn" at bounding box center [235, 99] width 89 height 14
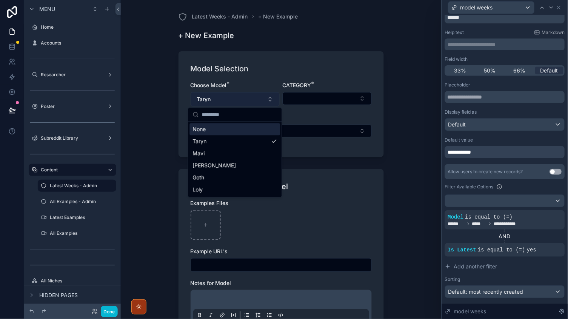
click at [232, 99] on button "Taryn" at bounding box center [235, 99] width 89 height 14
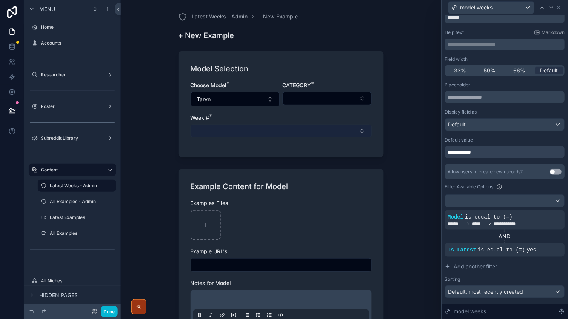
click at [228, 134] on button "Select Button" at bounding box center [281, 131] width 181 height 13
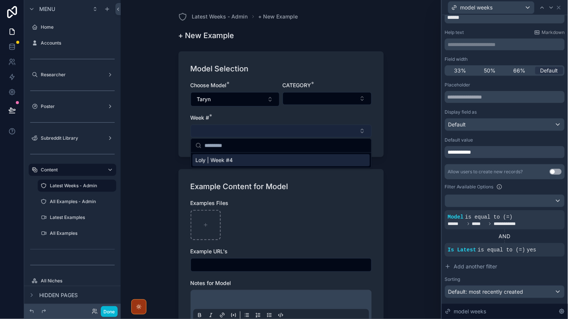
click at [226, 132] on button "Select Button" at bounding box center [281, 131] width 181 height 13
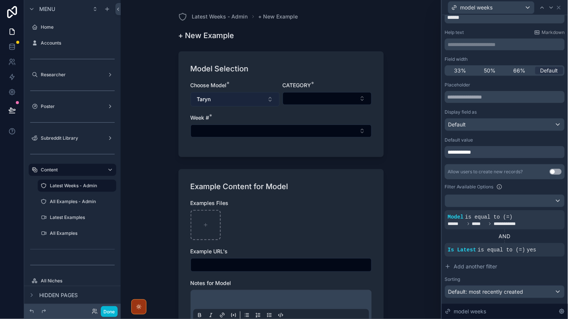
click at [218, 104] on button "Taryn" at bounding box center [235, 99] width 89 height 14
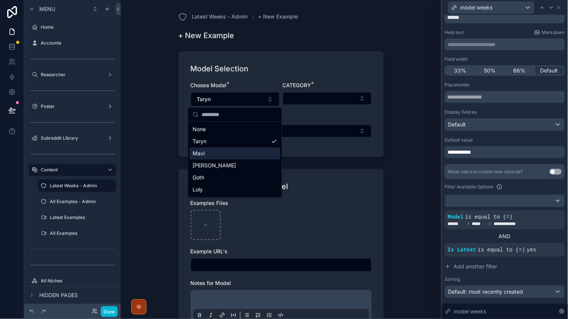
click at [214, 164] on div "[PERSON_NAME]" at bounding box center [235, 166] width 91 height 12
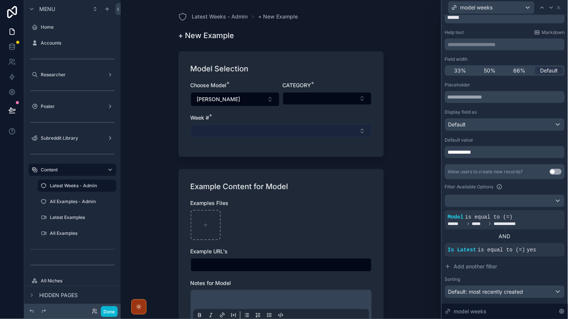
click at [225, 129] on button "Select Button" at bounding box center [281, 131] width 181 height 13
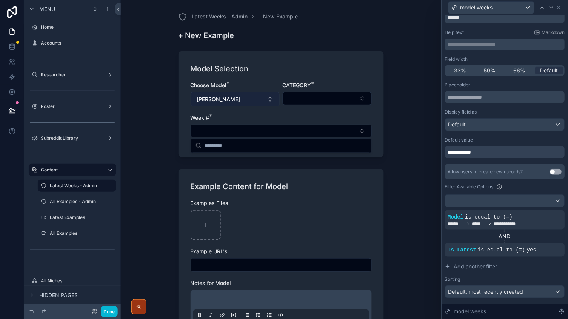
click at [227, 97] on button "[PERSON_NAME]" at bounding box center [235, 99] width 89 height 14
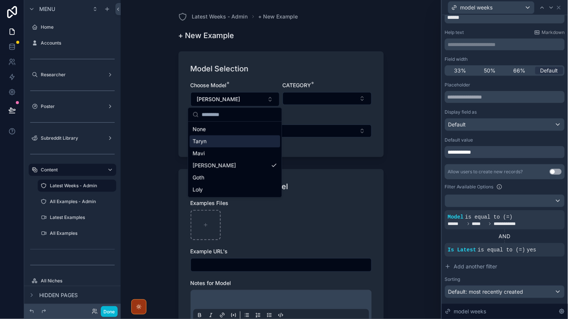
click at [208, 140] on div "Taryn" at bounding box center [235, 141] width 91 height 12
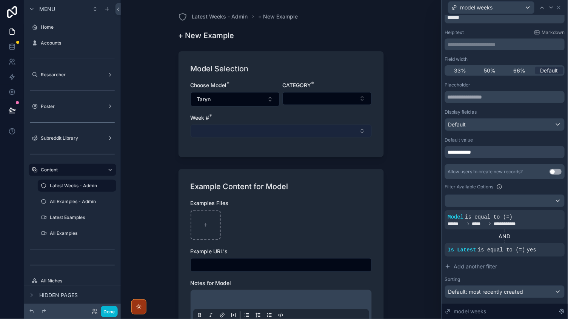
click at [250, 127] on button "Select Button" at bounding box center [281, 131] width 181 height 13
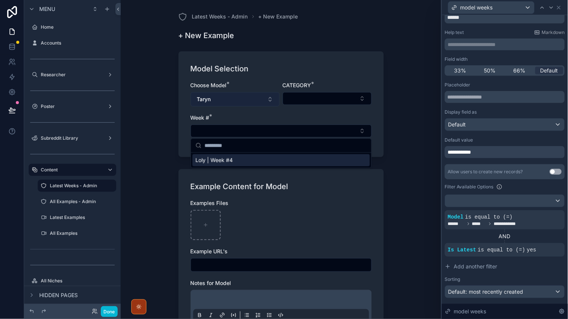
click at [228, 94] on button "Taryn" at bounding box center [235, 99] width 89 height 14
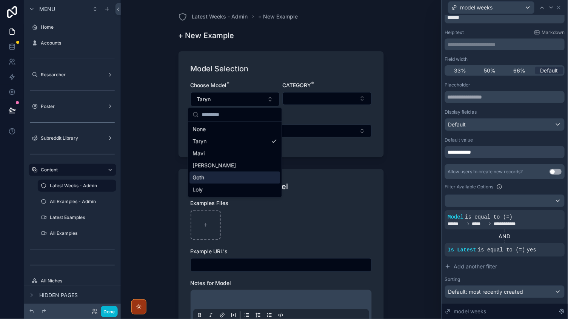
click at [207, 177] on div "Goth" at bounding box center [235, 178] width 91 height 12
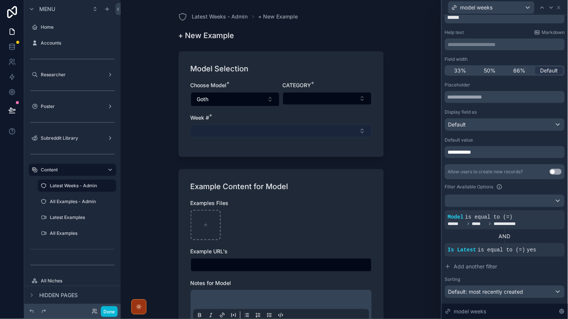
click at [235, 129] on button "Select Button" at bounding box center [281, 131] width 181 height 13
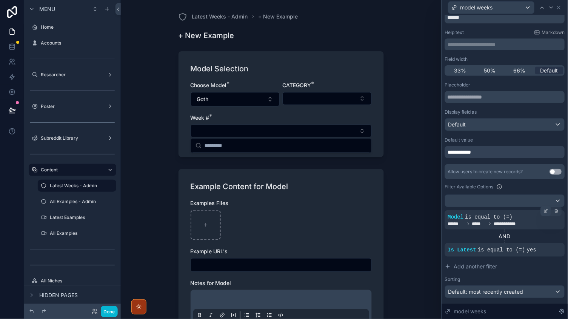
click at [545, 211] on icon at bounding box center [546, 211] width 5 height 5
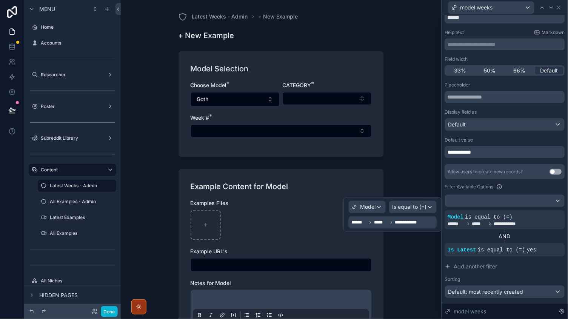
click at [416, 228] on div "**********" at bounding box center [393, 223] width 88 height 12
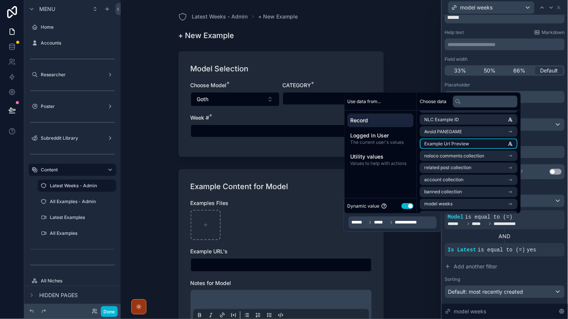
scroll to position [917, 0]
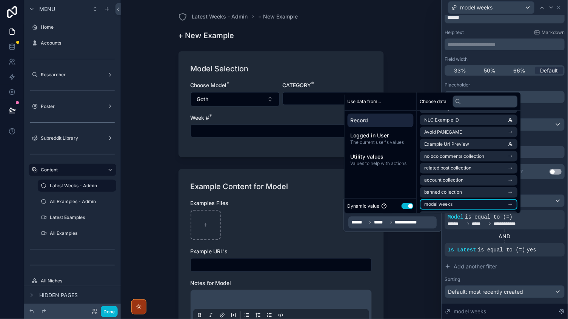
click at [449, 202] on span "model weeks" at bounding box center [439, 205] width 28 height 6
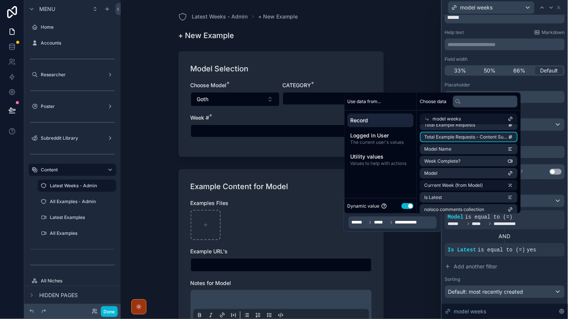
scroll to position [0, 0]
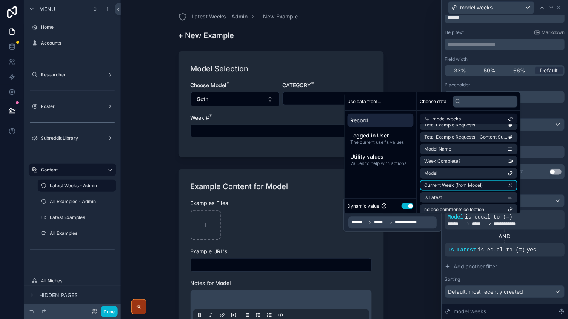
click at [452, 182] on span "Current Week (from Model)" at bounding box center [454, 185] width 58 height 6
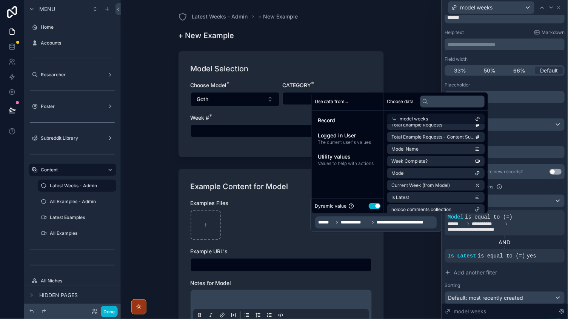
click at [515, 238] on div "AND" at bounding box center [505, 242] width 120 height 8
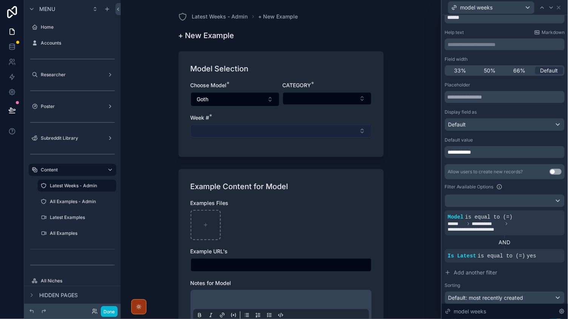
click at [233, 128] on button "Select Button" at bounding box center [281, 131] width 181 height 13
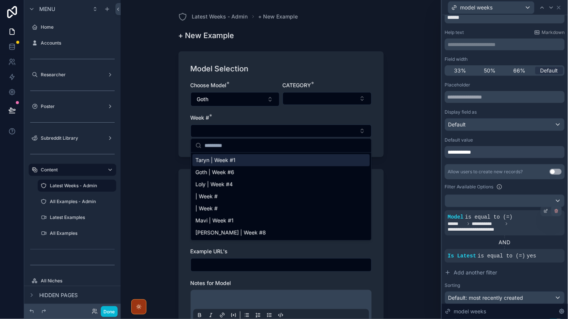
click at [558, 209] on icon at bounding box center [556, 211] width 5 height 5
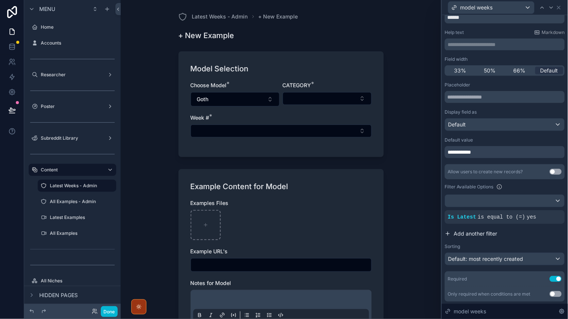
click at [452, 230] on button "Add another filter" at bounding box center [505, 234] width 120 height 14
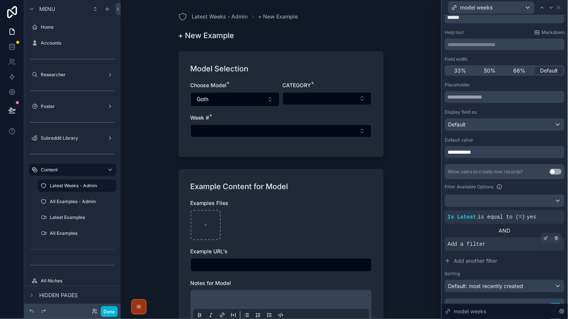
click at [477, 247] on div "Add a filter" at bounding box center [505, 244] width 120 height 14
click at [545, 238] on icon at bounding box center [546, 238] width 5 height 5
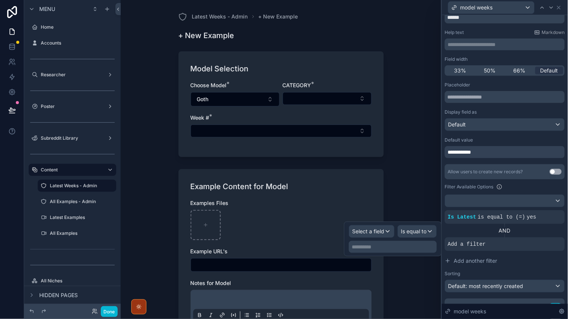
click at [356, 231] on span "Select a field" at bounding box center [368, 231] width 32 height 6
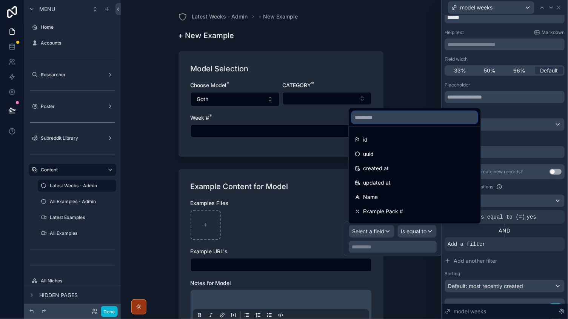
click at [374, 115] on input "text" at bounding box center [415, 117] width 126 height 12
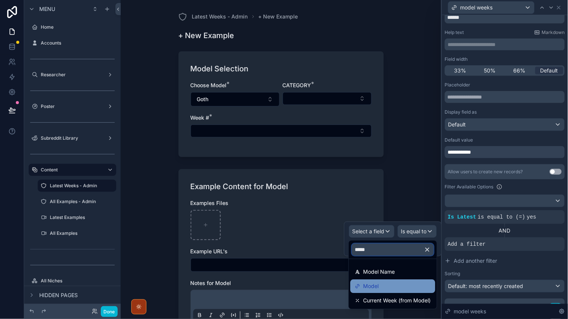
type input "*****"
click at [366, 281] on div "Model" at bounding box center [393, 287] width 85 height 14
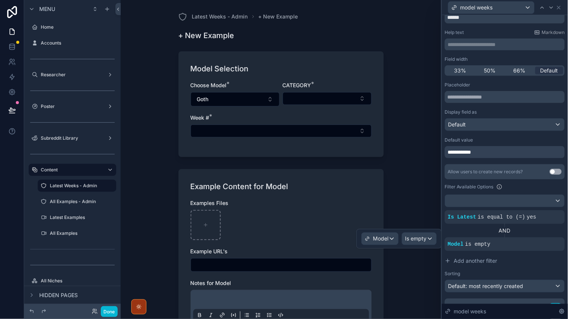
click at [428, 241] on div "Is empty" at bounding box center [419, 239] width 34 height 12
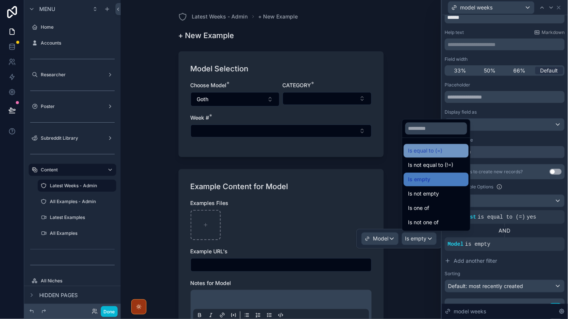
click at [424, 153] on span "Is equal to (=)" at bounding box center [425, 150] width 34 height 9
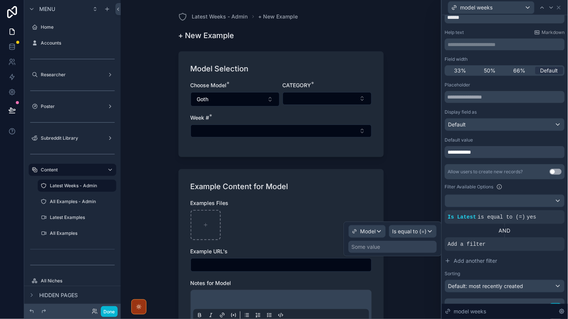
click at [378, 248] on div "Some value" at bounding box center [366, 247] width 29 height 8
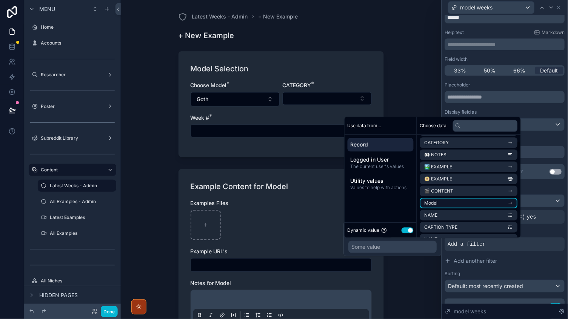
scroll to position [57, 0]
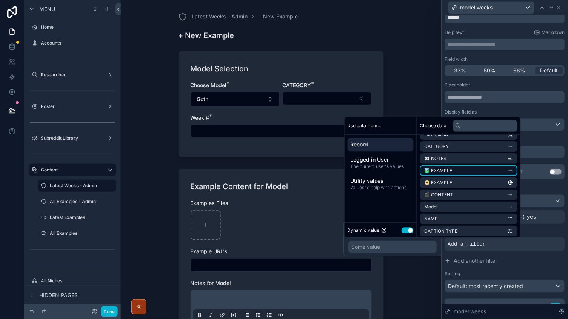
click at [454, 168] on li "🏞️ EXAMPLE" at bounding box center [469, 171] width 98 height 11
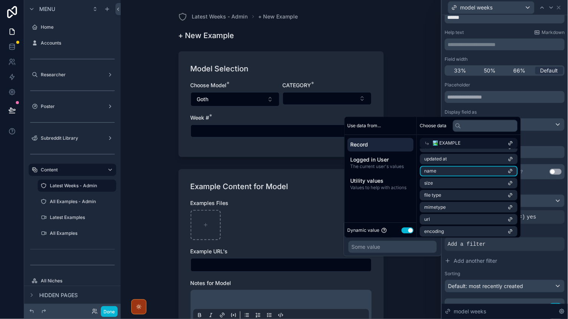
scroll to position [33, 0]
click at [427, 142] on icon at bounding box center [427, 143] width 5 height 5
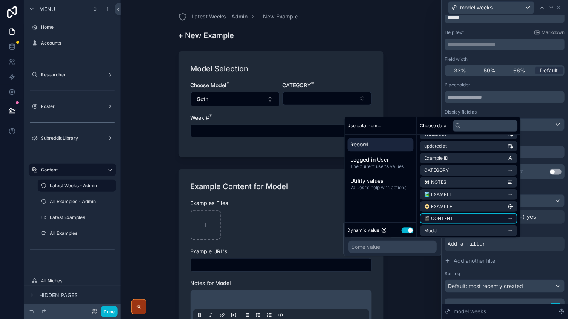
click at [447, 216] on span "🎬 CONTENT" at bounding box center [439, 219] width 29 height 6
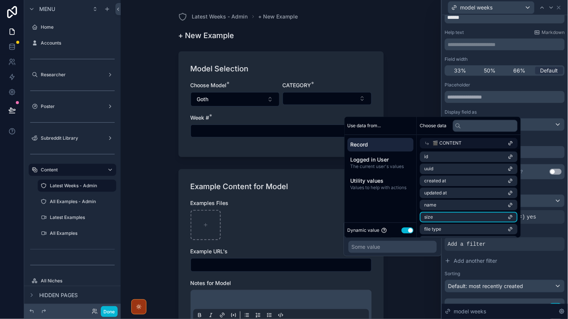
scroll to position [0, 0]
click at [423, 142] on div "🎬 CONTENT" at bounding box center [469, 143] width 98 height 11
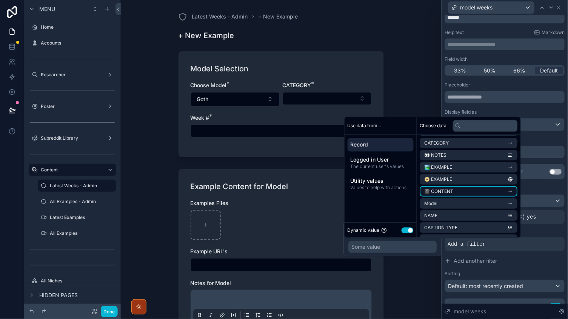
scroll to position [71, 0]
click at [442, 195] on li "Model" at bounding box center [469, 193] width 98 height 11
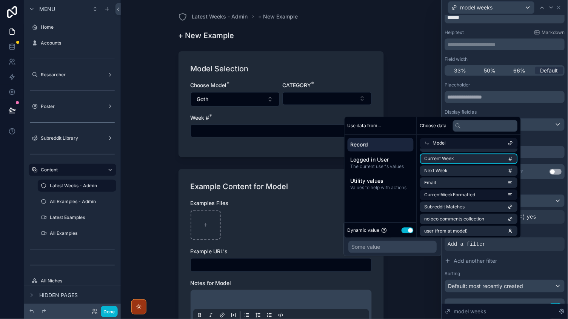
scroll to position [120, 0]
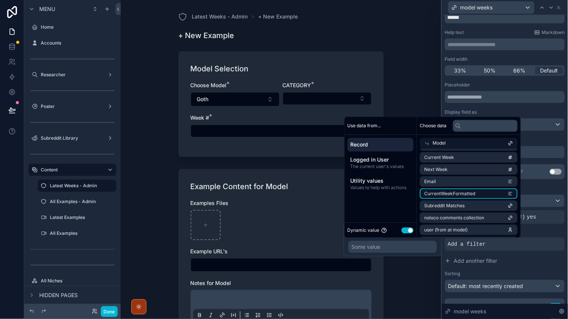
click at [450, 191] on span "CurrentWeekFormatted" at bounding box center [450, 194] width 51 height 6
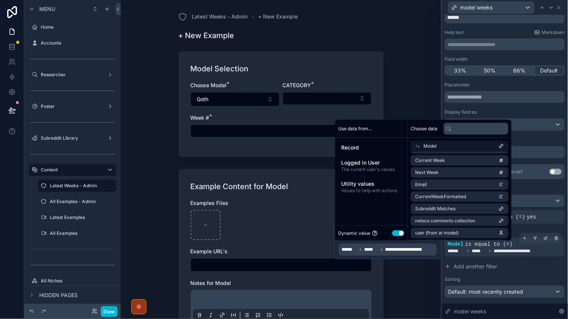
click at [504, 248] on span "**********" at bounding box center [522, 251] width 56 height 6
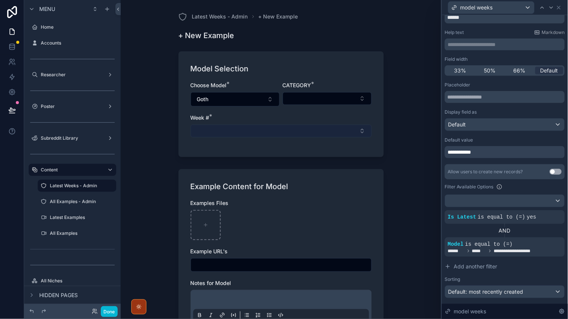
click at [263, 125] on button "Select Button" at bounding box center [281, 131] width 181 height 13
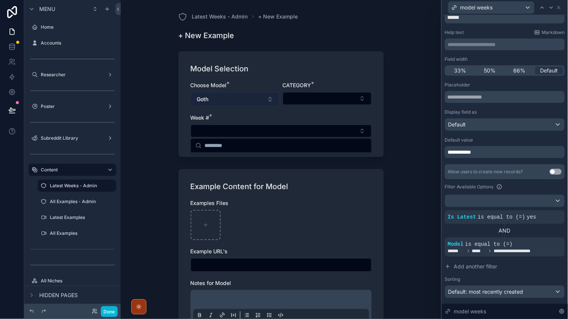
click at [225, 92] on button "Goth" at bounding box center [235, 99] width 89 height 14
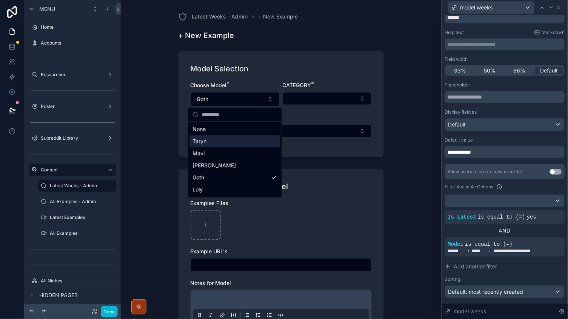
click at [224, 155] on div "Mavi" at bounding box center [235, 154] width 91 height 12
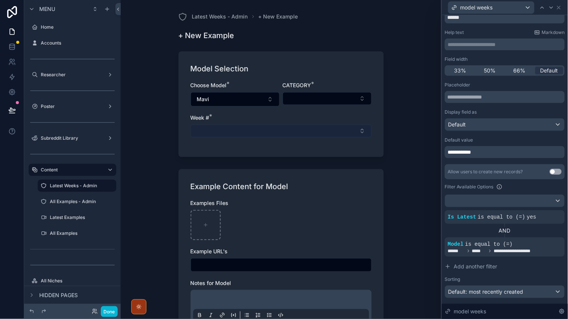
click at [261, 129] on button "Select Button" at bounding box center [281, 131] width 181 height 13
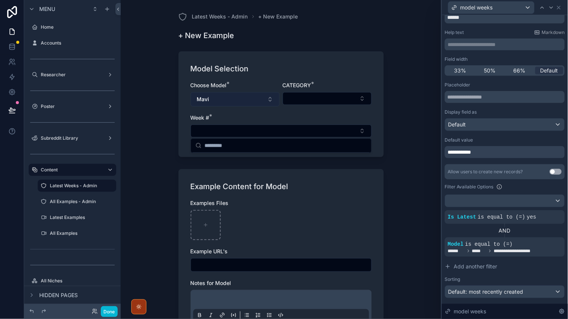
click at [235, 92] on button "Mavi" at bounding box center [235, 99] width 89 height 14
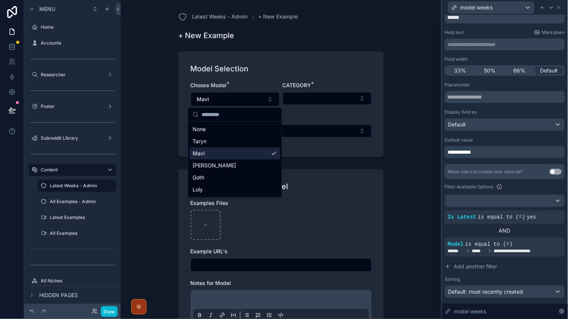
click at [218, 162] on div "[PERSON_NAME]" at bounding box center [235, 166] width 91 height 12
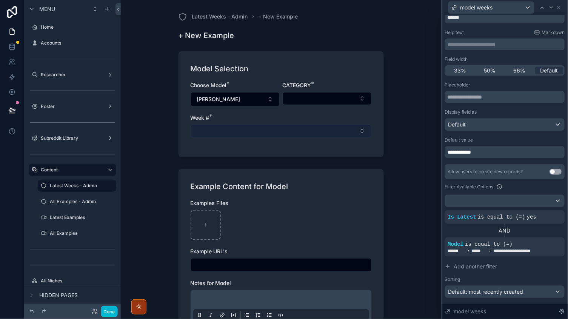
click at [235, 132] on button "Select Button" at bounding box center [281, 131] width 181 height 13
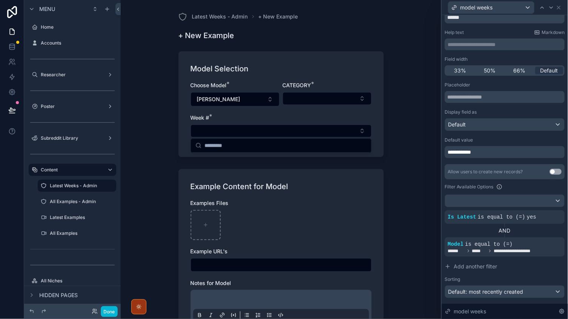
click at [253, 117] on div "Week # *" at bounding box center [281, 118] width 181 height 8
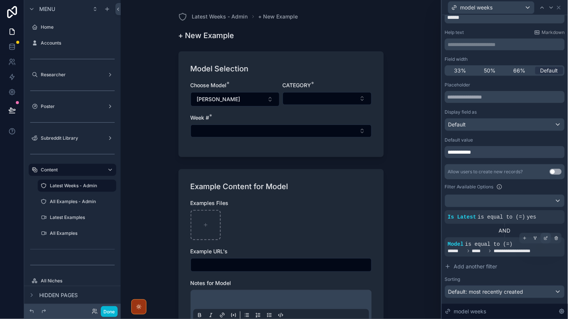
click at [546, 236] on icon at bounding box center [546, 238] width 5 height 5
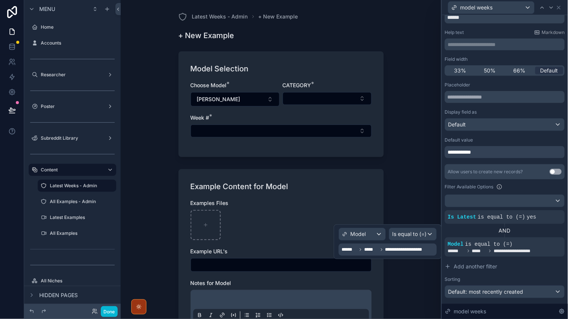
click at [399, 253] on div "**********" at bounding box center [389, 249] width 94 height 9
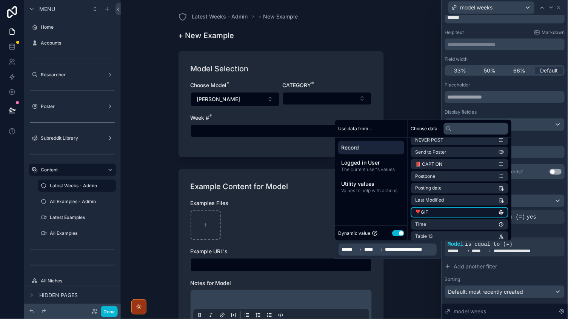
scroll to position [0, 0]
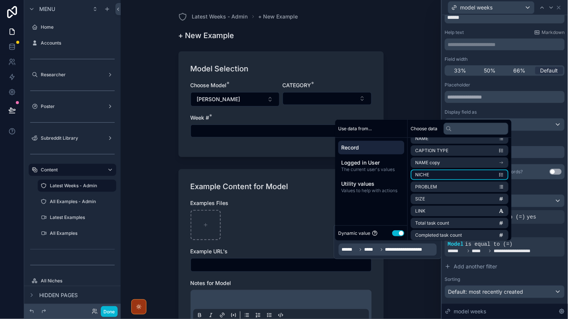
click at [438, 169] on li "NICHE" at bounding box center [460, 174] width 98 height 11
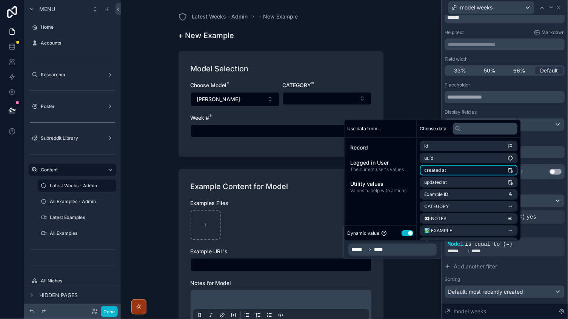
scroll to position [22, 0]
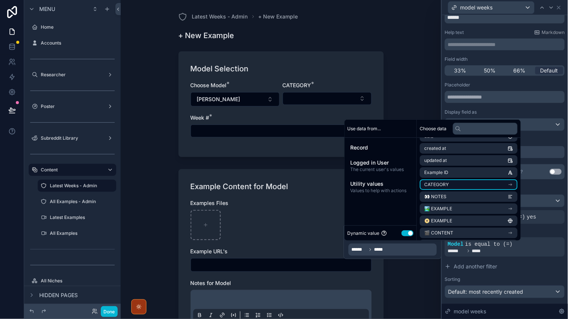
click at [448, 184] on span "CATEGORY" at bounding box center [437, 185] width 25 height 6
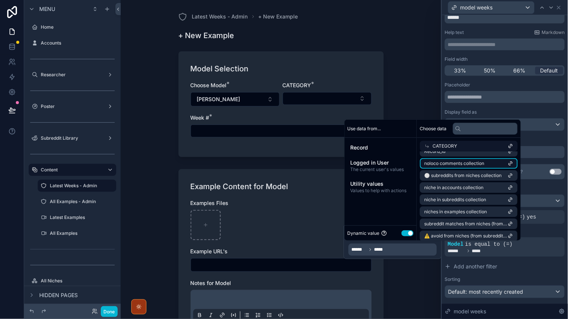
scroll to position [80, 0]
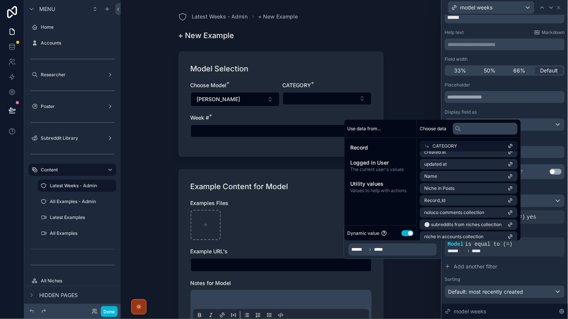
click at [428, 145] on icon at bounding box center [427, 145] width 5 height 5
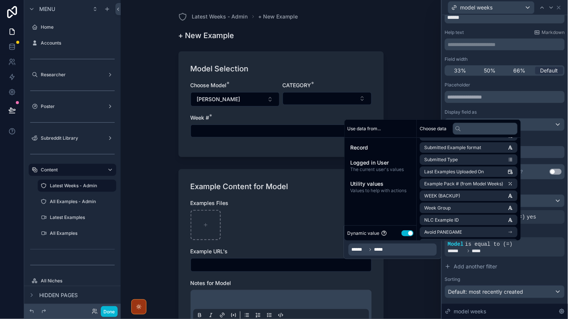
scroll to position [917, 0]
click at [458, 226] on li "model weeks" at bounding box center [469, 231] width 98 height 11
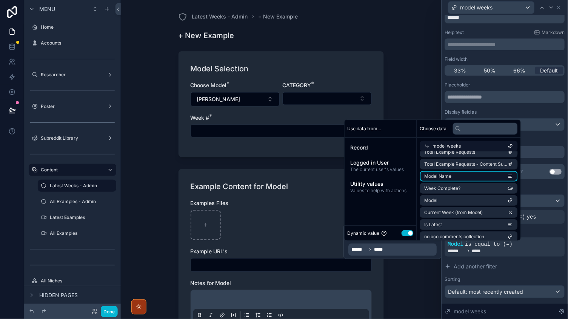
click at [468, 175] on li "Model Name" at bounding box center [469, 176] width 98 height 11
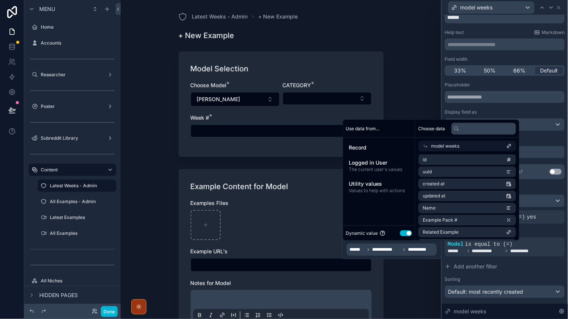
scroll to position [0, 0]
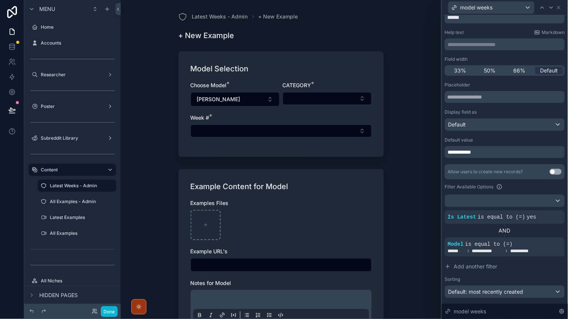
click at [303, 148] on div "Model Selection Choose Model * Luna CATEGORY * Week # *" at bounding box center [280, 104] width 205 height 106
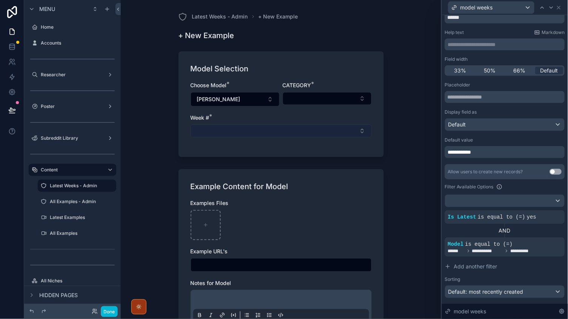
click at [262, 132] on button "Select Button" at bounding box center [281, 131] width 181 height 13
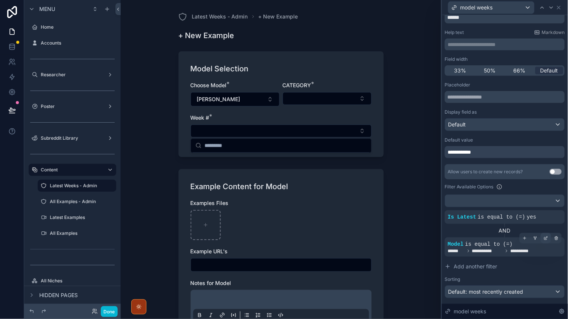
click at [548, 236] on icon at bounding box center [546, 238] width 5 height 5
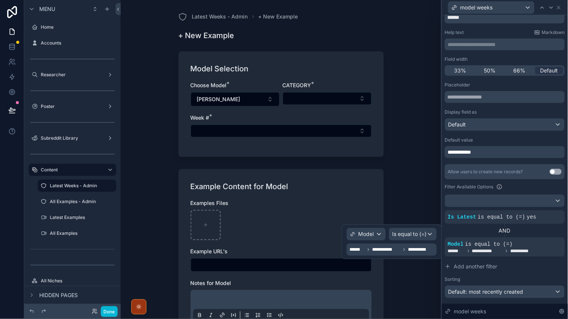
click at [408, 247] on span "**********" at bounding box center [421, 250] width 27 height 6
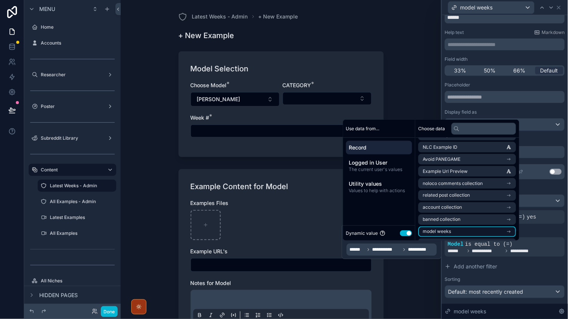
click at [440, 229] on span "model weeks" at bounding box center [437, 232] width 28 height 6
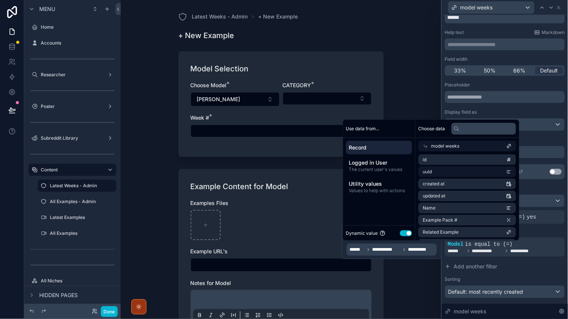
scroll to position [0, 0]
click at [449, 156] on li "id" at bounding box center [467, 159] width 98 height 11
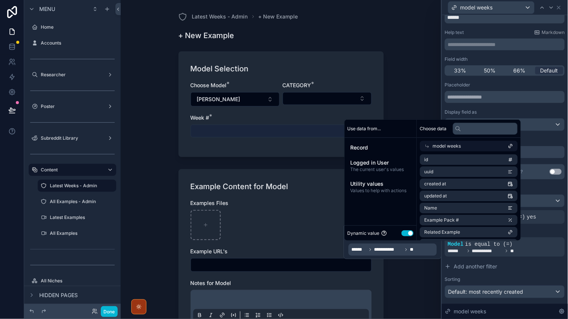
click at [248, 127] on button "Select Button" at bounding box center [281, 131] width 181 height 13
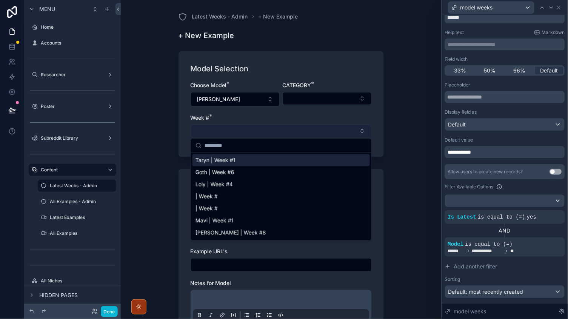
click at [248, 127] on button "Select Button" at bounding box center [281, 131] width 181 height 13
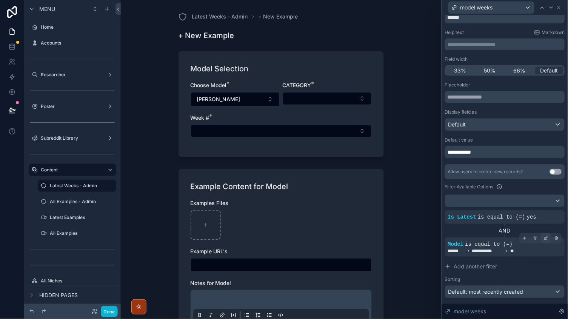
click at [546, 237] on icon at bounding box center [546, 238] width 5 height 5
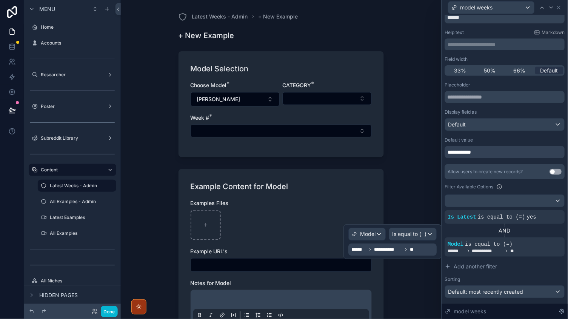
click at [398, 249] on span "**********" at bounding box center [388, 250] width 28 height 6
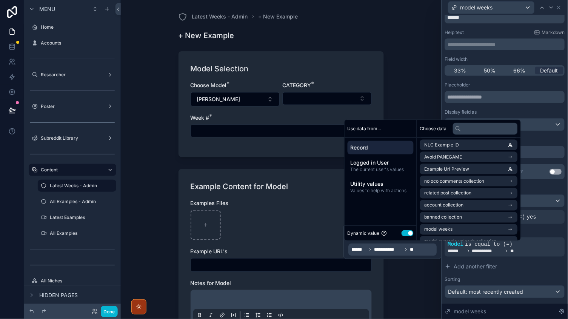
scroll to position [917, 0]
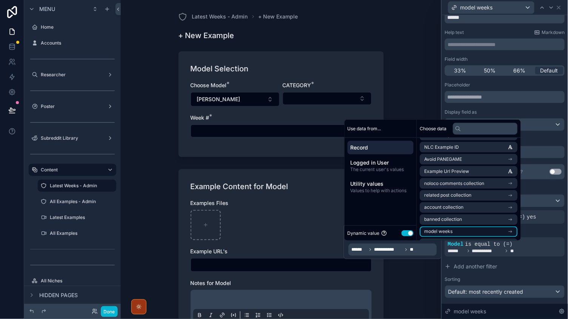
click at [448, 229] on span "model weeks" at bounding box center [439, 232] width 28 height 6
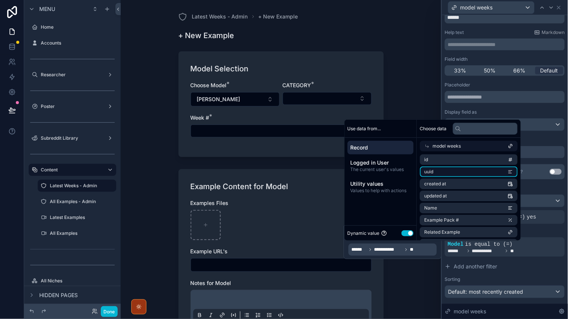
scroll to position [0, 0]
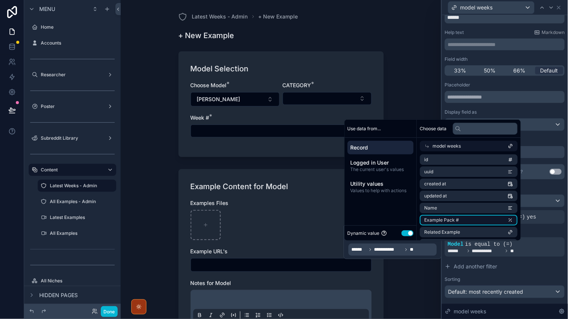
click at [439, 221] on span "Example Pack #" at bounding box center [442, 220] width 35 height 6
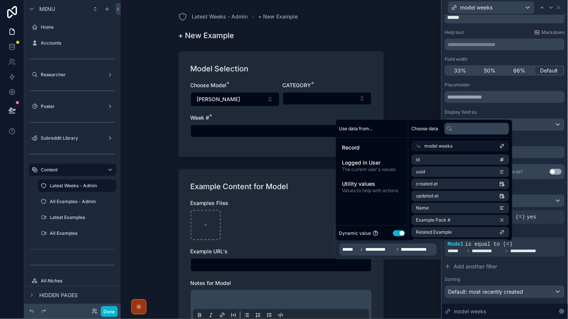
click at [268, 155] on div "Model Selection Choose Model * Luna CATEGORY * Week # *" at bounding box center [280, 104] width 205 height 106
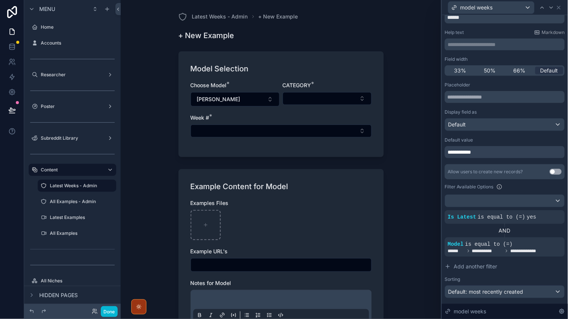
click at [286, 121] on div "Week # *" at bounding box center [281, 125] width 181 height 23
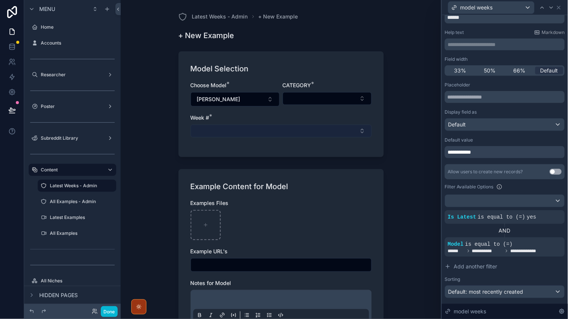
click at [285, 125] on button "Select Button" at bounding box center [281, 131] width 181 height 13
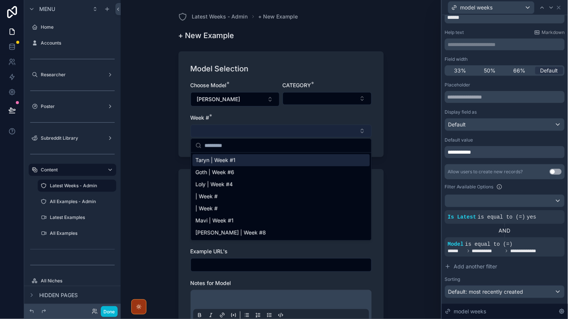
click at [282, 127] on button "Select Button" at bounding box center [281, 131] width 181 height 13
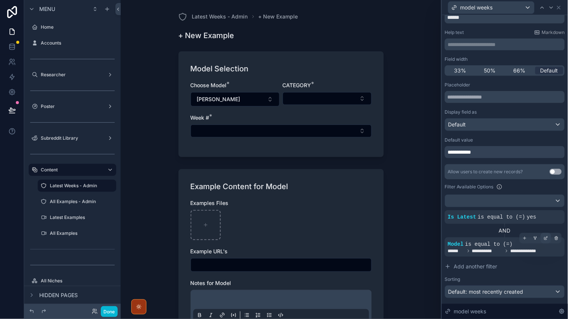
click at [545, 238] on icon at bounding box center [546, 238] width 5 height 5
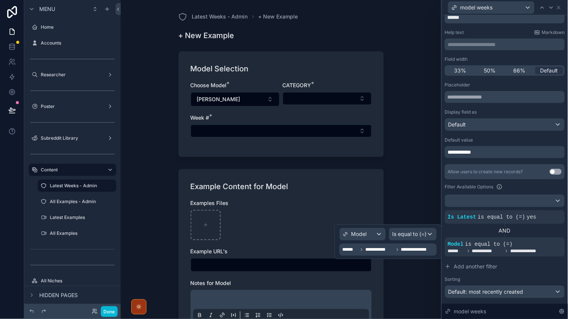
click at [422, 241] on div "**********" at bounding box center [388, 242] width 97 height 28
click at [416, 235] on span "Is equal to (=)" at bounding box center [409, 235] width 34 height 8
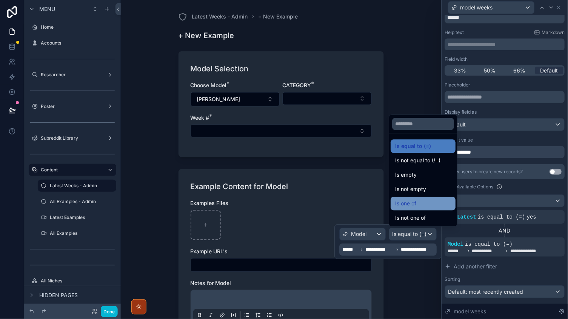
click at [414, 202] on span "Is one of" at bounding box center [405, 203] width 21 height 9
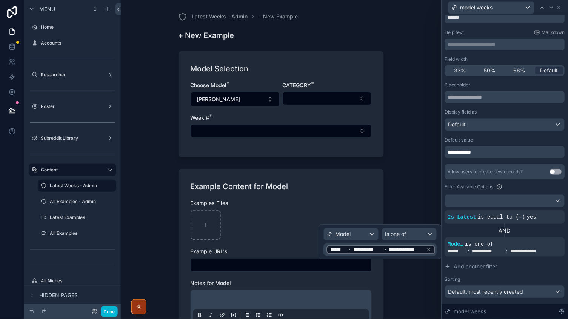
click at [307, 147] on div "Model Selection Choose Model * Luna CATEGORY * Week # *" at bounding box center [280, 104] width 205 height 106
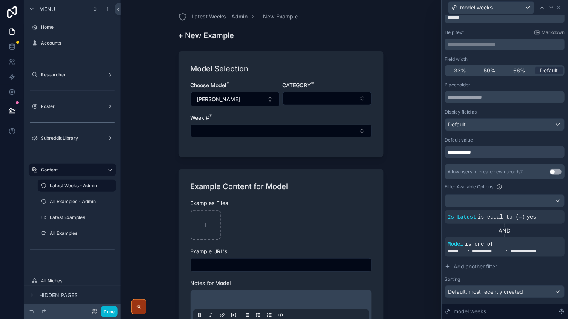
click at [253, 123] on div "Week # *" at bounding box center [281, 125] width 181 height 23
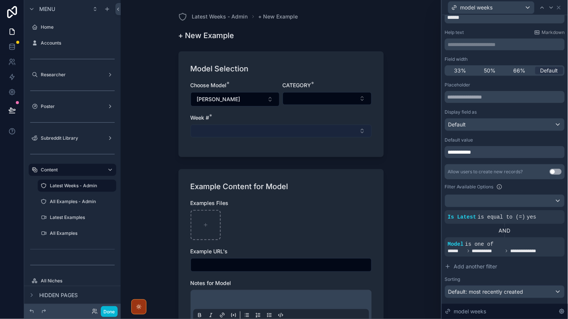
click at [248, 129] on button "Select Button" at bounding box center [281, 131] width 181 height 13
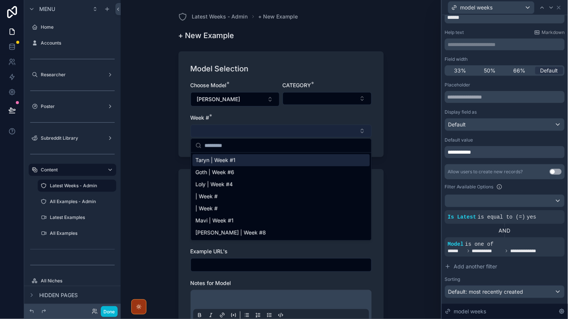
click at [240, 129] on button "Select Button" at bounding box center [281, 131] width 181 height 13
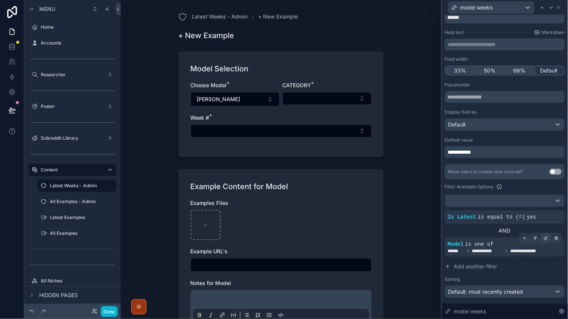
click at [545, 238] on icon at bounding box center [546, 238] width 5 height 5
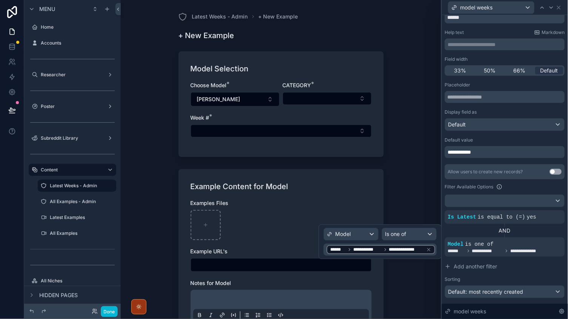
click at [383, 228] on div "Is one of" at bounding box center [409, 234] width 54 height 12
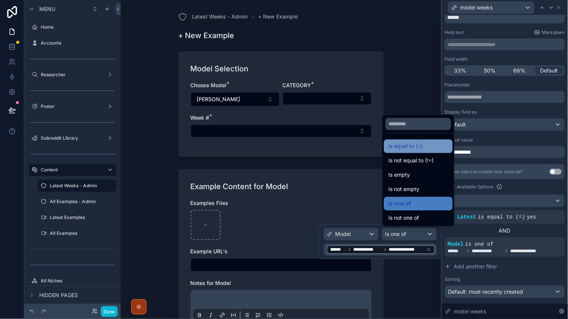
click at [410, 144] on span "Is equal to (=)" at bounding box center [406, 146] width 34 height 9
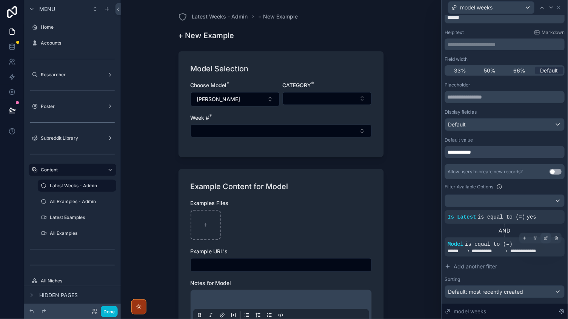
click at [547, 236] on icon at bounding box center [547, 237] width 2 height 2
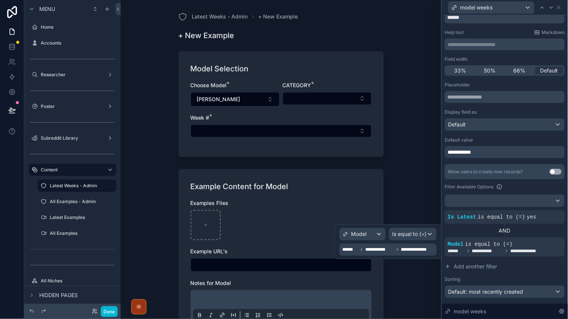
click at [411, 241] on div "**********" at bounding box center [388, 242] width 97 height 28
click at [411, 245] on div "**********" at bounding box center [389, 249] width 93 height 9
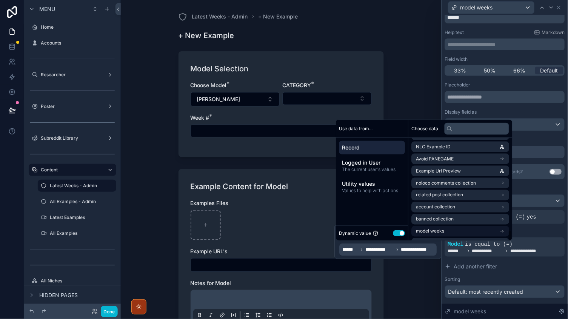
scroll to position [917, 0]
click at [439, 226] on li "model weeks" at bounding box center [461, 231] width 98 height 11
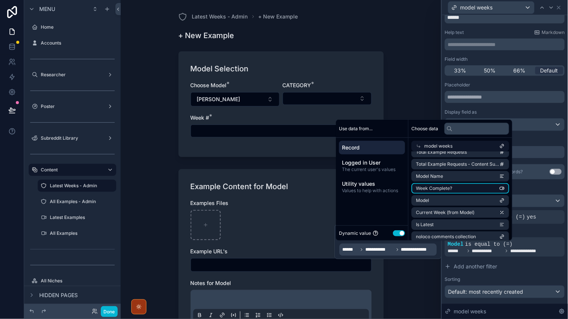
scroll to position [0, 0]
click at [420, 145] on icon at bounding box center [418, 145] width 5 height 5
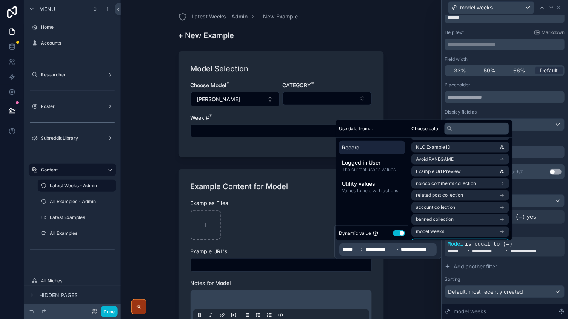
click at [445, 238] on li "model example uploads collection" at bounding box center [461, 243] width 98 height 11
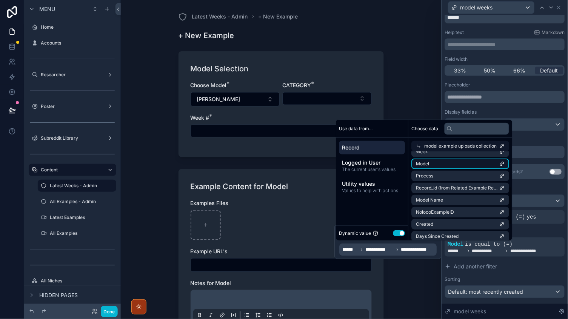
scroll to position [115, 0]
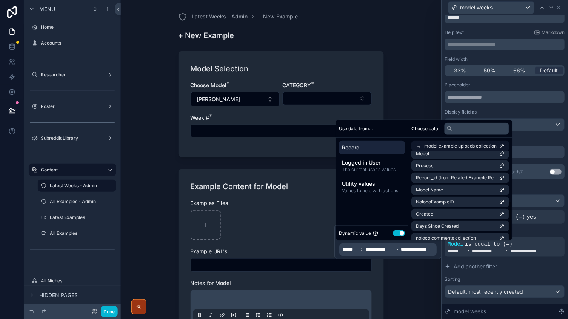
click at [418, 146] on icon at bounding box center [418, 145] width 5 height 5
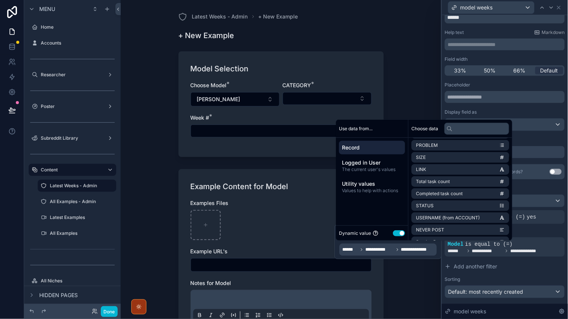
scroll to position [198, 0]
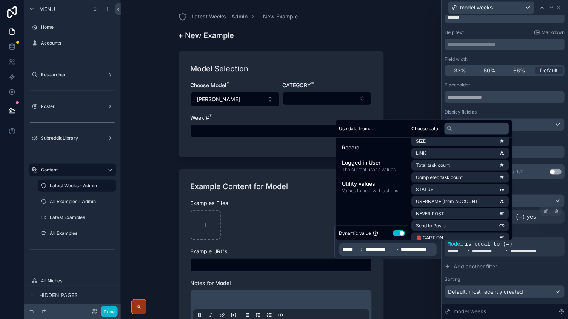
click at [531, 220] on div "Is Latest is equal to (=) yes" at bounding box center [505, 217] width 120 height 14
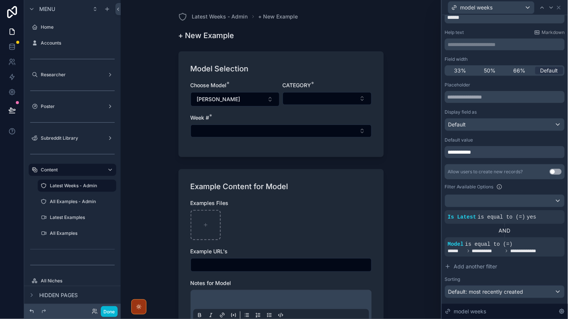
click at [32, 311] on icon at bounding box center [32, 311] width 6 height 6
click at [32, 309] on icon at bounding box center [32, 311] width 6 height 6
click at [32, 310] on icon at bounding box center [32, 311] width 6 height 6
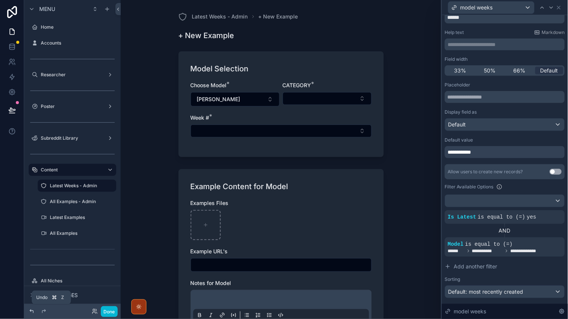
click at [30, 311] on icon at bounding box center [32, 311] width 6 height 6
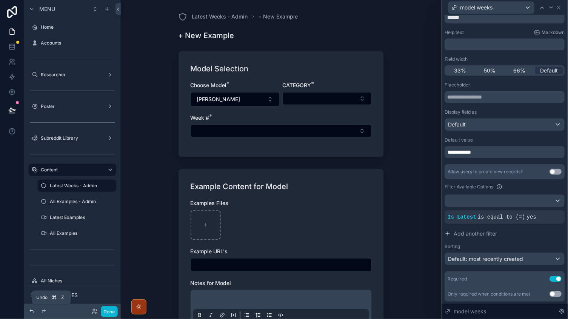
click at [30, 311] on icon at bounding box center [32, 311] width 6 height 6
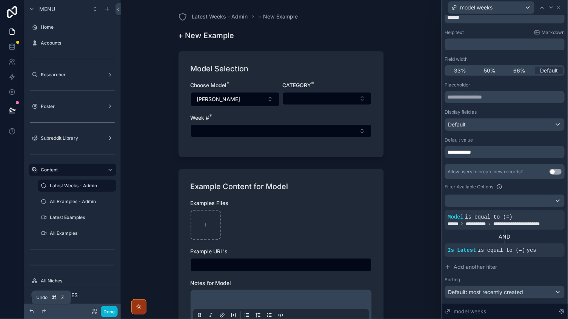
click at [30, 311] on icon at bounding box center [32, 311] width 6 height 6
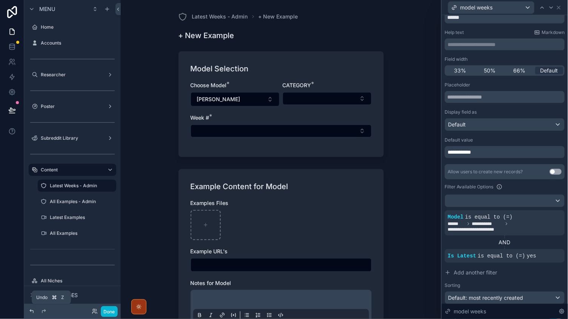
click at [30, 311] on icon at bounding box center [32, 311] width 6 height 6
click at [30, 311] on icon at bounding box center [31, 310] width 3 height 3
click at [29, 310] on icon at bounding box center [32, 311] width 6 height 6
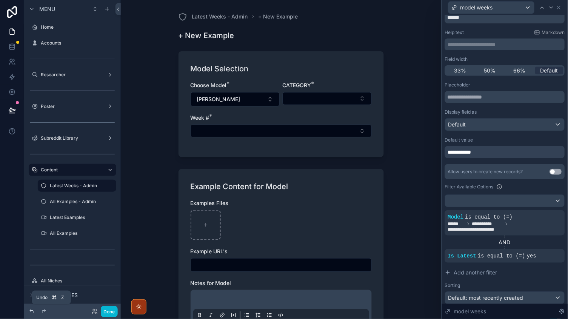
click at [29, 310] on icon at bounding box center [32, 311] width 6 height 6
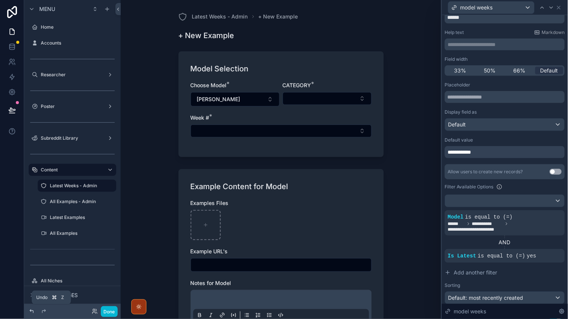
click at [29, 310] on icon at bounding box center [32, 311] width 6 height 6
click at [32, 311] on icon at bounding box center [32, 311] width 6 height 6
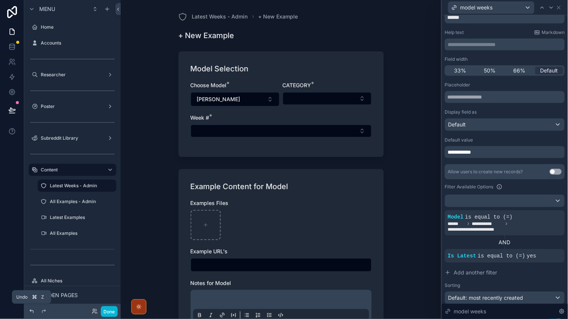
click at [32, 311] on icon at bounding box center [32, 311] width 6 height 6
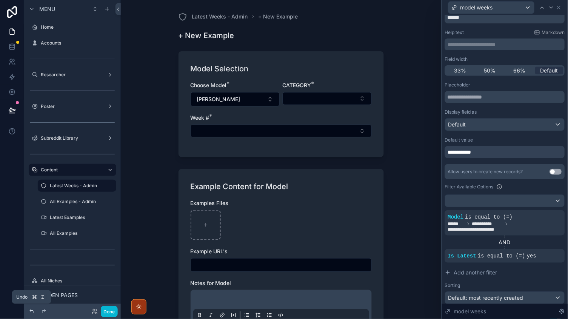
click at [32, 311] on icon at bounding box center [32, 311] width 6 height 6
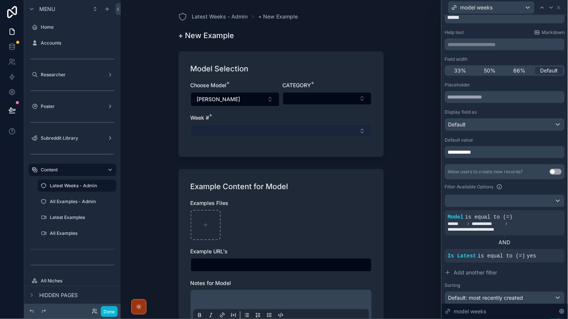
scroll to position [0, 0]
click at [273, 125] on button "Select Button" at bounding box center [281, 131] width 181 height 13
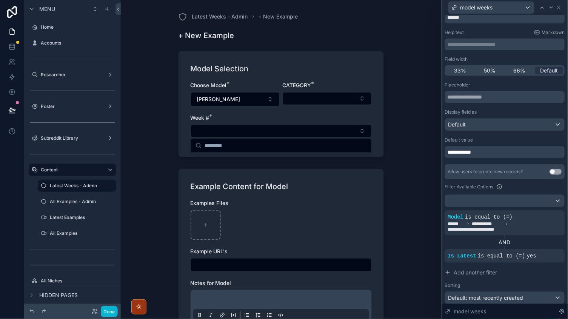
click at [171, 225] on div "Latest Weeks - Admin + New Example + New Example Model Selection Choose Model *…" at bounding box center [281, 159] width 320 height 319
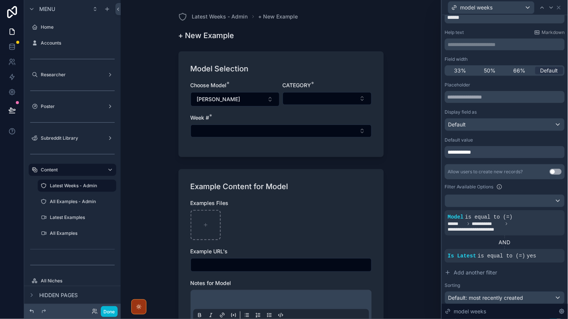
click at [30, 312] on icon at bounding box center [32, 311] width 6 height 6
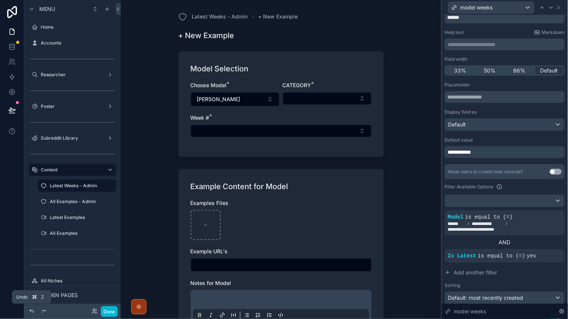
click at [30, 312] on icon at bounding box center [32, 311] width 6 height 6
click at [29, 312] on icon at bounding box center [32, 311] width 6 height 6
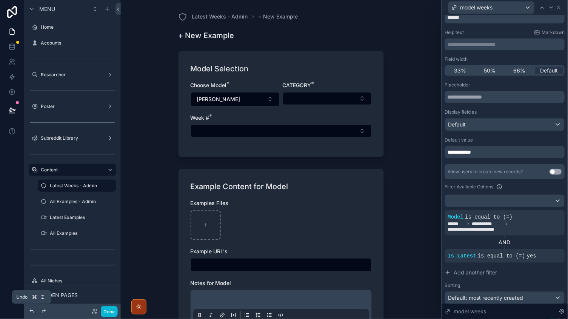
click at [29, 312] on icon at bounding box center [32, 311] width 6 height 6
click at [33, 310] on icon at bounding box center [32, 311] width 6 height 6
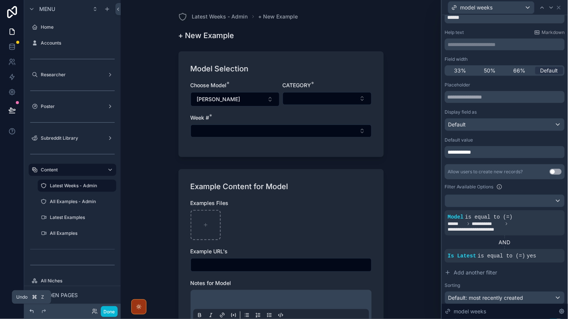
click at [33, 310] on icon at bounding box center [32, 311] width 6 height 6
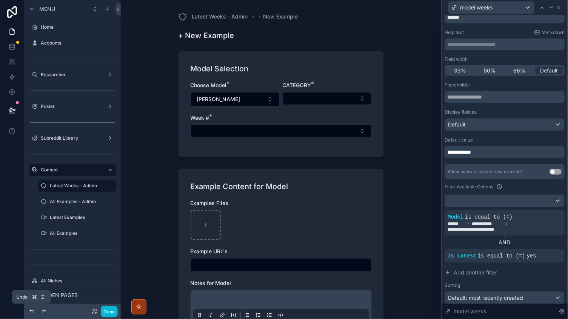
click at [33, 310] on icon at bounding box center [32, 311] width 6 height 6
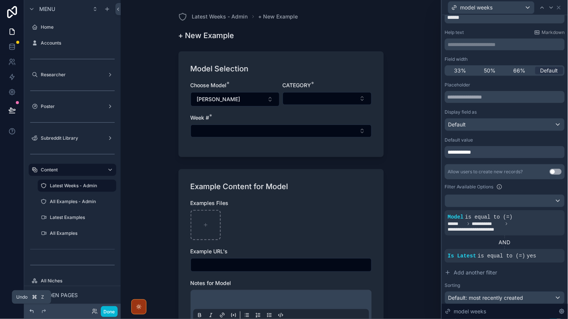
click at [33, 310] on icon at bounding box center [32, 311] width 6 height 6
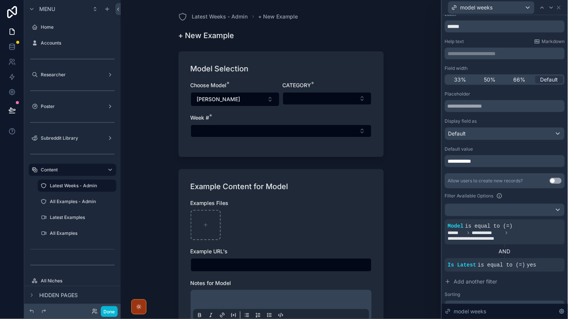
scroll to position [18, 0]
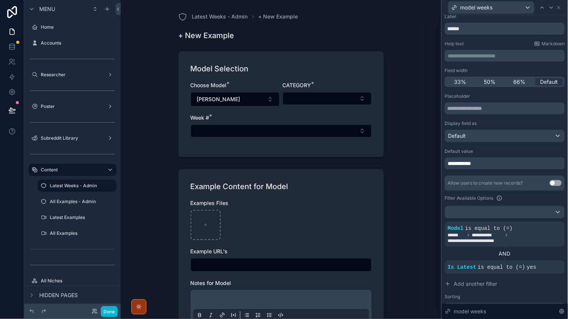
click at [485, 160] on div "**********" at bounding box center [505, 163] width 120 height 12
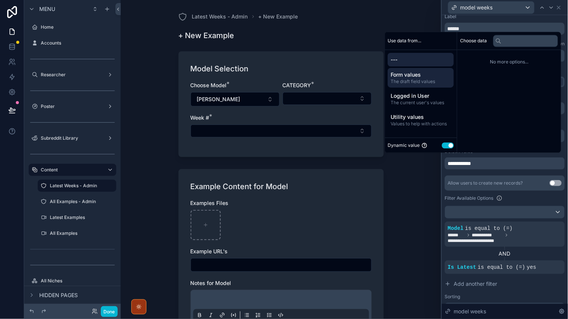
click at [421, 82] on span "The draft field values" at bounding box center [421, 82] width 60 height 6
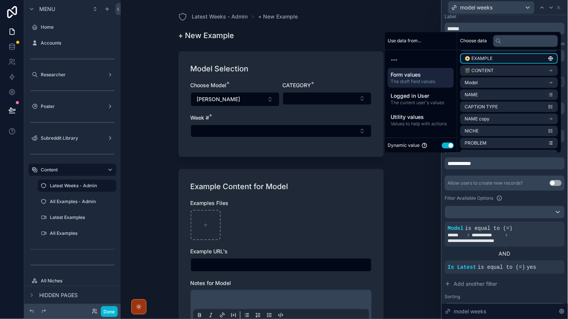
scroll to position [96, 0]
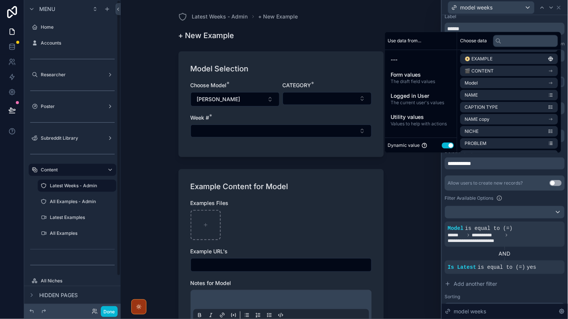
click at [251, 60] on div "Model Selection Choose Model * Luna CATEGORY * Week # *" at bounding box center [280, 104] width 205 height 106
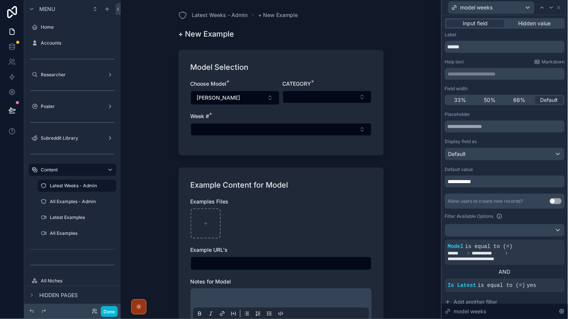
scroll to position [0, 0]
click at [487, 134] on div "Placeholder Display field as Default" at bounding box center [505, 135] width 120 height 49
click at [486, 131] on input "text" at bounding box center [505, 126] width 120 height 12
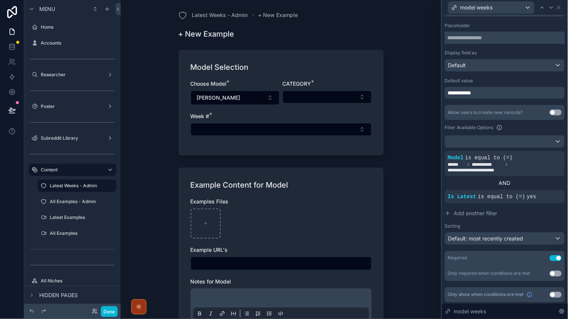
scroll to position [88, 0]
click at [481, 65] on div "Default" at bounding box center [504, 66] width 119 height 12
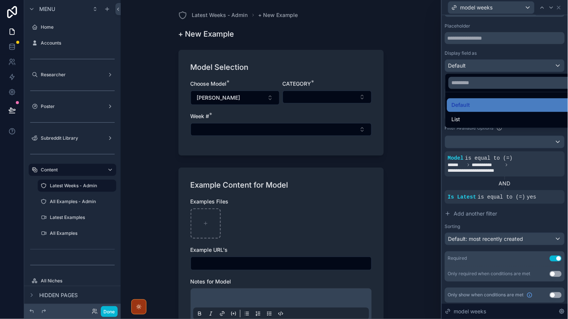
click at [474, 57] on div at bounding box center [505, 159] width 126 height 319
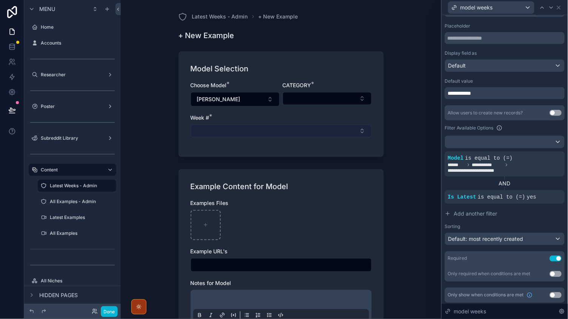
scroll to position [0, 0]
click at [228, 128] on button "Select Button" at bounding box center [281, 131] width 181 height 13
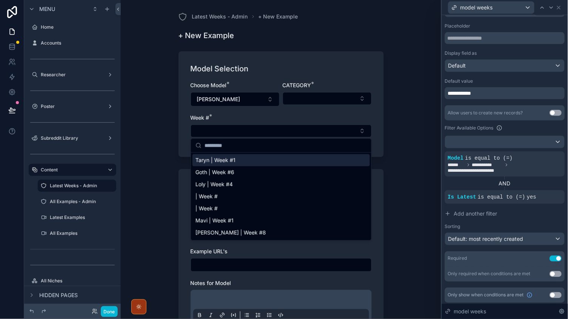
click at [495, 87] on div "**********" at bounding box center [505, 93] width 120 height 12
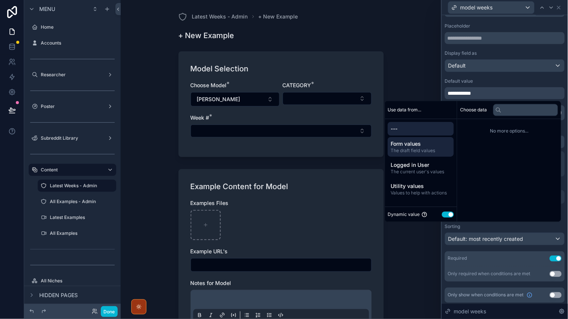
click at [418, 150] on span "The draft field values" at bounding box center [421, 151] width 60 height 6
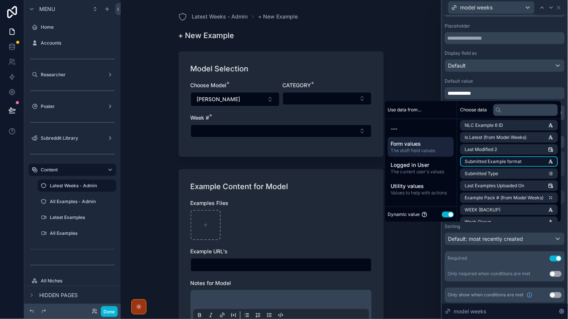
scroll to position [823, 0]
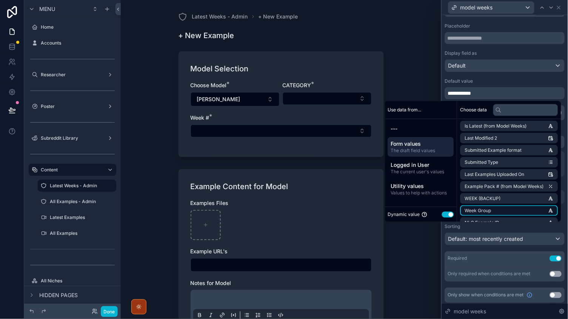
click at [493, 205] on li "Week Group" at bounding box center [509, 210] width 98 height 11
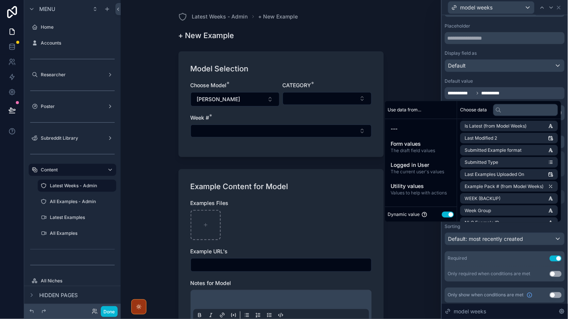
click at [486, 83] on div "**********" at bounding box center [505, 88] width 120 height 21
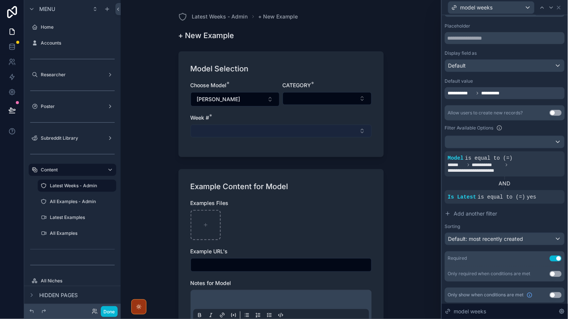
click at [249, 135] on button "Select Button" at bounding box center [281, 131] width 181 height 13
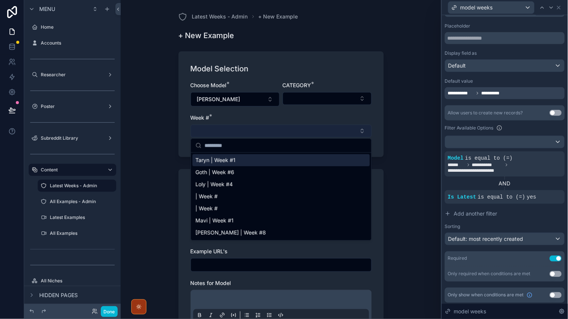
drag, startPoint x: 255, startPoint y: 134, endPoint x: 280, endPoint y: 129, distance: 26.3
click at [255, 134] on button "Select Button" at bounding box center [281, 131] width 181 height 13
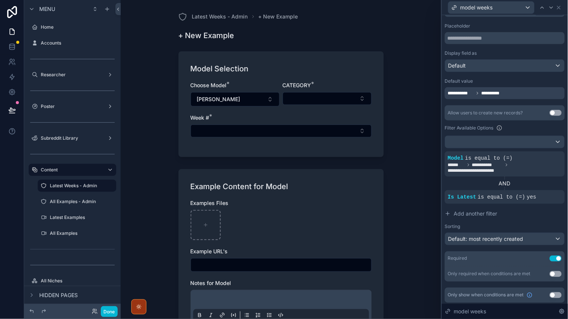
click at [548, 90] on div "**********" at bounding box center [505, 93] width 120 height 12
click at [30, 312] on icon at bounding box center [32, 311] width 6 height 6
drag, startPoint x: 228, startPoint y: 83, endPoint x: 184, endPoint y: 84, distance: 44.2
click at [184, 84] on div "Model Selection Choose Model * Luna CATEGORY * Week # *" at bounding box center [280, 104] width 205 height 106
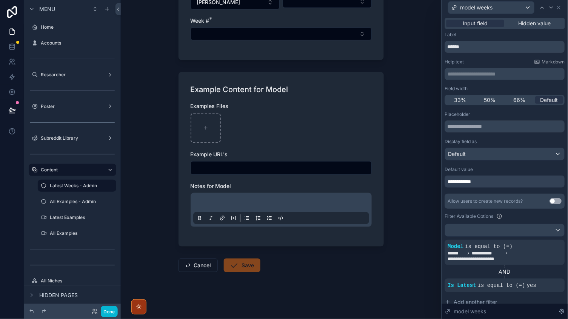
scroll to position [4, 0]
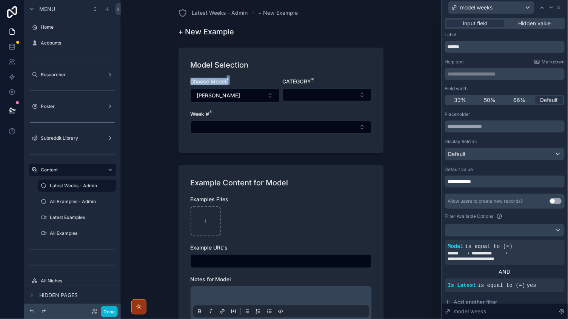
click at [220, 78] on span "Choose Model" at bounding box center [209, 81] width 36 height 6
click at [206, 66] on h1 "Model Selection" at bounding box center [220, 65] width 58 height 11
click at [206, 65] on h1 "Model Selection" at bounding box center [220, 65] width 58 height 11
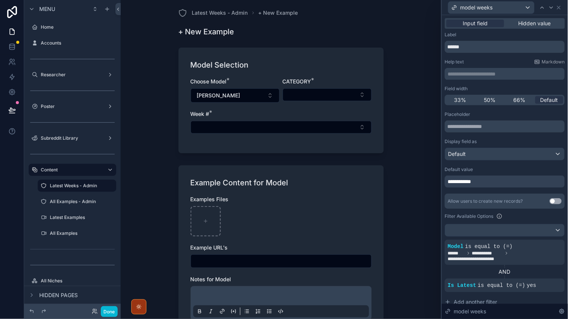
click at [206, 65] on h1 "Model Selection" at bounding box center [220, 65] width 58 height 11
click at [230, 64] on h1 "Model Selection" at bounding box center [220, 65] width 58 height 11
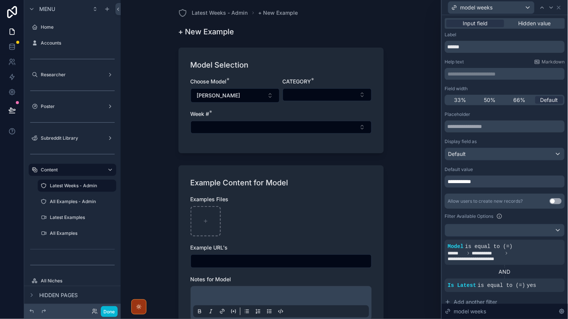
click at [197, 64] on h1 "Model Selection" at bounding box center [220, 65] width 58 height 11
click at [227, 65] on h1 "Model Selection" at bounding box center [220, 65] width 58 height 11
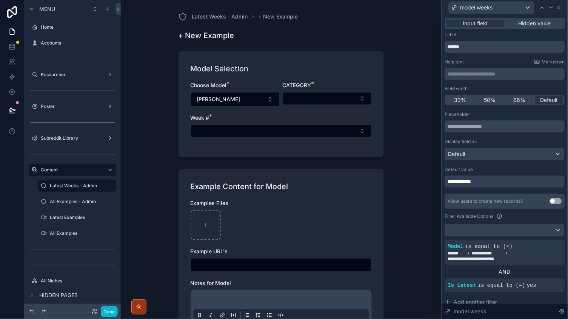
scroll to position [0, 0]
click at [522, 22] on span "Hidden value" at bounding box center [534, 24] width 32 height 8
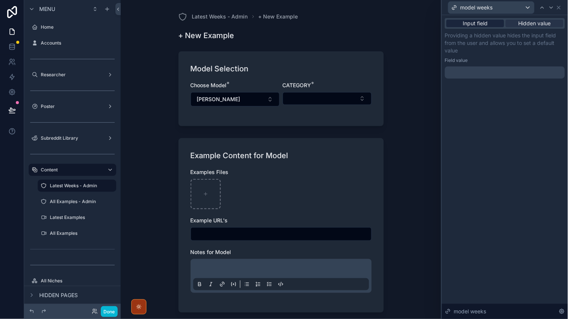
click at [492, 22] on div "Input field" at bounding box center [475, 24] width 58 height 8
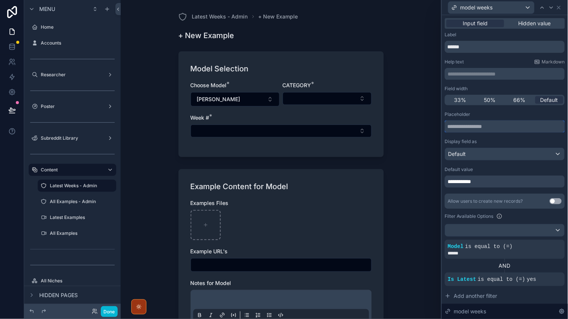
click at [475, 130] on input "text" at bounding box center [505, 126] width 120 height 12
click at [481, 125] on input "text" at bounding box center [505, 126] width 120 height 12
click at [498, 126] on input "text" at bounding box center [505, 126] width 120 height 12
type input "*"
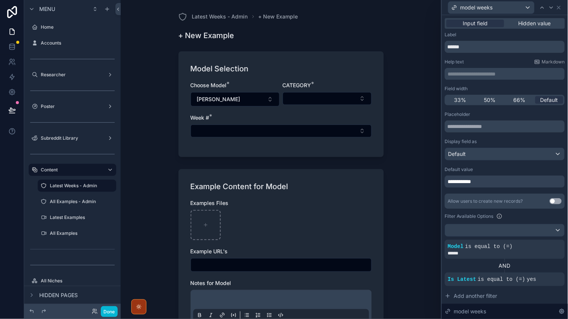
click at [497, 139] on div "Display field as" at bounding box center [505, 141] width 120 height 6
click at [107, 311] on button "Done" at bounding box center [109, 311] width 17 height 11
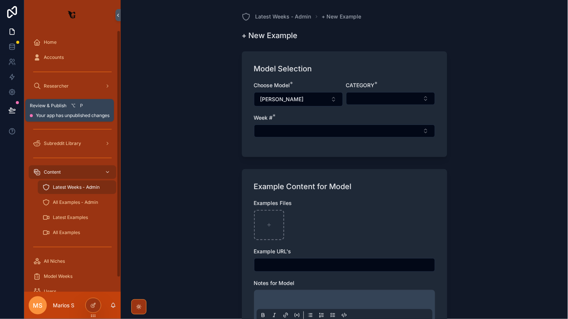
click at [6, 103] on button at bounding box center [12, 110] width 17 height 21
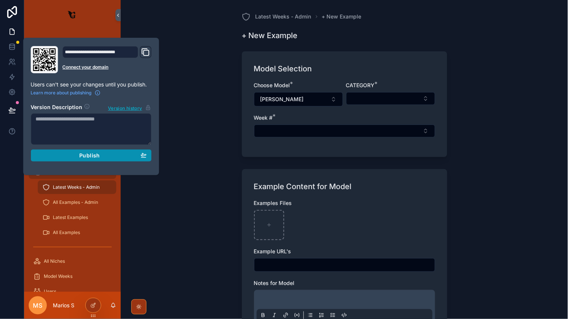
click at [125, 155] on div "Publish" at bounding box center [91, 155] width 111 height 7
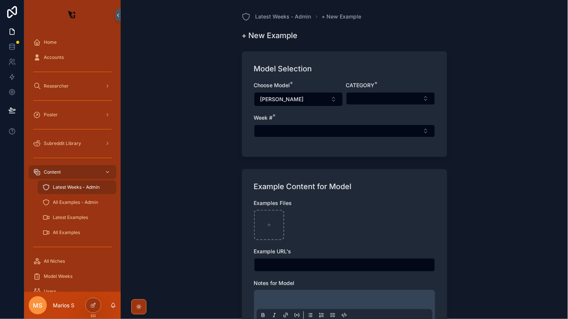
click at [216, 162] on div "Latest Weeks - Admin + New Example + New Example Model Selection Choose Model *…" at bounding box center [344, 159] width 447 height 319
click at [192, 131] on div "Latest Weeks - Admin + New Example + New Example Model Selection Choose Model *…" at bounding box center [344, 159] width 447 height 319
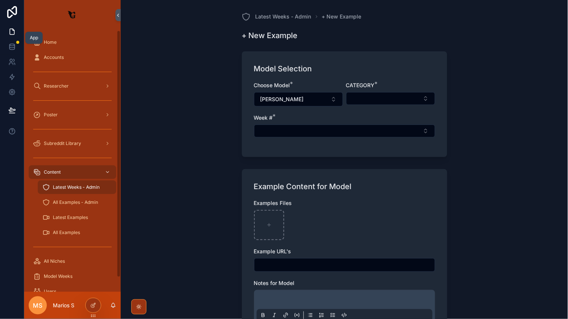
click at [18, 30] on link at bounding box center [12, 31] width 24 height 15
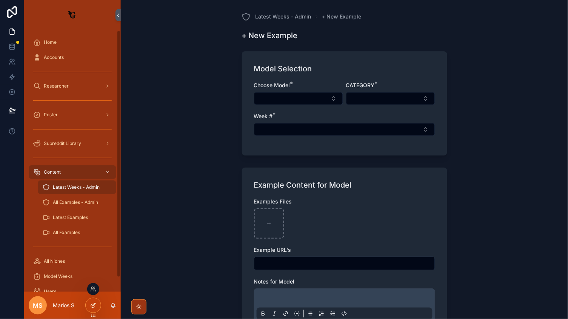
click at [93, 308] on icon at bounding box center [93, 305] width 6 height 6
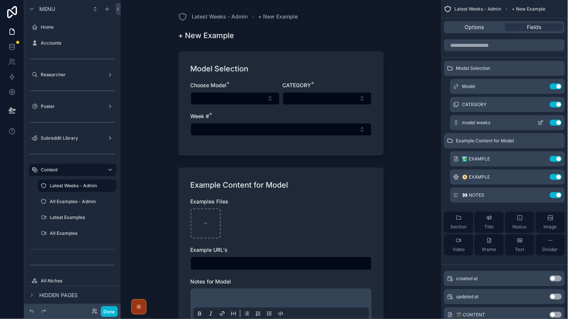
click at [541, 122] on icon "scrollable content" at bounding box center [541, 123] width 6 height 6
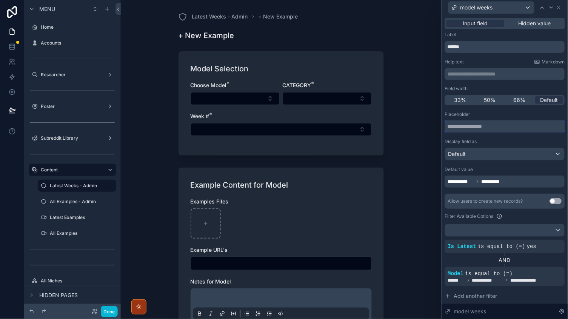
click at [495, 127] on input "text" at bounding box center [505, 126] width 120 height 12
click at [475, 72] on p "**********" at bounding box center [505, 74] width 115 height 8
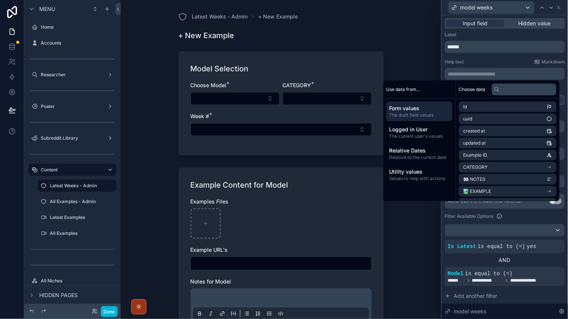
click at [467, 61] on div "Help text Markdown" at bounding box center [505, 62] width 120 height 6
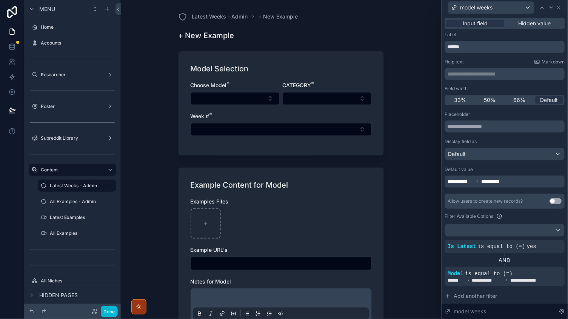
click at [475, 151] on div "Default" at bounding box center [504, 154] width 119 height 12
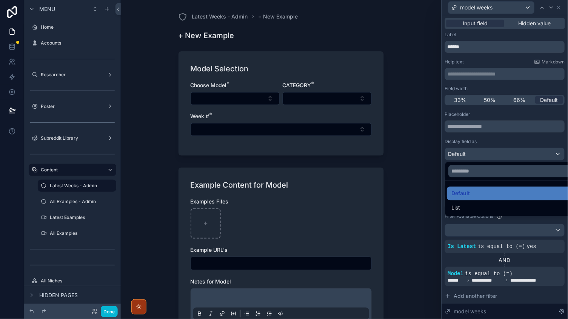
click at [470, 135] on div at bounding box center [505, 159] width 126 height 319
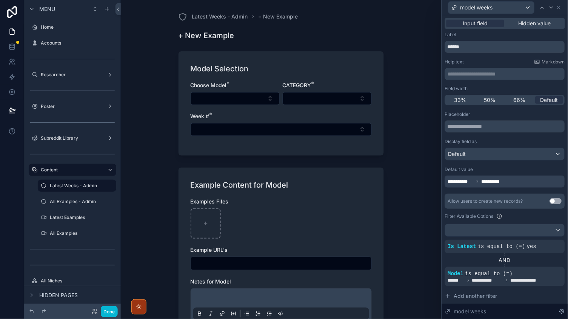
click at [512, 180] on div "**********" at bounding box center [505, 181] width 120 height 12
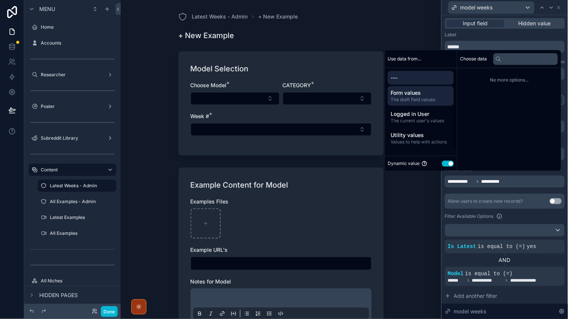
click at [413, 89] on span "Form values" at bounding box center [421, 93] width 60 height 8
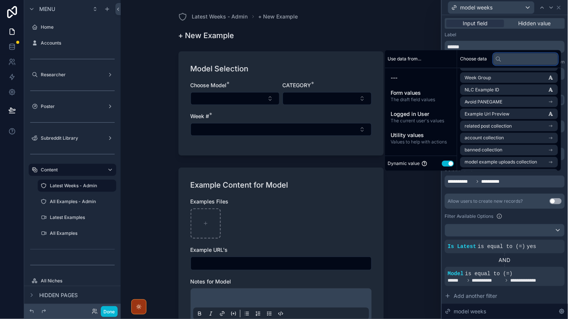
click at [509, 63] on input "text" at bounding box center [525, 59] width 65 height 12
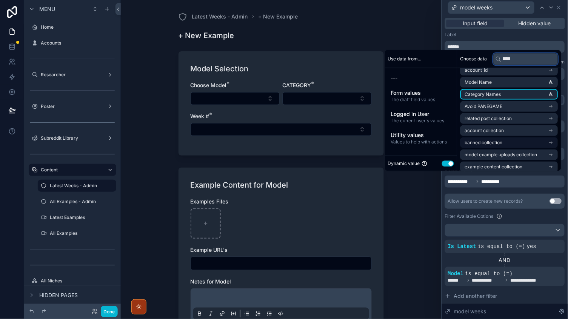
scroll to position [91, 0]
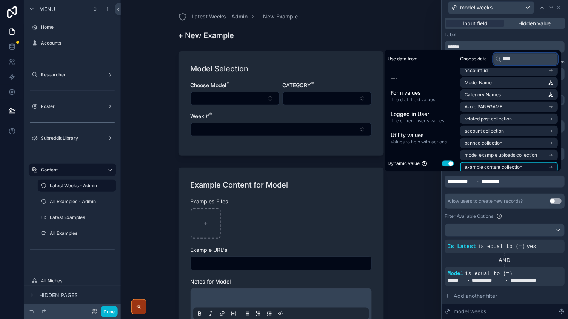
type input "****"
click at [505, 164] on span "example content collection" at bounding box center [494, 167] width 58 height 6
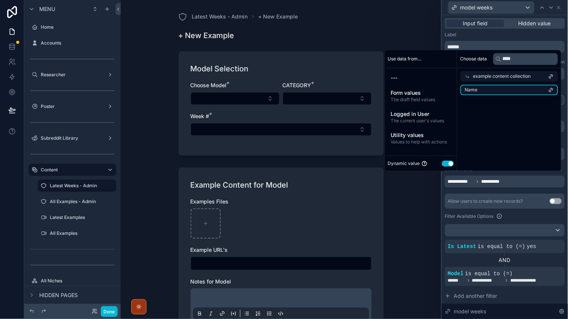
click at [496, 91] on li "Name" at bounding box center [509, 90] width 98 height 11
click at [473, 172] on div "**********" at bounding box center [505, 176] width 120 height 21
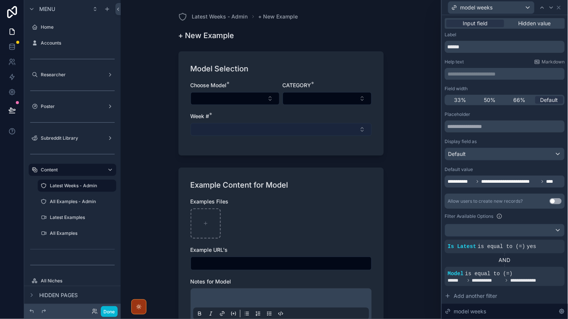
click at [257, 125] on button "Select Button" at bounding box center [281, 129] width 181 height 13
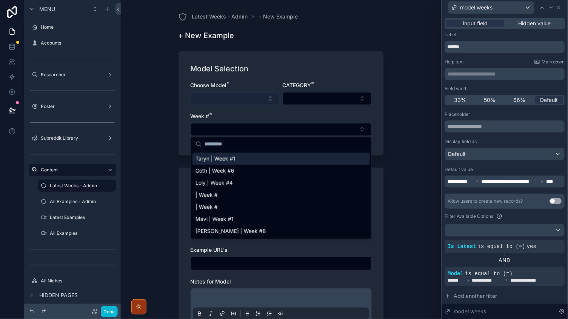
click at [238, 96] on button "Select Button" at bounding box center [235, 98] width 89 height 13
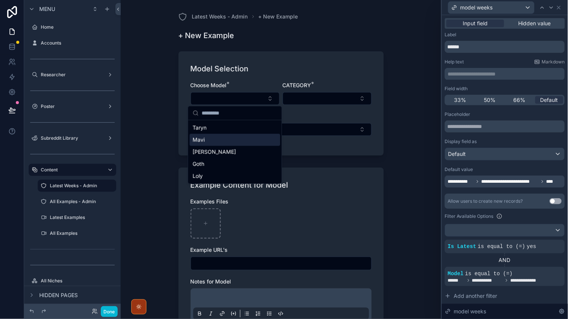
click at [218, 143] on div "Mavi" at bounding box center [235, 140] width 91 height 12
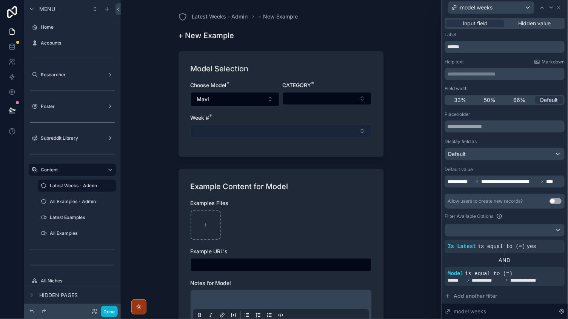
click at [235, 131] on button "Select Button" at bounding box center [281, 131] width 181 height 13
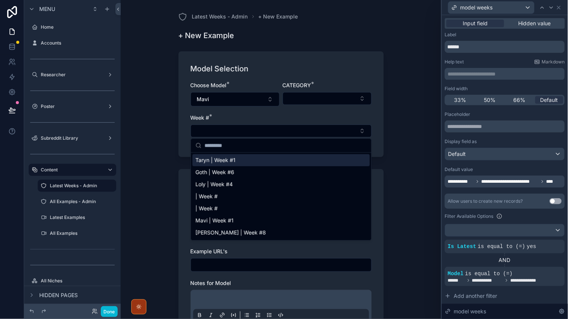
click at [228, 115] on div "Week # *" at bounding box center [281, 118] width 181 height 8
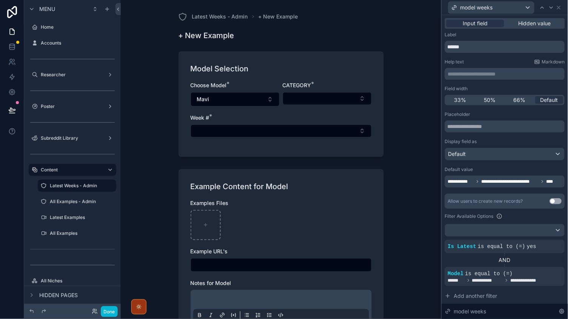
click at [531, 180] on span "**********" at bounding box center [509, 181] width 57 height 6
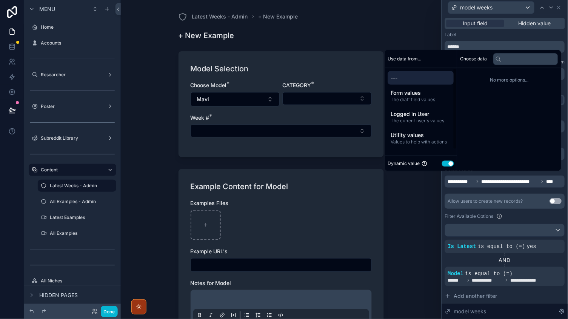
click at [492, 188] on div "**********" at bounding box center [505, 237] width 120 height 252
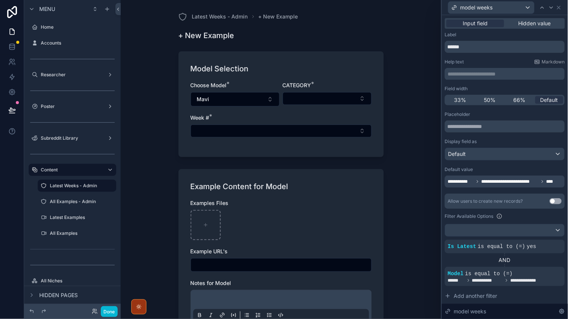
click at [510, 179] on span "**********" at bounding box center [509, 181] width 57 height 6
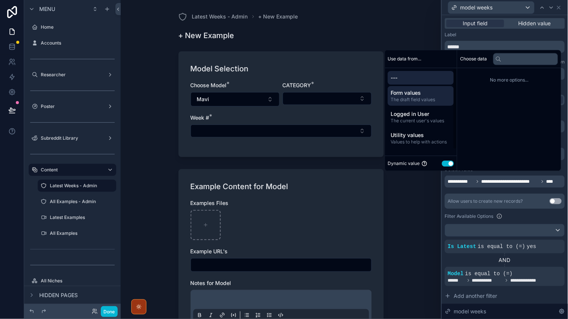
click at [401, 94] on span "Form values" at bounding box center [421, 93] width 60 height 8
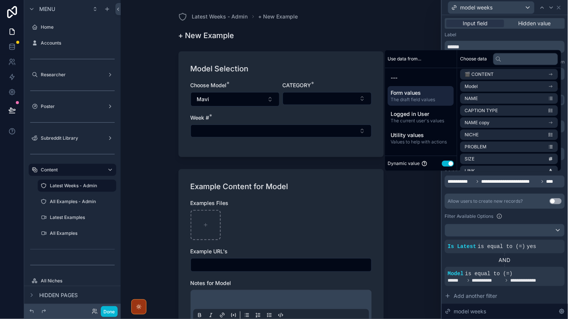
scroll to position [117, 0]
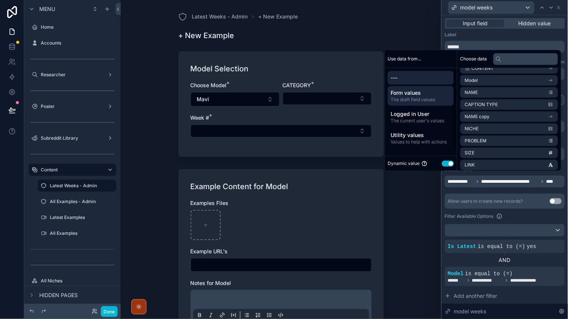
click at [420, 71] on div "---" at bounding box center [421, 78] width 66 height 14
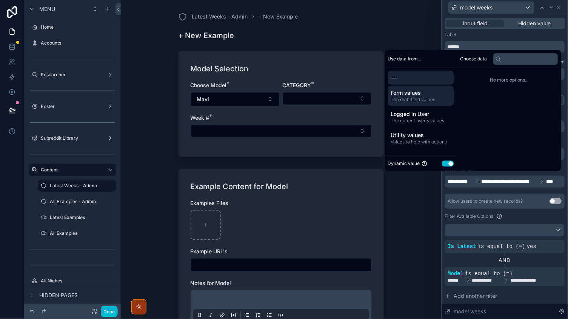
click at [405, 95] on span "Form values" at bounding box center [421, 93] width 60 height 8
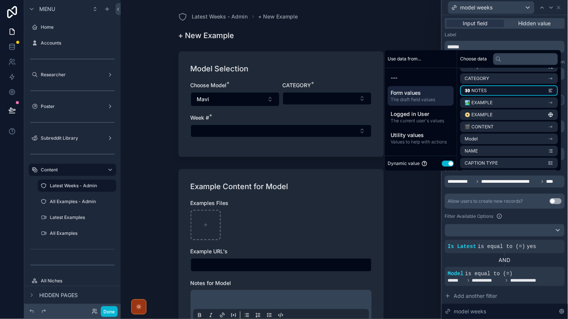
scroll to position [58, 0]
click at [494, 103] on li "🏞️ EXAMPLE" at bounding box center [509, 102] width 98 height 11
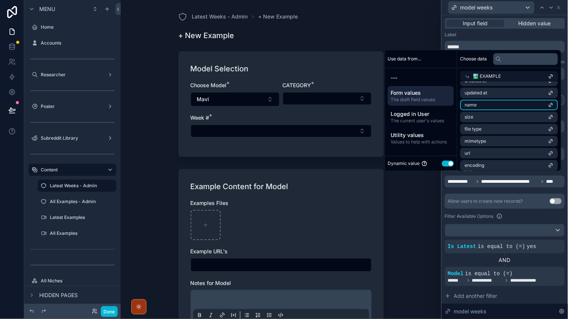
scroll to position [0, 0]
click at [465, 74] on icon at bounding box center [467, 76] width 5 height 5
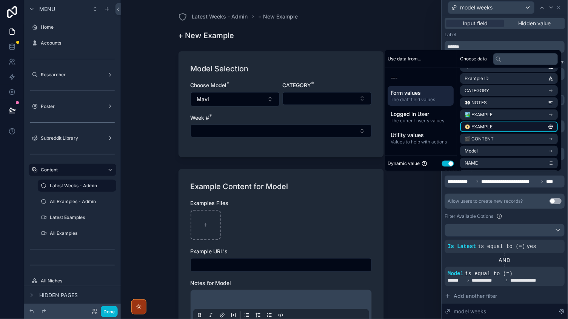
scroll to position [48, 0]
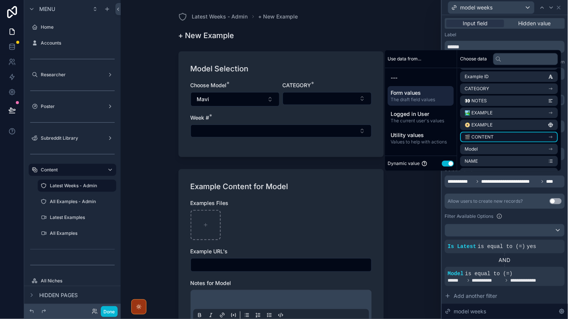
click at [485, 134] on span "🎬 CONTENT" at bounding box center [479, 137] width 29 height 6
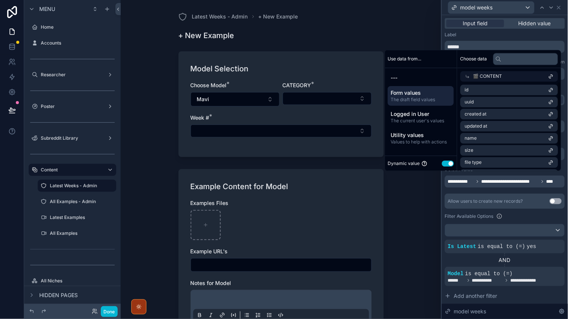
scroll to position [0, 0]
click at [465, 76] on icon at bounding box center [467, 76] width 5 height 5
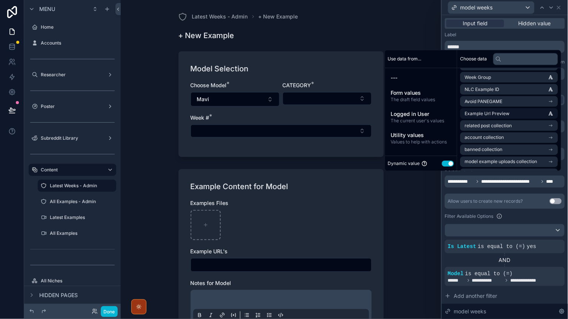
scroll to position [905, 0]
click at [347, 217] on div "scrollable content" at bounding box center [281, 225] width 181 height 30
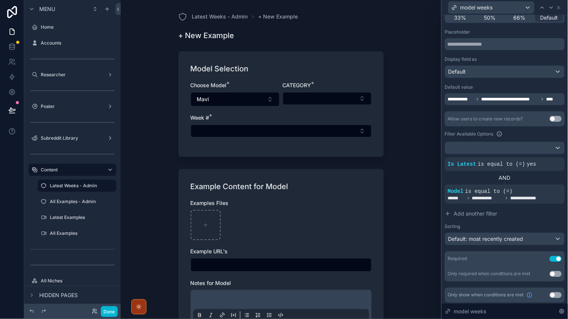
scroll to position [0, 0]
click at [546, 96] on span "**********" at bounding box center [503, 99] width 111 height 6
click at [491, 74] on div "Default" at bounding box center [504, 72] width 119 height 12
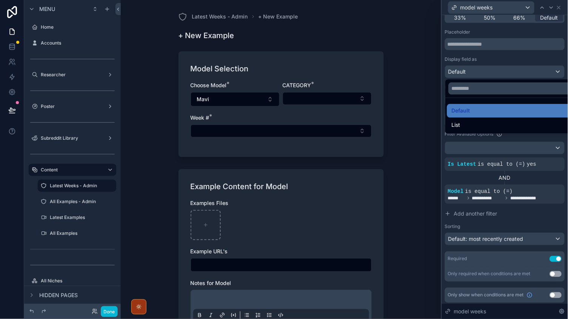
click at [488, 72] on div at bounding box center [505, 159] width 126 height 319
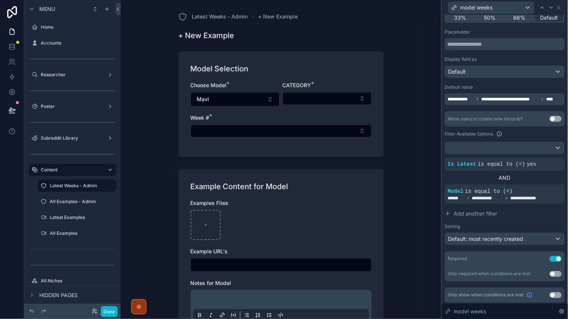
click at [465, 69] on span "Default" at bounding box center [457, 72] width 18 height 8
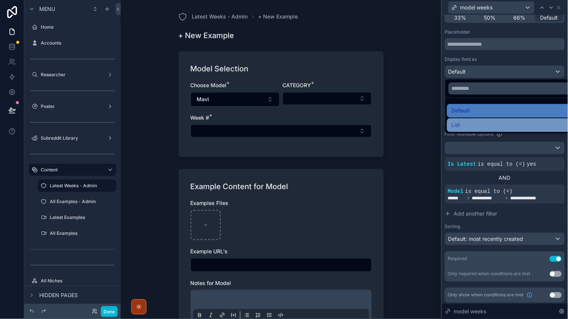
click at [459, 127] on span "List" at bounding box center [456, 125] width 9 height 9
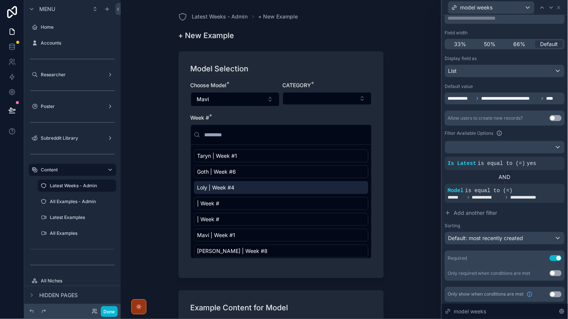
click at [544, 96] on icon at bounding box center [542, 98] width 5 height 5
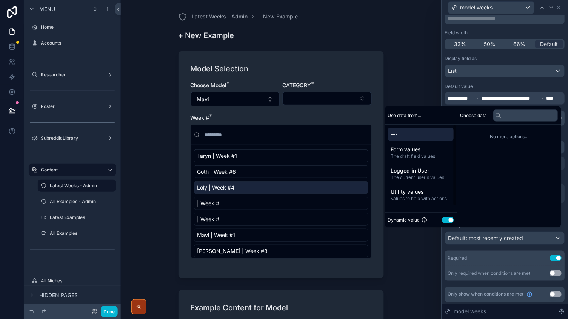
click at [404, 133] on span "---" at bounding box center [421, 135] width 60 height 8
click at [408, 134] on span "---" at bounding box center [421, 135] width 60 height 8
click at [517, 118] on input "text" at bounding box center [525, 115] width 65 height 12
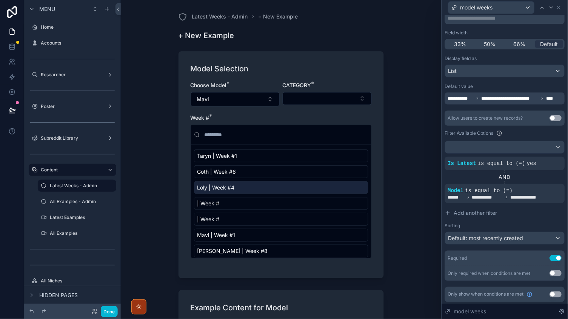
click at [507, 98] on span "**********" at bounding box center [509, 98] width 57 height 6
drag, startPoint x: 520, startPoint y: 98, endPoint x: 464, endPoint y: 98, distance: 56.2
click at [464, 98] on span "**********" at bounding box center [503, 98] width 111 height 6
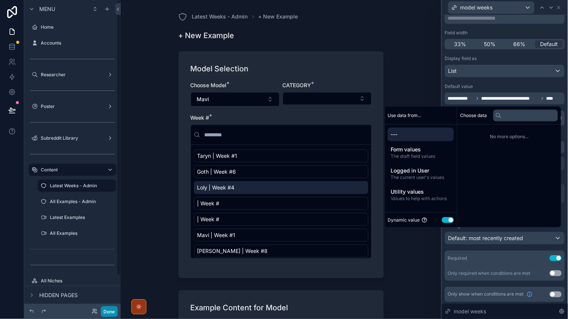
click at [105, 313] on button "Done" at bounding box center [109, 311] width 17 height 11
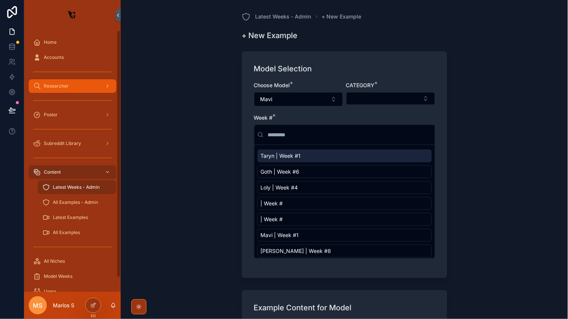
click at [56, 88] on span "Researcher" at bounding box center [56, 86] width 25 height 6
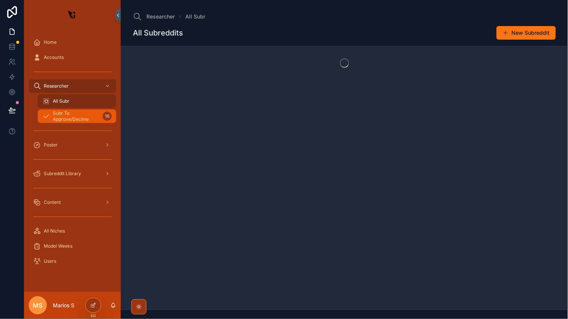
click at [62, 112] on span "Subr To Approve/Decline" at bounding box center [76, 116] width 47 height 12
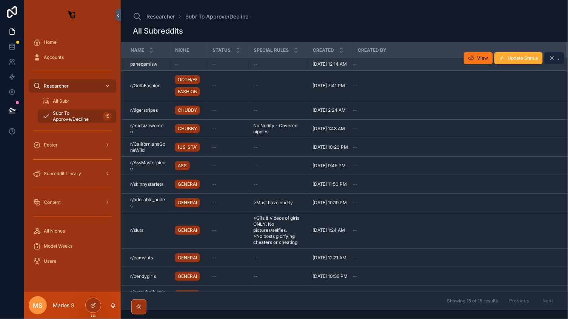
click at [559, 58] on span "." at bounding box center [559, 58] width 2 height 6
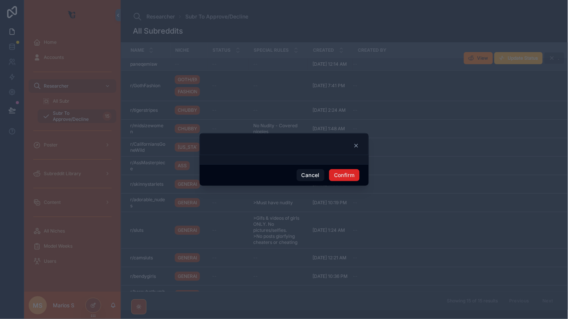
click at [346, 174] on button "Confirm" at bounding box center [344, 175] width 30 height 12
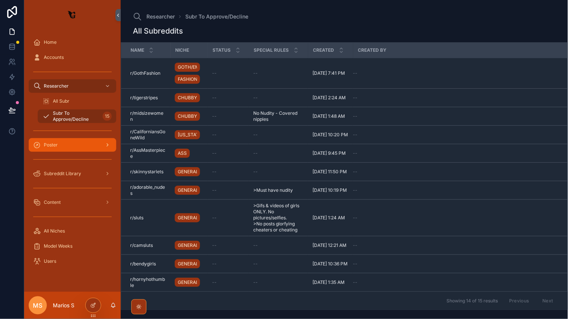
click at [72, 148] on div "Poster" at bounding box center [72, 145] width 78 height 12
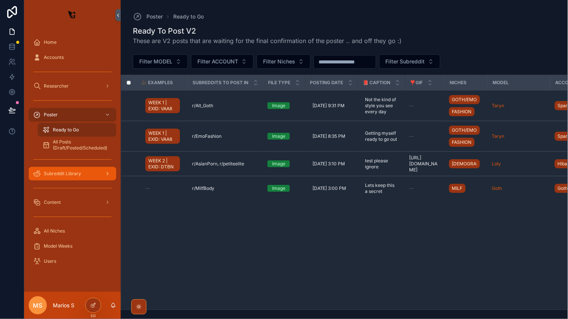
click at [67, 177] on div "Subreddit Library" at bounding box center [72, 174] width 78 height 12
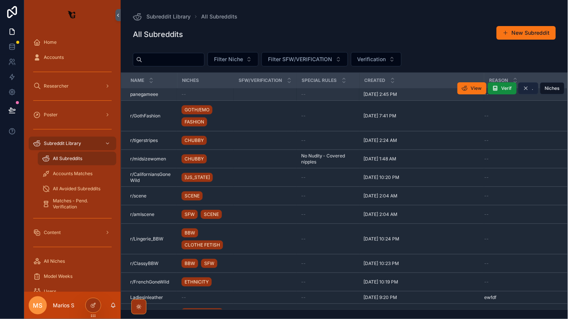
click at [530, 91] on button "." at bounding box center [528, 88] width 20 height 12
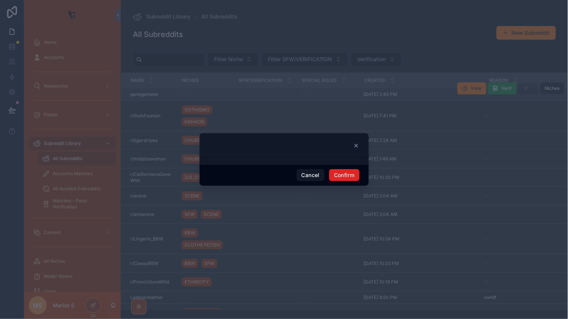
click at [346, 176] on button "Confirm" at bounding box center [344, 175] width 30 height 12
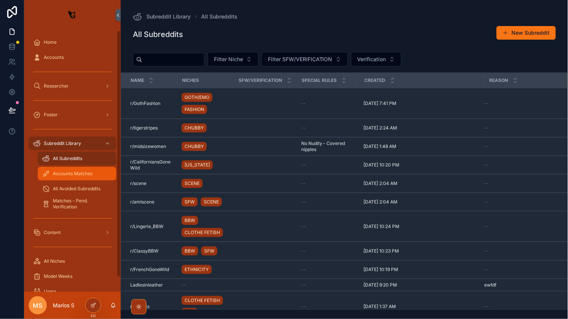
click at [65, 179] on div "Accounts Matches" at bounding box center [76, 174] width 69 height 12
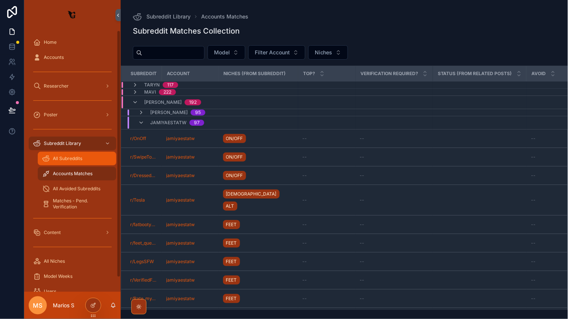
click at [71, 161] on div "All Subreddits" at bounding box center [76, 158] width 69 height 12
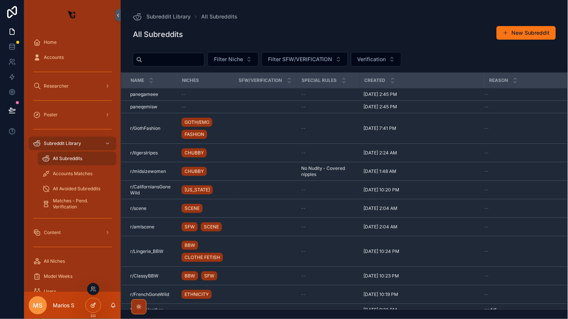
click at [94, 300] on div at bounding box center [93, 305] width 15 height 14
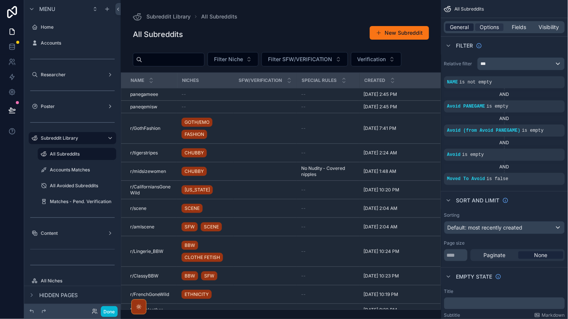
click at [462, 29] on span "General" at bounding box center [460, 27] width 19 height 8
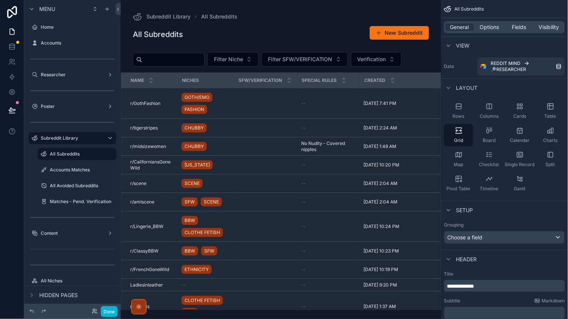
click at [305, 11] on div "scrollable content" at bounding box center [281, 159] width 320 height 319
click at [110, 312] on button "Done" at bounding box center [109, 311] width 17 height 11
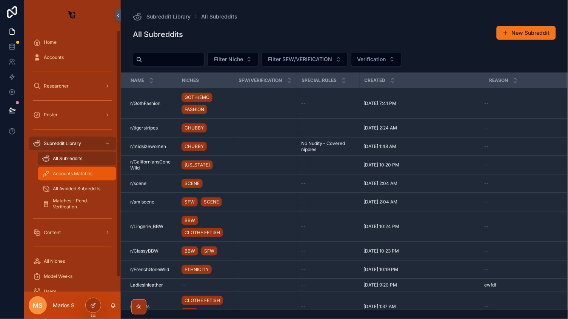
click at [57, 175] on span "Accounts Matches" at bounding box center [73, 174] width 40 height 6
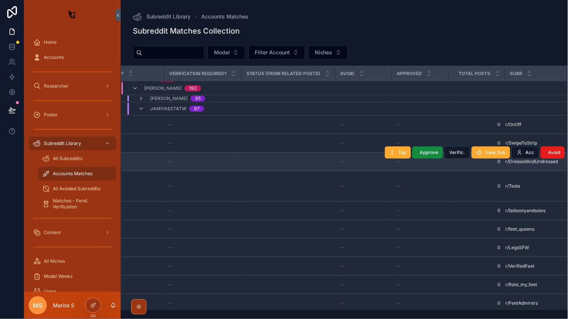
scroll to position [14, 191]
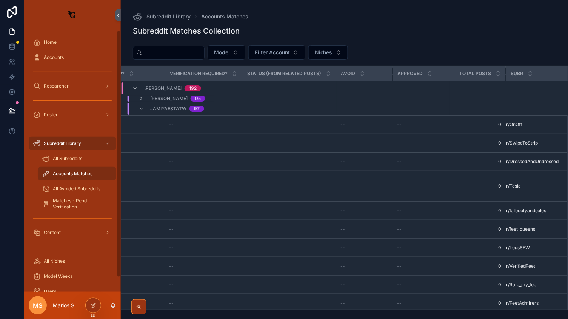
click at [84, 180] on div "All Subreddits Accounts Matches All Avoided Subreddits Matches - Pend. Verifica…" at bounding box center [72, 181] width 97 height 60
click at [76, 188] on span "All Avoided Subreddits" at bounding box center [77, 189] width 48 height 6
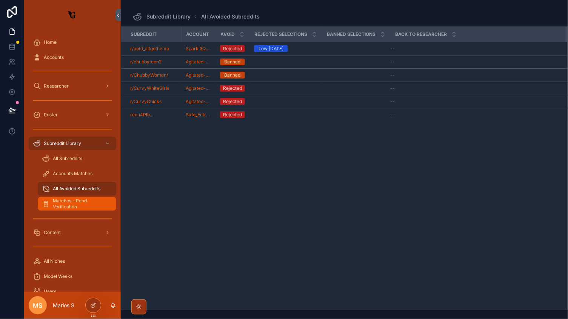
click at [64, 207] on span "Matches - Pend. Verification" at bounding box center [81, 204] width 56 height 12
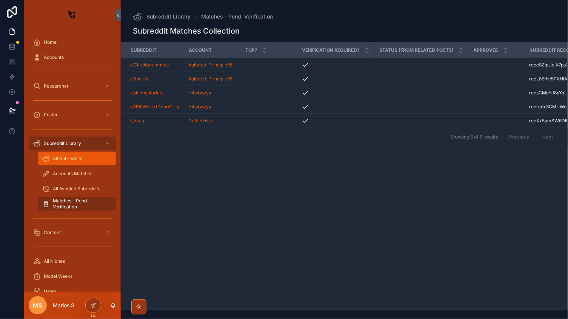
click at [71, 154] on div "All Subreddits" at bounding box center [76, 158] width 69 height 12
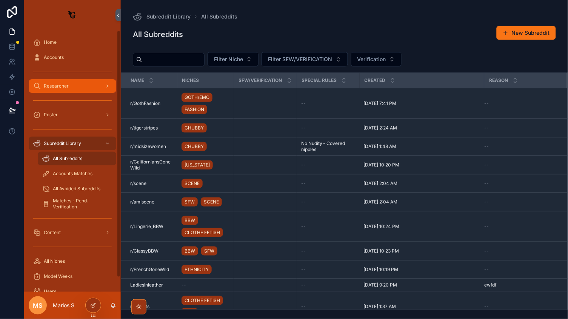
click at [77, 89] on div "Researcher" at bounding box center [72, 86] width 78 height 12
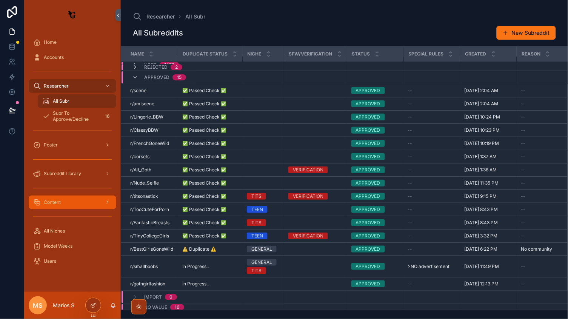
scroll to position [5, 0]
click at [49, 198] on div "Content" at bounding box center [72, 202] width 78 height 12
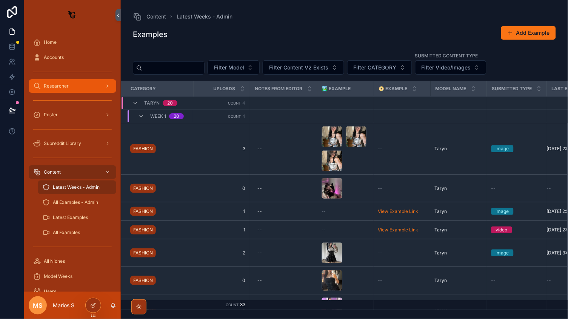
click at [66, 87] on span "Researcher" at bounding box center [56, 86] width 25 height 6
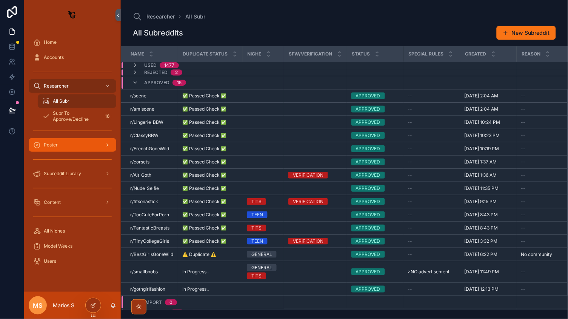
click at [67, 138] on link "Poster" at bounding box center [73, 145] width 88 height 14
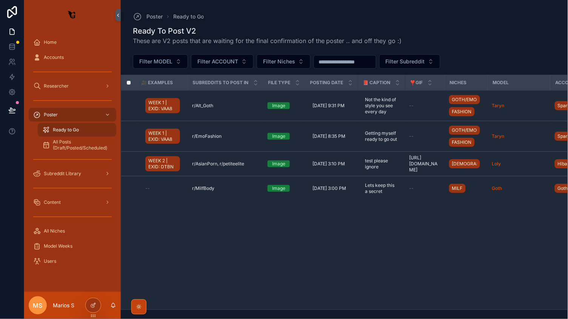
click at [137, 310] on icon "scrollable content" at bounding box center [139, 307] width 6 height 6
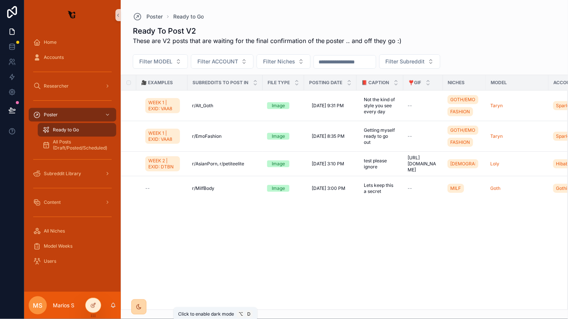
click at [137, 310] on div "scrollable content" at bounding box center [138, 306] width 7 height 7
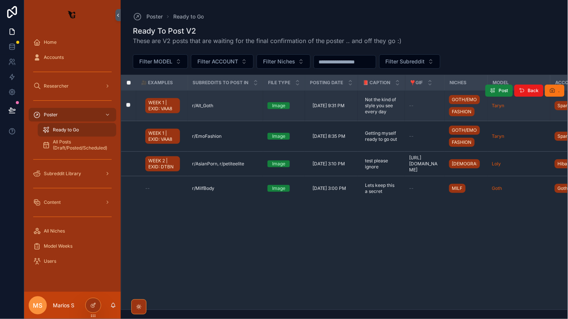
click at [500, 90] on span "Post" at bounding box center [503, 91] width 9 height 6
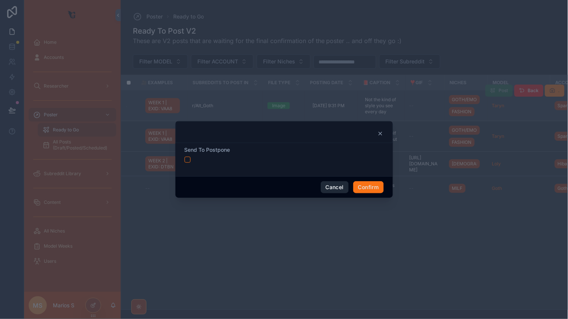
click at [326, 192] on button "Cancel" at bounding box center [335, 187] width 28 height 12
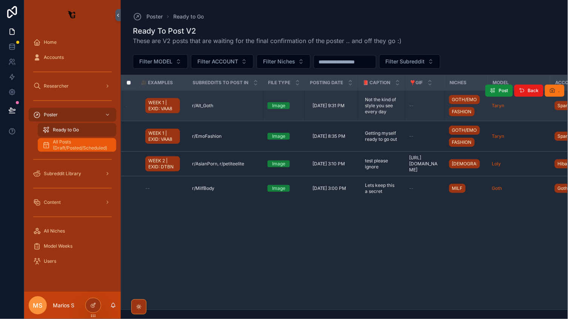
click at [68, 139] on span "All Posts (Draft/Posted/Scheduled)" at bounding box center [81, 145] width 56 height 12
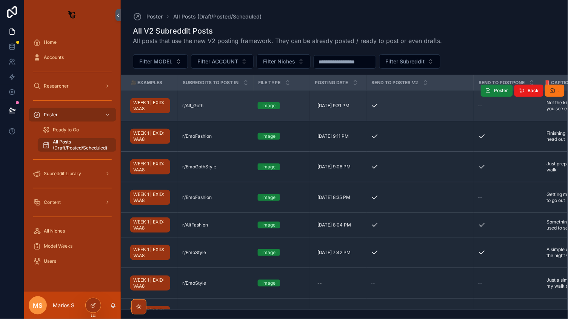
click at [488, 91] on icon "scrollable content" at bounding box center [488, 91] width 6 height 6
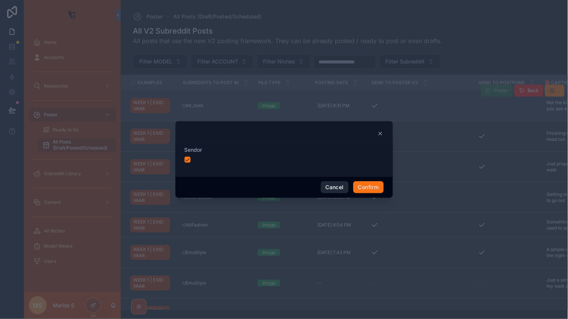
click at [328, 185] on button "Cancel" at bounding box center [335, 187] width 28 height 12
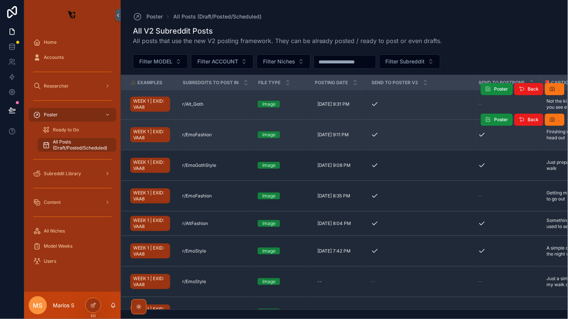
scroll to position [2, 0]
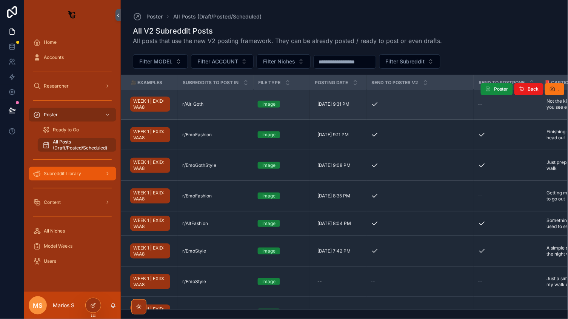
click at [66, 169] on div "Subreddit Library" at bounding box center [72, 174] width 78 height 12
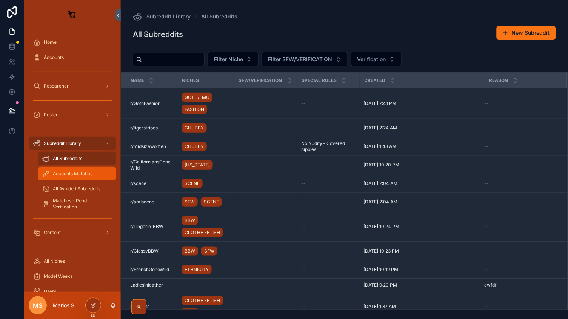
click at [83, 172] on span "Accounts Matches" at bounding box center [73, 174] width 40 height 6
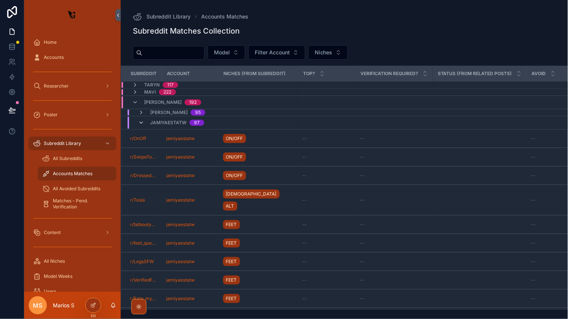
click at [138, 125] on span "scrollable content" at bounding box center [141, 123] width 6 height 6
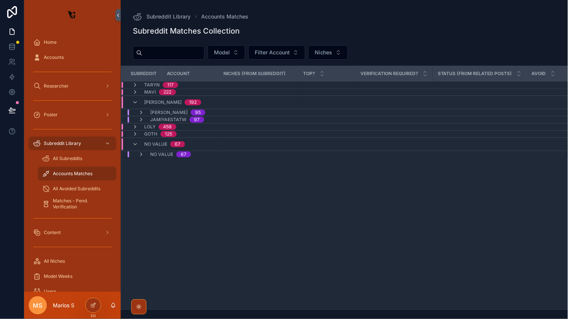
click at [132, 155] on div "No value 67" at bounding box center [164, 154] width 71 height 6
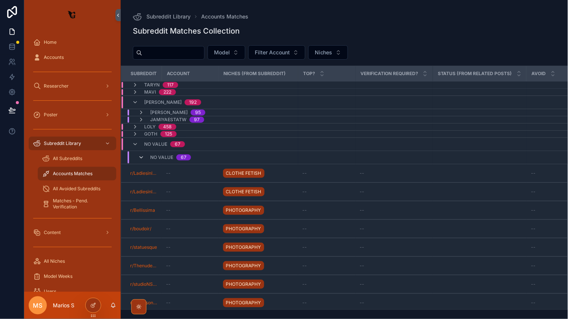
click at [138, 157] on icon "scrollable content" at bounding box center [141, 157] width 6 height 6
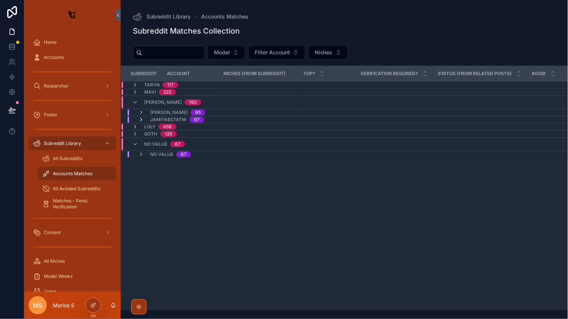
click at [142, 118] on icon "scrollable content" at bounding box center [141, 120] width 6 height 6
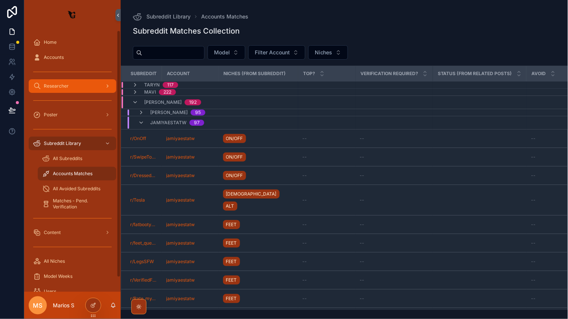
click at [63, 86] on span "Researcher" at bounding box center [56, 86] width 25 height 6
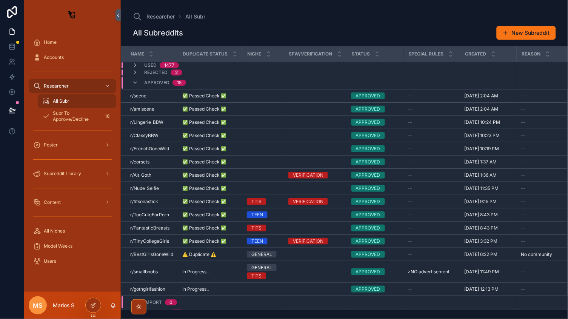
click at [69, 105] on div "All Subr" at bounding box center [76, 101] width 69 height 12
click at [57, 103] on span "All Subr" at bounding box center [61, 101] width 17 height 6
click at [136, 84] on icon "scrollable content" at bounding box center [135, 83] width 6 height 6
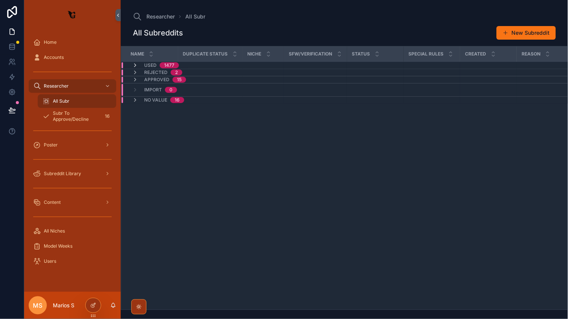
click at [132, 66] on icon "scrollable content" at bounding box center [135, 65] width 6 height 6
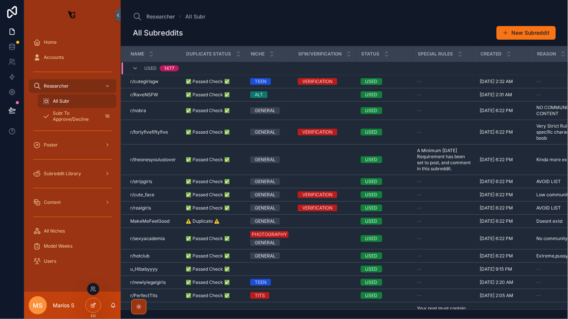
click at [96, 303] on icon at bounding box center [93, 305] width 6 height 6
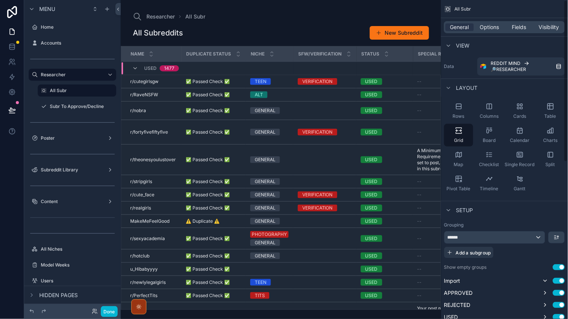
click at [484, 34] on div "General Options Fields Visibility" at bounding box center [504, 27] width 127 height 18
click at [492, 29] on span "Options" at bounding box center [489, 27] width 19 height 8
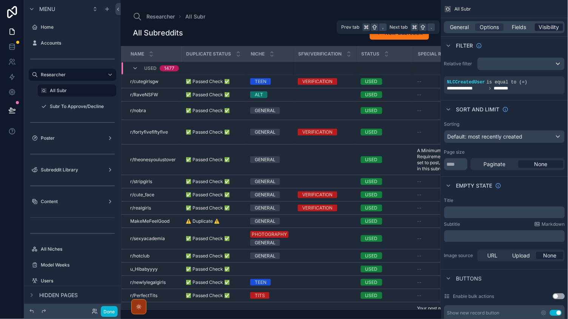
click at [553, 24] on span "Visibility" at bounding box center [549, 27] width 20 height 8
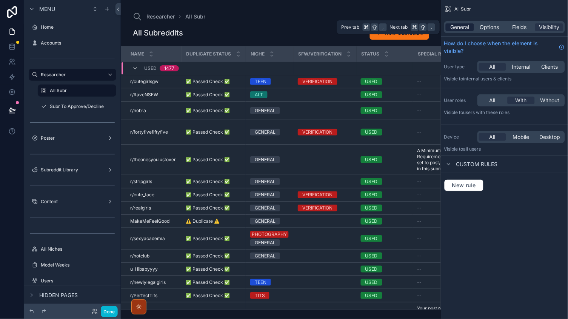
click at [458, 27] on span "General" at bounding box center [460, 27] width 19 height 8
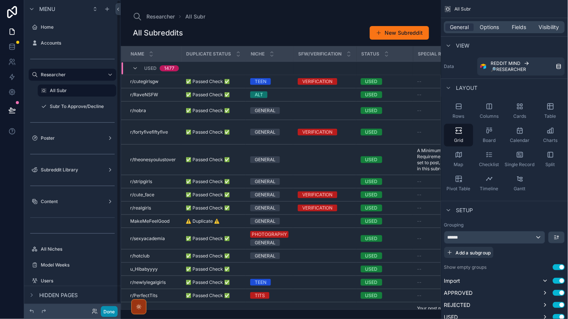
click at [108, 308] on button "Done" at bounding box center [109, 311] width 17 height 11
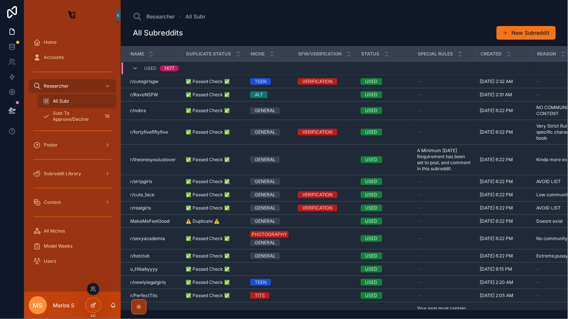
click at [92, 305] on icon at bounding box center [93, 304] width 3 height 3
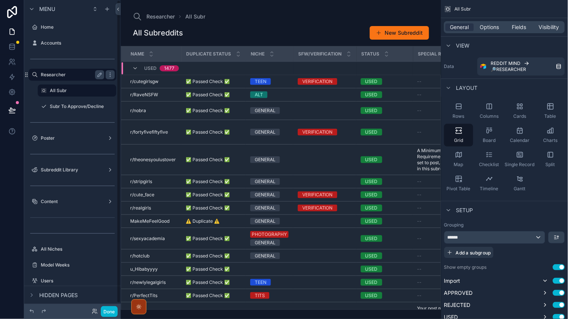
click at [66, 75] on label "Researcher" at bounding box center [71, 75] width 60 height 6
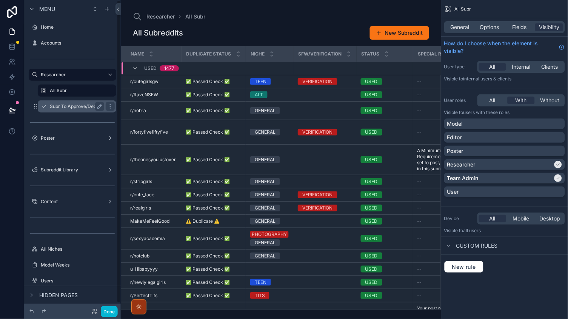
click at [71, 107] on label "Subr To Approve/Decline" at bounding box center [77, 106] width 54 height 6
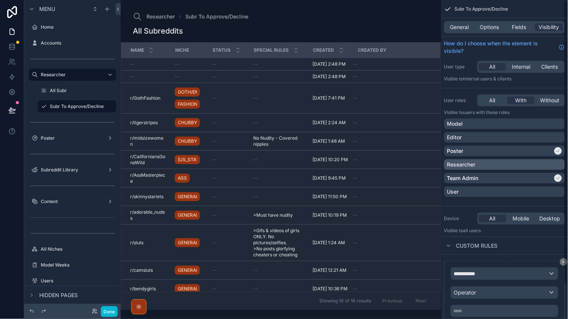
click at [485, 167] on div "Researcher" at bounding box center [504, 165] width 115 height 8
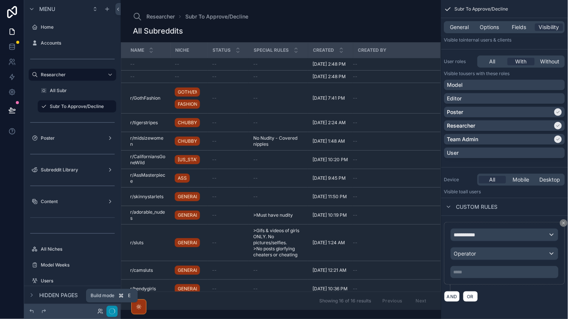
click at [113, 312] on icon "button" at bounding box center [112, 311] width 6 height 6
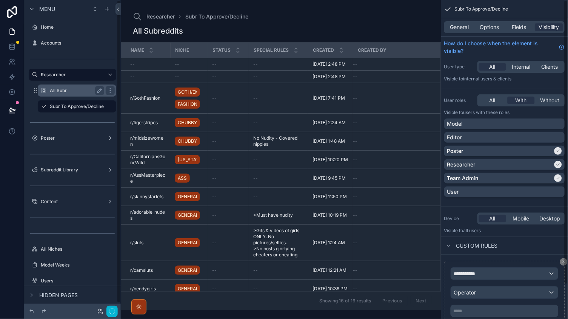
click at [72, 86] on div "All Subr" at bounding box center [77, 90] width 54 height 9
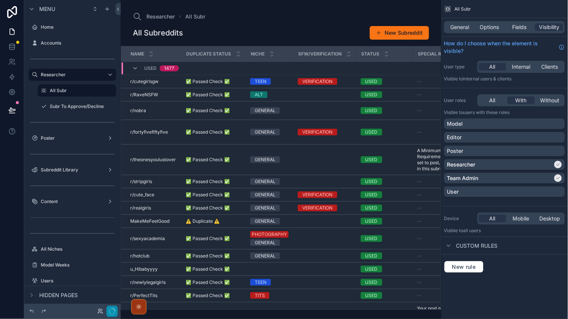
click at [110, 311] on icon "button" at bounding box center [112, 311] width 6 height 6
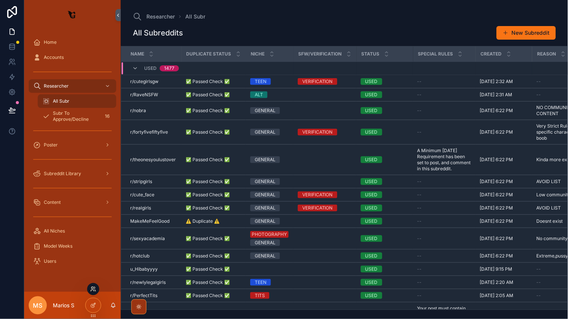
click at [91, 290] on icon at bounding box center [92, 291] width 3 height 2
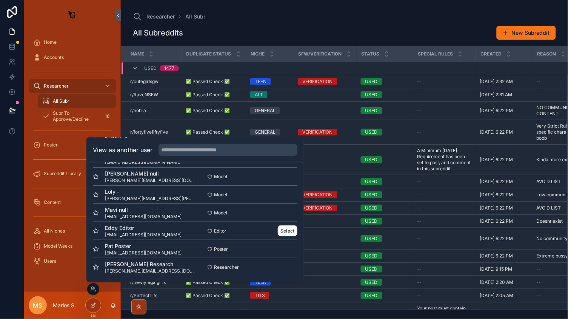
scroll to position [92, 0]
click at [282, 209] on button "Select" at bounding box center [288, 212] width 20 height 11
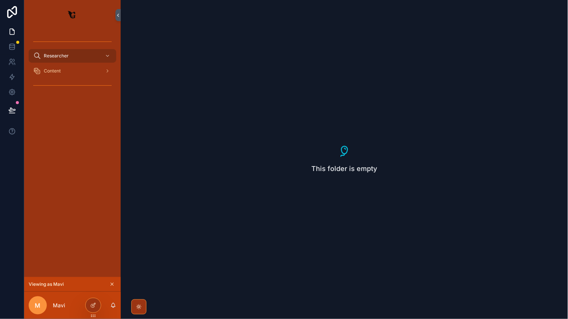
click at [114, 285] on icon "scrollable content" at bounding box center [111, 284] width 5 height 5
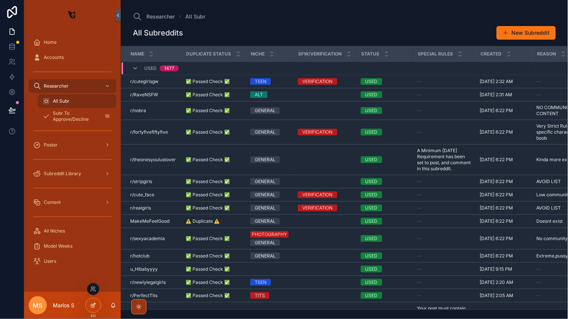
click at [92, 306] on icon at bounding box center [93, 305] width 6 height 6
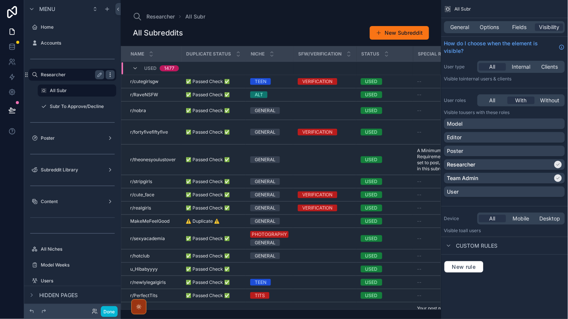
click at [111, 74] on icon "scrollable content" at bounding box center [110, 75] width 6 height 6
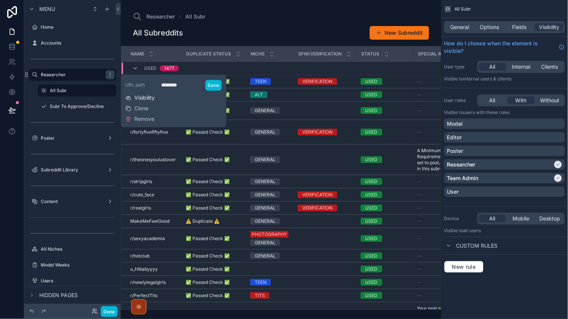
click at [141, 96] on span "Visibility" at bounding box center [144, 98] width 20 height 8
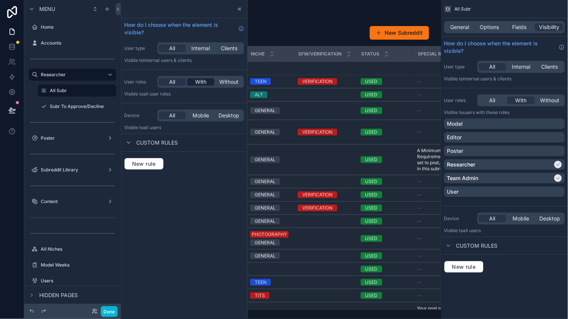
click at [198, 83] on span "With" at bounding box center [200, 82] width 11 height 8
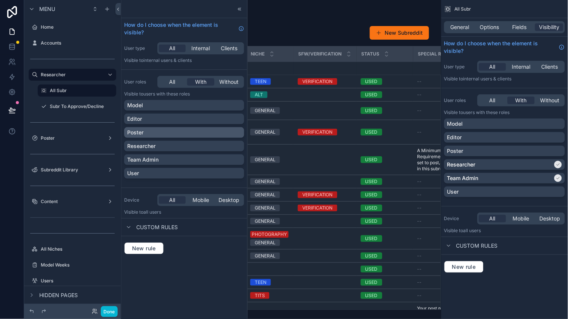
click at [146, 132] on div "Poster" at bounding box center [184, 133] width 114 height 8
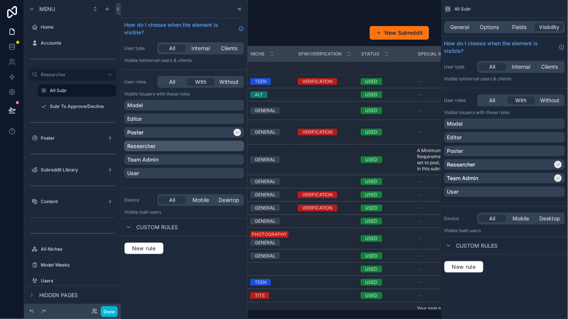
click at [150, 148] on p "Researcher" at bounding box center [141, 146] width 28 height 8
click at [147, 156] on p "Team Admin" at bounding box center [142, 160] width 31 height 8
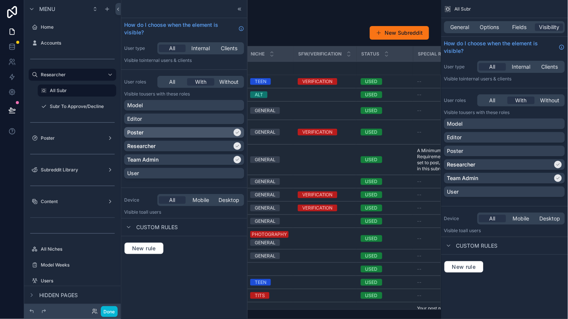
click at [147, 134] on div "Poster" at bounding box center [179, 133] width 105 height 8
click at [106, 309] on button "Done" at bounding box center [109, 311] width 17 height 11
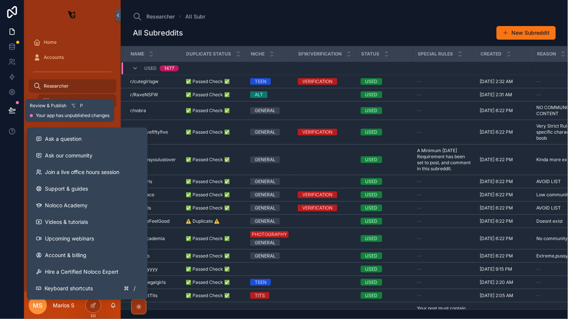
click at [6, 112] on button at bounding box center [12, 110] width 17 height 21
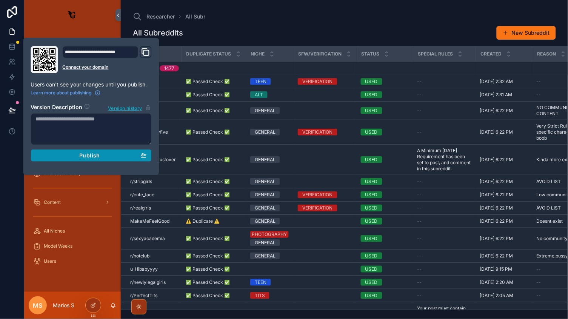
click at [89, 151] on button "Publish" at bounding box center [91, 155] width 121 height 12
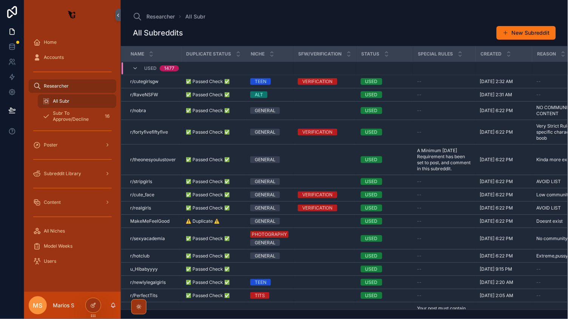
click at [95, 14] on link "scrollable content" at bounding box center [73, 15] width 88 height 12
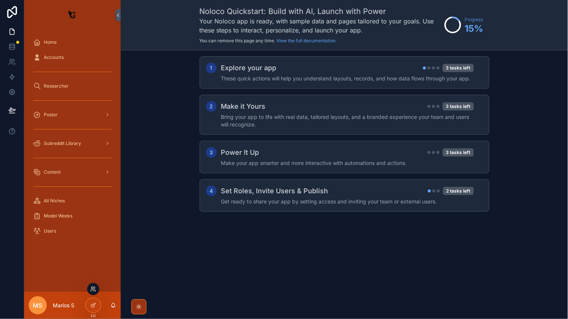
click at [95, 290] on icon at bounding box center [93, 289] width 6 height 6
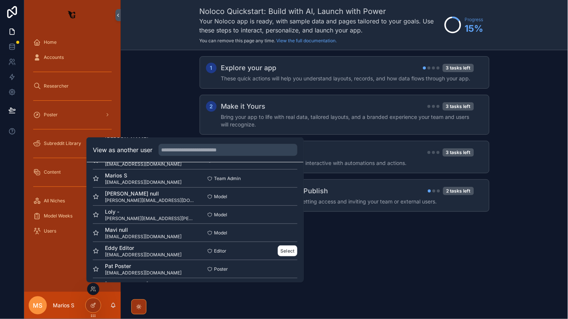
scroll to position [91, 0]
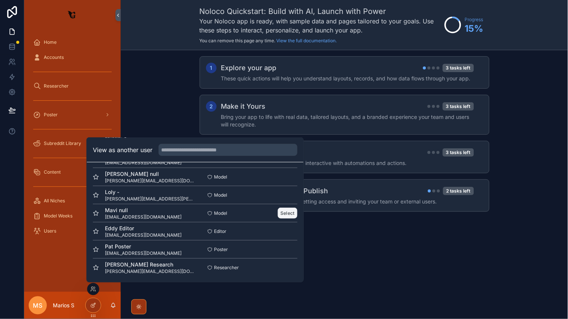
click at [282, 211] on button "Select" at bounding box center [288, 213] width 20 height 11
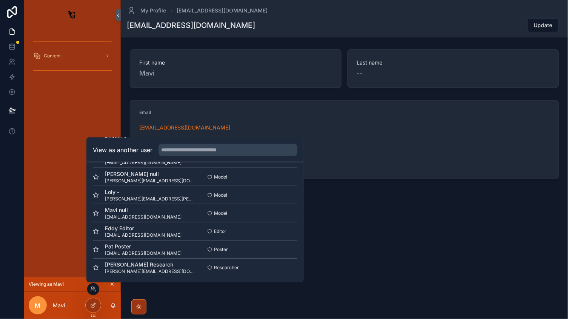
click at [54, 127] on div "Content" at bounding box center [72, 153] width 97 height 247
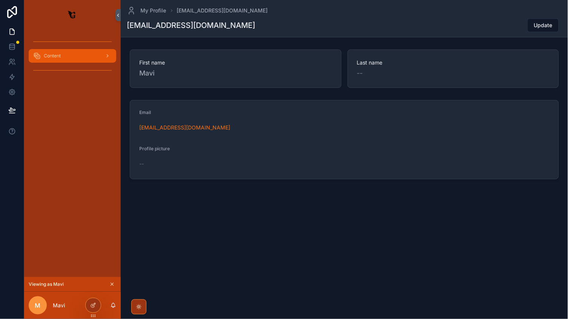
click at [51, 50] on div "Content" at bounding box center [72, 56] width 78 height 12
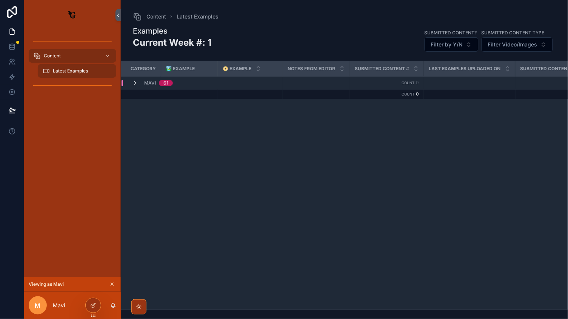
click at [135, 84] on icon "scrollable content" at bounding box center [135, 83] width 6 height 6
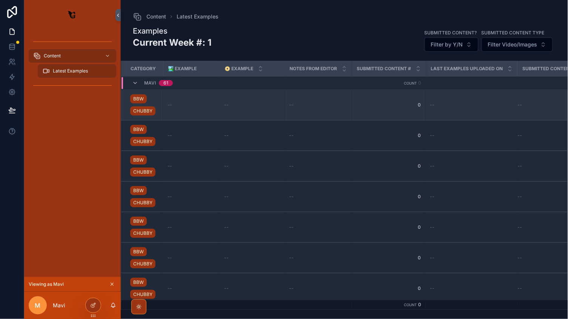
click at [191, 104] on div "--" at bounding box center [192, 105] width 48 height 6
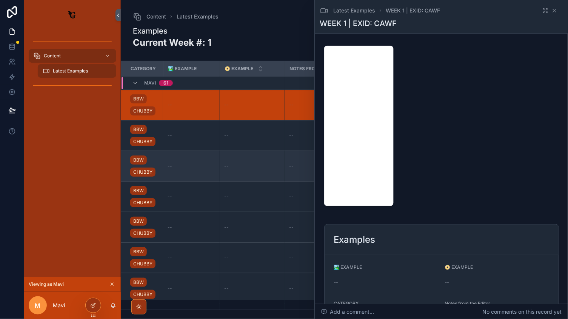
scroll to position [0, 0]
click at [259, 163] on div "--" at bounding box center [252, 166] width 56 height 6
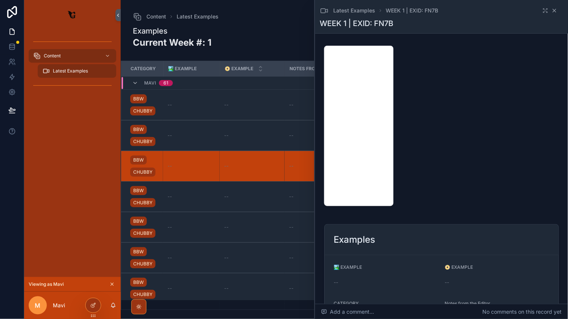
click at [554, 12] on icon "scrollable content" at bounding box center [554, 11] width 6 height 6
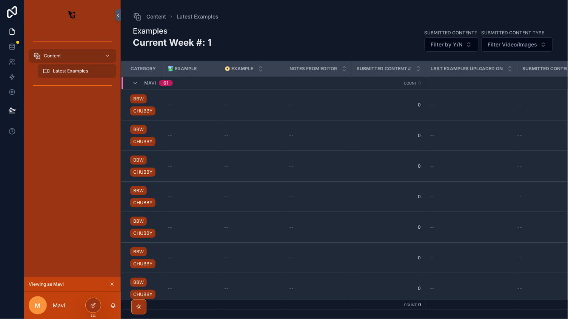
click at [106, 288] on div "Viewing as Mavi" at bounding box center [73, 284] width 88 height 8
click at [112, 286] on icon "scrollable content" at bounding box center [111, 284] width 5 height 5
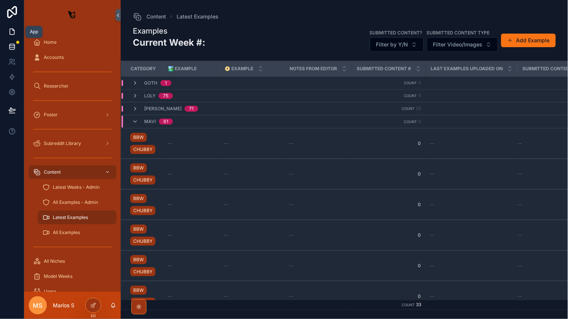
click at [13, 39] on link at bounding box center [12, 46] width 24 height 15
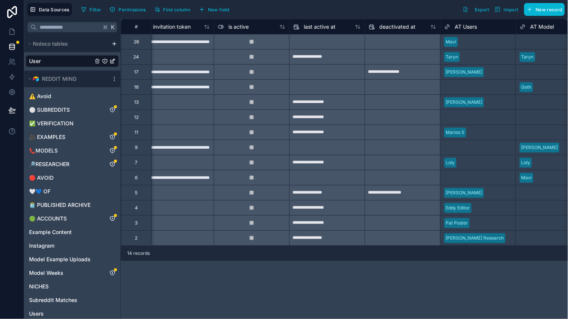
scroll to position [0, 474]
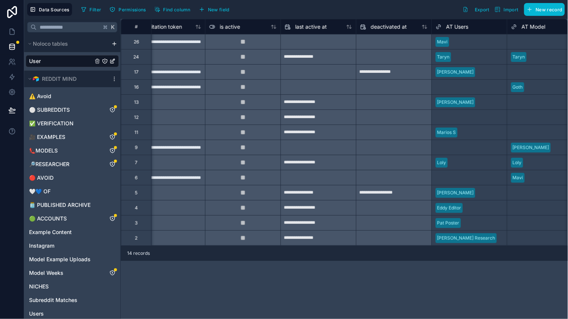
click at [363, 246] on div "14 records" at bounding box center [344, 253] width 447 height 15
click at [186, 1] on div "Data Sources Filter Permissions Find column New field Export Import New record" at bounding box center [296, 9] width 544 height 19
click at [13, 33] on icon at bounding box center [12, 32] width 8 height 8
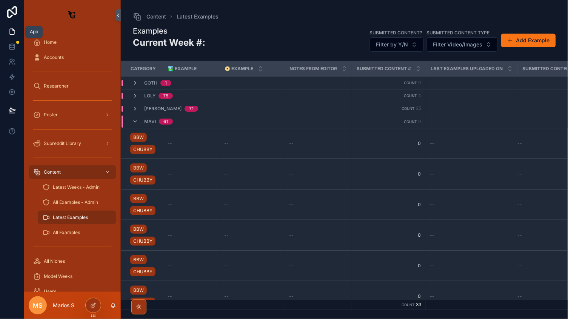
click at [14, 33] on icon at bounding box center [12, 32] width 5 height 6
click at [100, 305] on div at bounding box center [93, 305] width 15 height 14
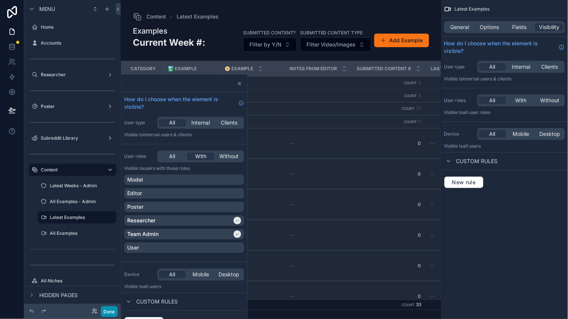
click at [109, 315] on button "Done" at bounding box center [109, 311] width 17 height 11
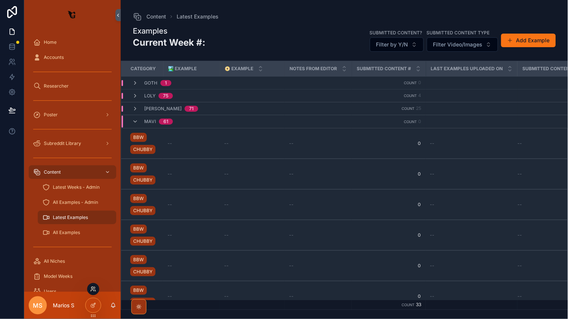
click at [92, 290] on icon at bounding box center [93, 289] width 6 height 6
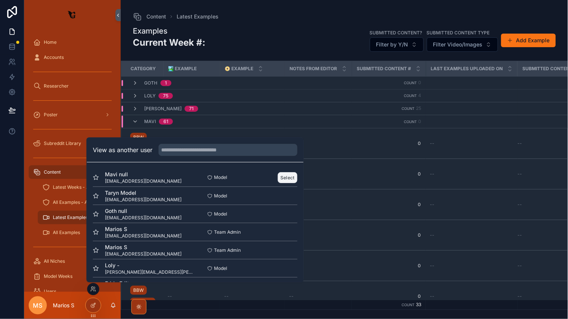
click at [288, 176] on button "Select" at bounding box center [288, 177] width 20 height 11
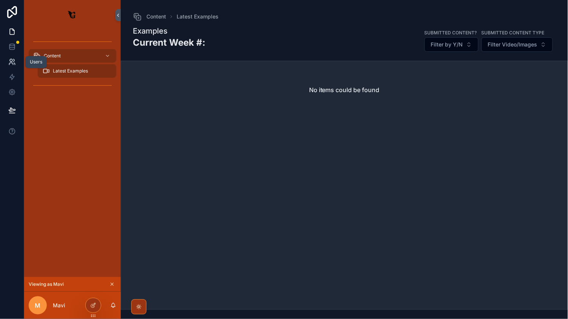
click at [10, 62] on icon at bounding box center [12, 62] width 8 height 8
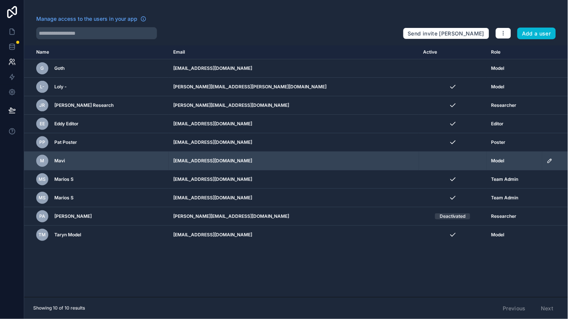
click at [547, 158] on icon "scrollable content" at bounding box center [550, 161] width 6 height 6
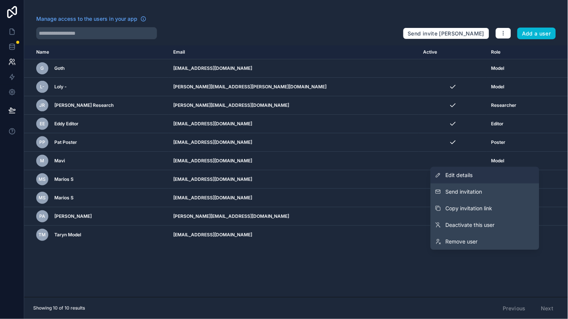
click at [472, 175] on span "Edit details" at bounding box center [459, 175] width 27 height 8
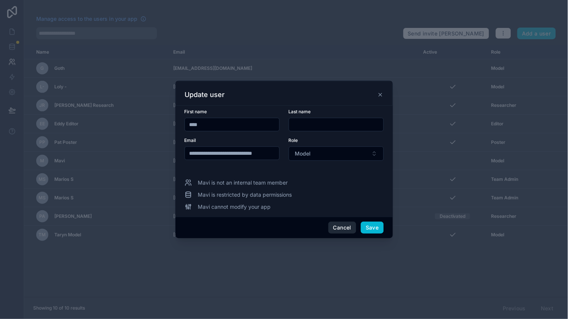
click at [345, 232] on button "Cancel" at bounding box center [342, 228] width 28 height 12
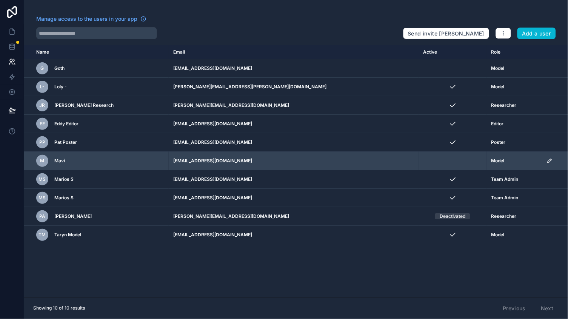
click at [419, 159] on td "scrollable content" at bounding box center [453, 161] width 68 height 18
click at [548, 159] on icon "scrollable content" at bounding box center [550, 161] width 4 height 4
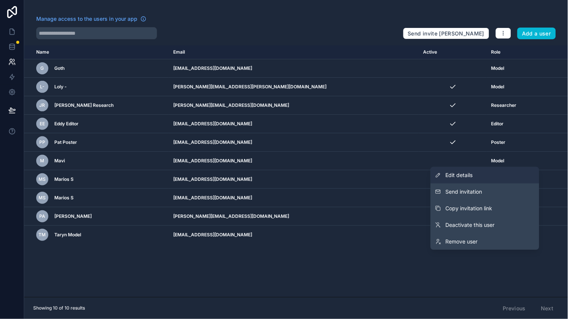
click at [471, 178] on span "Edit details" at bounding box center [459, 175] width 27 height 8
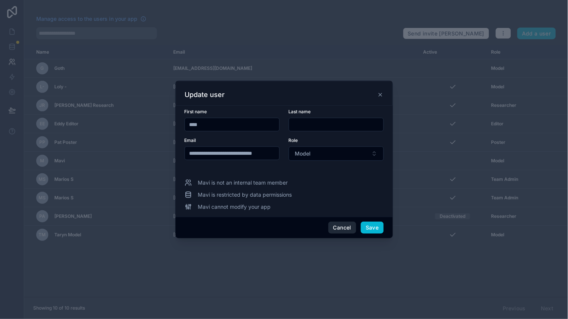
click at [335, 228] on button "Cancel" at bounding box center [342, 228] width 28 height 12
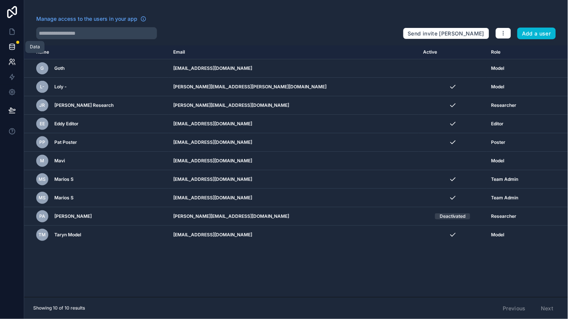
click at [6, 46] on link at bounding box center [12, 46] width 24 height 15
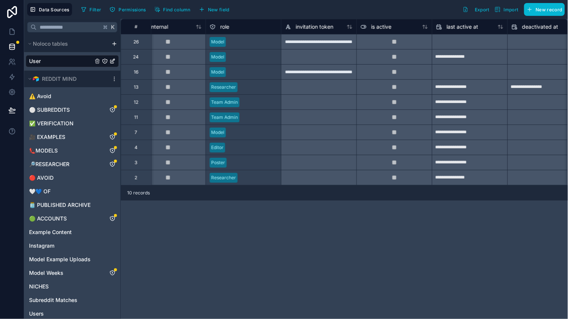
scroll to position [0, 325]
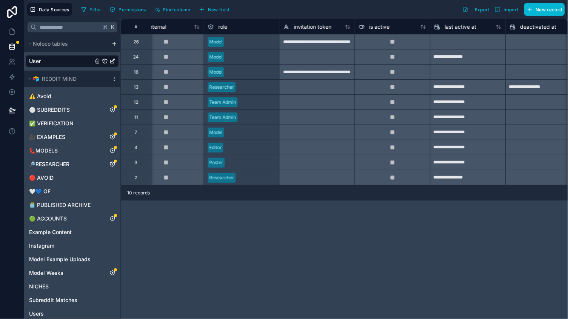
click at [404, 43] on div at bounding box center [392, 41] width 75 height 15
click at [389, 43] on div at bounding box center [392, 41] width 75 height 15
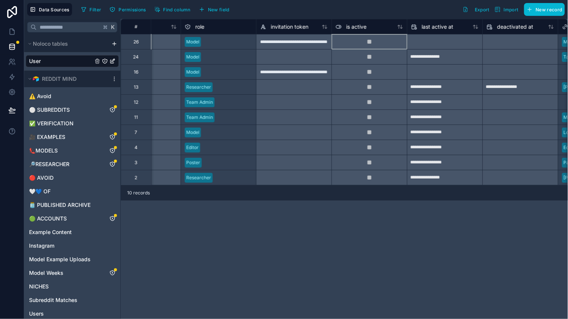
scroll to position [0, 377]
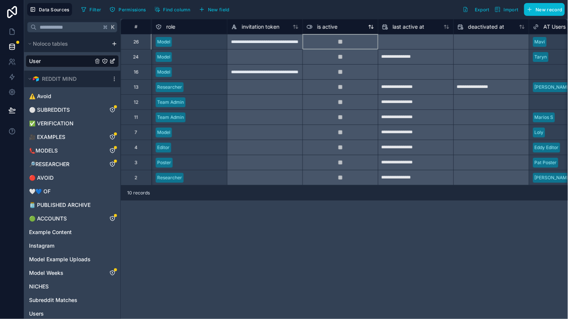
click at [326, 27] on span "is active" at bounding box center [327, 27] width 20 height 8
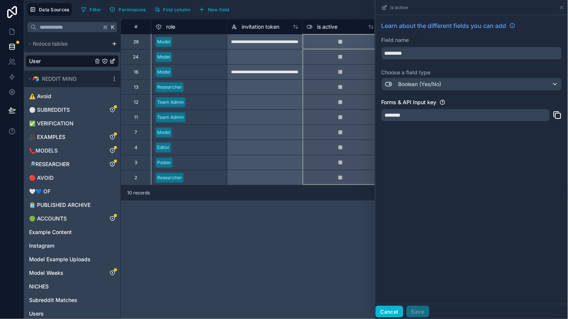
click at [380, 309] on button "Cancel" at bounding box center [389, 312] width 28 height 12
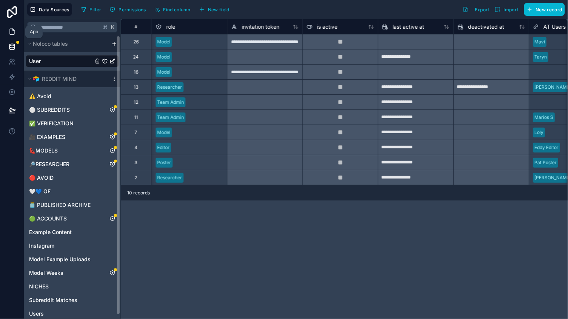
click at [7, 31] on link at bounding box center [12, 31] width 24 height 15
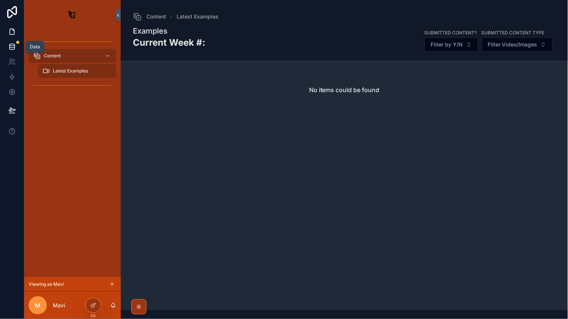
click at [14, 45] on icon at bounding box center [12, 47] width 8 height 8
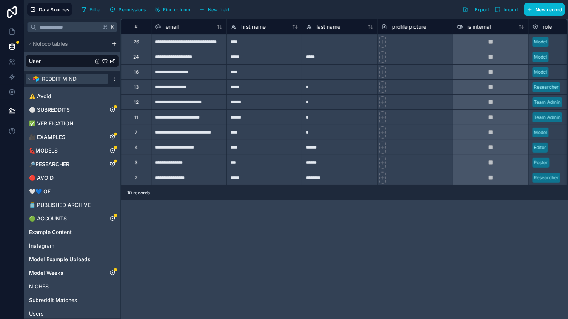
click at [31, 77] on icon "scrollable content" at bounding box center [30, 79] width 5 height 5
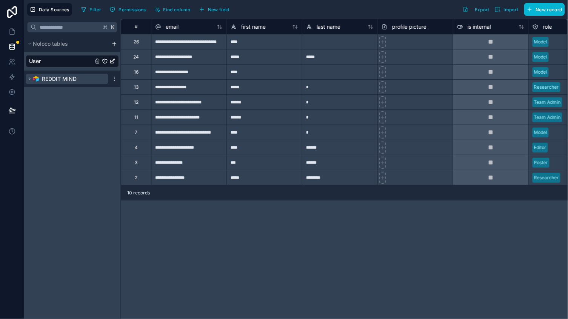
click at [30, 77] on icon "scrollable content" at bounding box center [30, 79] width 5 height 5
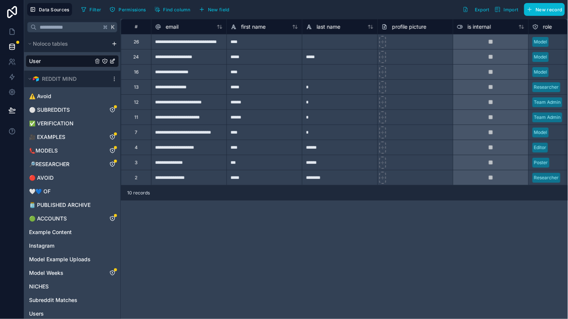
click at [112, 61] on icon "User" at bounding box center [113, 60] width 3 height 3
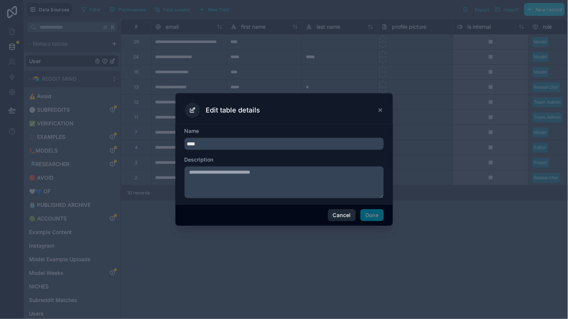
click at [342, 213] on button "Cancel" at bounding box center [342, 215] width 28 height 12
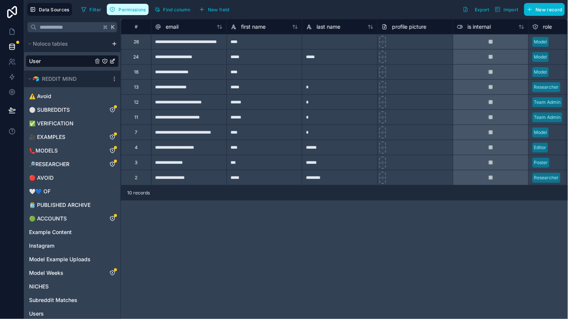
click at [136, 9] on span "Permissions" at bounding box center [131, 10] width 27 height 6
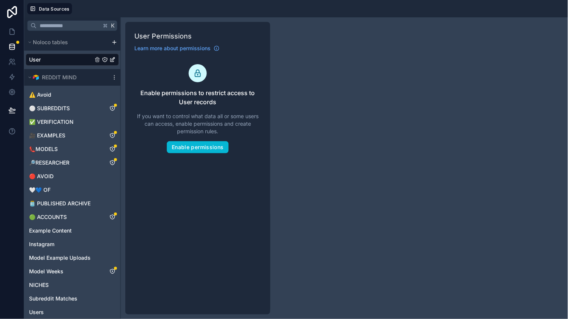
click at [68, 58] on div "User" at bounding box center [72, 60] width 93 height 12
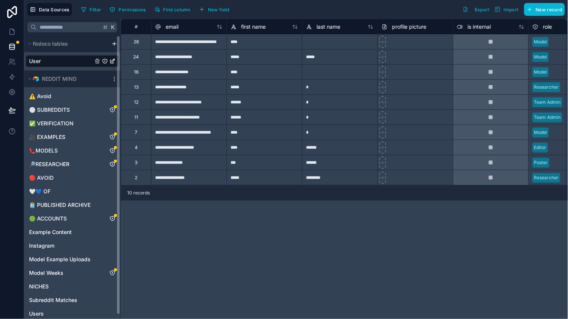
click at [173, 56] on div "**********" at bounding box center [188, 56] width 75 height 15
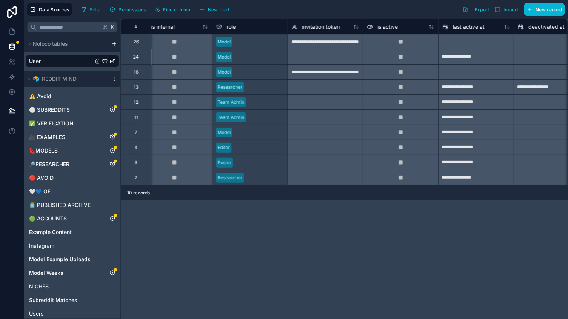
scroll to position [0, 322]
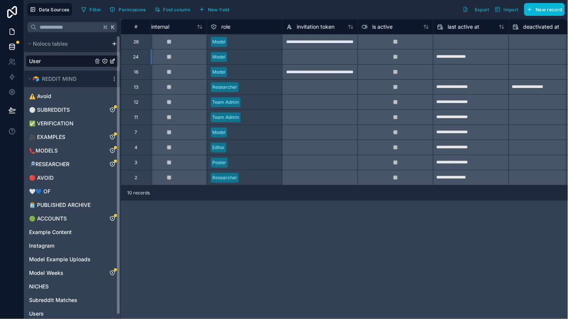
click at [10, 29] on icon at bounding box center [12, 32] width 5 height 6
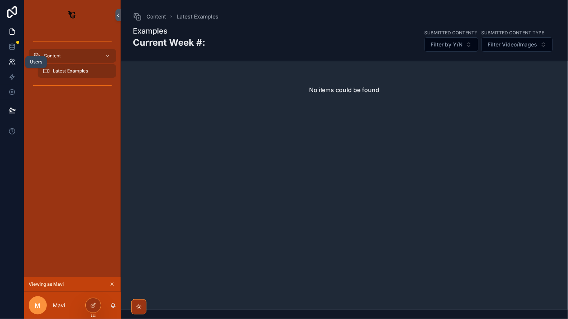
click at [15, 64] on icon at bounding box center [12, 62] width 8 height 8
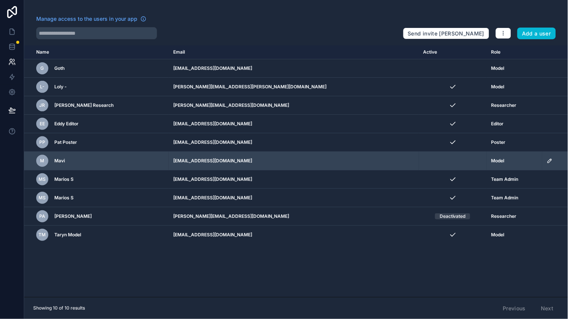
click at [547, 163] on icon "scrollable content" at bounding box center [550, 161] width 6 height 6
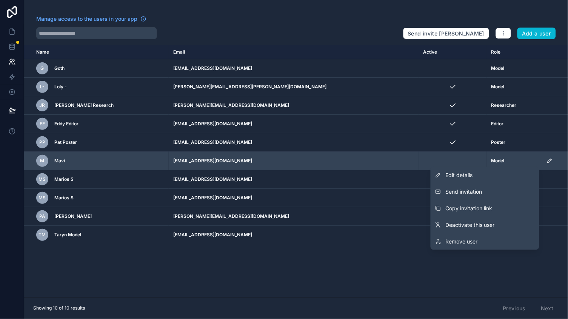
click at [419, 159] on td "scrollable content" at bounding box center [453, 161] width 68 height 18
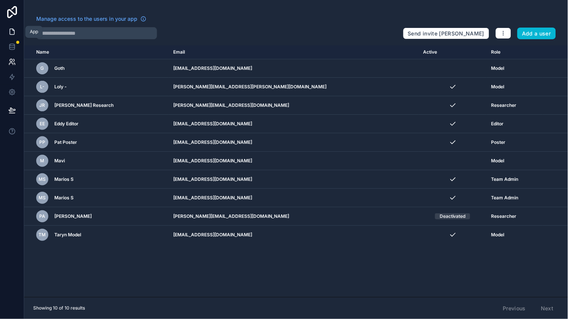
click at [9, 29] on icon at bounding box center [12, 32] width 8 height 8
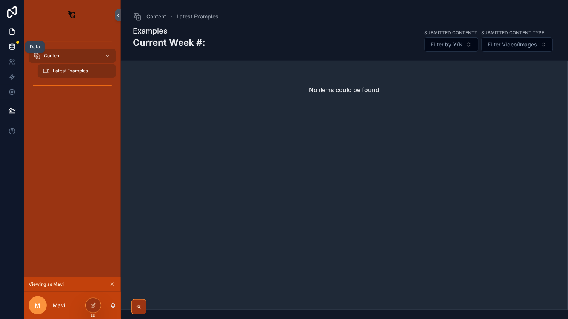
click at [10, 47] on icon at bounding box center [11, 46] width 5 height 3
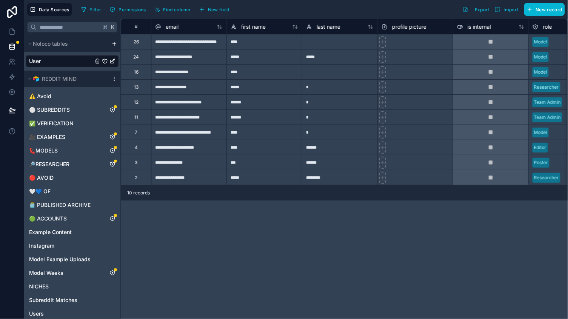
click at [191, 44] on div "**********" at bounding box center [188, 41] width 75 height 15
click at [319, 46] on div at bounding box center [339, 41] width 75 height 15
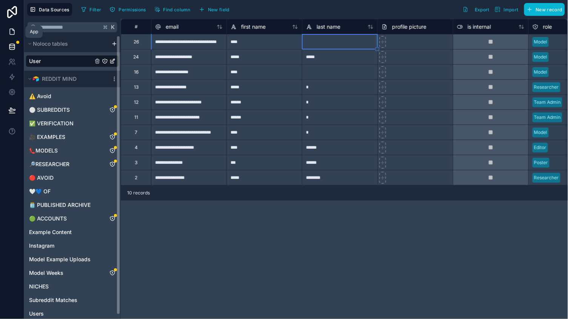
click at [14, 28] on icon at bounding box center [12, 32] width 8 height 8
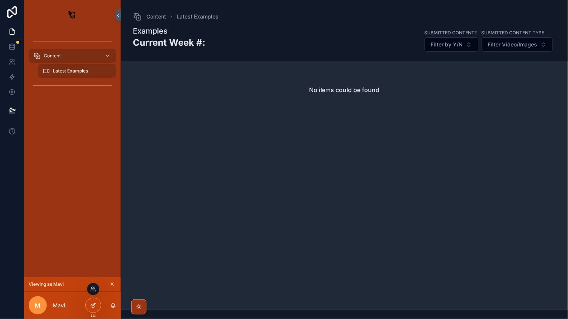
click at [95, 308] on icon at bounding box center [93, 305] width 6 height 6
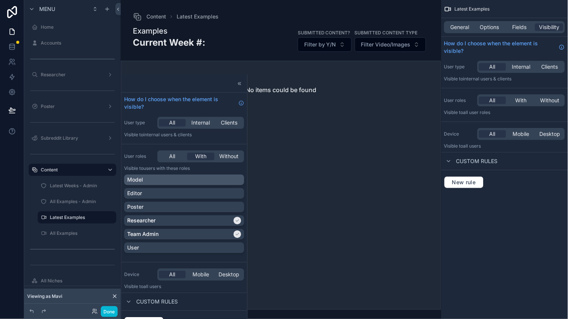
click at [168, 180] on div "Model" at bounding box center [184, 180] width 114 height 8
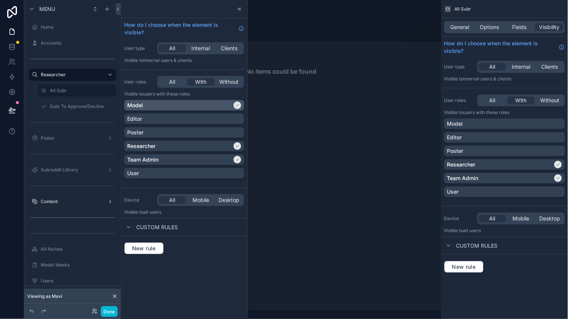
click at [225, 107] on div "Model" at bounding box center [179, 106] width 105 height 8
click at [303, 128] on div "scrollable content" at bounding box center [281, 159] width 320 height 319
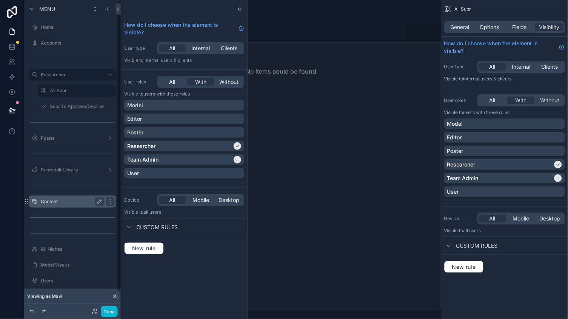
click at [69, 200] on label "Content" at bounding box center [71, 201] width 60 height 6
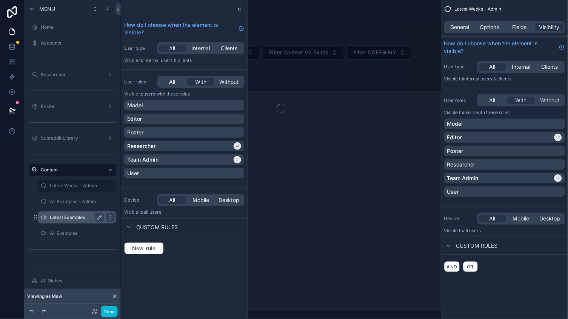
click at [63, 216] on label "Latest Examples" at bounding box center [75, 217] width 51 height 6
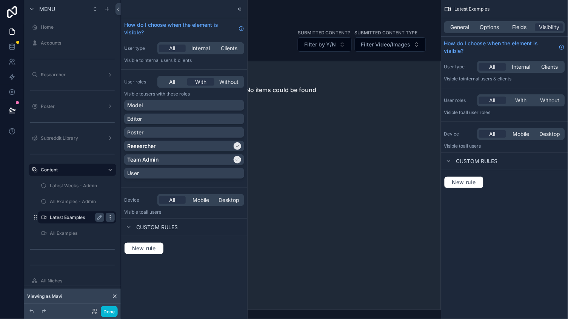
click at [109, 215] on icon "scrollable content" at bounding box center [110, 217] width 6 height 6
click at [185, 104] on div "Model" at bounding box center [184, 106] width 114 height 8
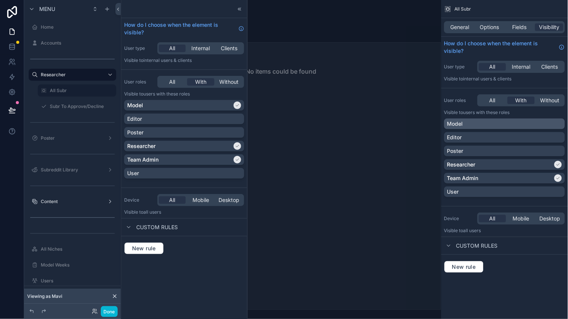
click at [504, 120] on div "Model" at bounding box center [504, 124] width 115 height 8
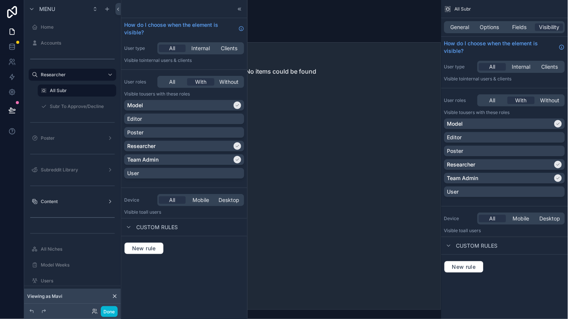
click at [340, 174] on div "No items could be found" at bounding box center [281, 176] width 320 height 268
click at [31, 309] on icon at bounding box center [32, 311] width 6 height 6
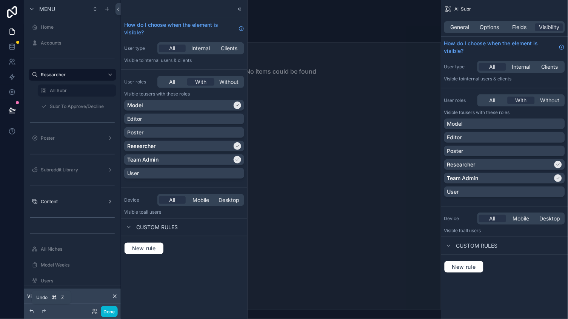
click at [31, 310] on icon at bounding box center [32, 311] width 6 height 6
click at [115, 294] on icon at bounding box center [115, 296] width 6 height 6
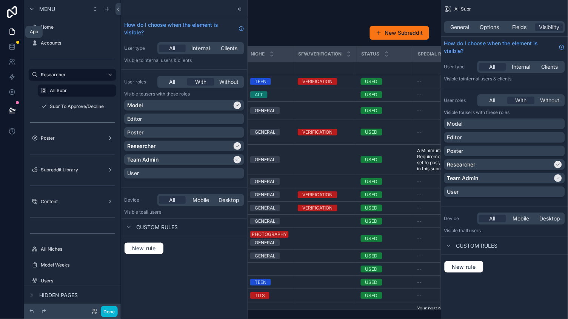
click at [13, 34] on icon at bounding box center [12, 32] width 8 height 8
click at [239, 8] on icon at bounding box center [240, 9] width 6 height 6
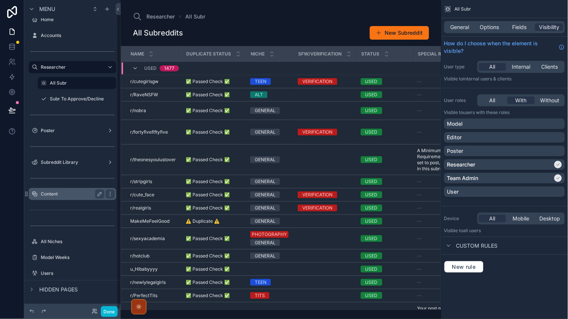
scroll to position [7, 0]
click at [65, 196] on label "Content" at bounding box center [71, 195] width 60 height 6
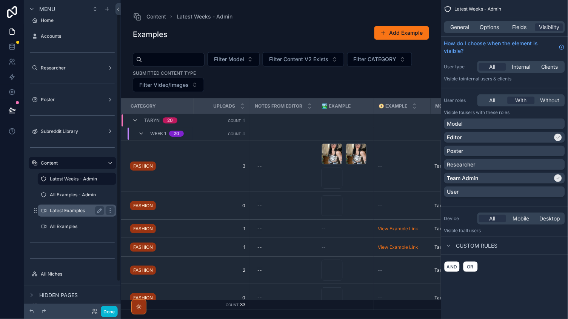
click at [84, 210] on label "Latest Examples" at bounding box center [75, 211] width 51 height 6
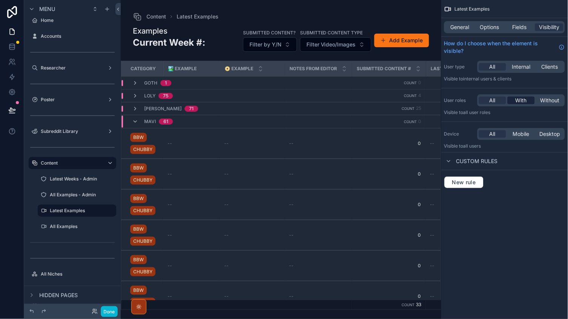
click at [519, 97] on span "With" at bounding box center [520, 101] width 11 height 8
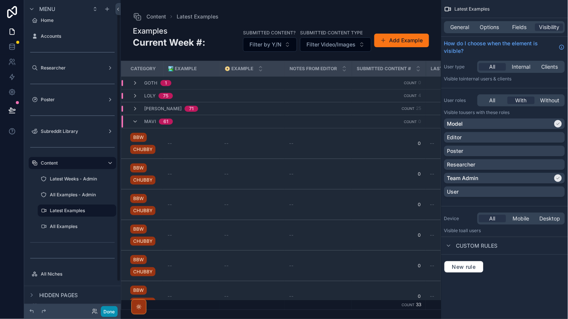
click at [108, 311] on button "Done" at bounding box center [109, 311] width 17 height 11
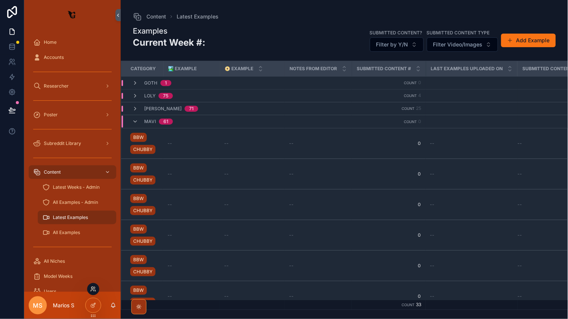
click at [92, 291] on icon at bounding box center [93, 289] width 6 height 6
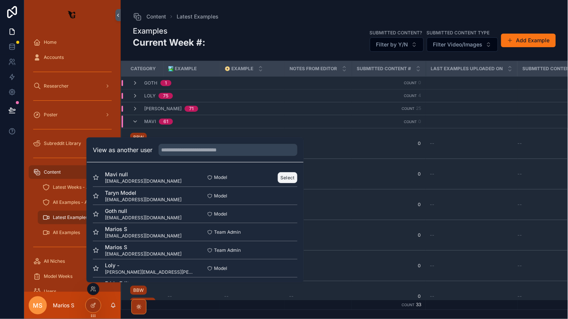
click at [288, 177] on button "Select" at bounding box center [288, 177] width 20 height 11
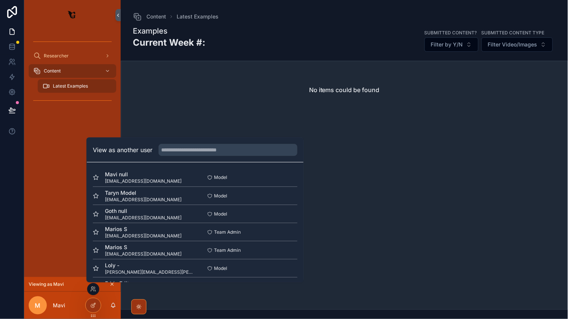
click at [298, 31] on div "Examples Current Week #: Submitted Content? Filter by Y/N Submitted Content Typ…" at bounding box center [344, 40] width 423 height 29
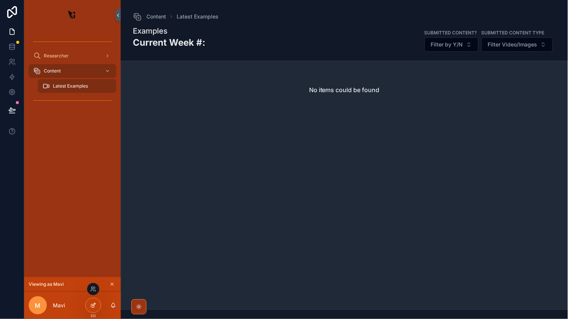
click at [92, 301] on div at bounding box center [93, 305] width 15 height 14
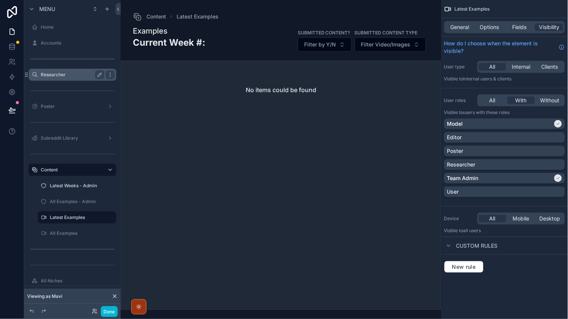
click at [66, 71] on div "Researcher" at bounding box center [72, 74] width 63 height 9
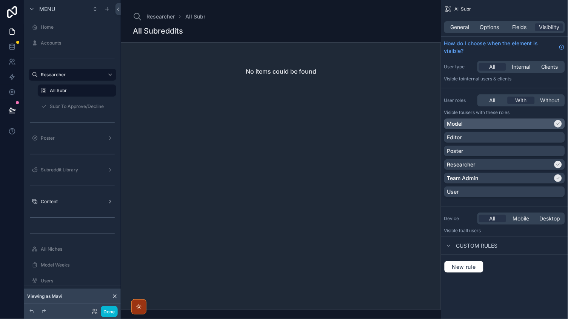
click at [487, 123] on div "Model" at bounding box center [500, 124] width 106 height 8
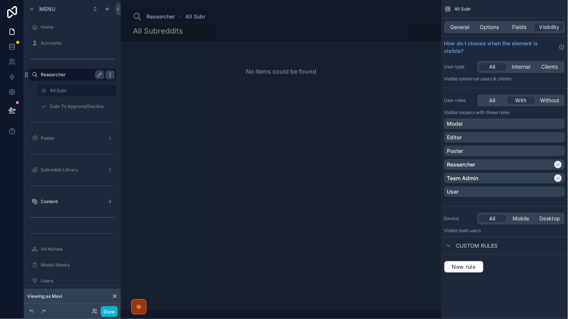
click at [109, 74] on icon "scrollable content" at bounding box center [110, 75] width 6 height 6
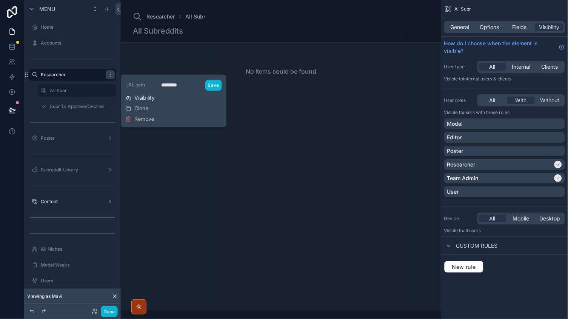
click at [140, 94] on span "Visibility" at bounding box center [144, 98] width 20 height 8
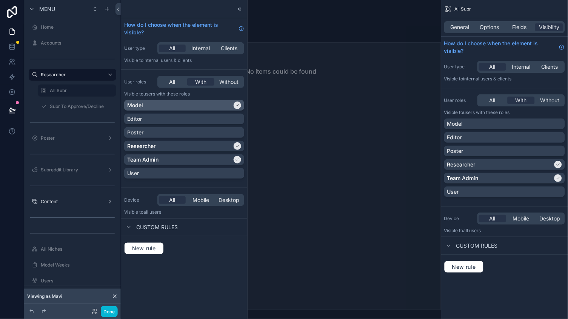
click at [182, 105] on div "Model" at bounding box center [179, 106] width 105 height 8
click at [113, 310] on button "Done" at bounding box center [109, 311] width 17 height 11
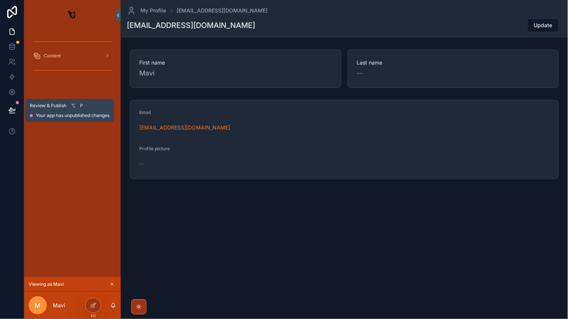
click at [5, 111] on button at bounding box center [12, 110] width 17 height 21
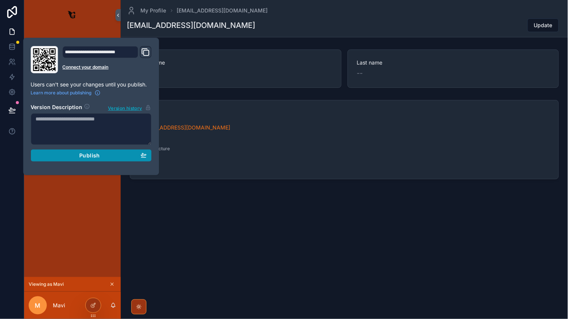
click at [97, 152] on span "Publish" at bounding box center [89, 155] width 20 height 7
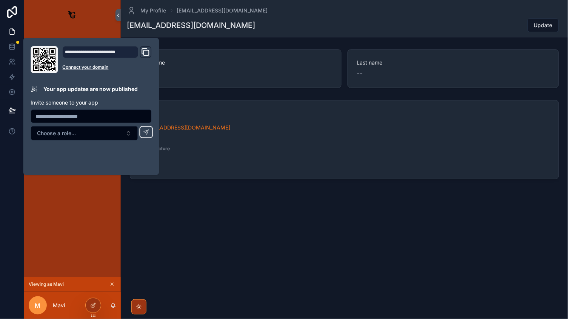
click at [89, 223] on div "Content" at bounding box center [72, 153] width 97 height 247
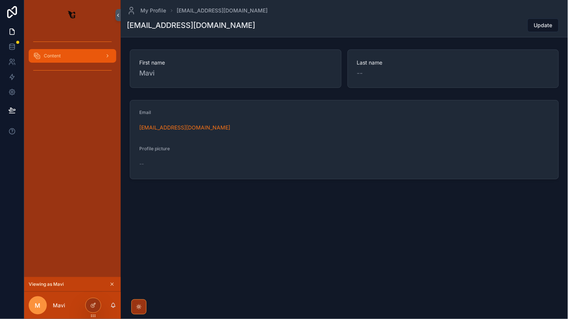
click at [69, 50] on div "Content" at bounding box center [72, 56] width 78 height 12
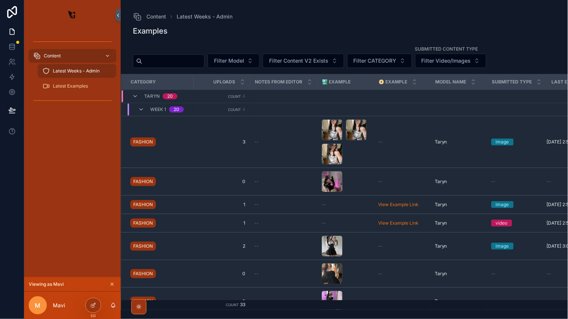
click at [67, 79] on link "Latest Examples" at bounding box center [77, 86] width 78 height 14
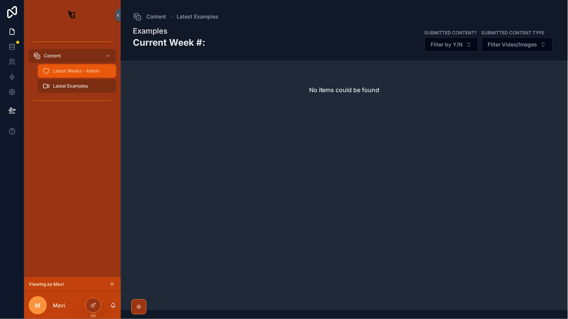
click at [71, 72] on span "Latest Weeks - Admin" at bounding box center [76, 71] width 47 height 6
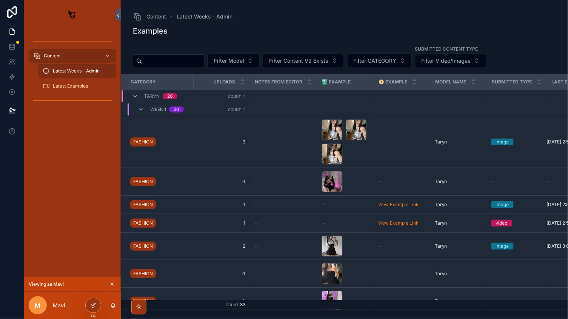
click at [78, 71] on span "Latest Weeks - Admin" at bounding box center [76, 71] width 47 height 6
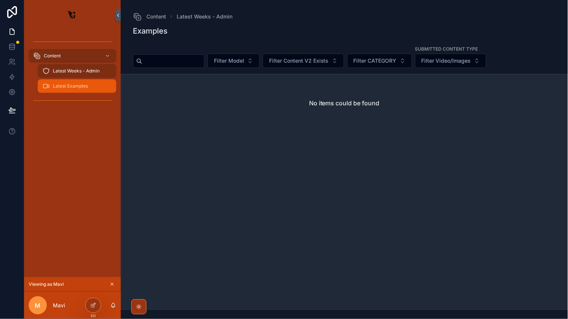
click at [75, 83] on span "Latest Examples" at bounding box center [70, 86] width 35 height 6
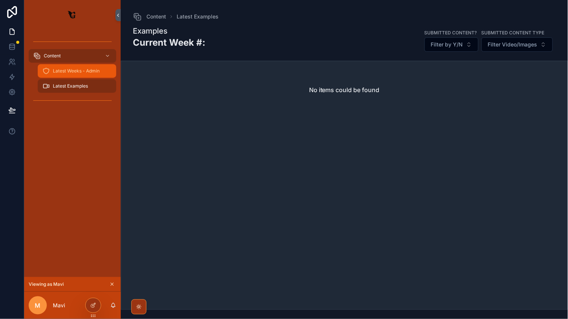
click at [78, 68] on span "Latest Weeks - Admin" at bounding box center [76, 71] width 47 height 6
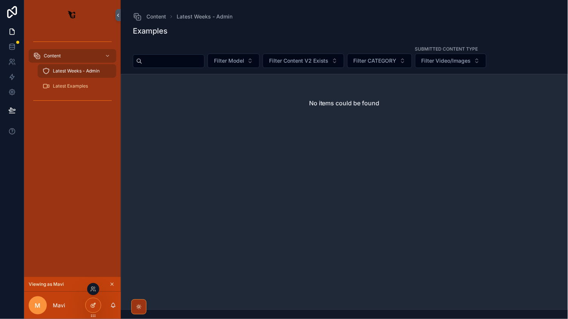
click at [92, 300] on div at bounding box center [93, 305] width 15 height 14
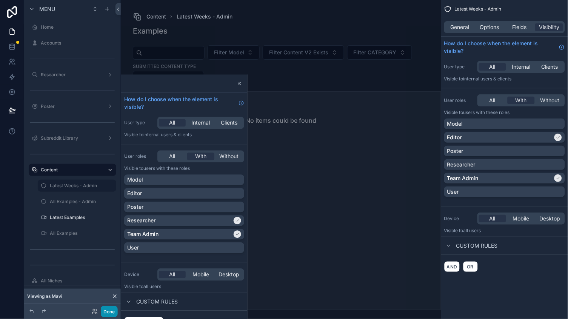
click at [105, 313] on button "Done" at bounding box center [109, 311] width 17 height 11
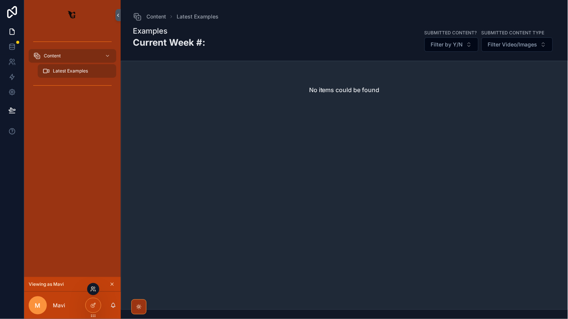
click at [93, 286] on icon at bounding box center [93, 289] width 6 height 6
click at [46, 235] on div "Content Latest Examples" at bounding box center [72, 153] width 97 height 247
click at [111, 284] on icon "scrollable content" at bounding box center [111, 284] width 5 height 5
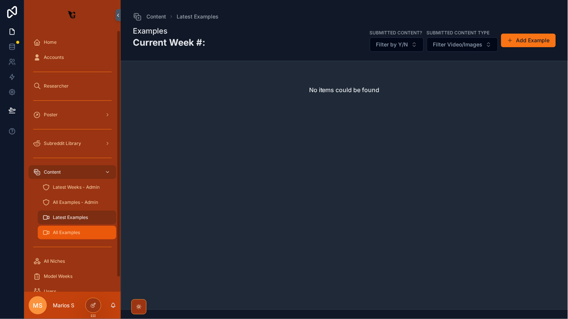
click at [78, 232] on span "All Examples" at bounding box center [66, 232] width 27 height 6
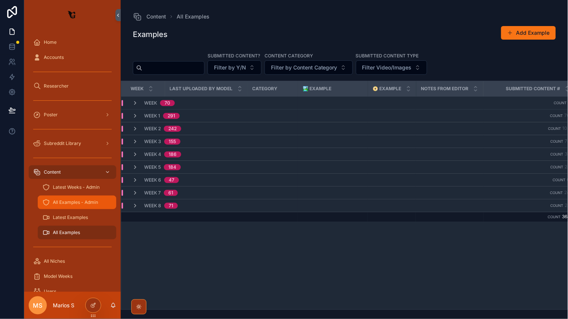
click at [76, 199] on span "All Examples - Admin" at bounding box center [75, 202] width 45 height 6
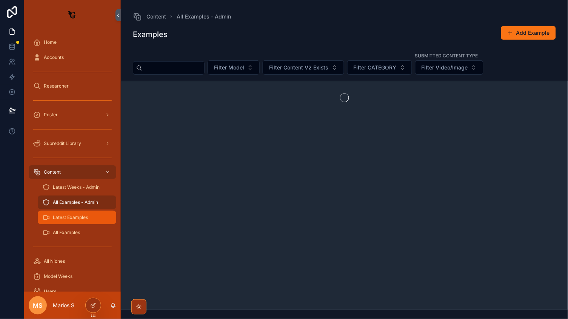
click at [71, 217] on span "Latest Examples" at bounding box center [70, 217] width 35 height 6
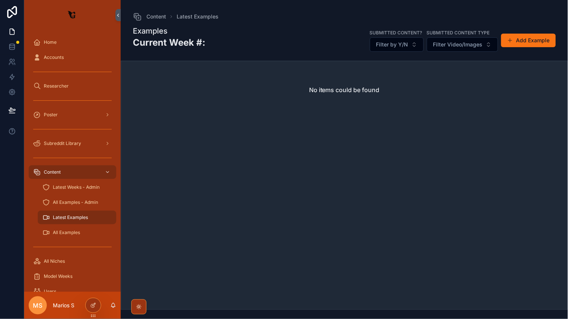
click at [78, 215] on span "Latest Examples" at bounding box center [70, 217] width 35 height 6
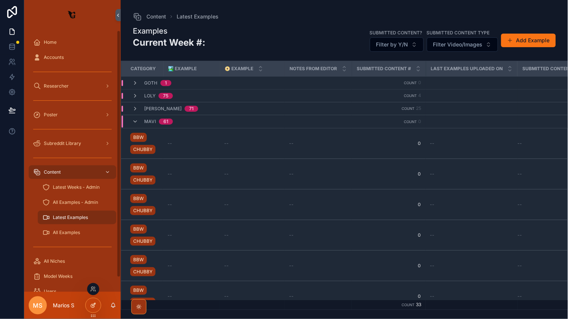
click at [92, 308] on icon at bounding box center [93, 305] width 6 height 6
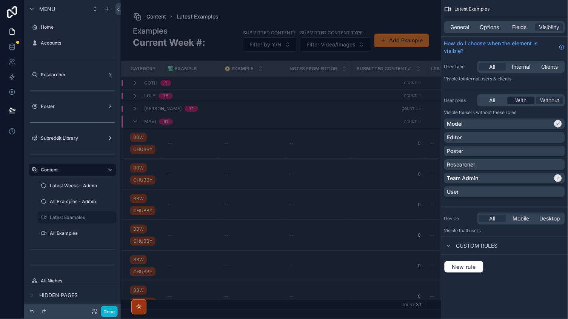
click at [522, 101] on span "With" at bounding box center [520, 101] width 11 height 8
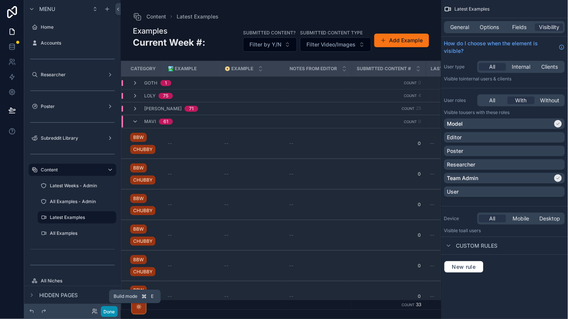
click at [112, 310] on button "Done" at bounding box center [109, 311] width 17 height 11
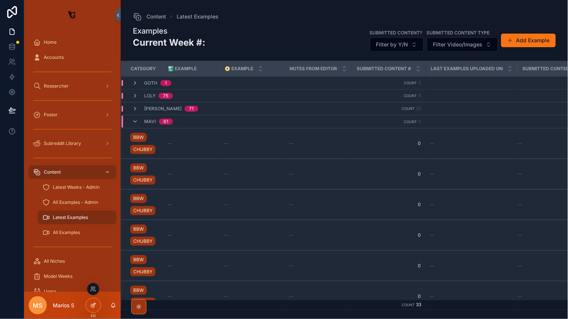
click at [94, 305] on icon at bounding box center [93, 304] width 3 height 3
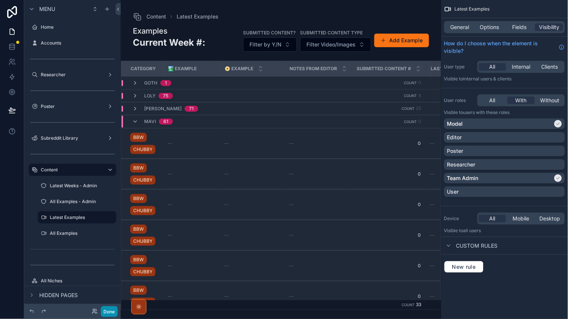
click at [107, 309] on button "Done" at bounding box center [109, 311] width 17 height 11
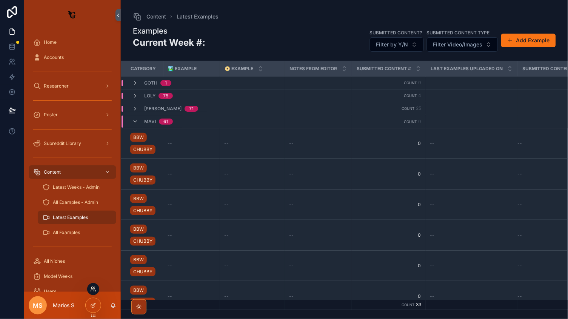
click at [93, 291] on icon at bounding box center [93, 289] width 6 height 6
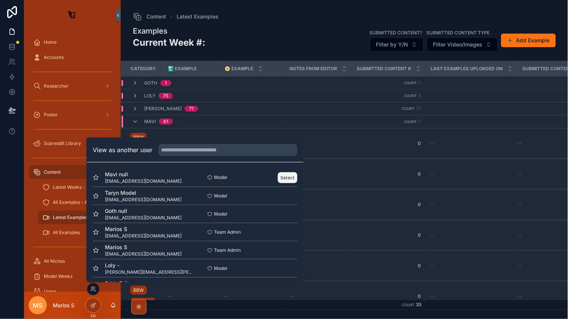
click at [291, 175] on button "Select" at bounding box center [288, 177] width 20 height 11
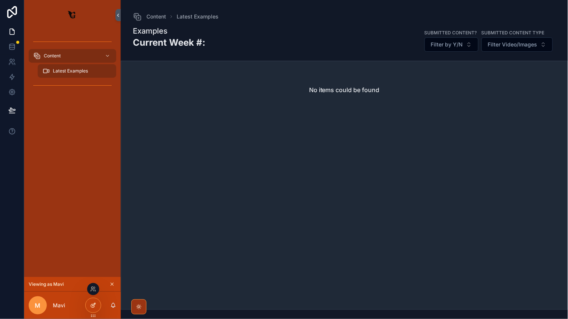
click at [95, 306] on icon at bounding box center [93, 305] width 6 height 6
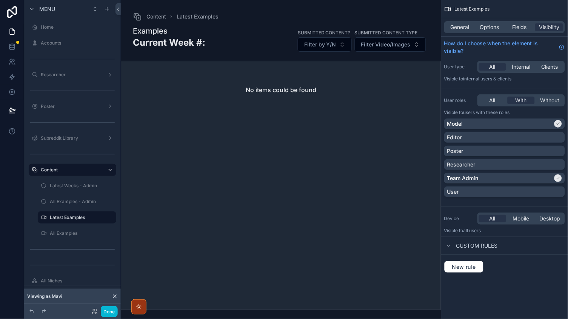
click at [524, 95] on div "All With Without" at bounding box center [521, 100] width 88 height 12
click at [520, 101] on span "With" at bounding box center [520, 101] width 11 height 8
click at [72, 203] on label "All Examples - Admin" at bounding box center [75, 201] width 51 height 6
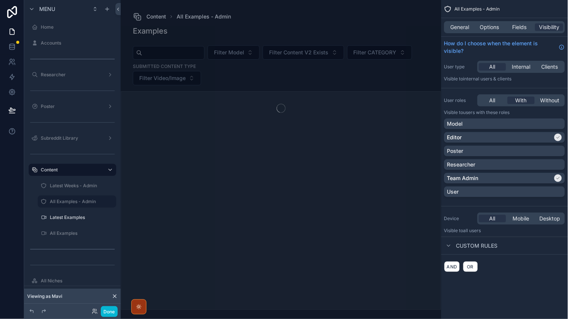
click at [62, 224] on div "scrollable content" at bounding box center [77, 225] width 88 height 2
click at [62, 218] on label "Latest Examples" at bounding box center [75, 217] width 51 height 6
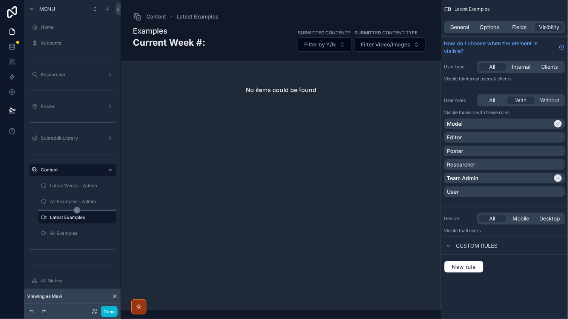
click at [63, 210] on div "scrollable content" at bounding box center [77, 210] width 78 height 1
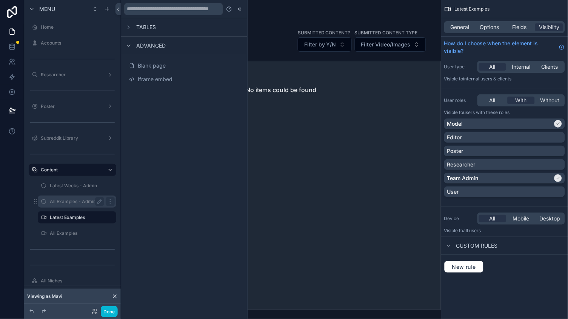
click at [69, 202] on label "All Examples - Admin" at bounding box center [75, 201] width 51 height 6
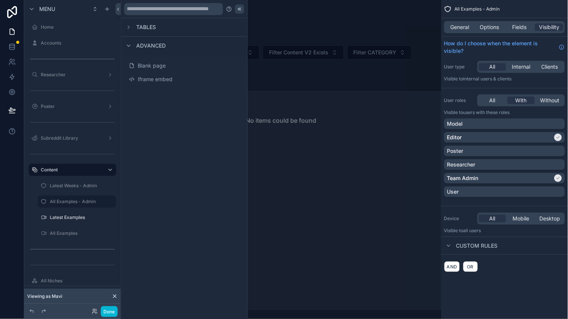
click at [238, 7] on icon at bounding box center [240, 9] width 6 height 6
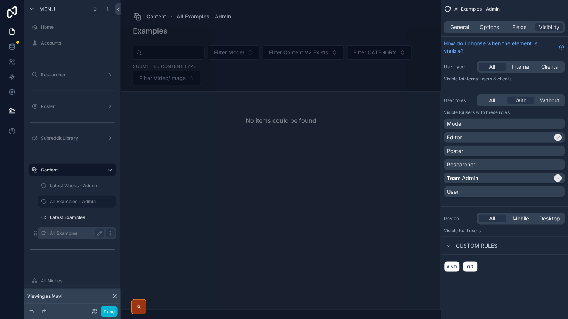
click at [69, 237] on div "All Examples" at bounding box center [77, 233] width 54 height 9
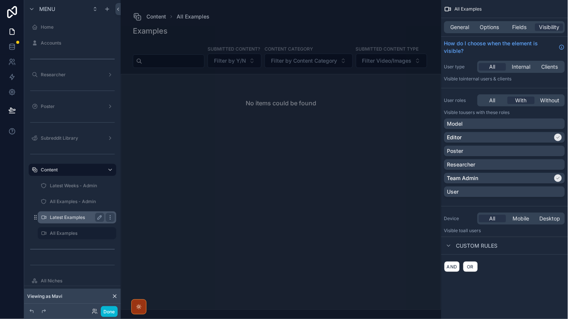
click at [69, 222] on div "Latest Examples" at bounding box center [77, 217] width 54 height 9
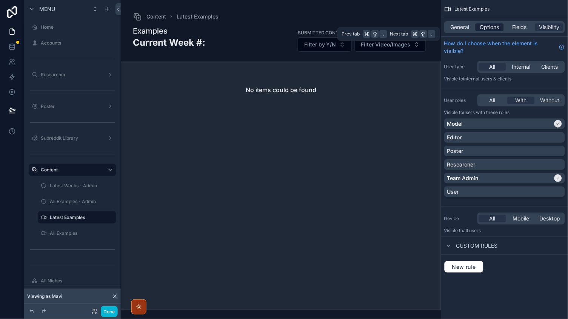
click at [479, 29] on div "Options" at bounding box center [489, 27] width 28 height 8
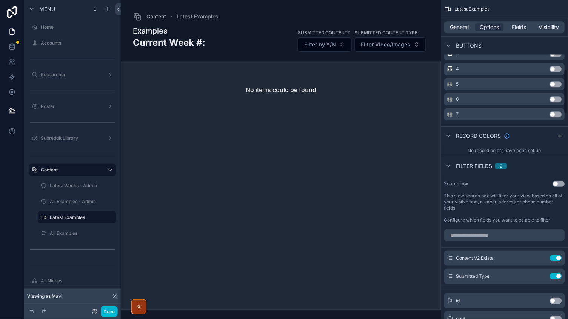
scroll to position [492, 0]
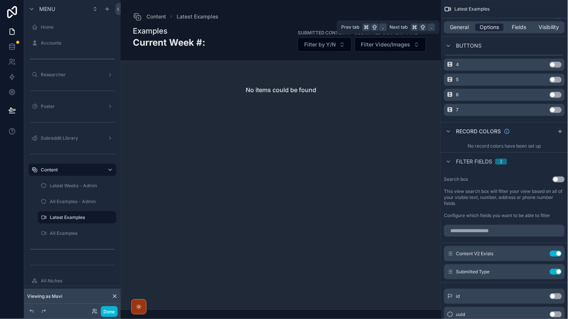
click at [486, 30] on span "Options" at bounding box center [489, 27] width 19 height 8
click at [466, 30] on span "General" at bounding box center [460, 27] width 19 height 8
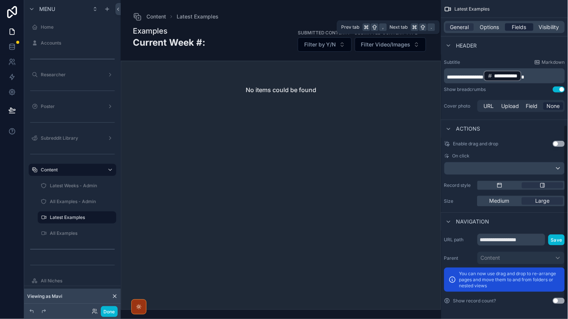
scroll to position [223, 0]
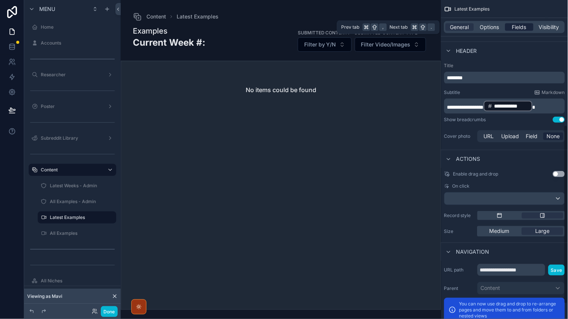
click at [517, 30] on span "Fields" at bounding box center [519, 27] width 14 height 8
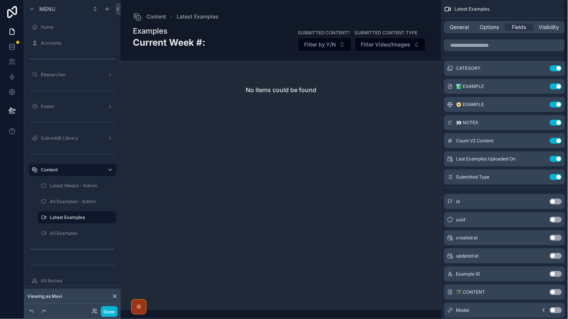
scroll to position [0, 0]
click at [549, 26] on span "Visibility" at bounding box center [549, 27] width 20 height 8
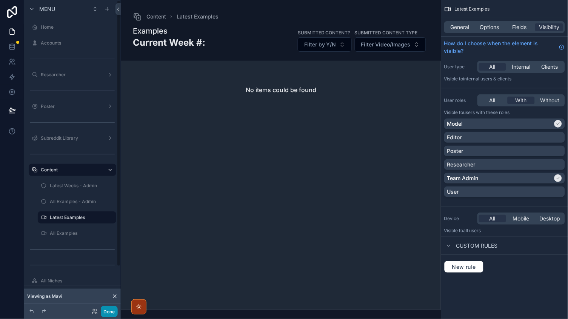
click at [107, 311] on button "Done" at bounding box center [109, 311] width 17 height 11
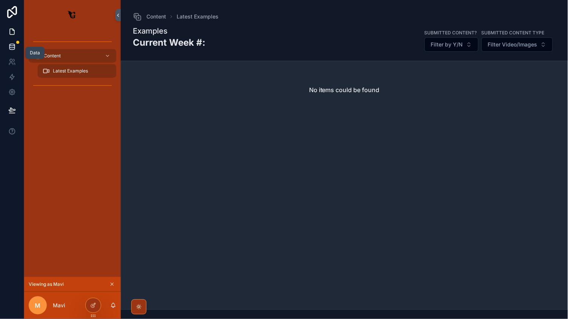
click at [19, 40] on link at bounding box center [12, 46] width 24 height 15
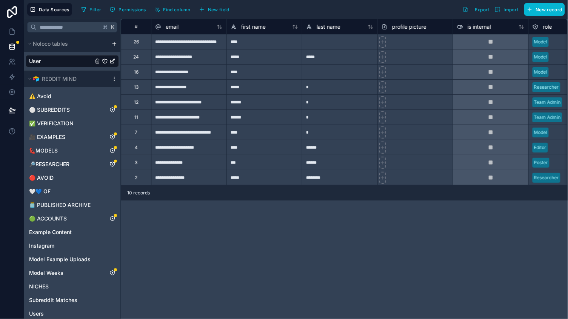
click at [188, 50] on div "**********" at bounding box center [188, 56] width 75 height 15
click at [184, 44] on div "**********" at bounding box center [188, 41] width 75 height 15
click at [208, 44] on div "**********" at bounding box center [188, 41] width 75 height 15
click at [247, 44] on div "****" at bounding box center [263, 41] width 75 height 15
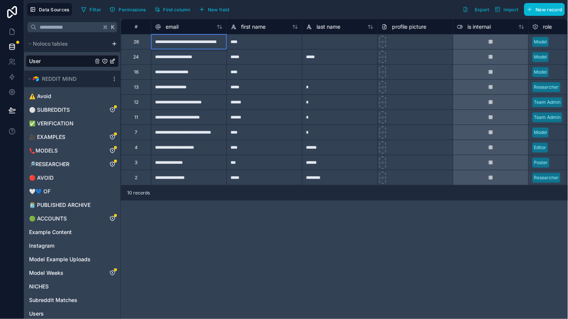
click at [247, 44] on div "****" at bounding box center [263, 41] width 75 height 15
click at [267, 42] on input "****" at bounding box center [264, 41] width 75 height 15
click at [344, 44] on div at bounding box center [339, 41] width 75 height 15
type input "****"
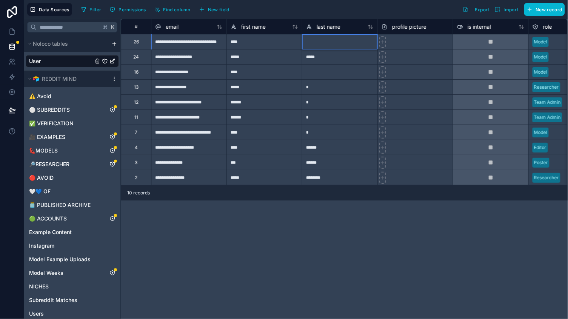
click at [345, 76] on div at bounding box center [339, 71] width 75 height 15
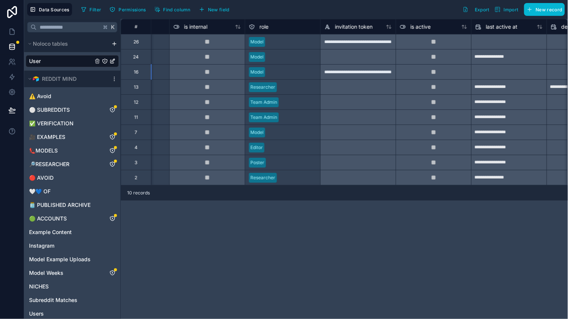
scroll to position [0, 320]
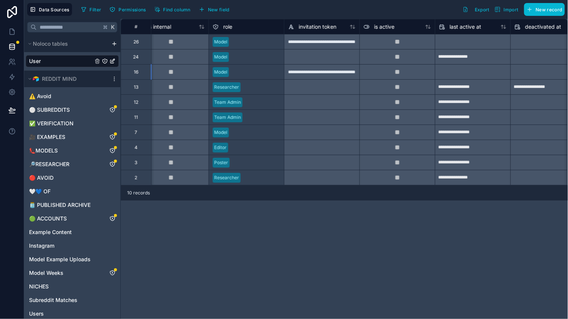
click at [400, 46] on div at bounding box center [397, 41] width 75 height 15
click at [398, 44] on div "**********" at bounding box center [382, 41] width 1162 height 15
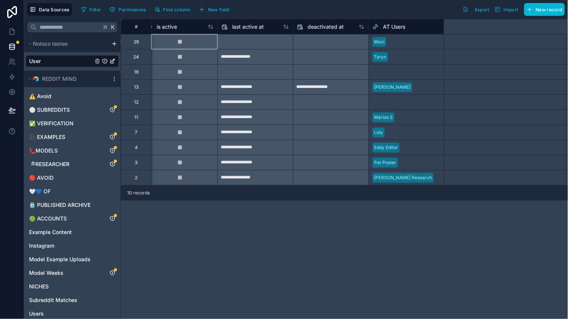
click at [398, 44] on div "Mavi" at bounding box center [406, 41] width 75 height 11
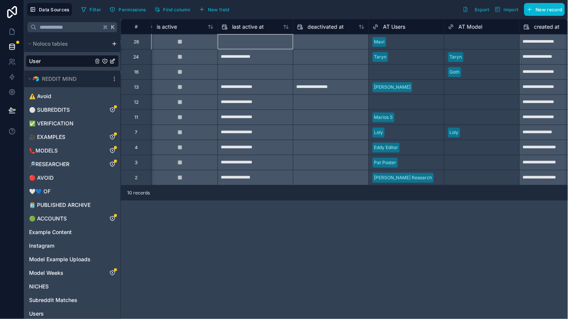
click at [262, 47] on div at bounding box center [255, 42] width 75 height 12
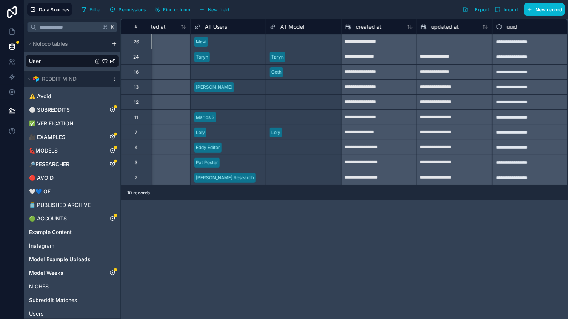
scroll to position [0, 715]
click at [281, 43] on div "Select a AT Model" at bounding box center [289, 42] width 38 height 6
click at [277, 42] on div "Select a AT Model" at bounding box center [289, 42] width 38 height 6
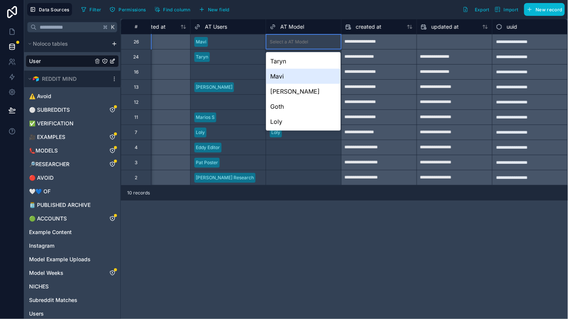
click at [283, 74] on div "Mavi" at bounding box center [303, 76] width 75 height 15
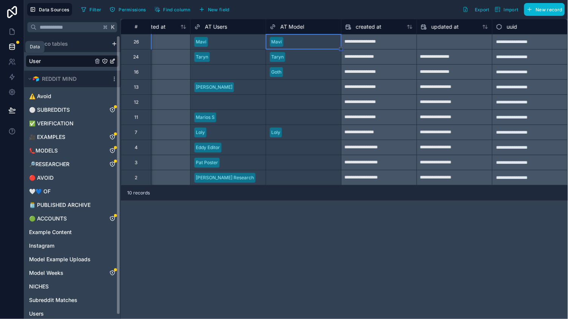
click at [18, 47] on link at bounding box center [12, 46] width 24 height 15
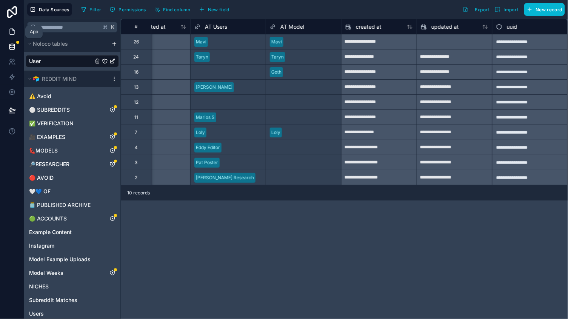
click at [10, 26] on link at bounding box center [12, 31] width 24 height 15
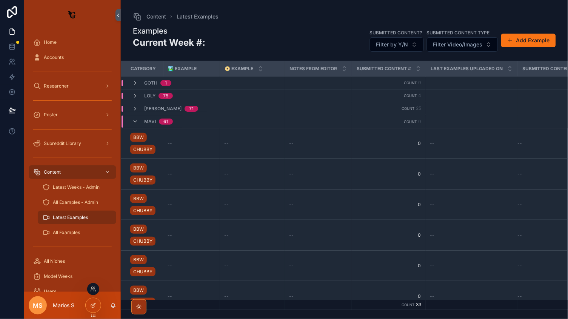
click at [93, 285] on div at bounding box center [93, 289] width 12 height 12
click at [92, 291] on icon at bounding box center [93, 289] width 6 height 6
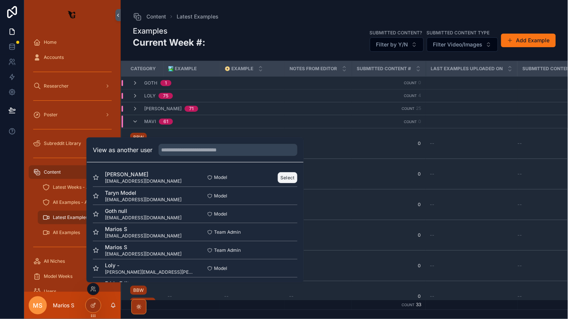
click at [290, 173] on button "Select" at bounding box center [288, 177] width 20 height 11
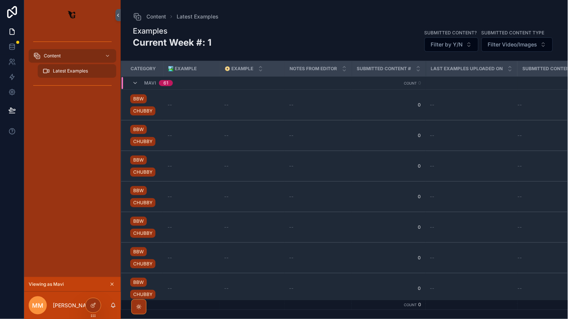
click at [113, 281] on button "scrollable content" at bounding box center [112, 284] width 8 height 8
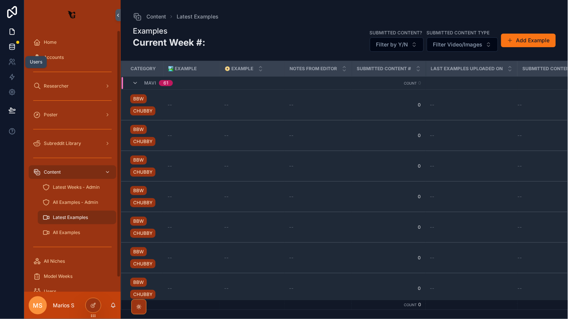
click at [13, 42] on link at bounding box center [12, 46] width 24 height 15
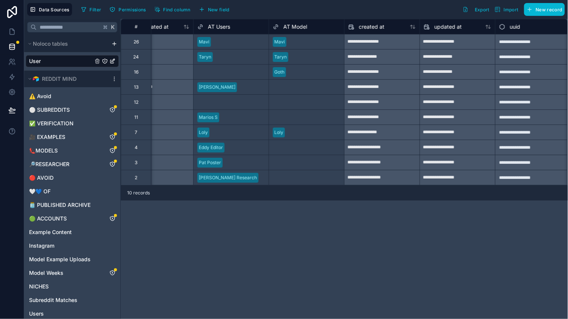
scroll to position [0, 711]
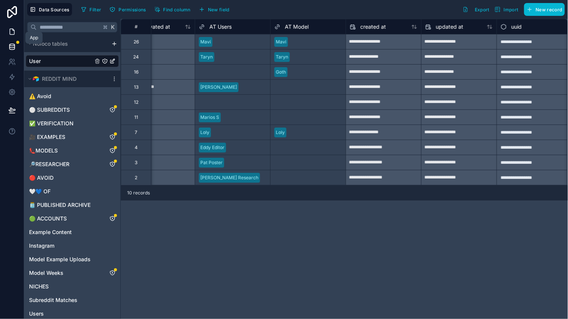
click at [17, 33] on link at bounding box center [12, 31] width 24 height 15
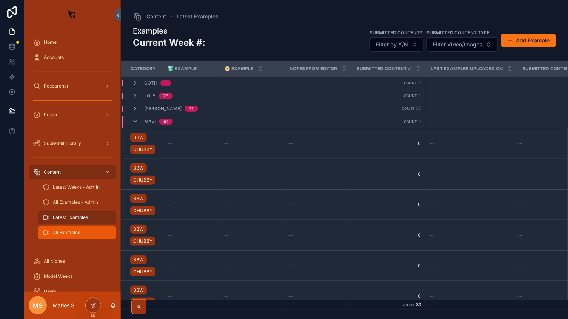
click at [82, 231] on div "All Examples" at bounding box center [76, 232] width 69 height 12
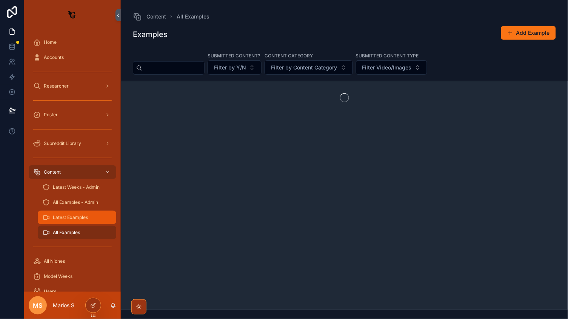
click at [74, 223] on link "Latest Examples" at bounding box center [77, 218] width 78 height 14
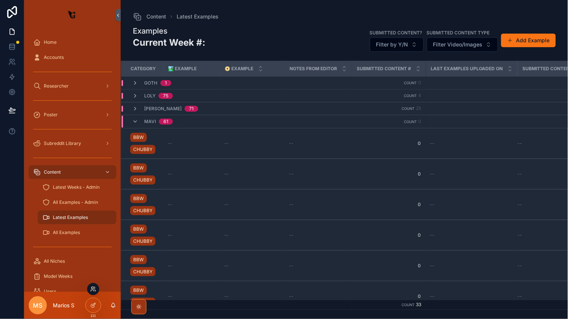
click at [92, 288] on icon at bounding box center [93, 289] width 6 height 6
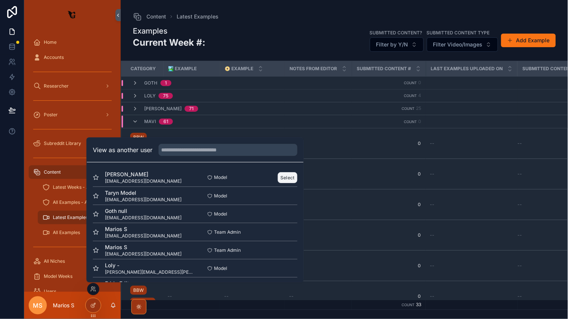
click at [287, 180] on button "Select" at bounding box center [288, 177] width 20 height 11
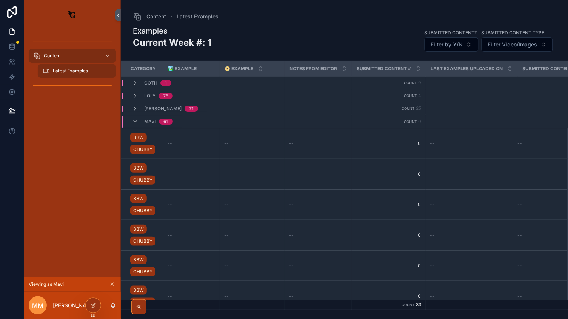
click at [276, 42] on div "Examples Current Week #: 1 Submitted Content? Filter by Y/N Submitted Content T…" at bounding box center [344, 40] width 423 height 29
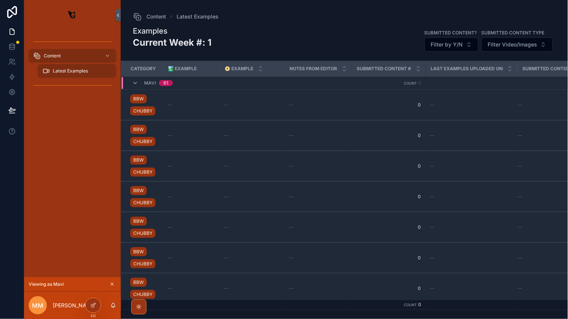
click at [110, 285] on icon "scrollable content" at bounding box center [111, 284] width 5 height 5
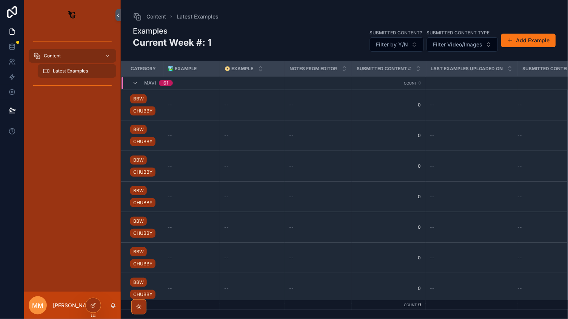
click at [112, 285] on div "Content Latest Examples" at bounding box center [72, 161] width 97 height 262
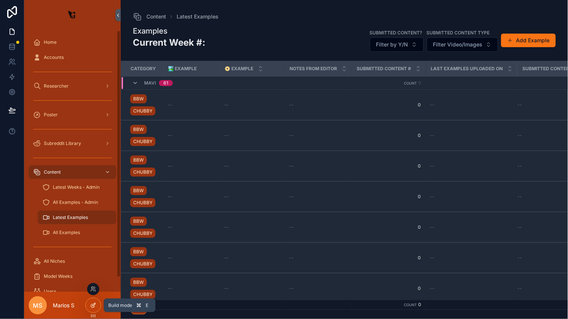
click at [90, 302] on div at bounding box center [93, 305] width 15 height 14
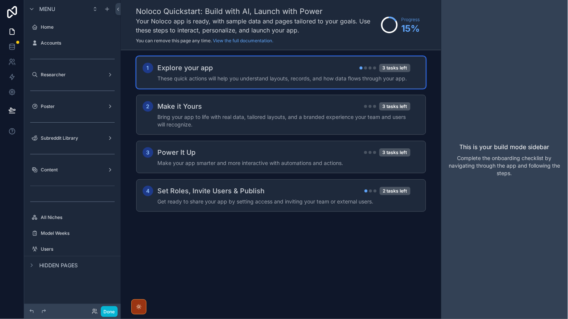
click at [285, 80] on h4 "These quick actions will help you understand layouts, records, and how data flo…" at bounding box center [284, 79] width 253 height 8
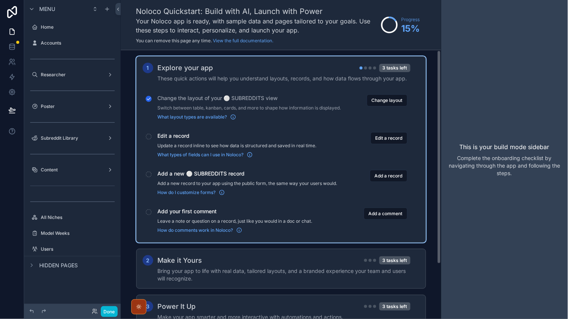
click at [149, 140] on div "scrollable content" at bounding box center [149, 137] width 6 height 6
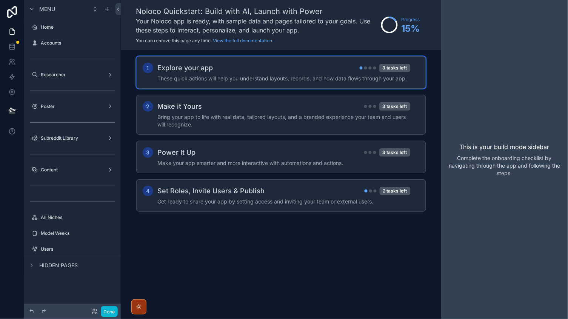
click at [260, 78] on h4 "These quick actions will help you understand layouts, records, and how data flo…" at bounding box center [284, 79] width 253 height 8
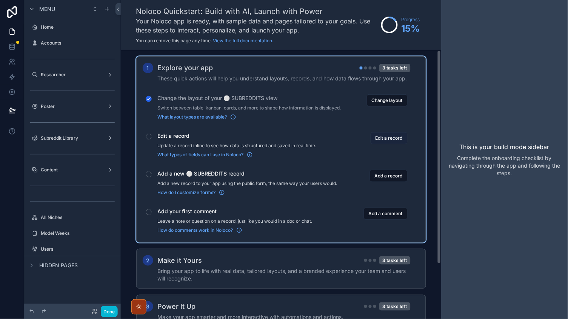
click at [385, 143] on button "Edit a record" at bounding box center [389, 138] width 37 height 12
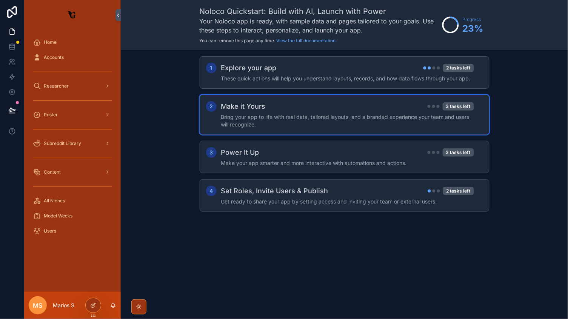
click at [366, 104] on div "Make it Yours 3 tasks left" at bounding box center [347, 106] width 253 height 11
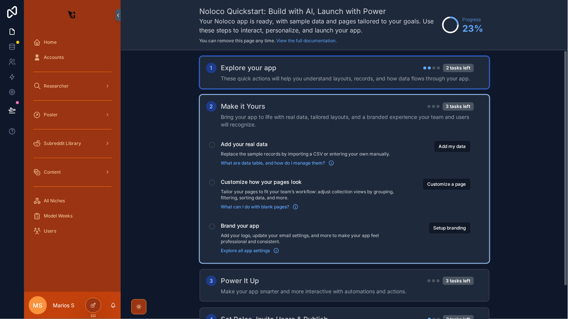
click at [313, 56] on div "1 Explore your app 2 tasks left These quick actions will help you understand la…" at bounding box center [345, 72] width 290 height 32
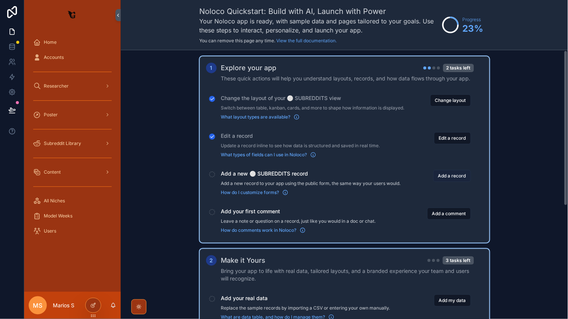
click at [449, 179] on button "Add a record" at bounding box center [452, 176] width 38 height 12
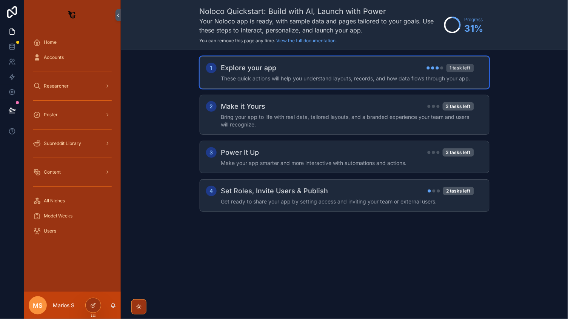
click at [461, 64] on div "1 task left" at bounding box center [460, 68] width 28 height 8
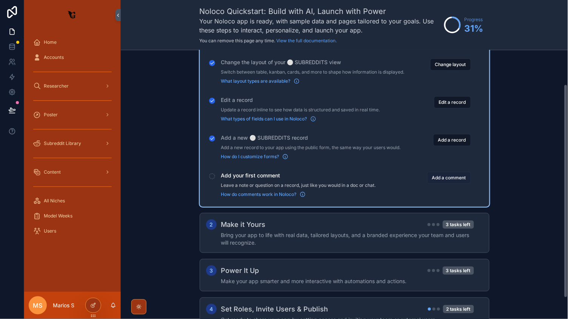
scroll to position [46, 0]
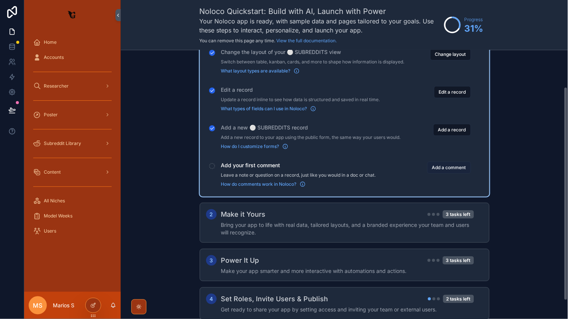
click at [448, 174] on button "Add a comment" at bounding box center [449, 168] width 44 height 12
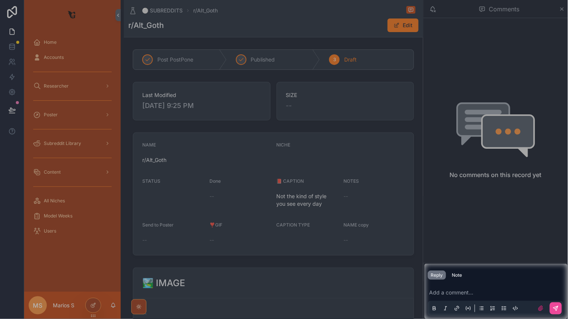
click at [512, 78] on div at bounding box center [284, 132] width 568 height 264
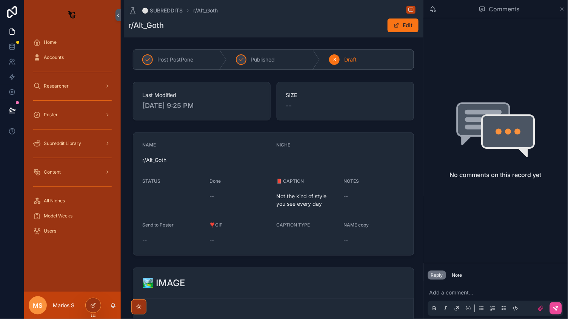
click at [564, 9] on icon "scrollable content" at bounding box center [562, 9] width 6 height 6
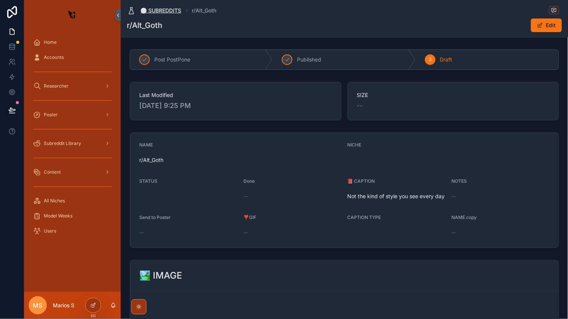
click at [166, 11] on span "⚪️ SUBREDDITS" at bounding box center [161, 11] width 41 height 8
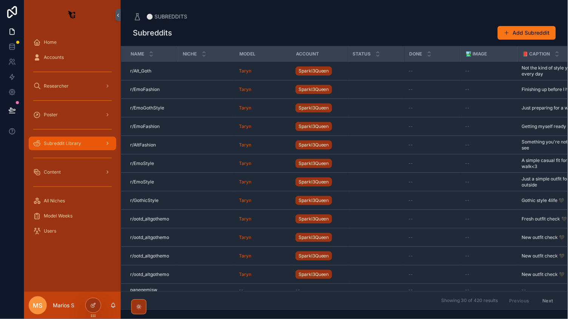
click at [62, 137] on div "Subreddit Library" at bounding box center [72, 143] width 78 height 12
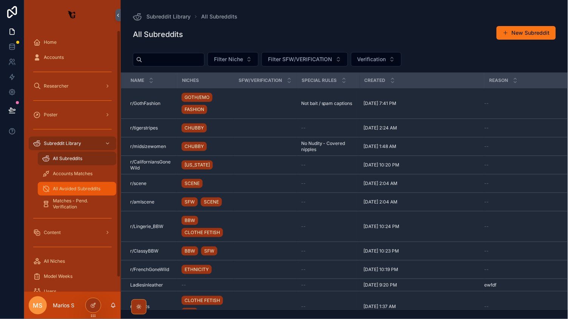
click at [66, 183] on div "All Avoided Subreddits" at bounding box center [76, 189] width 69 height 12
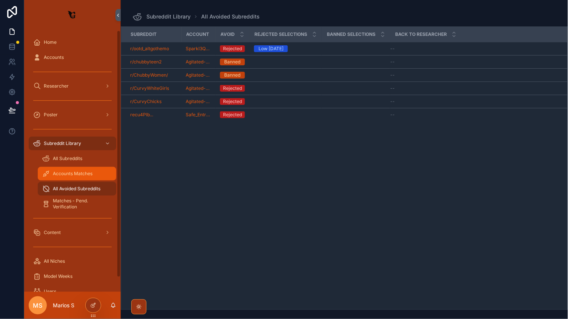
click at [82, 174] on span "Accounts Matches" at bounding box center [73, 174] width 40 height 6
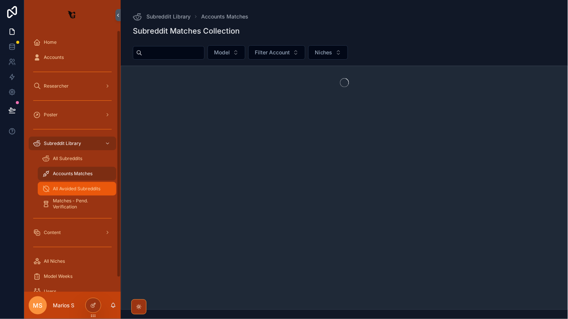
click at [64, 190] on span "All Avoided Subreddits" at bounding box center [77, 189] width 48 height 6
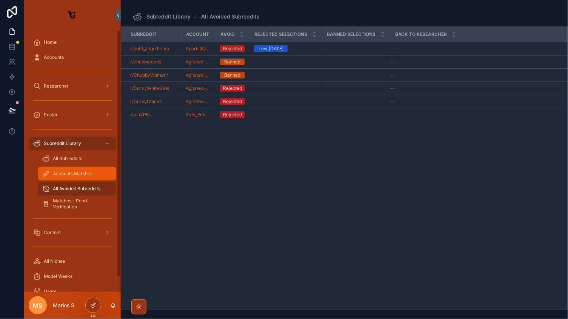
click at [69, 177] on div "Accounts Matches" at bounding box center [76, 174] width 69 height 12
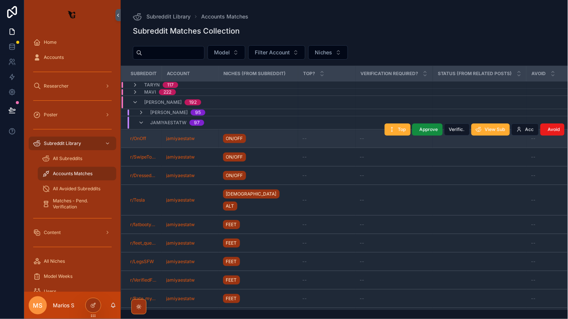
click at [299, 135] on td "--" at bounding box center [326, 138] width 57 height 18
click at [285, 137] on div "ON/OFF" at bounding box center [258, 138] width 71 height 12
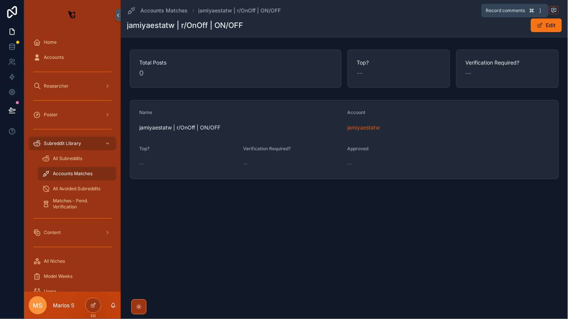
click at [554, 13] on icon "scrollable content" at bounding box center [554, 10] width 6 height 6
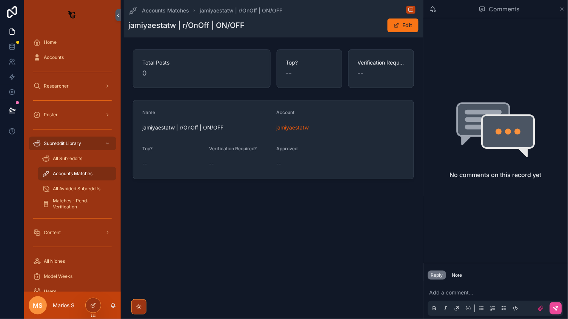
click at [562, 11] on icon "scrollable content" at bounding box center [562, 9] width 6 height 6
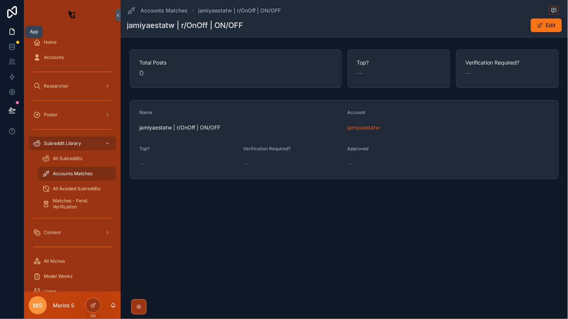
click at [16, 30] on link at bounding box center [12, 31] width 24 height 15
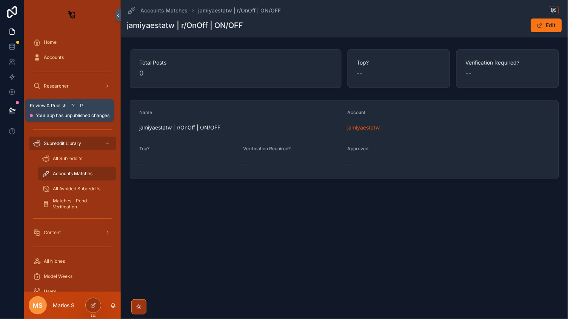
click at [3, 118] on div at bounding box center [12, 110] width 24 height 21
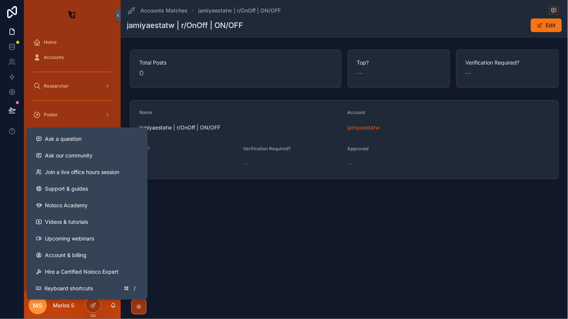
click at [9, 118] on button at bounding box center [12, 110] width 17 height 21
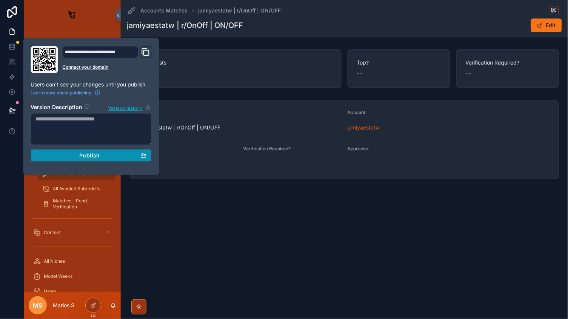
click at [89, 150] on button "Publish" at bounding box center [91, 155] width 121 height 12
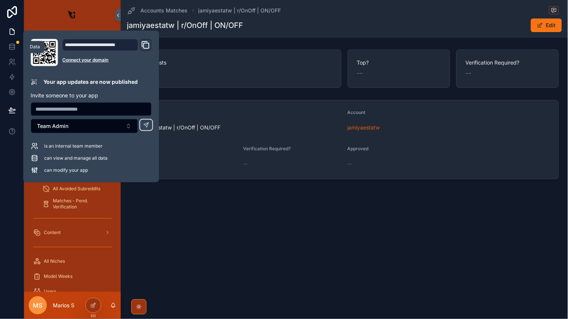
click at [10, 33] on icon at bounding box center [12, 32] width 8 height 8
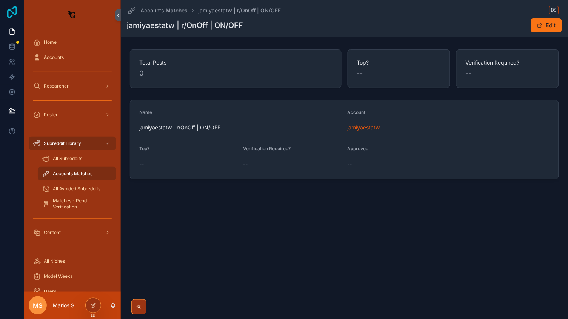
click at [15, 14] on icon at bounding box center [12, 12] width 10 height 12
click at [12, 26] on link at bounding box center [12, 31] width 24 height 15
click at [11, 44] on icon at bounding box center [11, 45] width 5 height 2
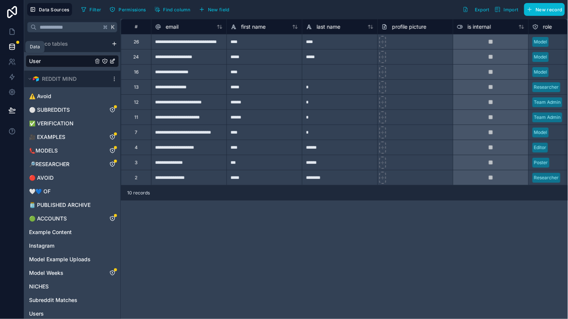
click at [12, 40] on link at bounding box center [12, 46] width 24 height 15
click at [14, 33] on icon at bounding box center [12, 32] width 8 height 8
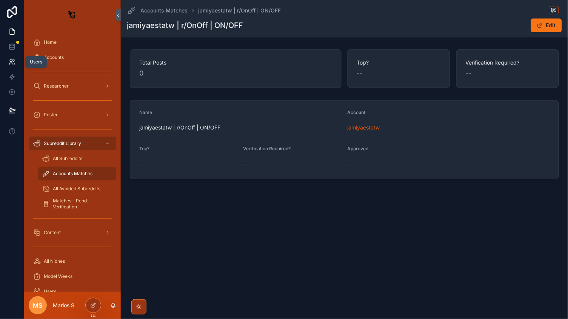
click at [14, 59] on icon at bounding box center [12, 62] width 8 height 8
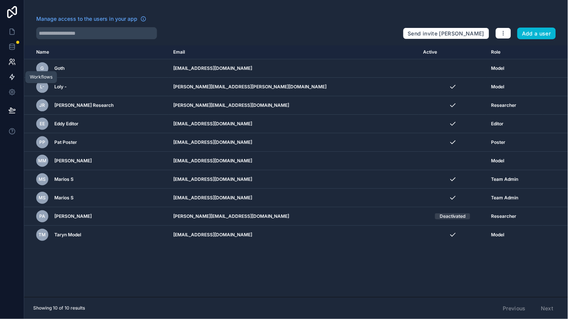
click at [13, 70] on link at bounding box center [12, 76] width 24 height 15
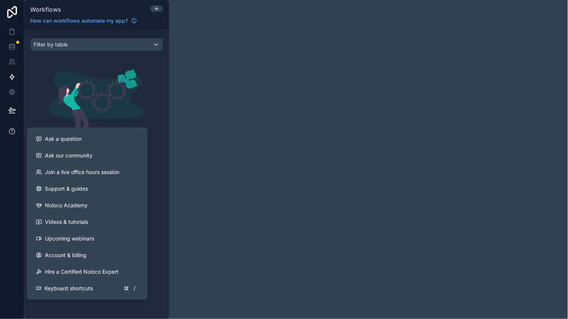
click at [11, 129] on icon at bounding box center [12, 132] width 8 height 8
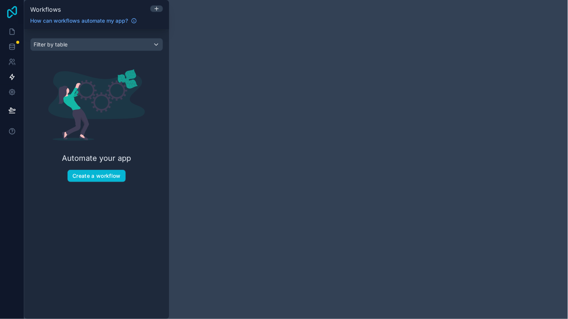
click at [9, 10] on icon at bounding box center [12, 12] width 10 height 12
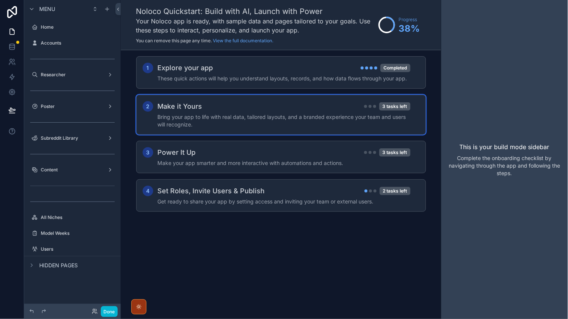
click at [256, 114] on h4 "Bring your app to life with real data, tailored layouts, and a branded experien…" at bounding box center [284, 120] width 253 height 15
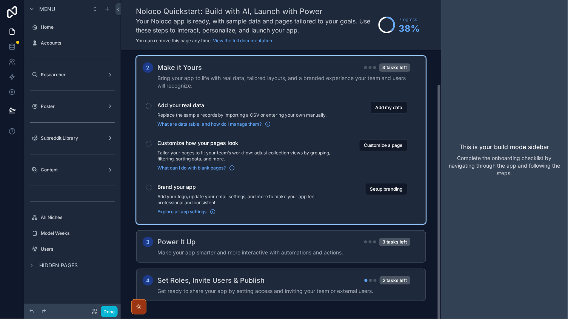
scroll to position [38, 0]
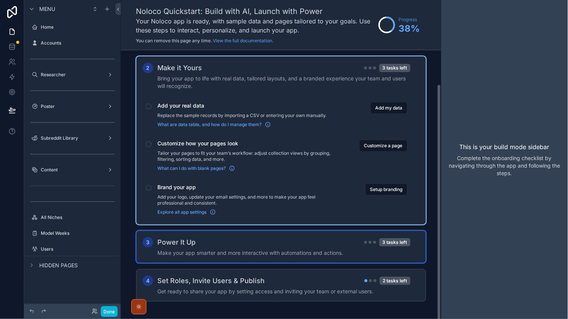
click at [284, 237] on div "Power It Up 3 tasks left" at bounding box center [284, 242] width 253 height 11
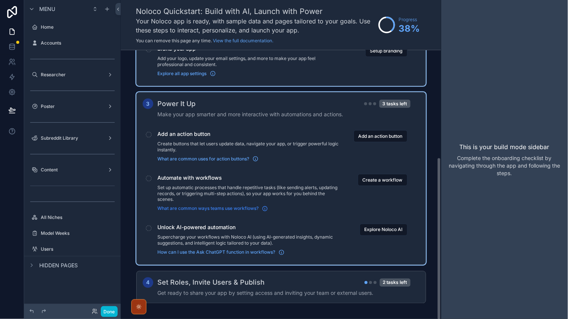
scroll to position [0, 0]
click at [265, 206] on icon "scrollable content" at bounding box center [265, 209] width 6 height 6
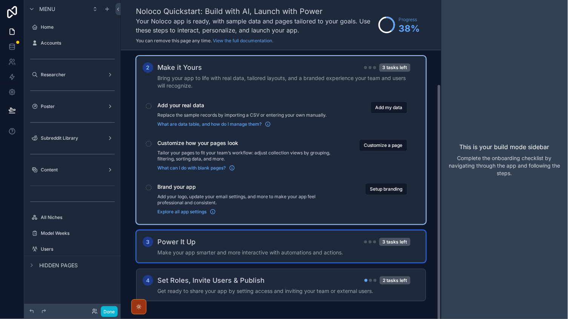
scroll to position [38, 0]
click at [263, 254] on div "3 Power It Up 3 tasks left Make your app smarter and more interactive with auto…" at bounding box center [281, 247] width 290 height 32
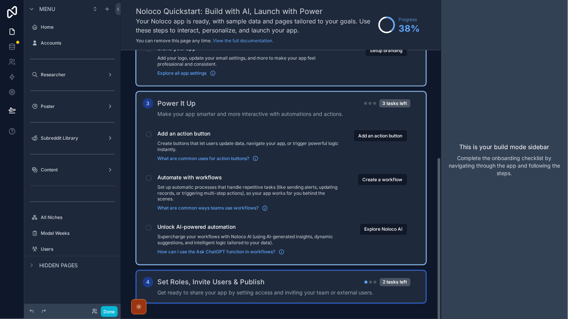
scroll to position [177, 0]
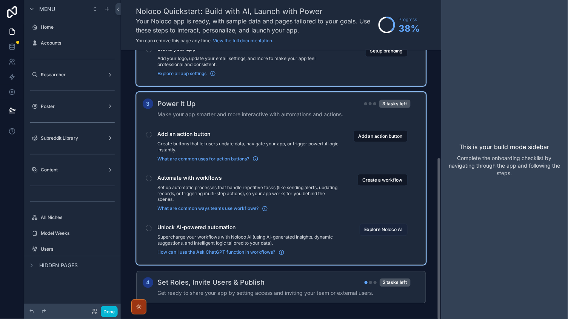
click at [383, 224] on button "Explore Noloco AI" at bounding box center [384, 230] width 48 height 12
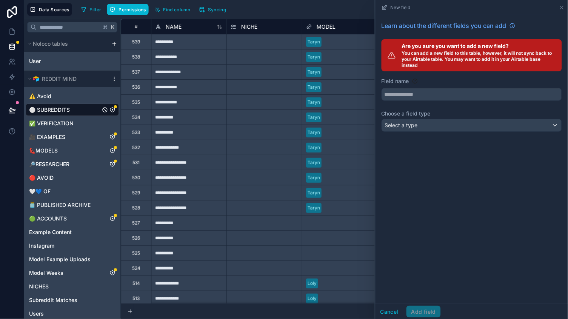
click at [420, 100] on div "Learn about the different fields you can add Are you sure you want to add a new…" at bounding box center [471, 78] width 192 height 126
click at [415, 96] on input "text" at bounding box center [472, 94] width 180 height 12
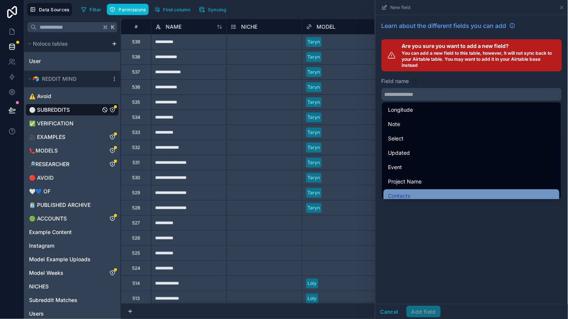
scroll to position [1391, 0]
click at [414, 192] on div "Contacts" at bounding box center [471, 196] width 167 height 9
type input "********"
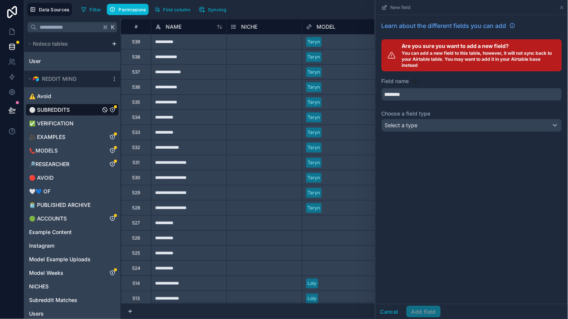
click at [426, 123] on div "Select a type" at bounding box center [472, 125] width 180 height 12
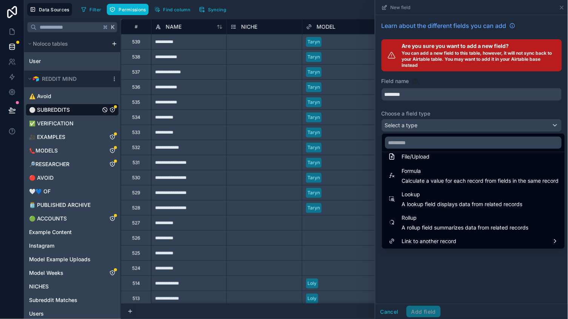
scroll to position [194, 0]
click at [446, 273] on div at bounding box center [471, 159] width 192 height 319
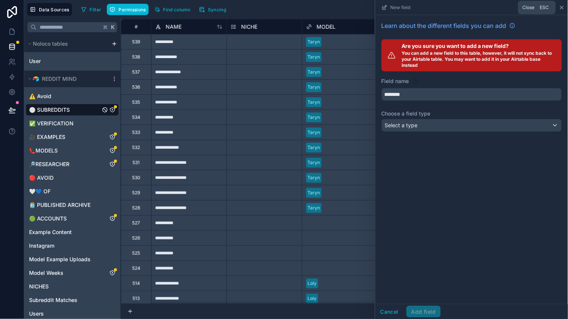
click at [562, 5] on icon at bounding box center [562, 8] width 6 height 6
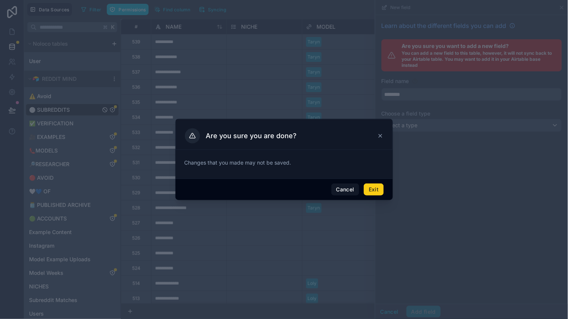
click at [375, 192] on button "Exit" at bounding box center [374, 189] width 20 height 12
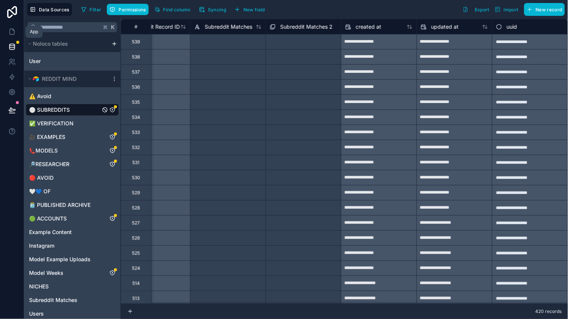
click at [8, 48] on icon at bounding box center [12, 47] width 8 height 8
click at [9, 111] on icon at bounding box center [12, 110] width 8 height 8
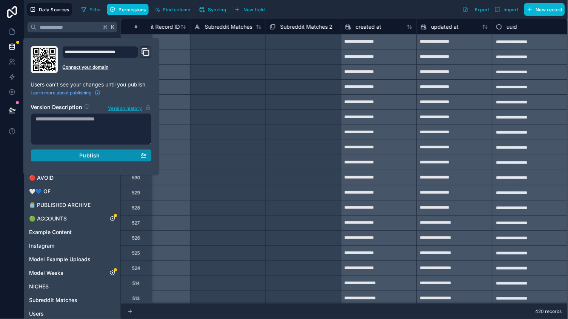
click at [76, 152] on div "Publish" at bounding box center [91, 155] width 111 height 7
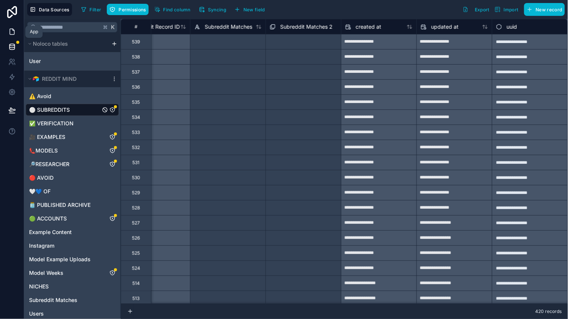
click at [15, 27] on link at bounding box center [12, 31] width 24 height 15
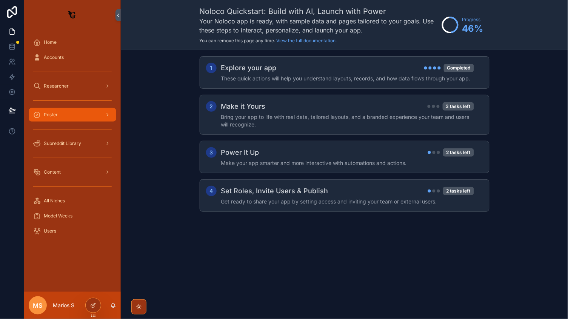
click at [74, 108] on link "Poster" at bounding box center [73, 115] width 88 height 14
